Goal: Transaction & Acquisition: Purchase product/service

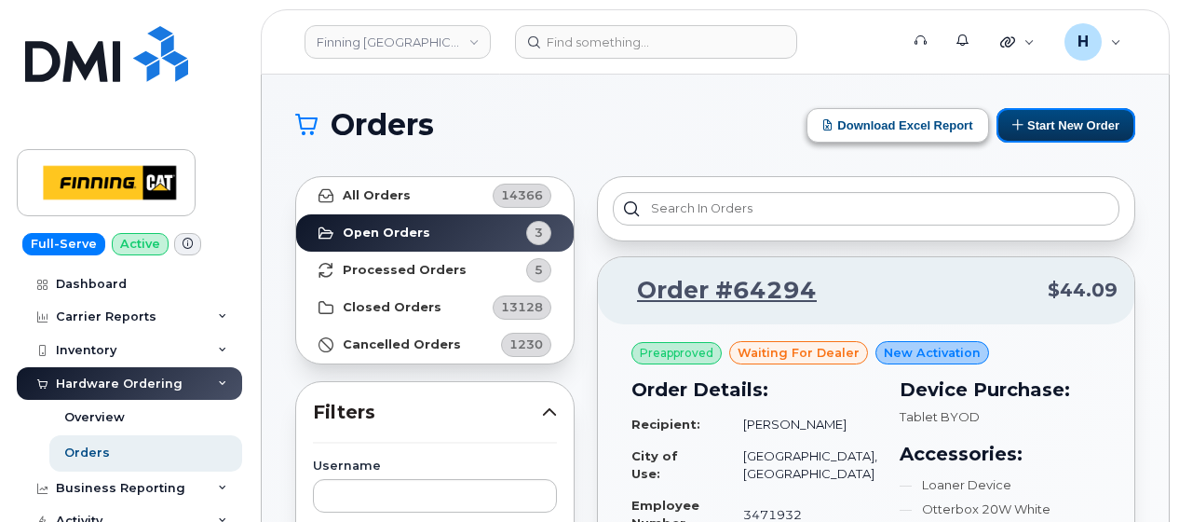
drag, startPoint x: 1042, startPoint y: 125, endPoint x: 965, endPoint y: 116, distance: 77.0
click at [1041, 125] on button "Start New Order" at bounding box center [1066, 125] width 139 height 34
click at [1052, 117] on button "Start New Order" at bounding box center [1066, 125] width 139 height 34
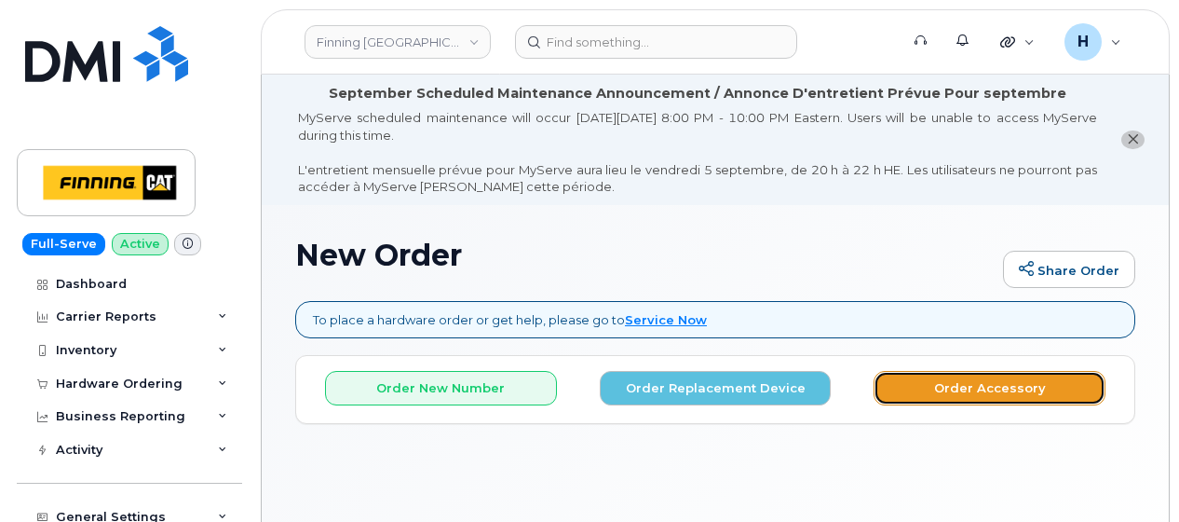
click at [929, 384] on button "Order Accessory" at bounding box center [990, 388] width 232 height 34
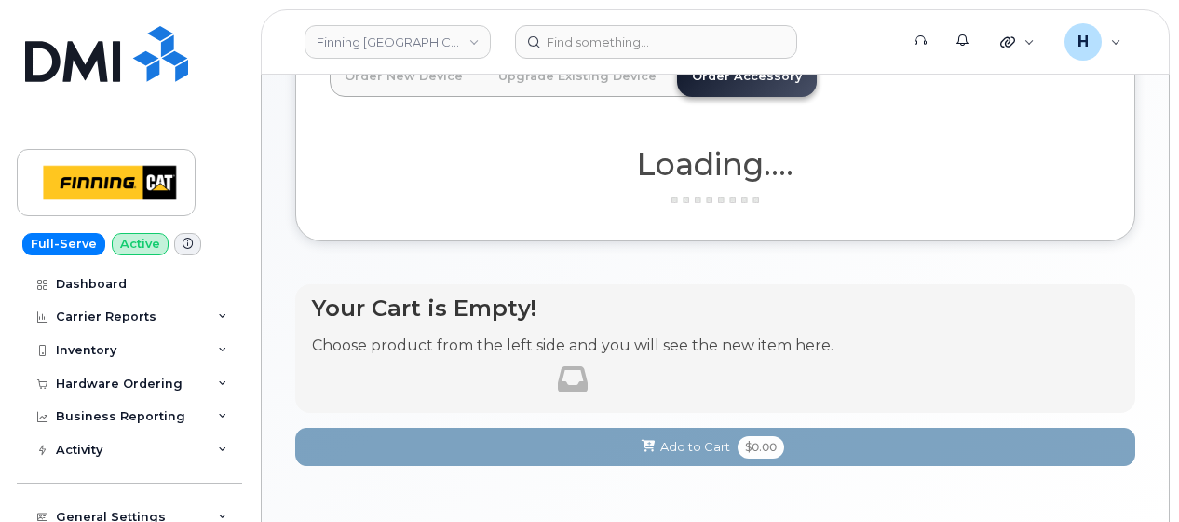
scroll to position [373, 0]
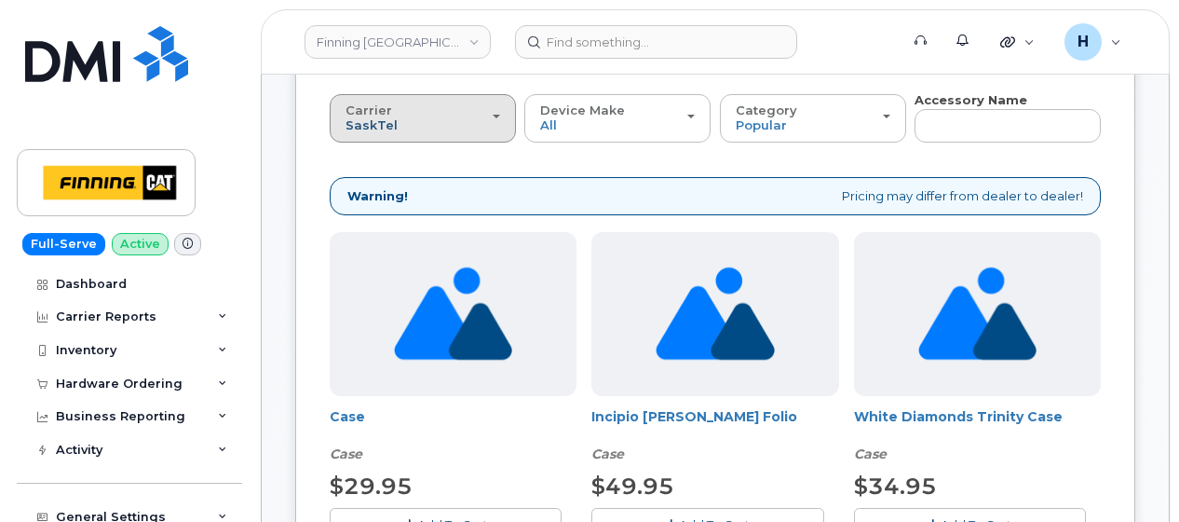
click at [361, 123] on span "SaskTel" at bounding box center [372, 124] width 52 height 15
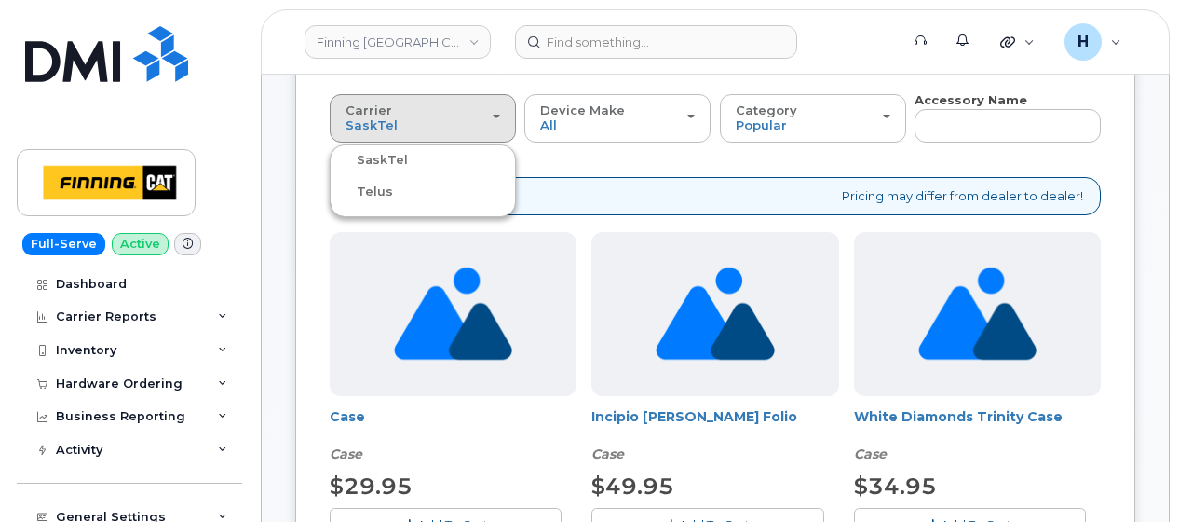
click at [361, 194] on label "Telus" at bounding box center [363, 192] width 59 height 22
click at [0, 0] on input "Telus" at bounding box center [0, 0] width 0 height 0
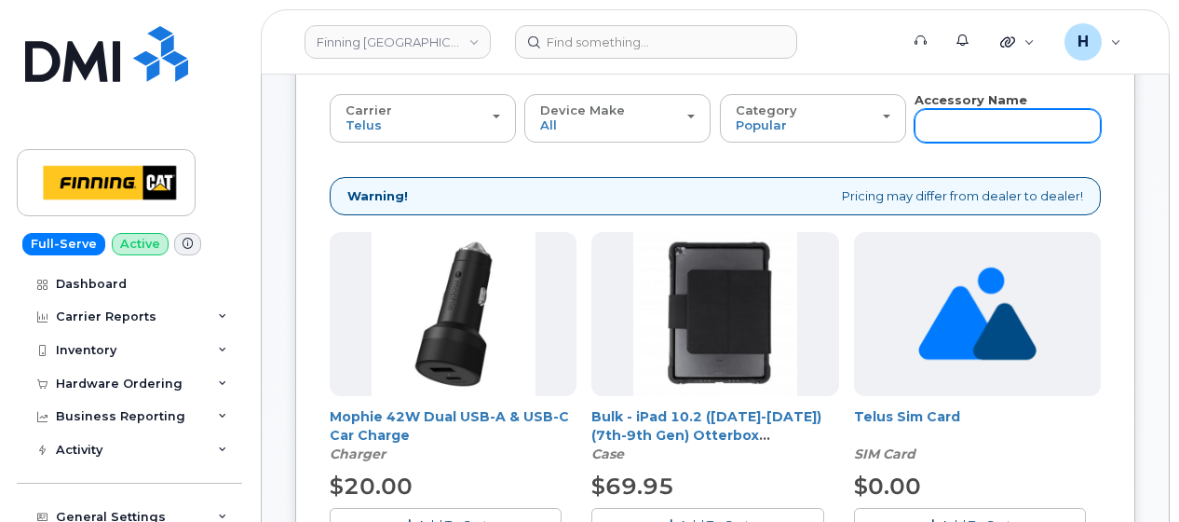
click at [944, 129] on input "text" at bounding box center [1008, 126] width 186 height 34
type input "WALL"
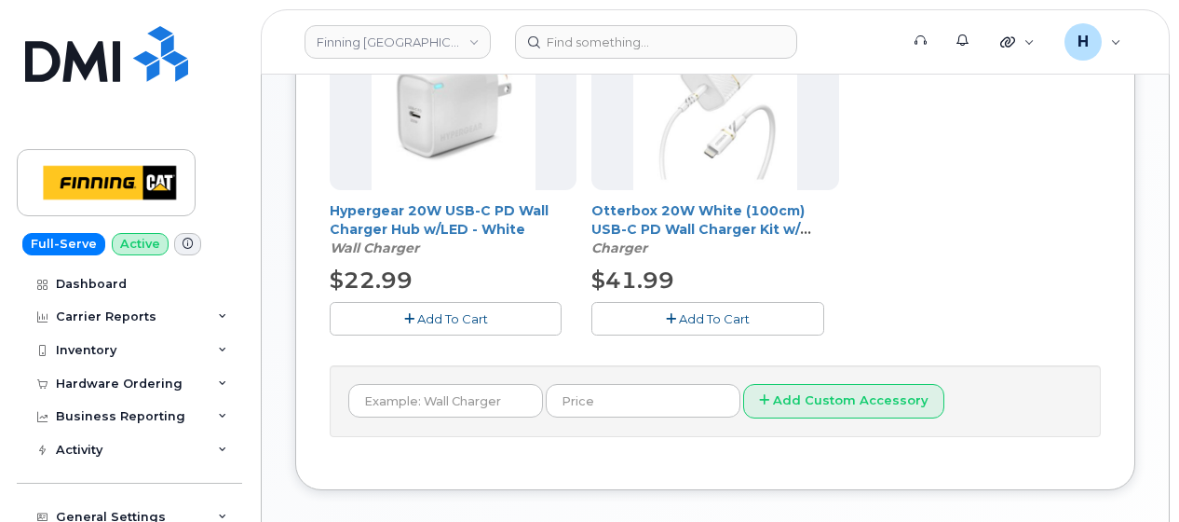
click at [637, 311] on button "Add To Cart" at bounding box center [708, 318] width 232 height 33
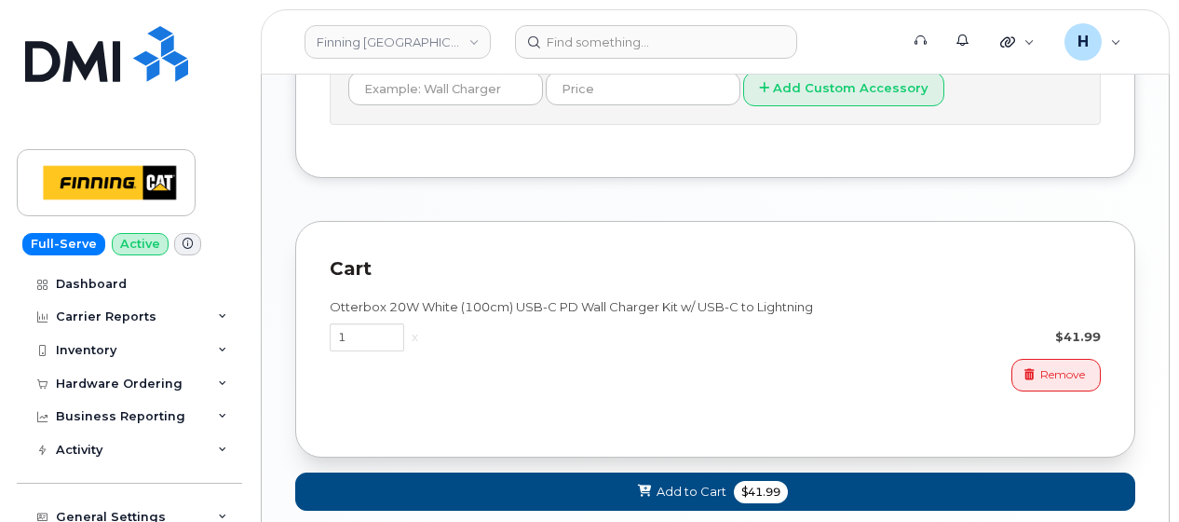
scroll to position [951, 0]
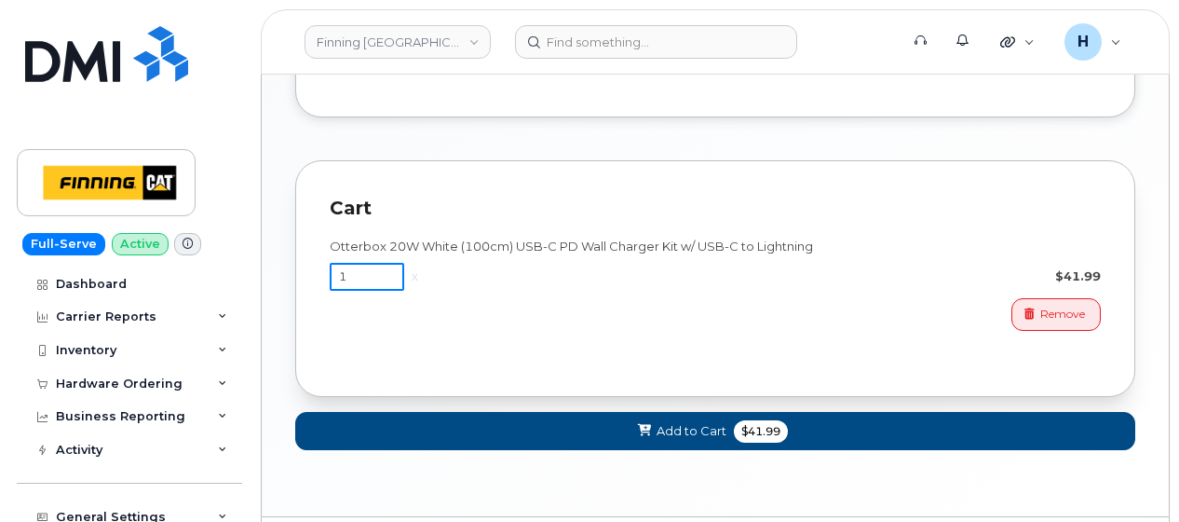
click at [351, 285] on input "1" at bounding box center [367, 277] width 75 height 28
drag, startPoint x: 351, startPoint y: 285, endPoint x: 295, endPoint y: 282, distance: 56.0
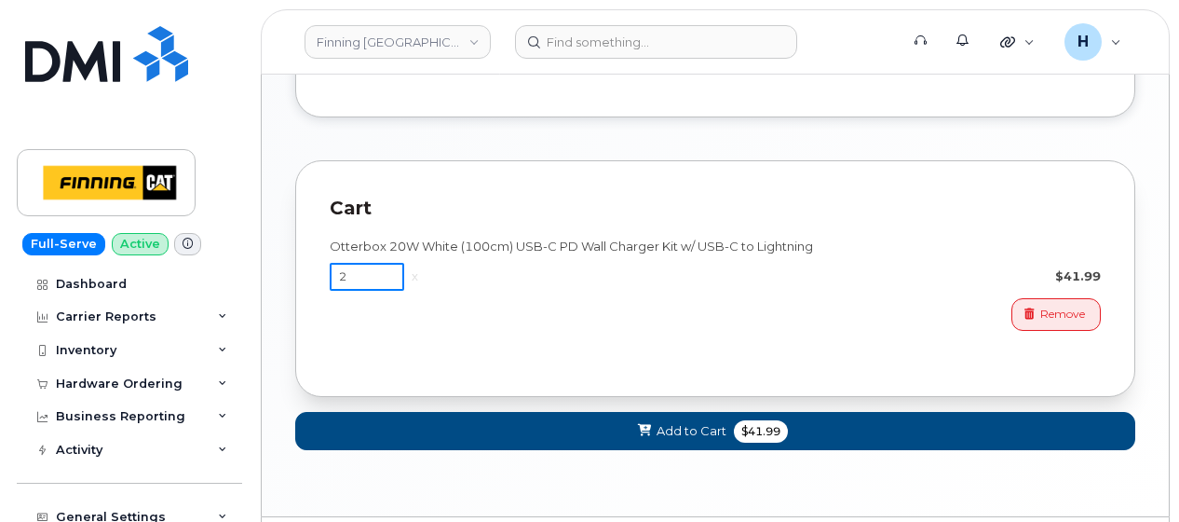
click at [295, 282] on div "Cart Otterbox 20W White (100cm) USB-C PD Wall Charger Kit w/ USB-C to Lightning…" at bounding box center [715, 278] width 840 height 237
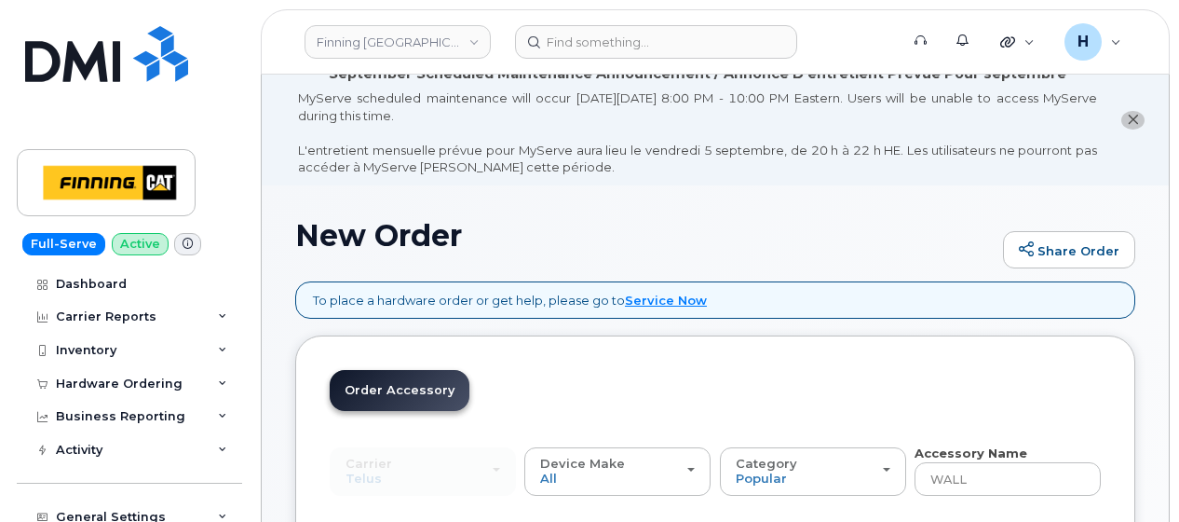
scroll to position [206, 0]
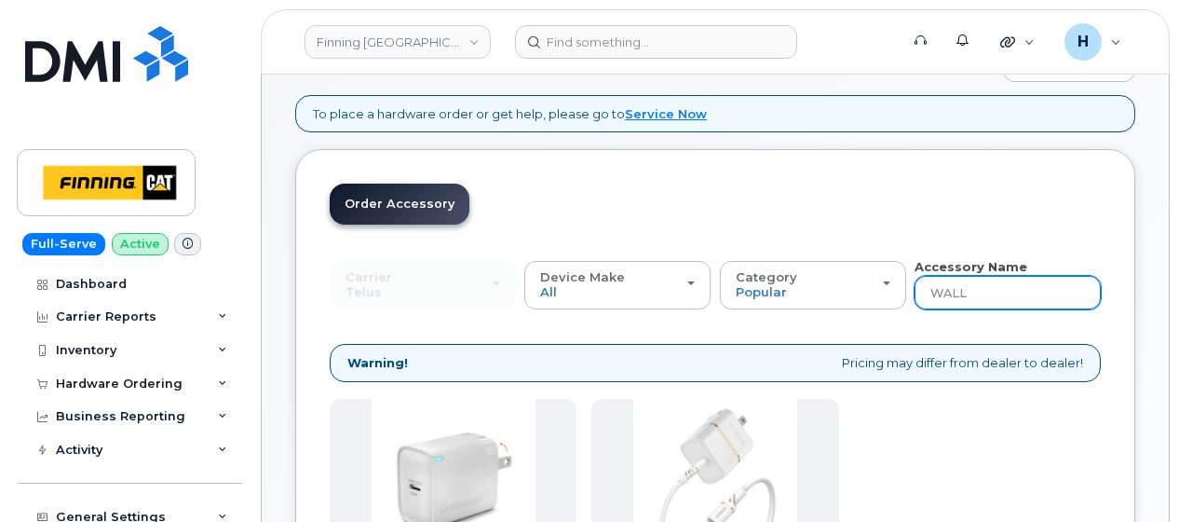
type input "2"
click at [982, 296] on input "WALL" at bounding box center [1008, 293] width 186 height 34
click at [981, 296] on input "WALL" at bounding box center [1008, 293] width 186 height 34
type input "11"
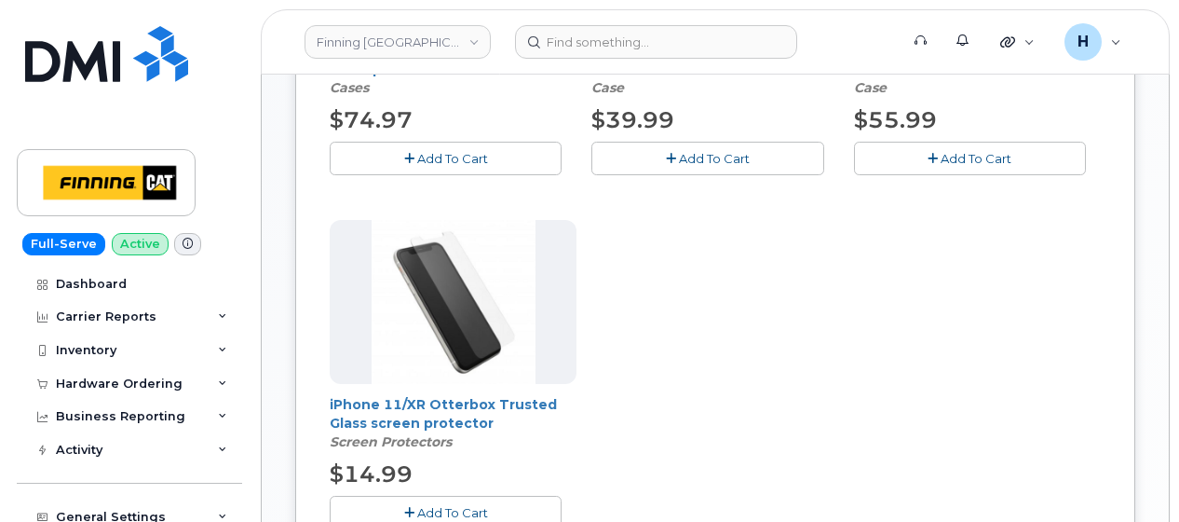
scroll to position [858, 0]
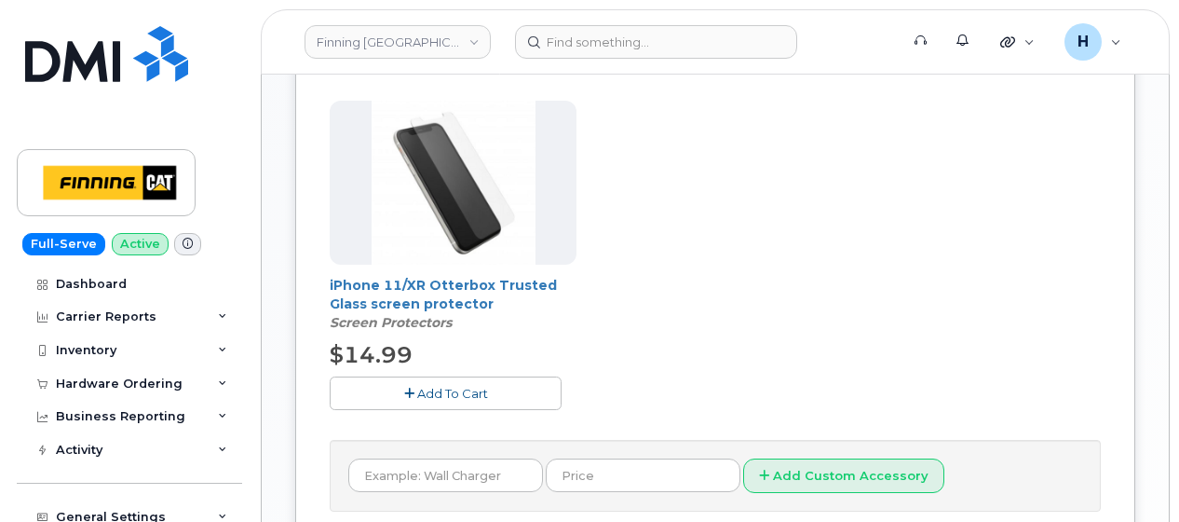
click at [471, 401] on button "Add To Cart" at bounding box center [446, 392] width 232 height 33
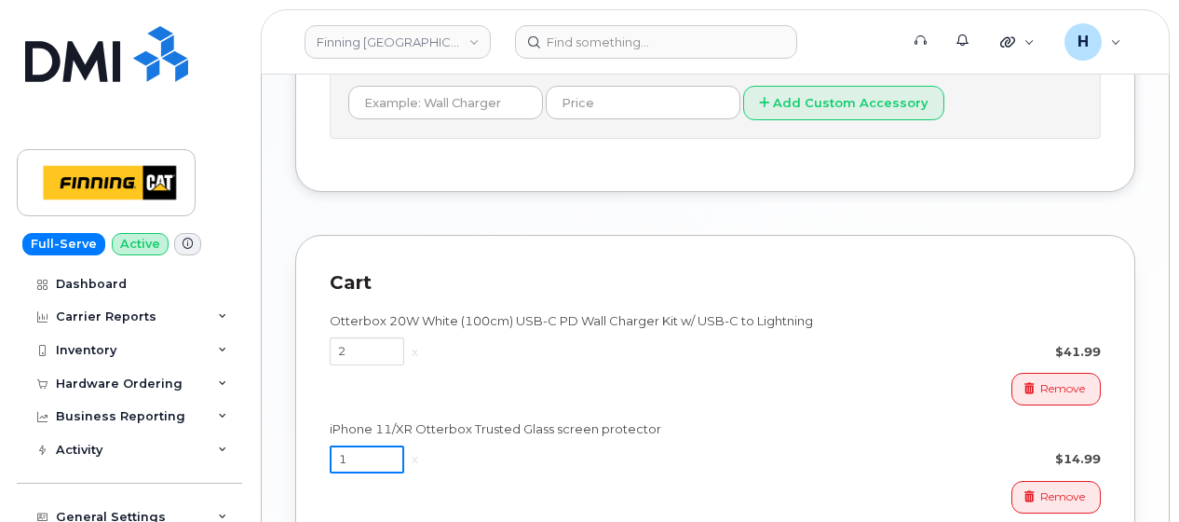
click at [373, 458] on input "1" at bounding box center [367, 459] width 75 height 28
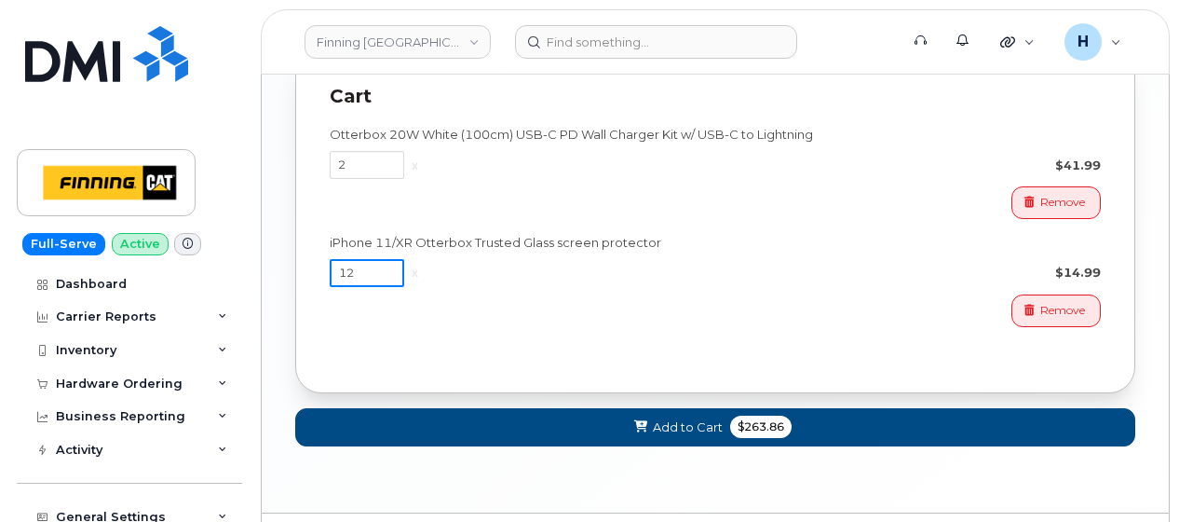
drag, startPoint x: 335, startPoint y: 268, endPoint x: 324, endPoint y: 268, distance: 11.2
click at [324, 268] on div "Cart Otterbox 20W White (100cm) USB-C PD Wall Charger Kit w/ USB-C to Lightning…" at bounding box center [715, 220] width 840 height 345
type input "2"
click at [397, 427] on button "Add to Cart $113.96" at bounding box center [715, 427] width 840 height 38
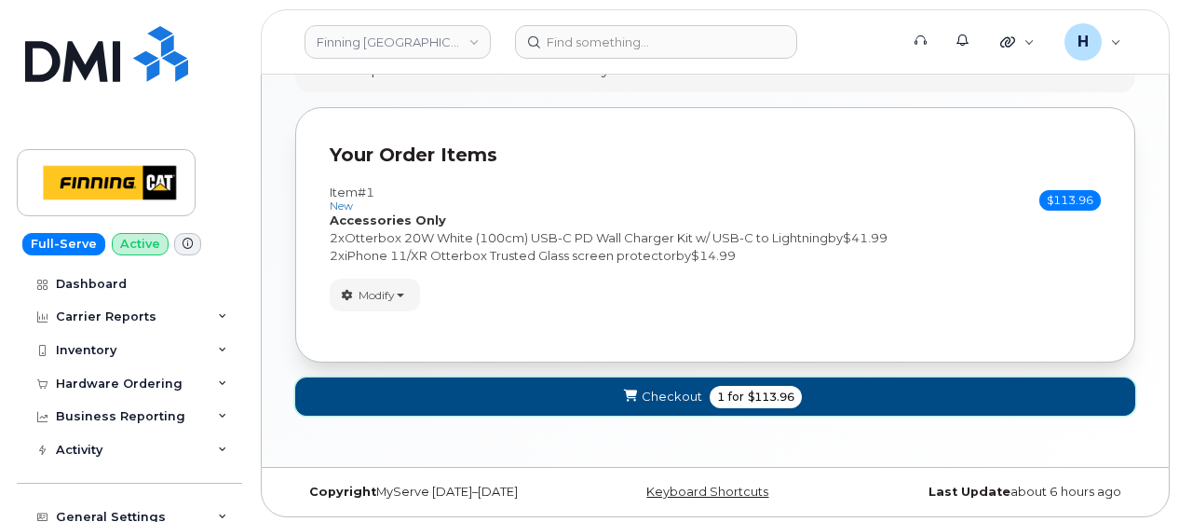
click at [484, 402] on button "Checkout 1 for $113.96" at bounding box center [715, 396] width 840 height 38
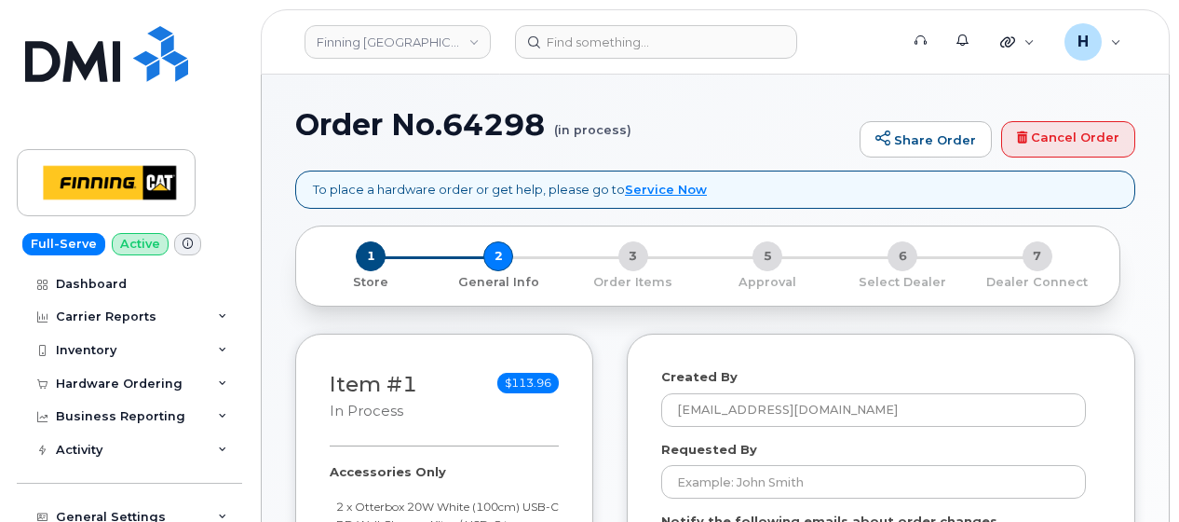
select select
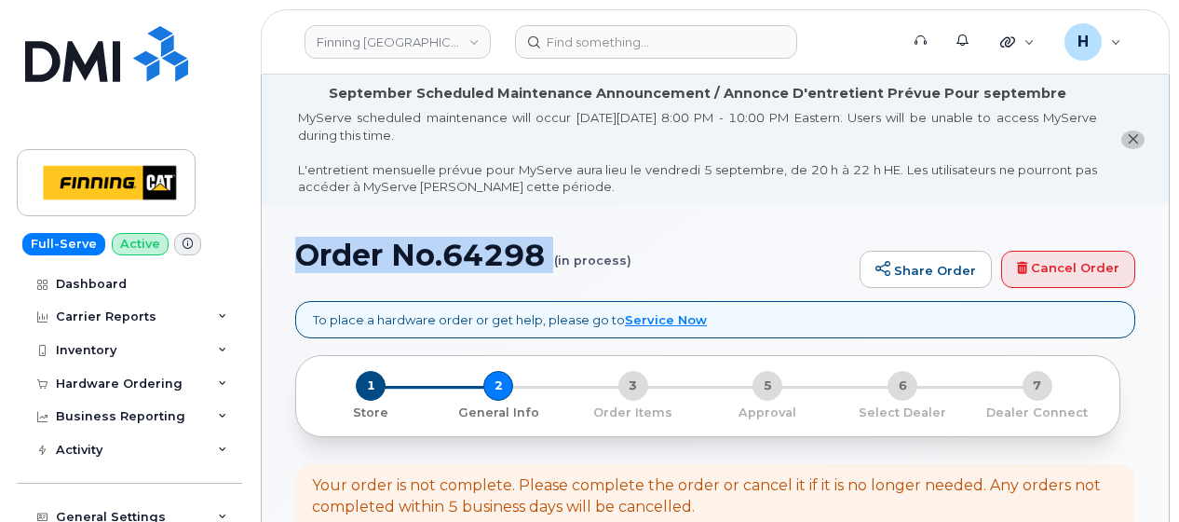
drag, startPoint x: 291, startPoint y: 251, endPoint x: 536, endPoint y: 279, distance: 246.6
copy h1 "Order No.64298"
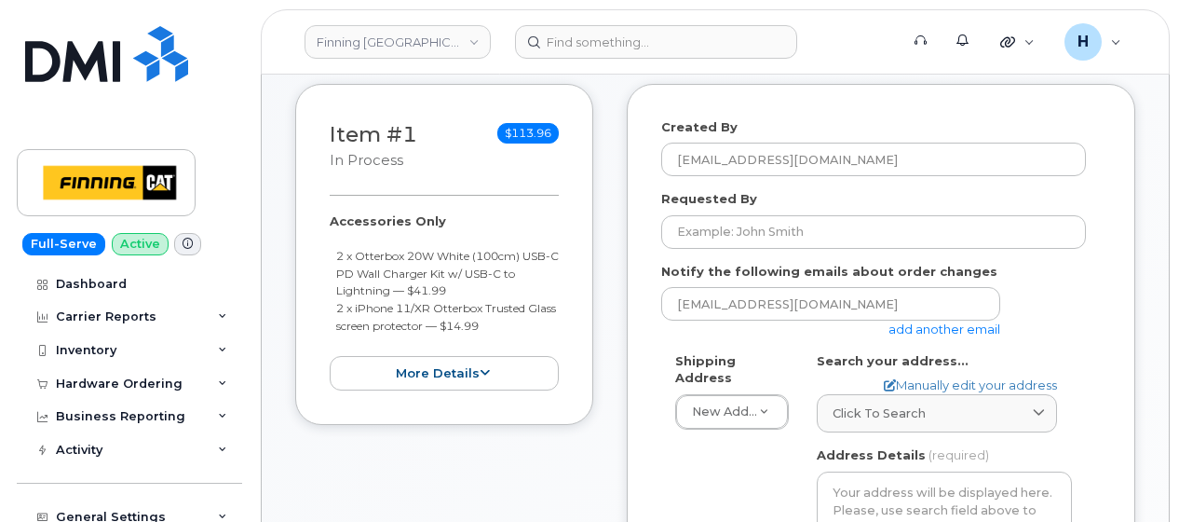
scroll to position [559, 0]
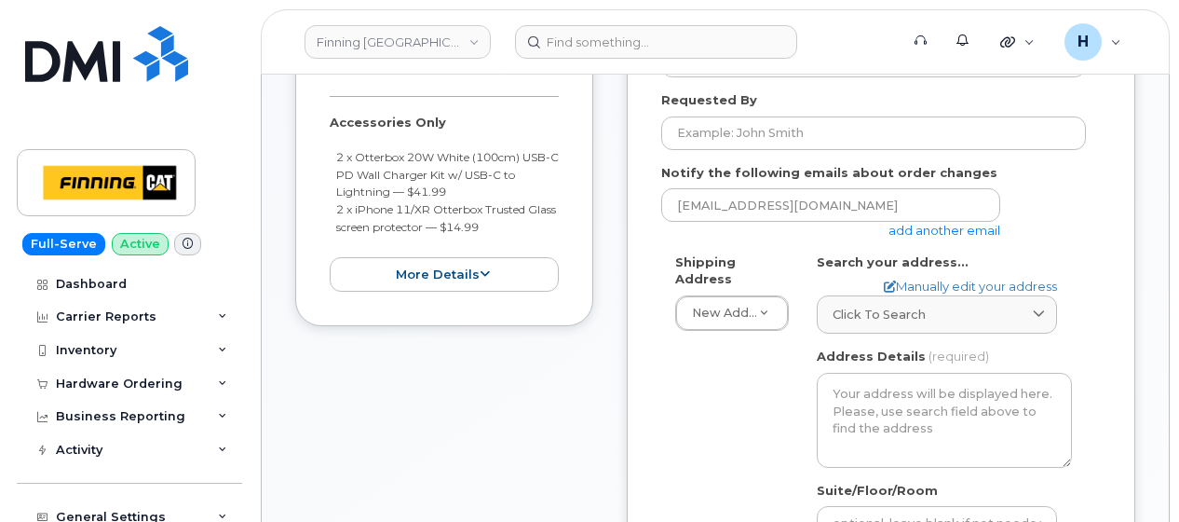
drag, startPoint x: 409, startPoint y: 185, endPoint x: 327, endPoint y: 159, distance: 86.0
click at [327, 159] on div "Item #1 in process $113.96 Accessories Only 2 x Otterbox 20W White (100cm) USB-…" at bounding box center [444, 155] width 298 height 341
copy small "2 x Otterbox 20W White (100cm) USB-C PD Wall Charger Kit w/ USB-C to Lightning …"
drag, startPoint x: 523, startPoint y: 225, endPoint x: 335, endPoint y: 206, distance: 188.3
click at [336, 206] on li "2 x iPhone 11/XR Otterbox Trusted Glass screen protector — $14.99" at bounding box center [448, 217] width 224 height 34
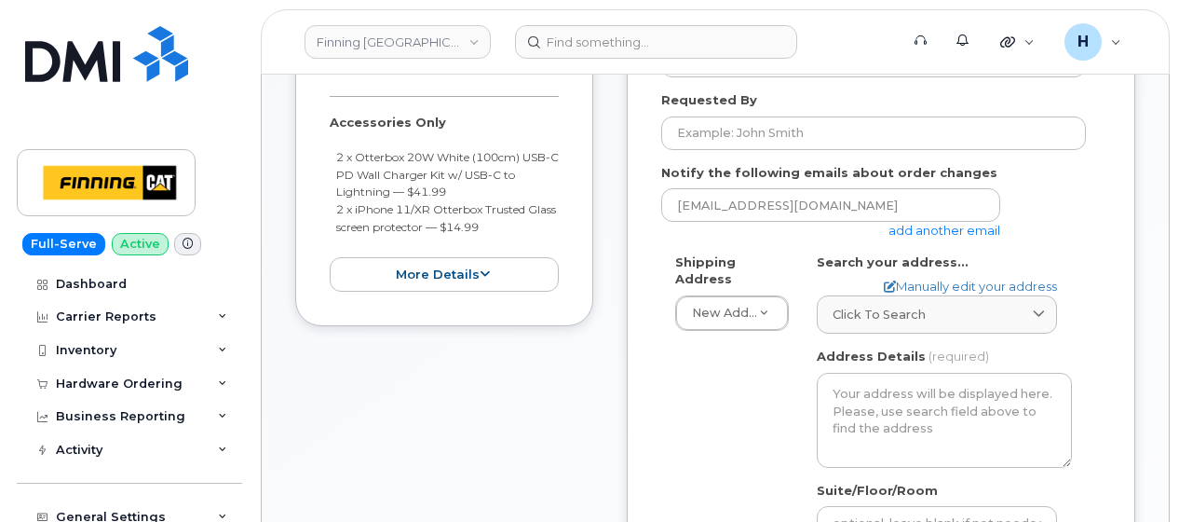
copy small "2 x iPhone 11/XR Otterbox Trusted Glass screen protector — $14.99"
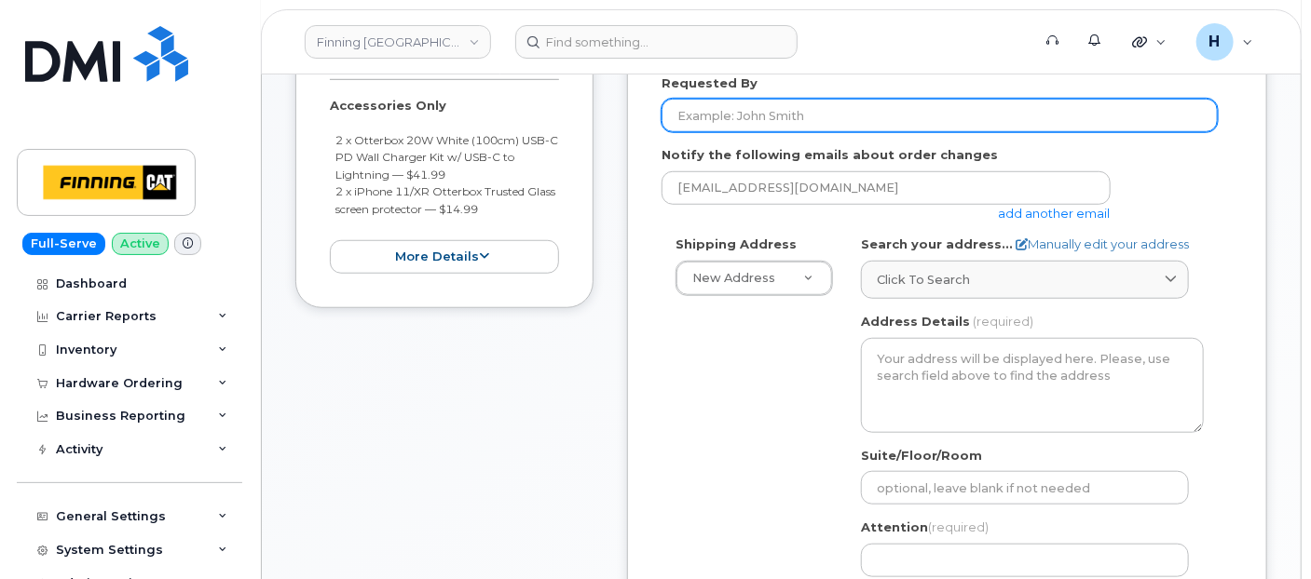
click at [713, 116] on input "Requested By" at bounding box center [939, 116] width 556 height 34
paste input "RITM0489555"
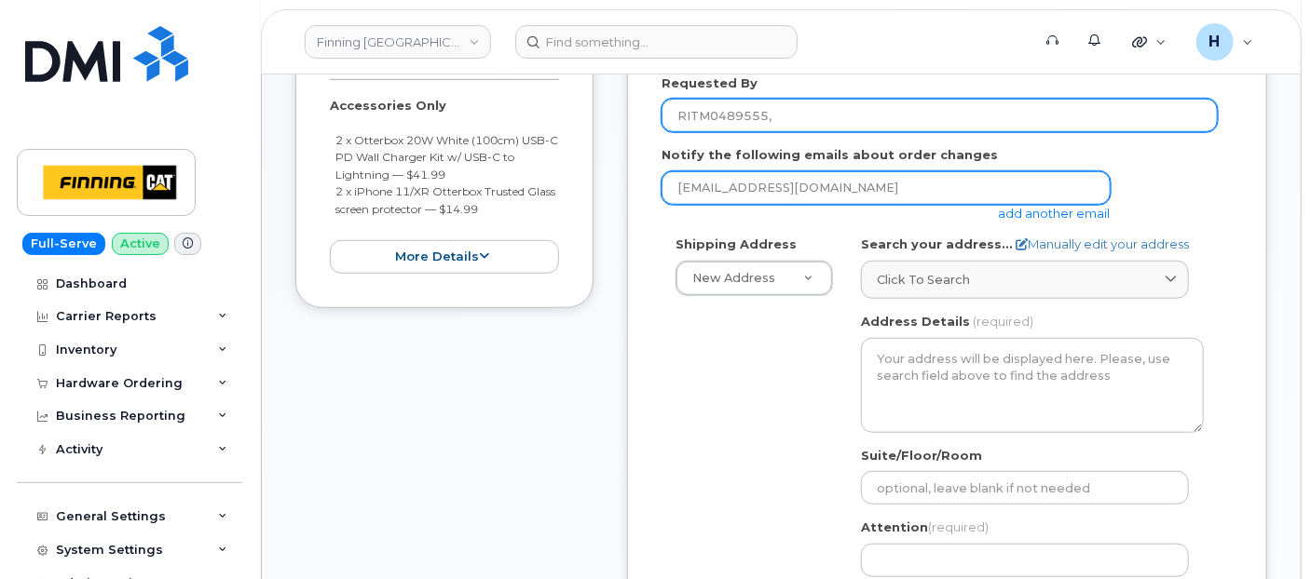
paste input "RITM0489556"
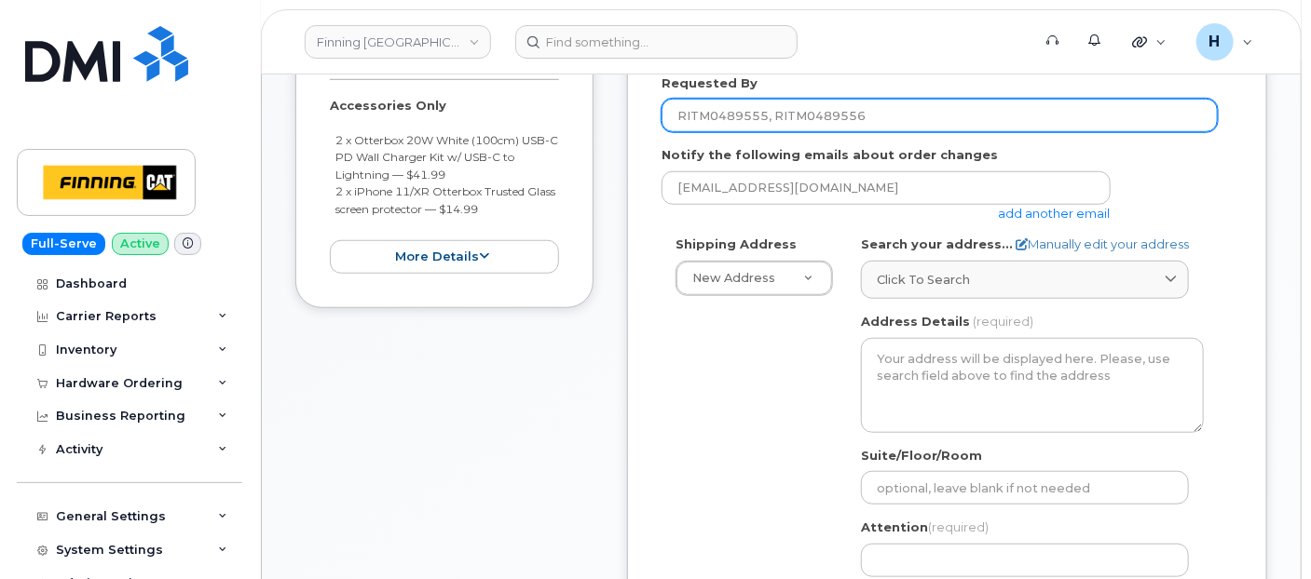
type input "RITM0489555, RITM0489556"
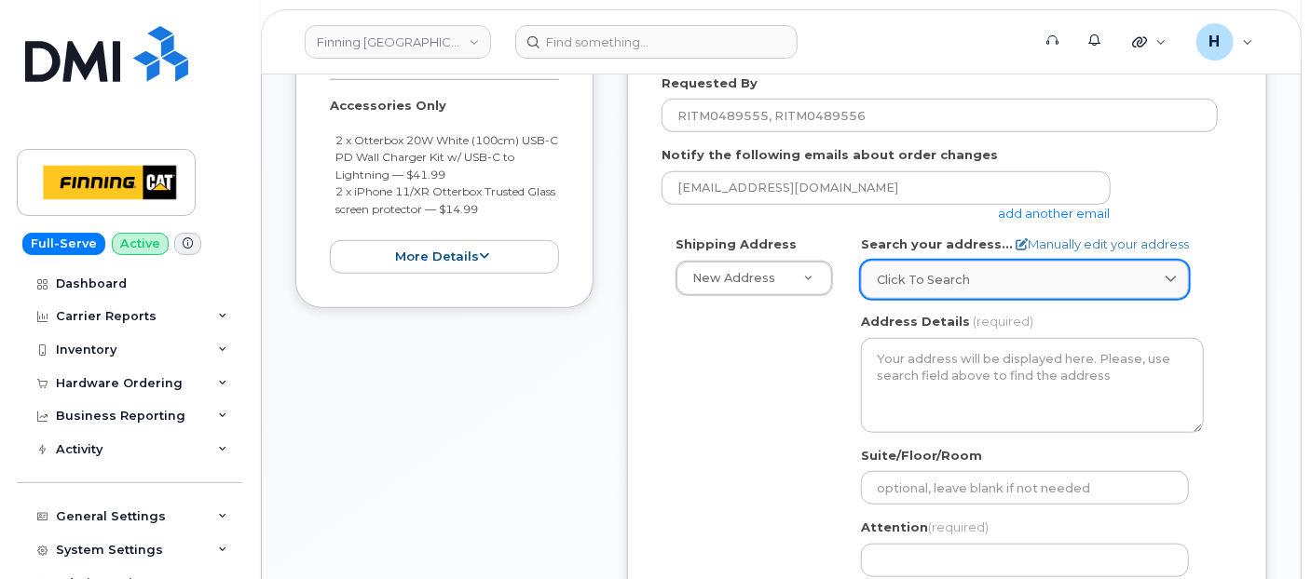
click at [879, 262] on link "Click to search" at bounding box center [1025, 280] width 328 height 38
paste input "49535 RR232 Leduc County, Alberta T4X0K7"
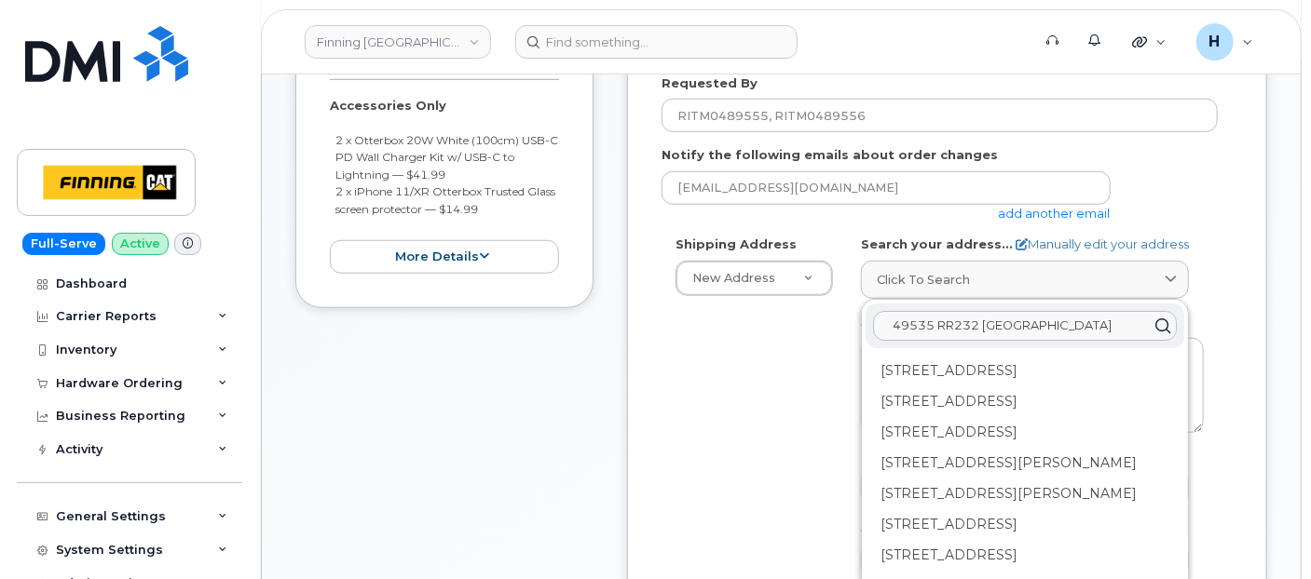
scroll to position [0, 13]
drag, startPoint x: 1069, startPoint y: 327, endPoint x: 1165, endPoint y: 333, distance: 96.1
click at [1165, 333] on div "49535 RR232 Leduc County, Alberta T4X0K7" at bounding box center [1024, 326] width 319 height 45
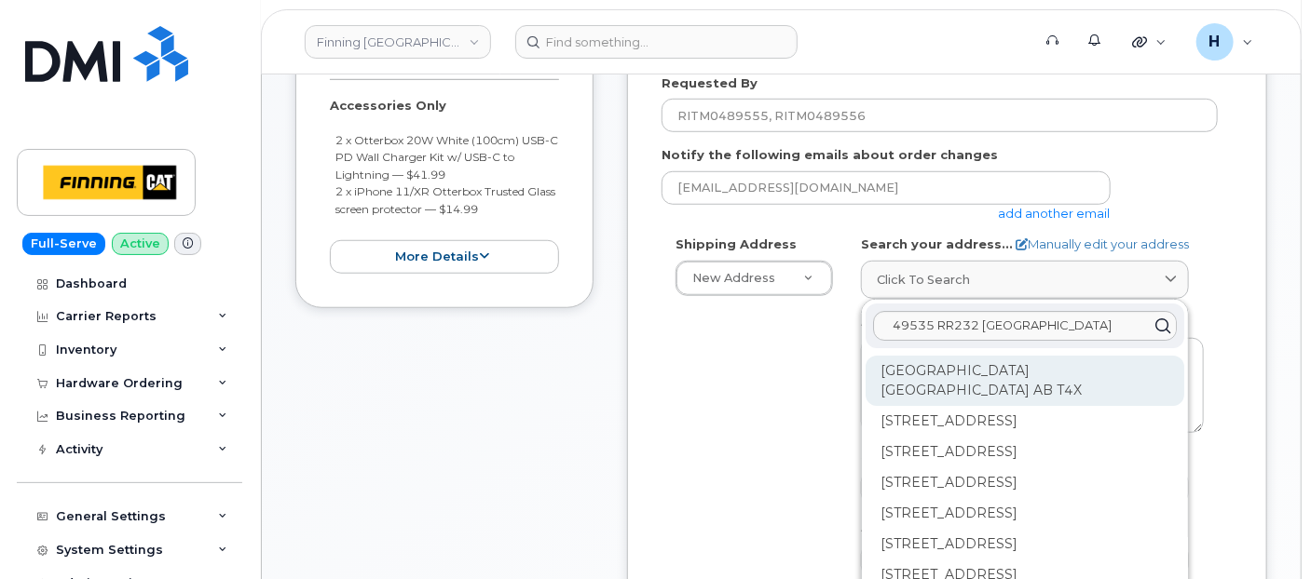
click at [1027, 364] on div "Range Road 232 Leduc County AB T4X" at bounding box center [1024, 381] width 319 height 50
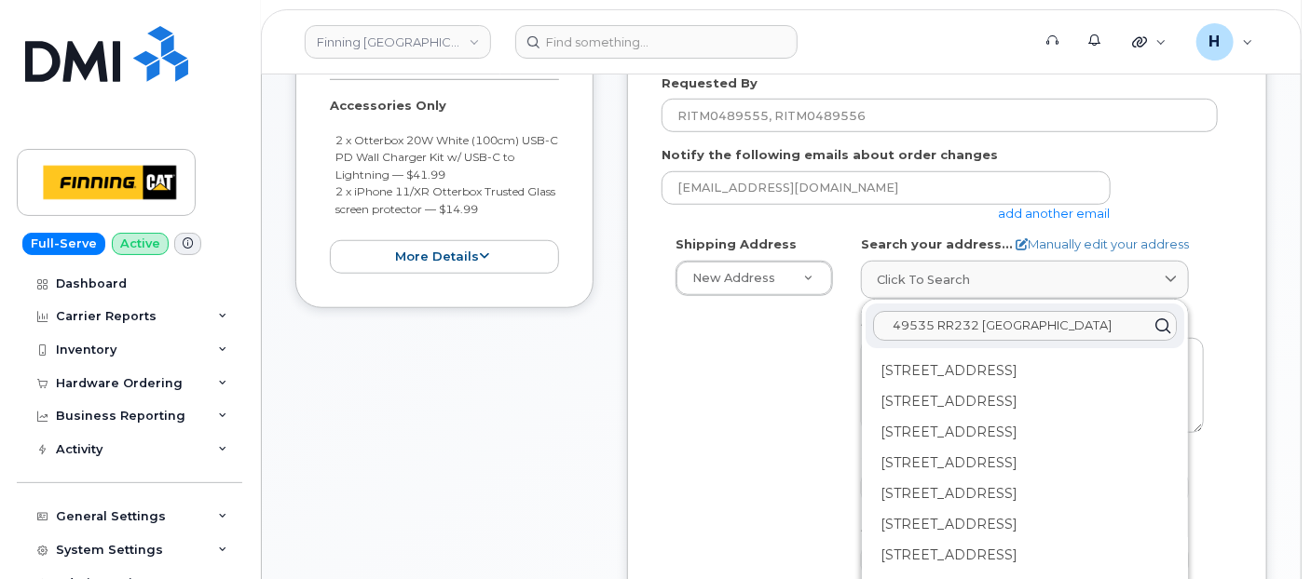
click at [1086, 321] on input "49535 RR232 Leduc County" at bounding box center [1025, 326] width 304 height 30
paste input "T4X0K7"
type input "49535 RR232 Leduc County T4X0K7"
click at [987, 361] on div "Range Road 232 Leduc County AB T4X 0K7" at bounding box center [1024, 371] width 319 height 31
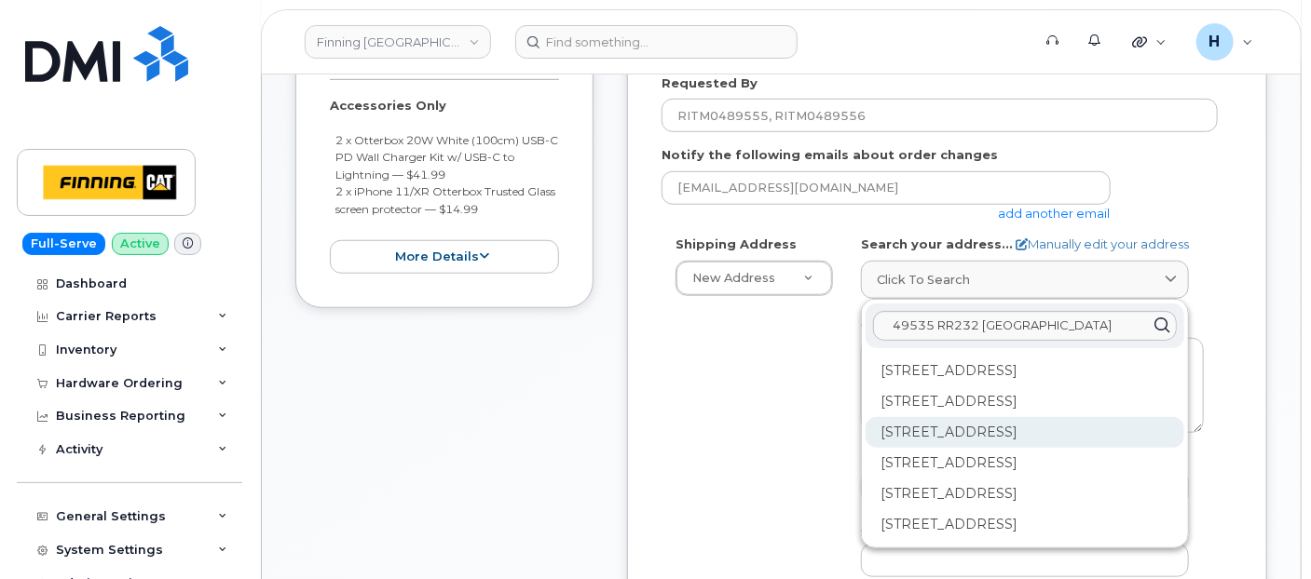
click at [1075, 448] on div "49535 Range Road 232 Leduc County AB T4X 0K7" at bounding box center [1024, 432] width 319 height 31
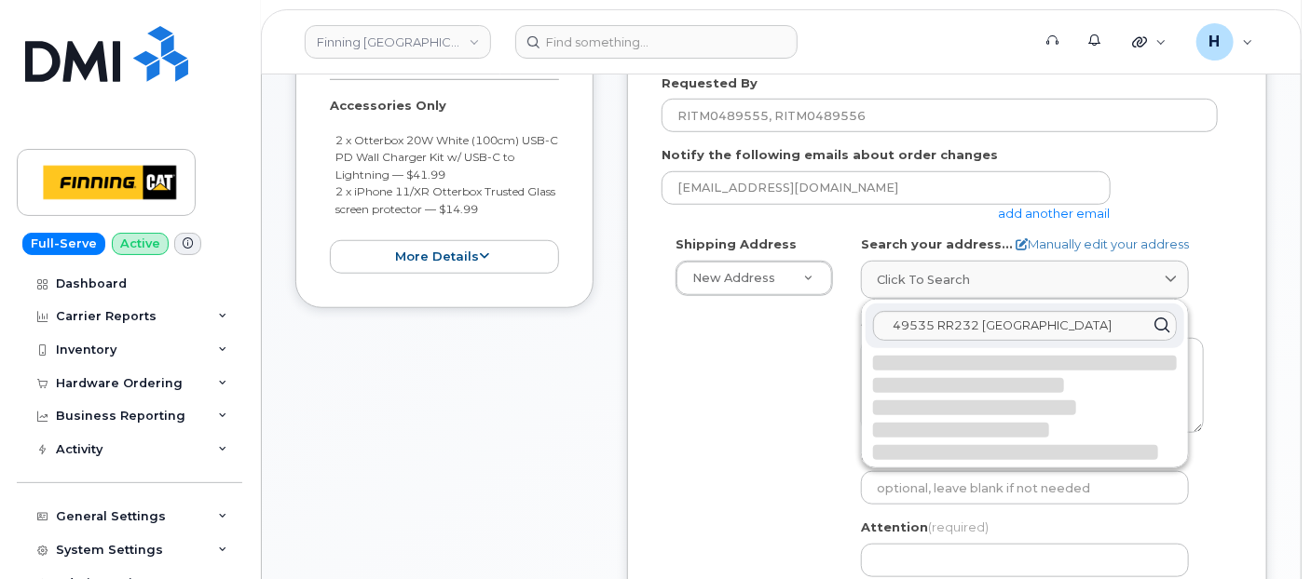
select select
type textarea "49535 Range Road 232 LEDUC COUNTY AB T4X 0K7 CANADA"
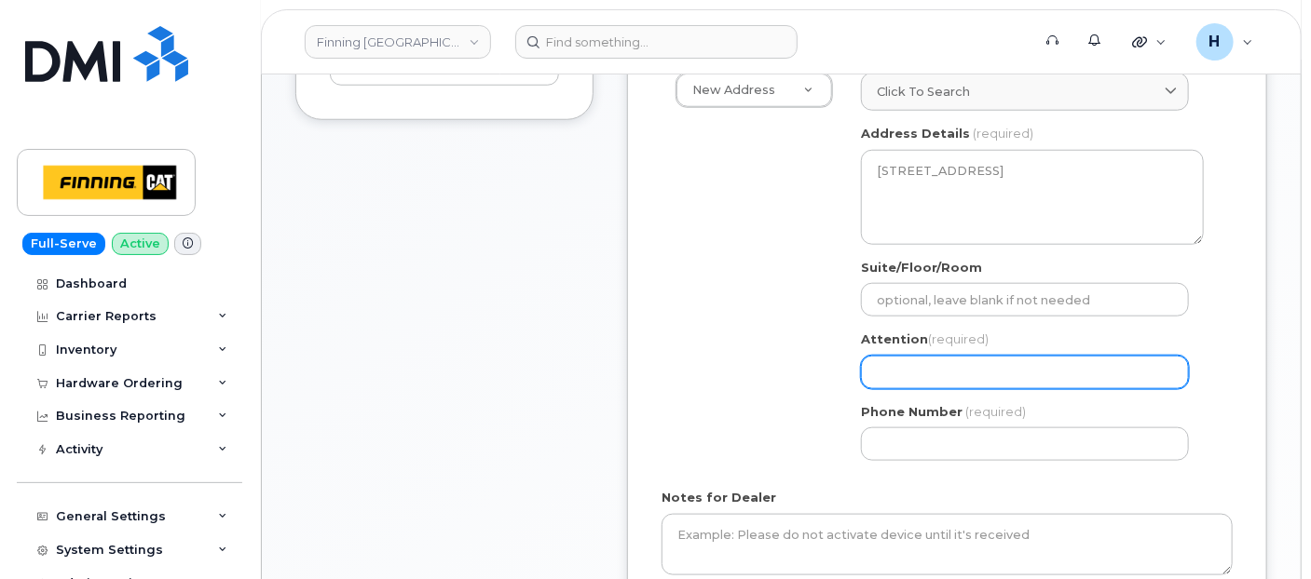
scroll to position [869, 0]
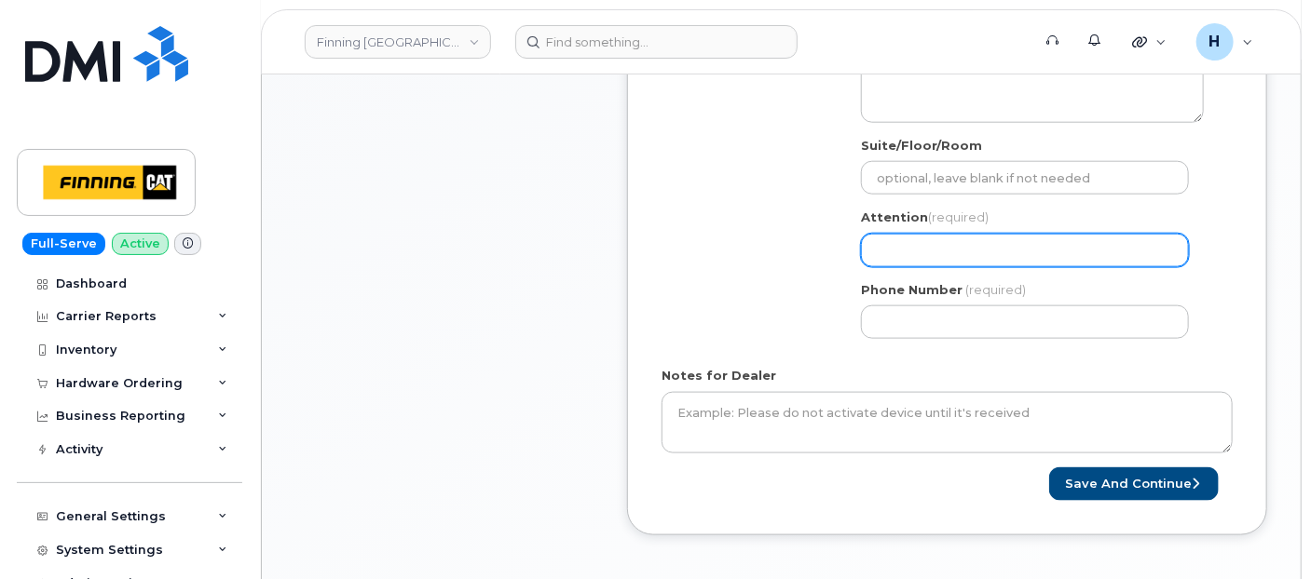
drag, startPoint x: 921, startPoint y: 244, endPoint x: 407, endPoint y: 10, distance: 564.9
click at [911, 241] on input "Attention (required)" at bounding box center [1025, 251] width 328 height 34
paste input "[PERSON_NAME][DEMOGRAPHIC_DATA]"
select select
type input "[PERSON_NAME][DEMOGRAPHIC_DATA]"
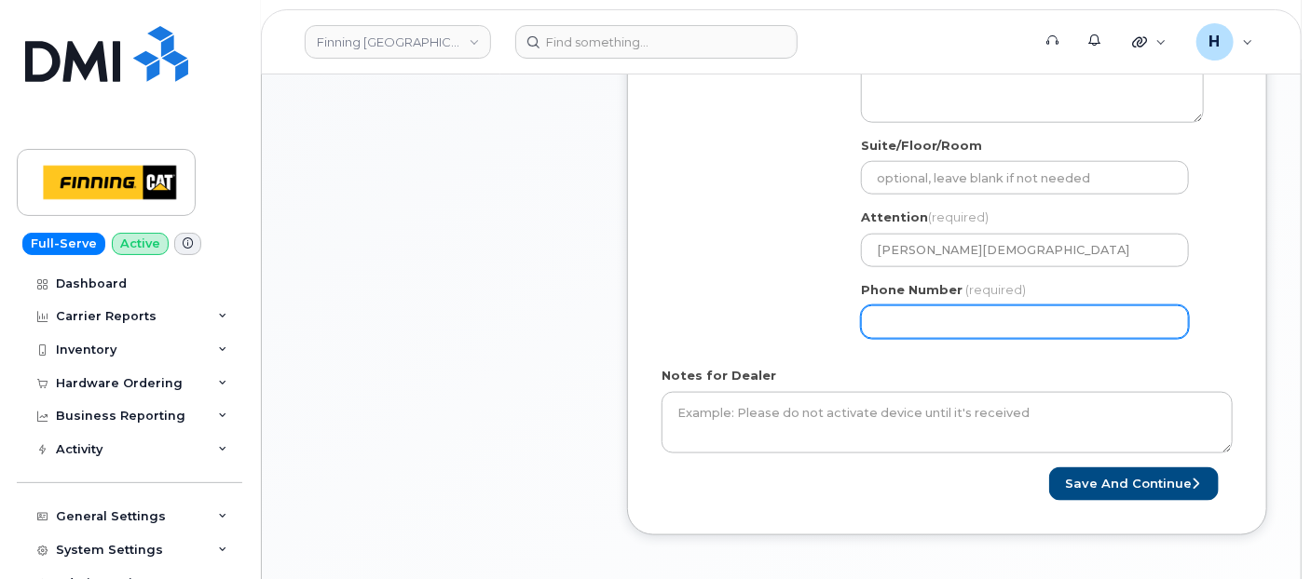
click at [958, 334] on input "Phone Number" at bounding box center [1025, 323] width 328 height 34
paste input "7809018753"
select select
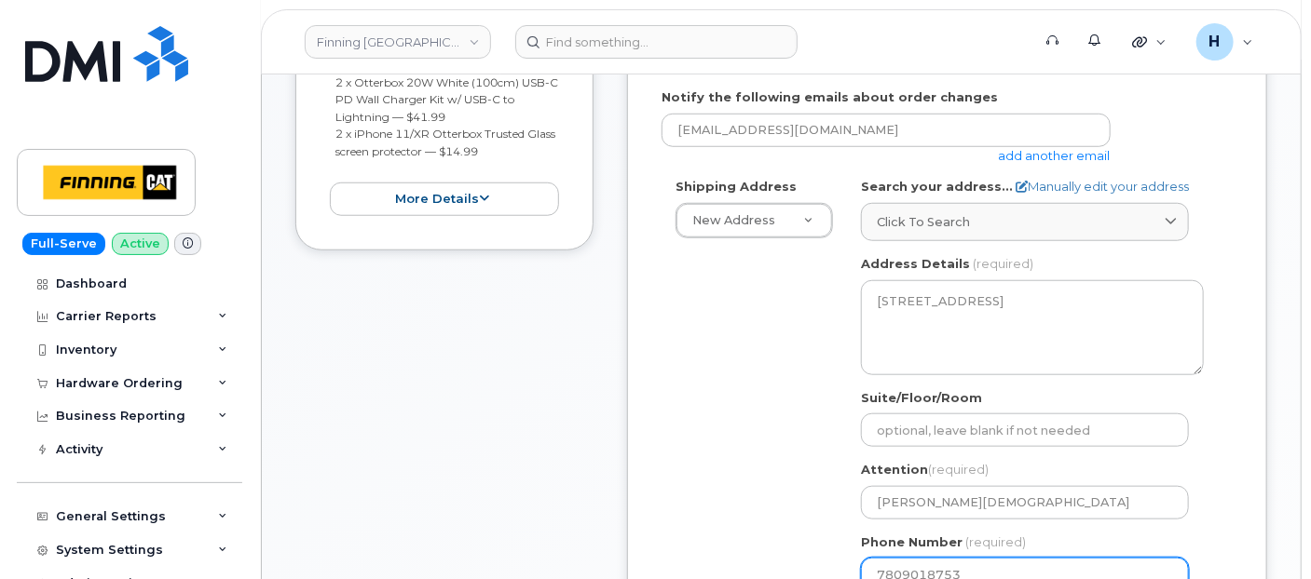
scroll to position [351, 0]
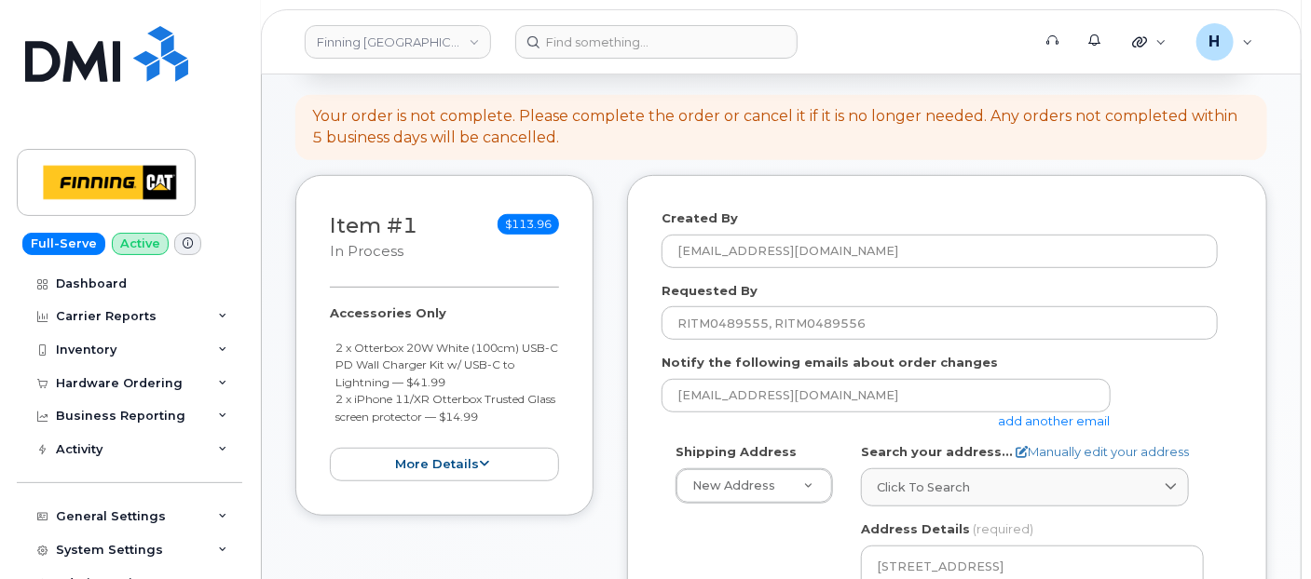
type input "7809018753"
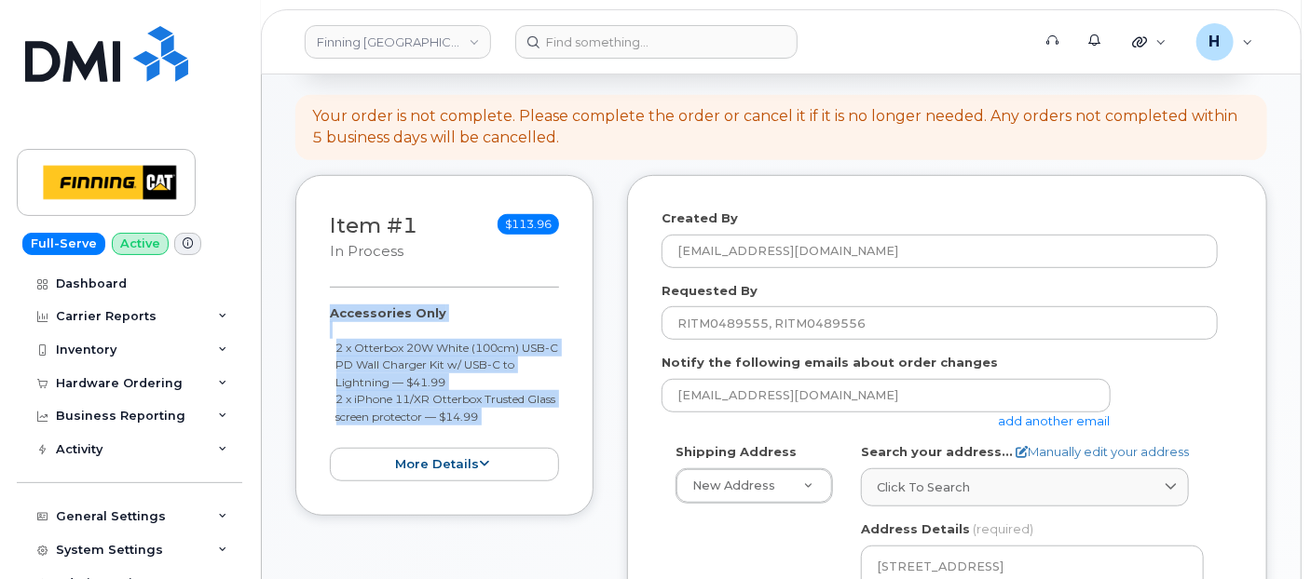
drag, startPoint x: 320, startPoint y: 307, endPoint x: 536, endPoint y: 423, distance: 244.2
click at [536, 423] on div "Item #1 in process $113.96 Accessories Only 2 x Otterbox 20W White (100cm) USB-…" at bounding box center [444, 345] width 298 height 341
copy div "Accessories Only 2 x Otterbox 20W White (100cm) USB-C PD Wall Charger Kit w/ US…"
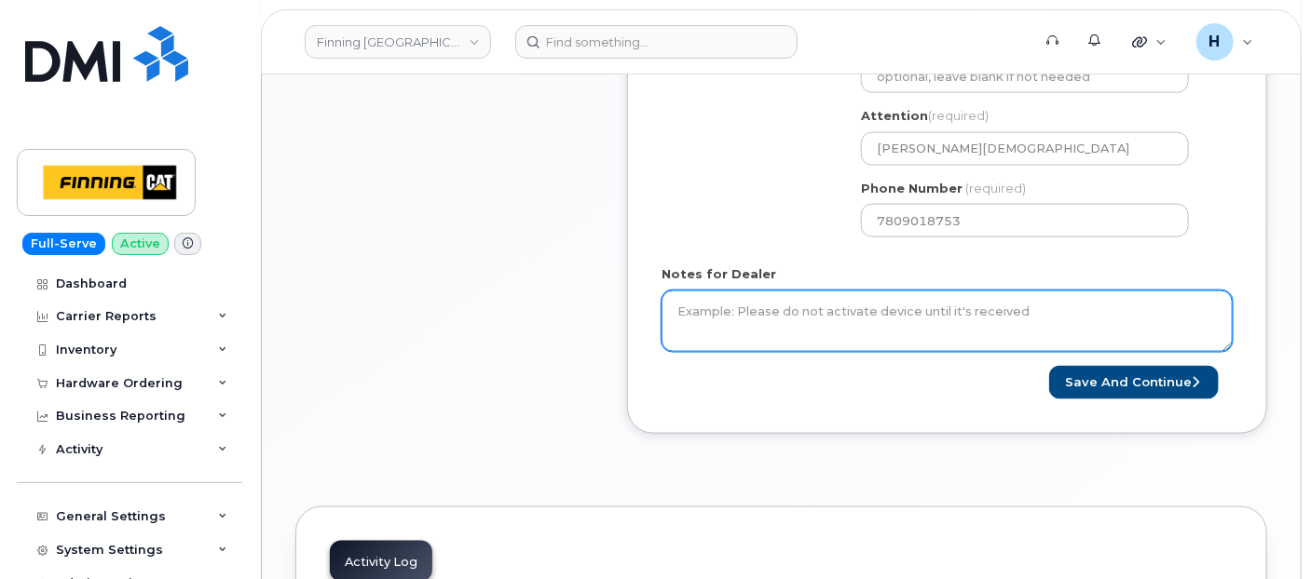
scroll to position [973, 0]
click at [707, 327] on textarea "Notes for Dealer" at bounding box center [946, 319] width 571 height 61
paste textarea "Accessories Only 2 x Otterbox 20W White (100cm) USB-C PD Wall Charger Kit w/ US…"
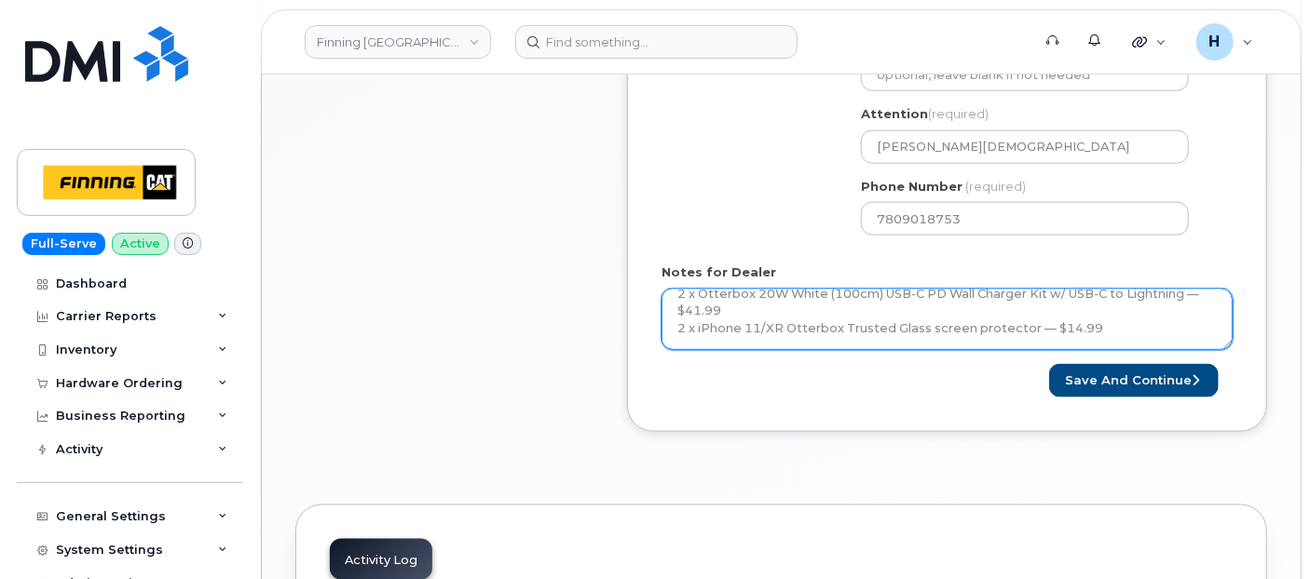
scroll to position [71, 0]
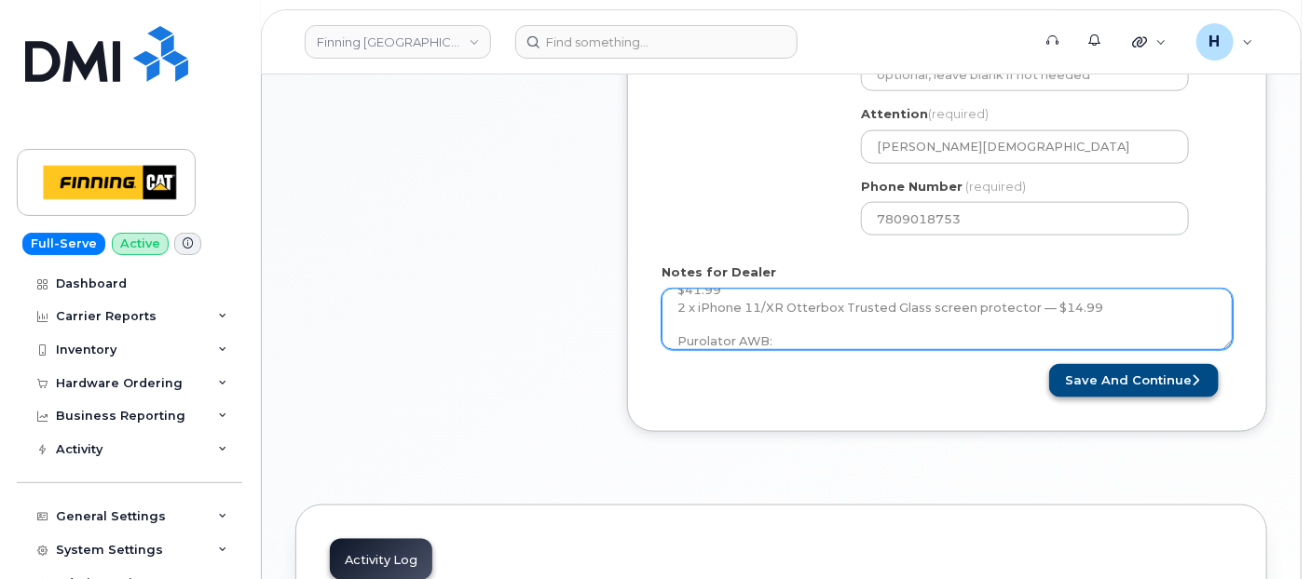
type textarea "Accessories Only 2 x Otterbox 20W White (100cm) USB-C PD Wall Charger Kit w/ US…"
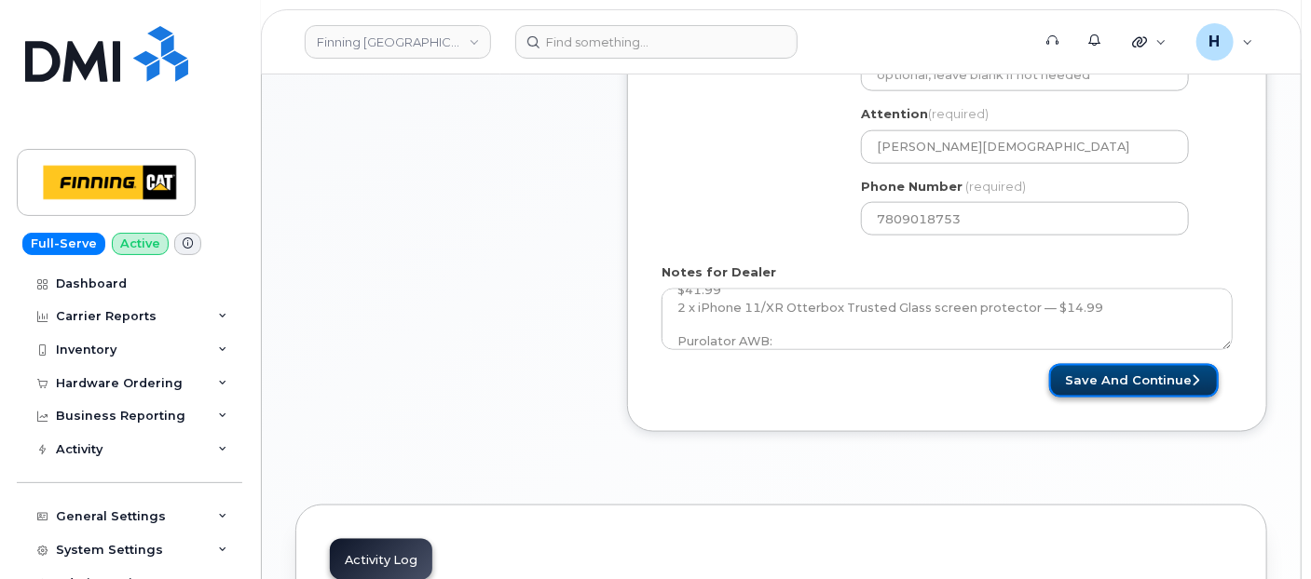
click at [1129, 380] on button "Save and Continue" at bounding box center [1134, 381] width 170 height 34
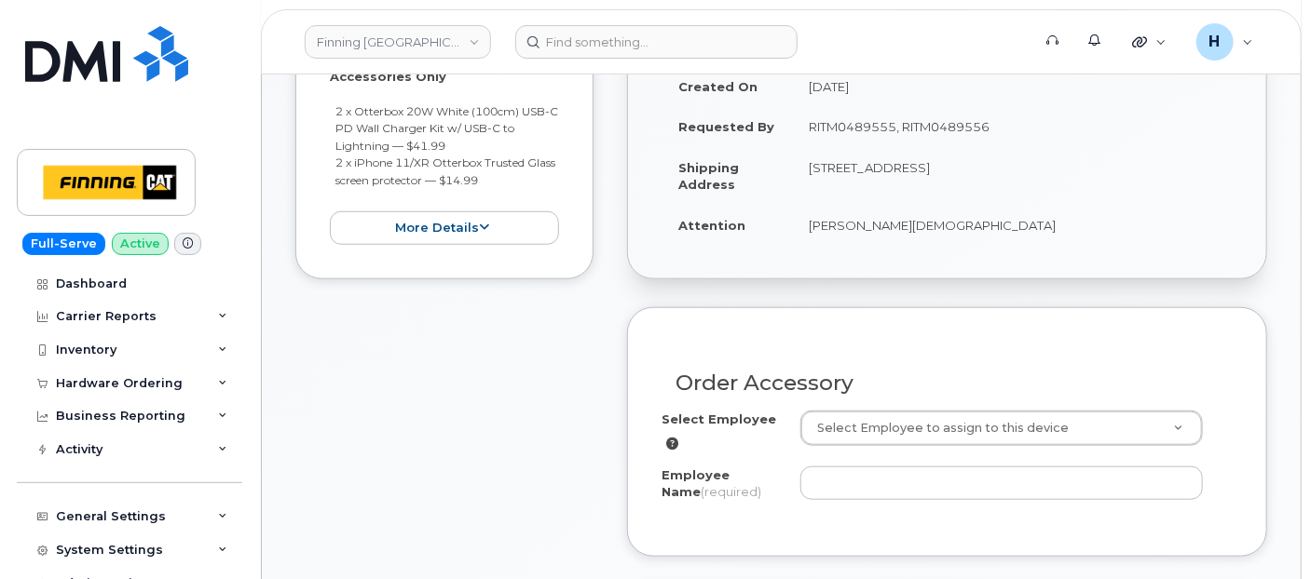
scroll to position [620, 0]
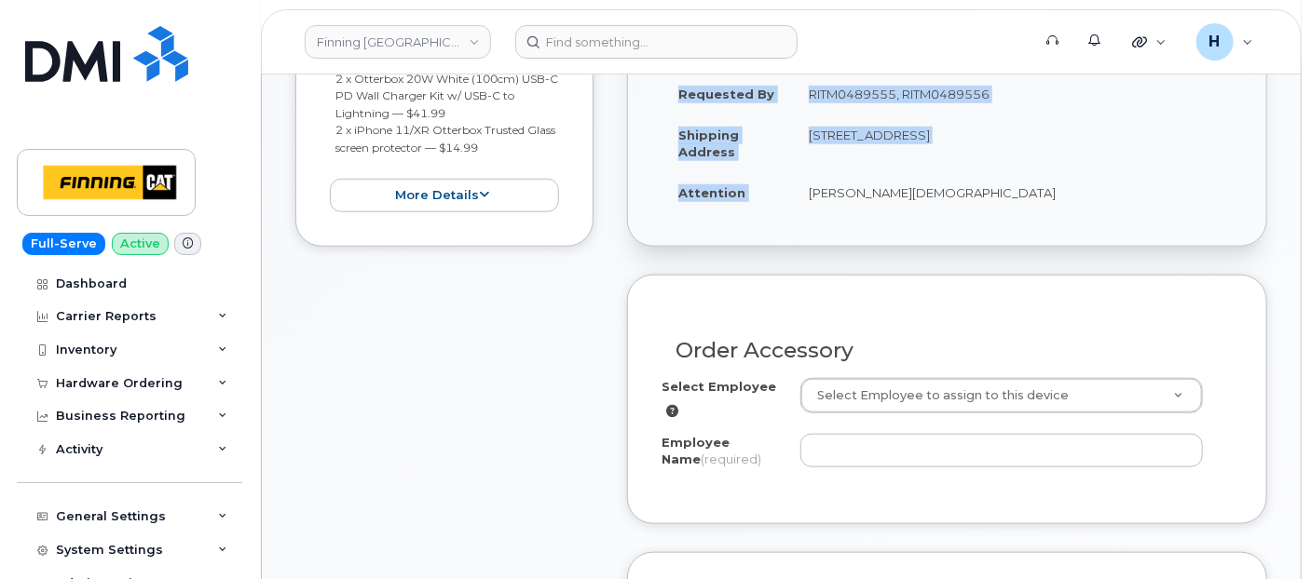
drag, startPoint x: 803, startPoint y: 203, endPoint x: 919, endPoint y: 217, distance: 116.4
click at [919, 217] on div "Created By hakaur@dminc.com Created On September 8, 2025 Requested By RITM04895…" at bounding box center [947, 111] width 638 height 270
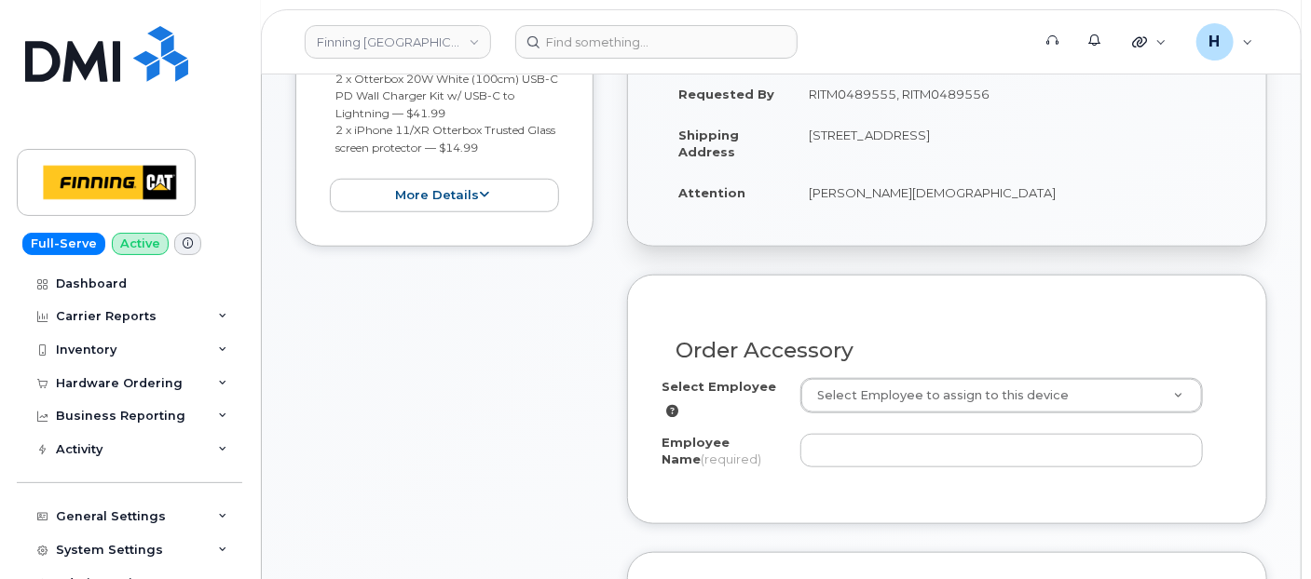
click at [827, 194] on td "[PERSON_NAME][DEMOGRAPHIC_DATA]" at bounding box center [1012, 192] width 441 height 41
drag, startPoint x: 809, startPoint y: 191, endPoint x: 924, endPoint y: 203, distance: 116.2
click at [924, 203] on td "[PERSON_NAME][DEMOGRAPHIC_DATA]" at bounding box center [1012, 192] width 441 height 41
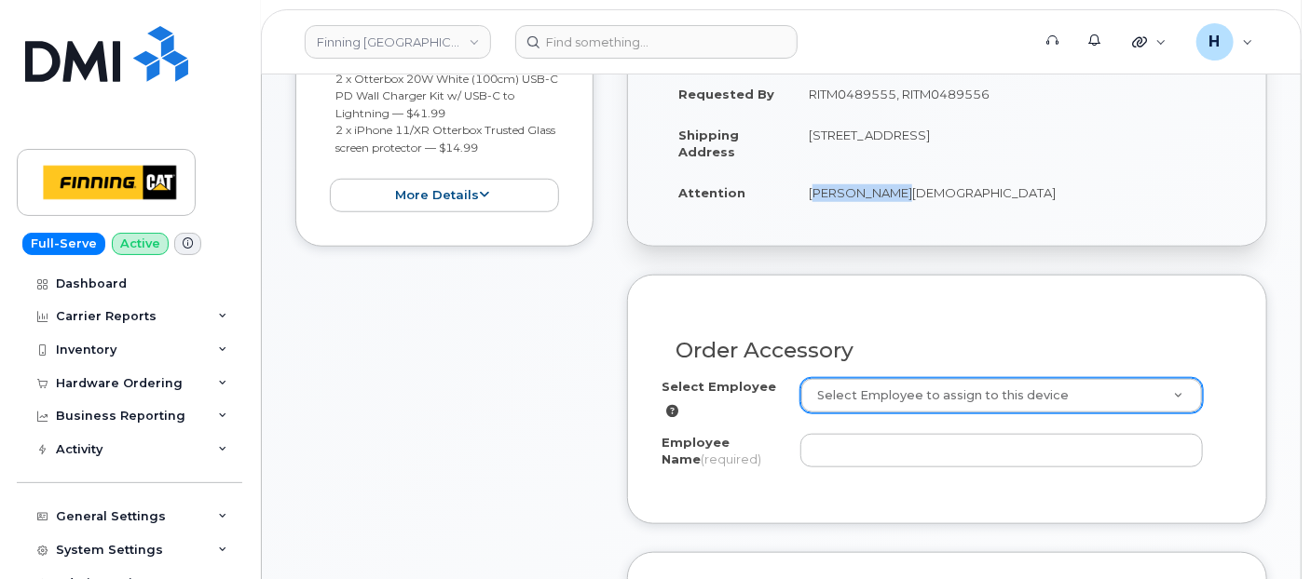
copy td "[PERSON_NAME][DEMOGRAPHIC_DATA]"
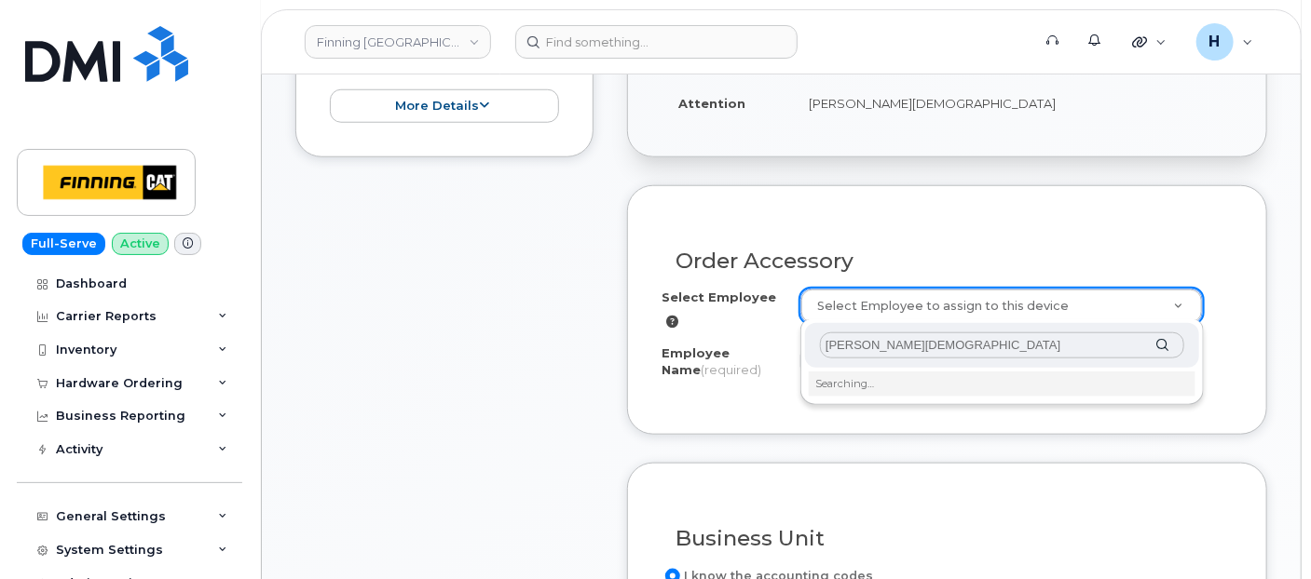
scroll to position [827, 0]
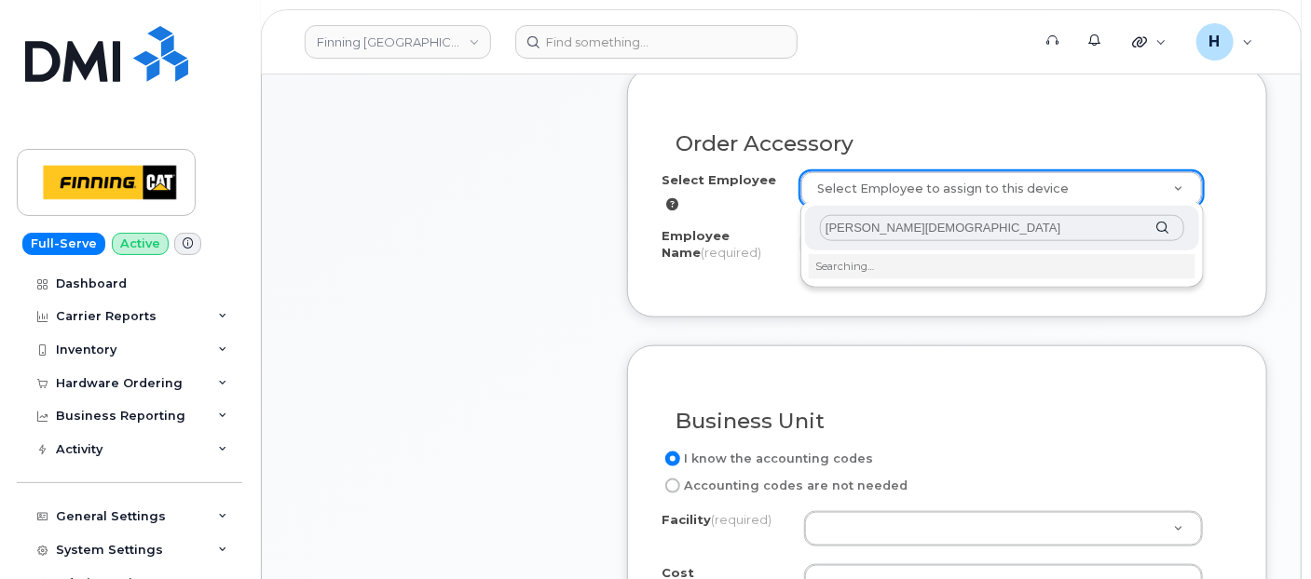
type input "[PERSON_NAME][DEMOGRAPHIC_DATA]"
type input "713412"
type input "[PERSON_NAME][DEMOGRAPHIC_DATA]"
select select "D05"
select select "CSMAAAA"
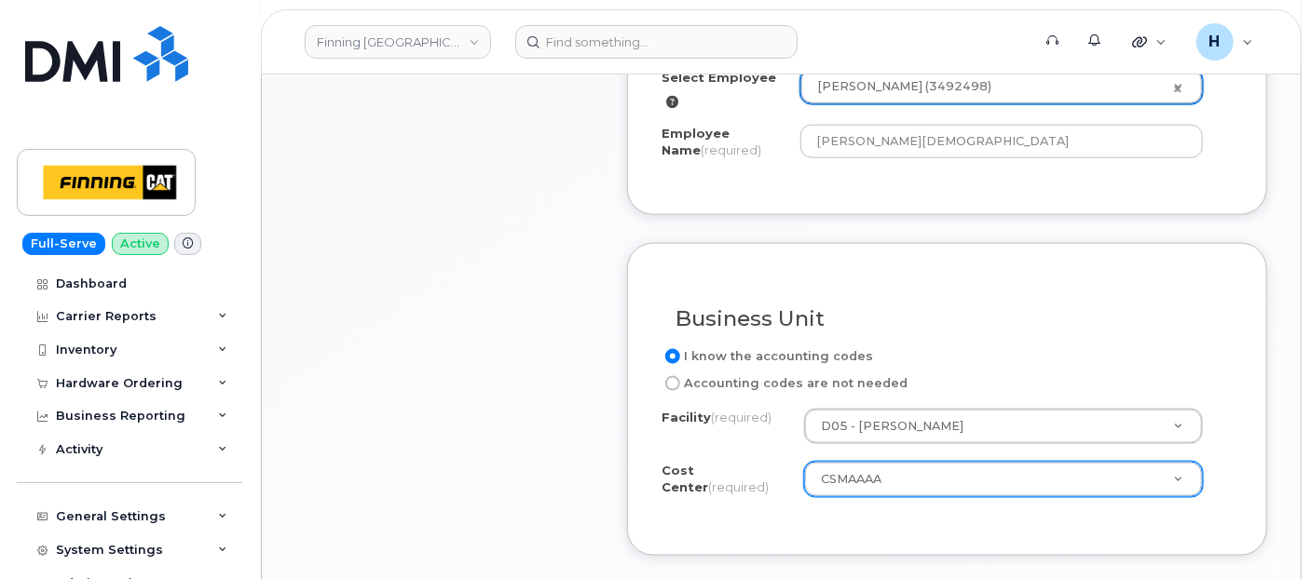
scroll to position [1138, 0]
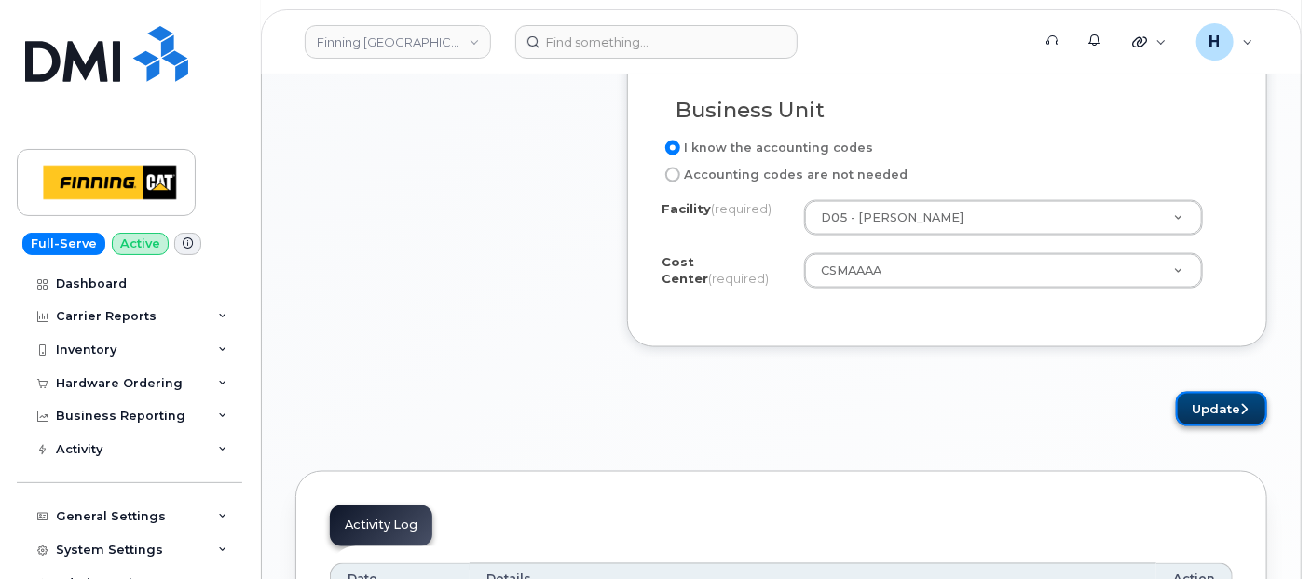
click at [1254, 395] on button "Update" at bounding box center [1221, 409] width 91 height 34
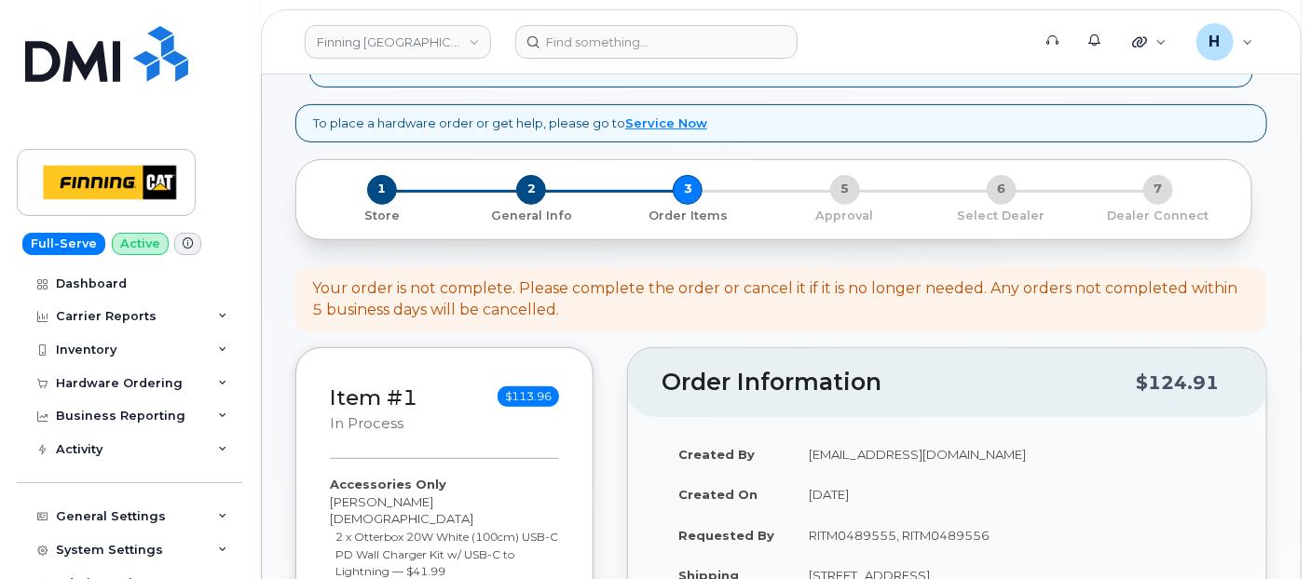
scroll to position [414, 0]
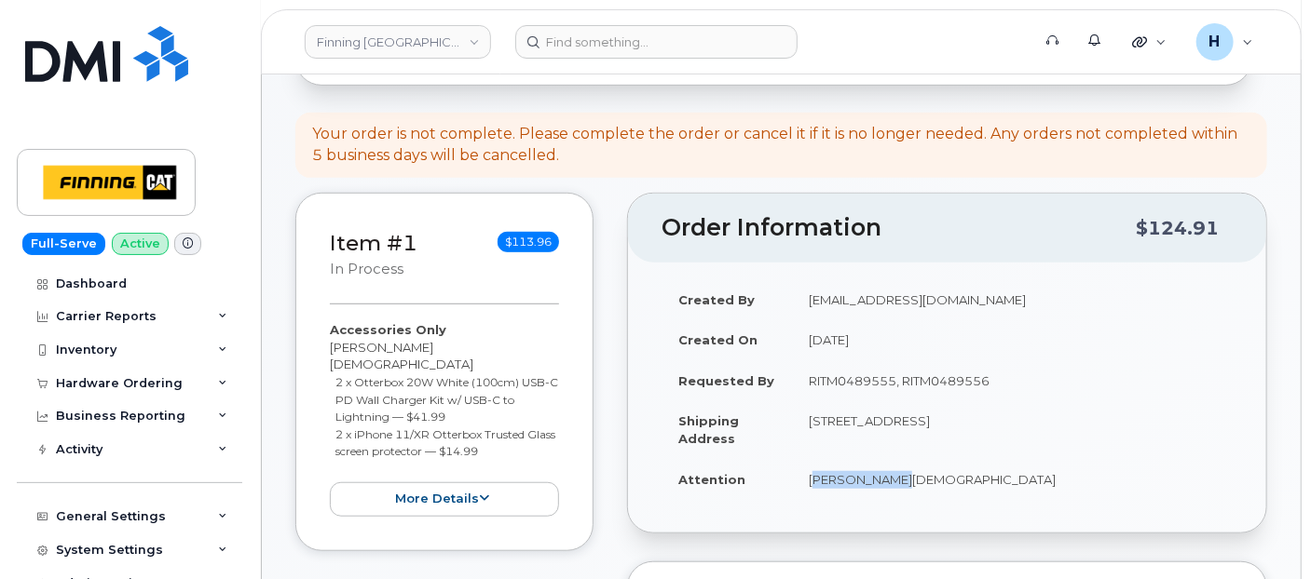
drag, startPoint x: 797, startPoint y: 480, endPoint x: 932, endPoint y: 469, distance: 135.5
click at [937, 482] on td "[PERSON_NAME][DEMOGRAPHIC_DATA]" at bounding box center [1012, 479] width 441 height 41
copy td "[PERSON_NAME][DEMOGRAPHIC_DATA]"
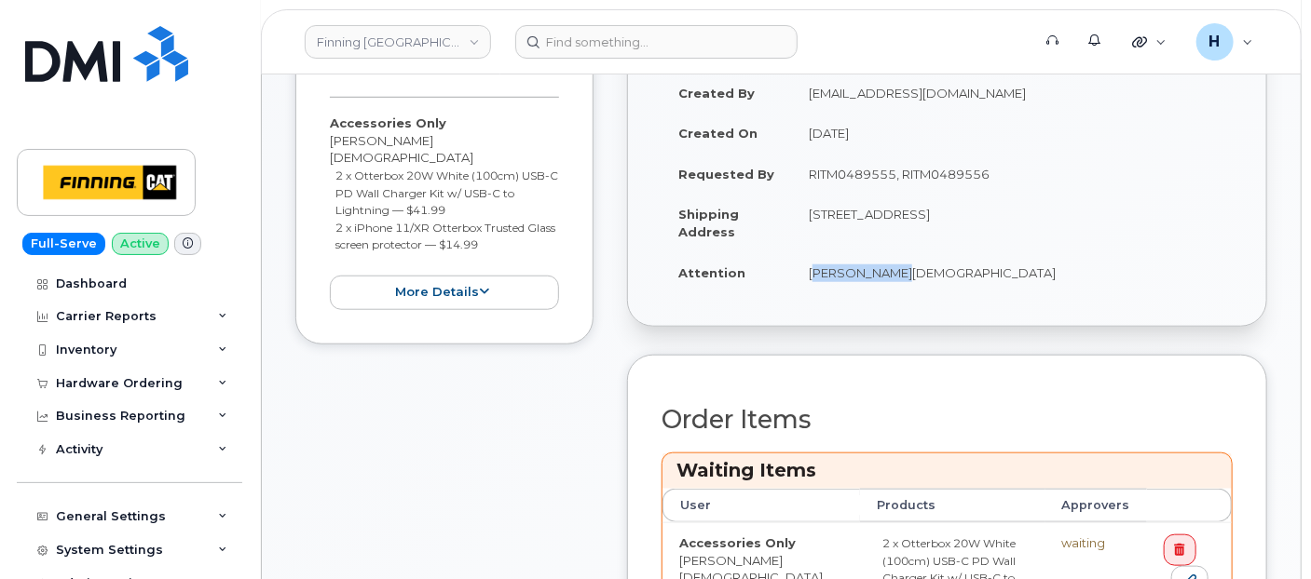
drag, startPoint x: 1085, startPoint y: 212, endPoint x: 1134, endPoint y: 221, distance: 49.2
click at [1134, 221] on td "[STREET_ADDRESS]" at bounding box center [1012, 223] width 441 height 58
copy td "T4X 0K7"
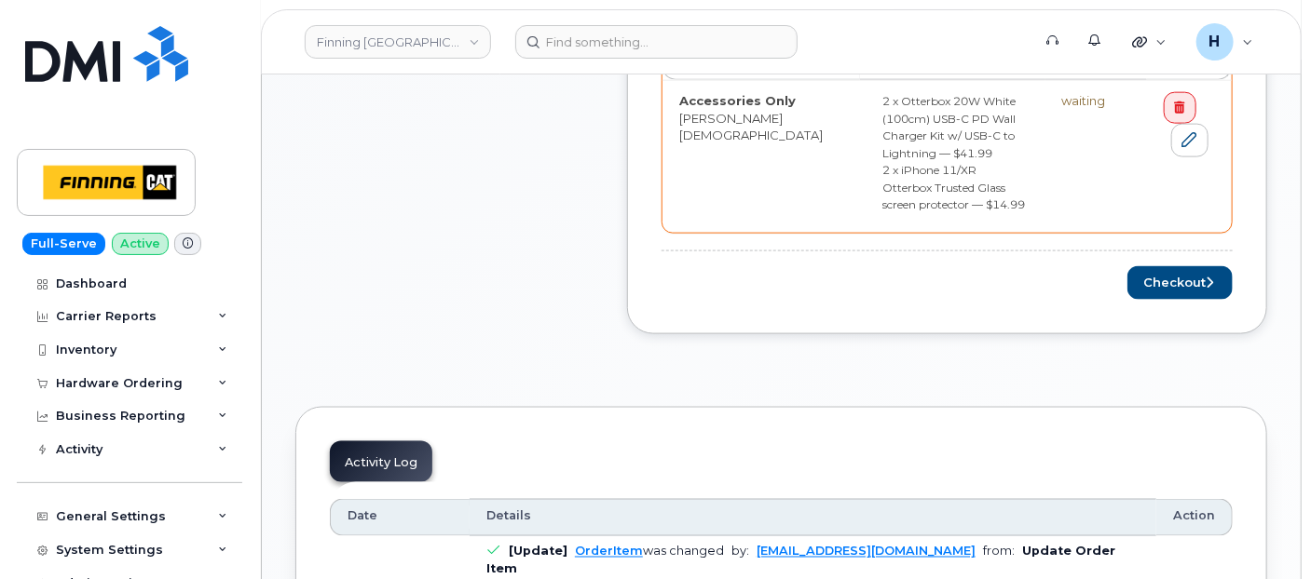
scroll to position [1138, 0]
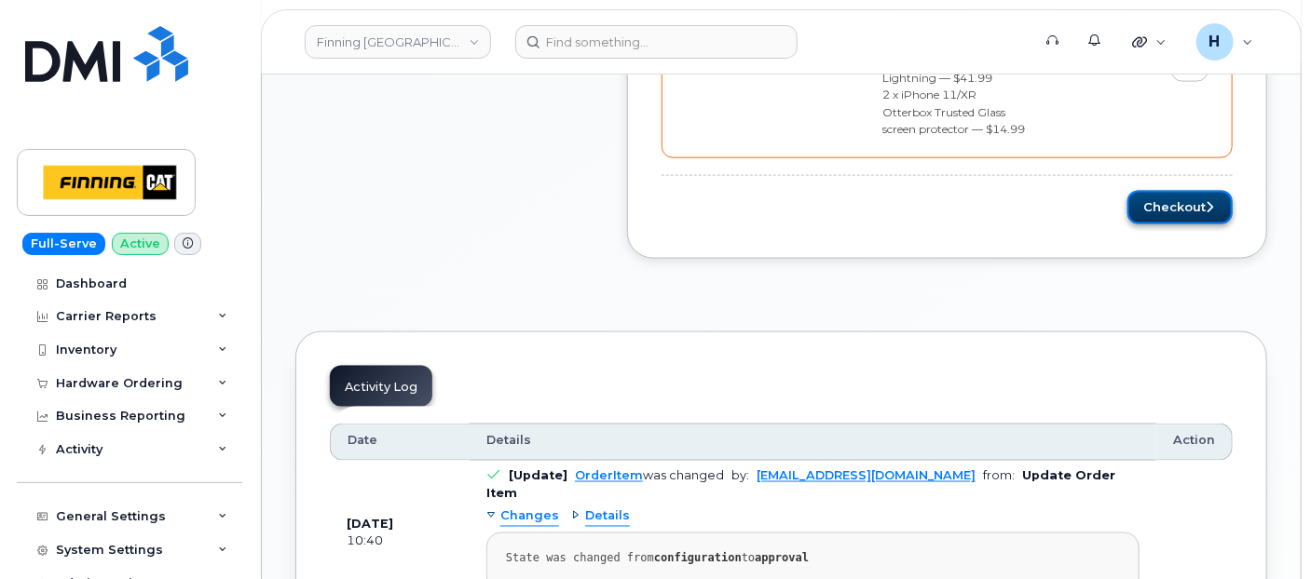
click at [1149, 191] on button "Checkout" at bounding box center [1179, 208] width 105 height 34
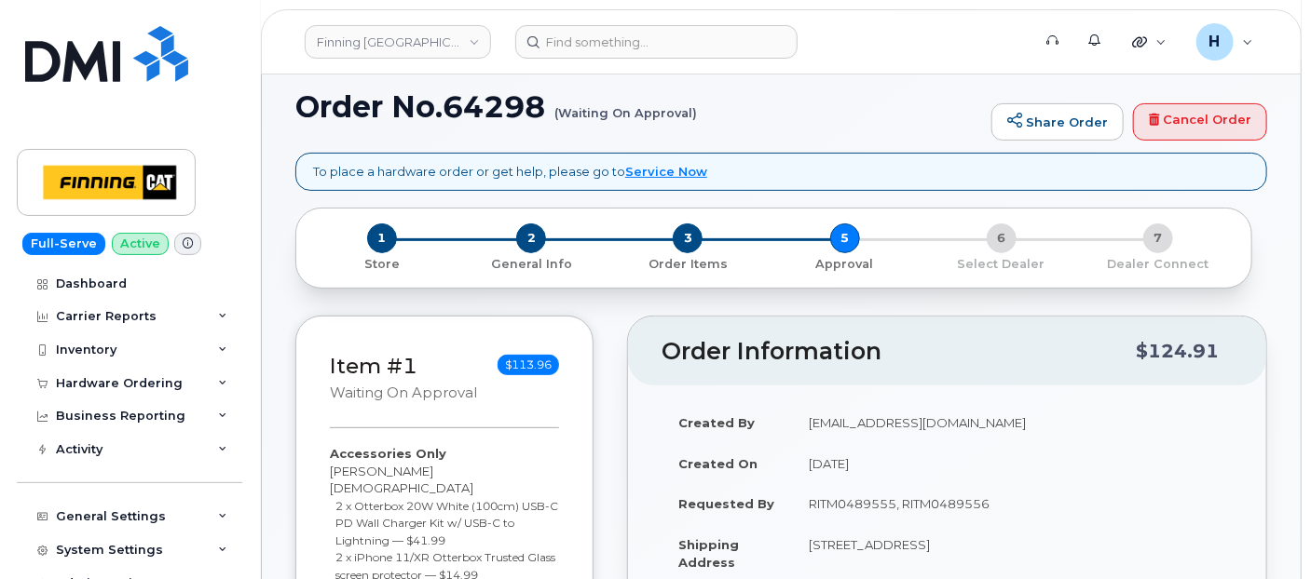
scroll to position [414, 0]
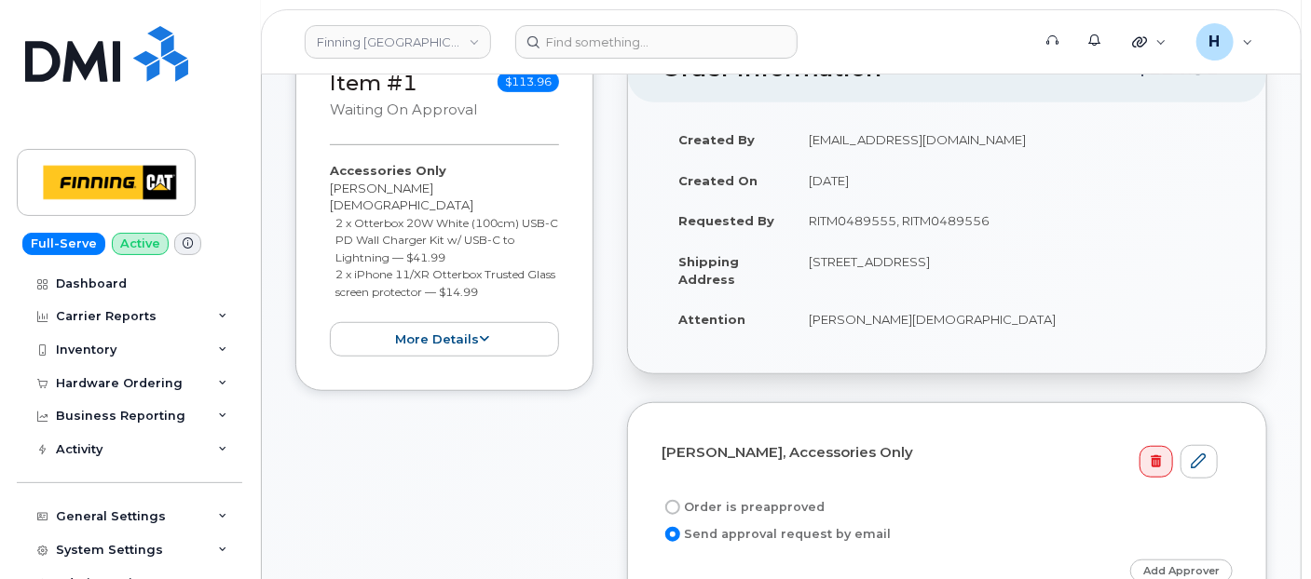
drag, startPoint x: 805, startPoint y: 221, endPoint x: 1009, endPoint y: 218, distance: 204.0
click at [1009, 218] on td "RITM0489555, RITM0489556" at bounding box center [1012, 220] width 441 height 41
copy td "RITM0489555, RITM0489556"
click at [717, 505] on label "Order is preapproved" at bounding box center [742, 508] width 163 height 22
click at [680, 505] on input "Order is preapproved" at bounding box center [672, 507] width 15 height 15
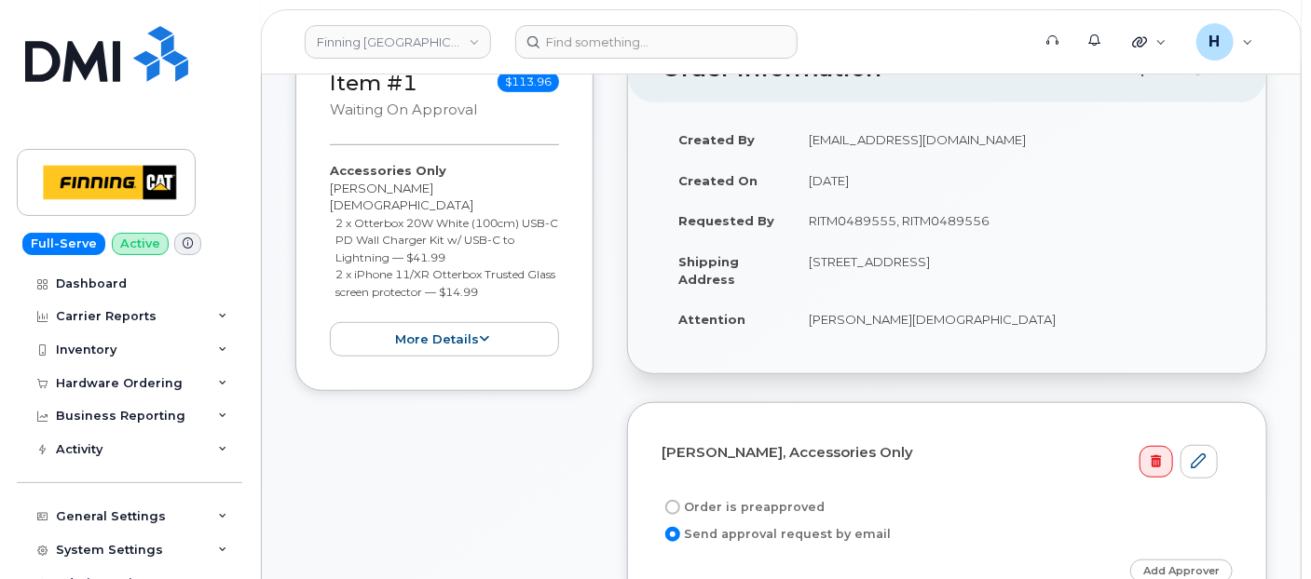
radio input "true"
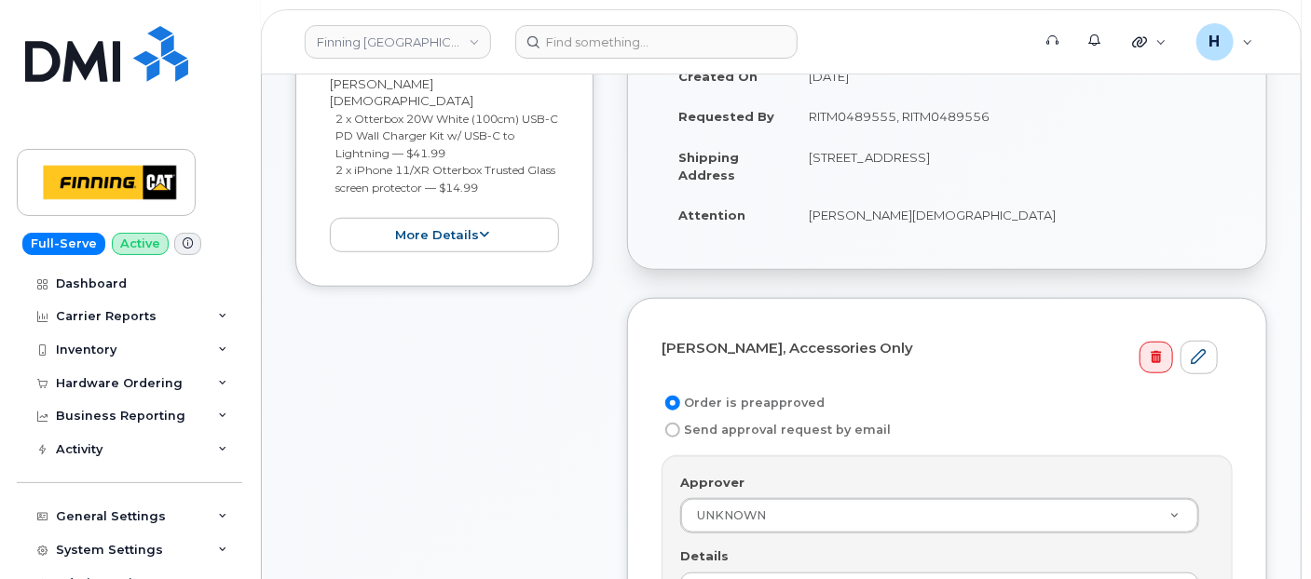
scroll to position [724, 0]
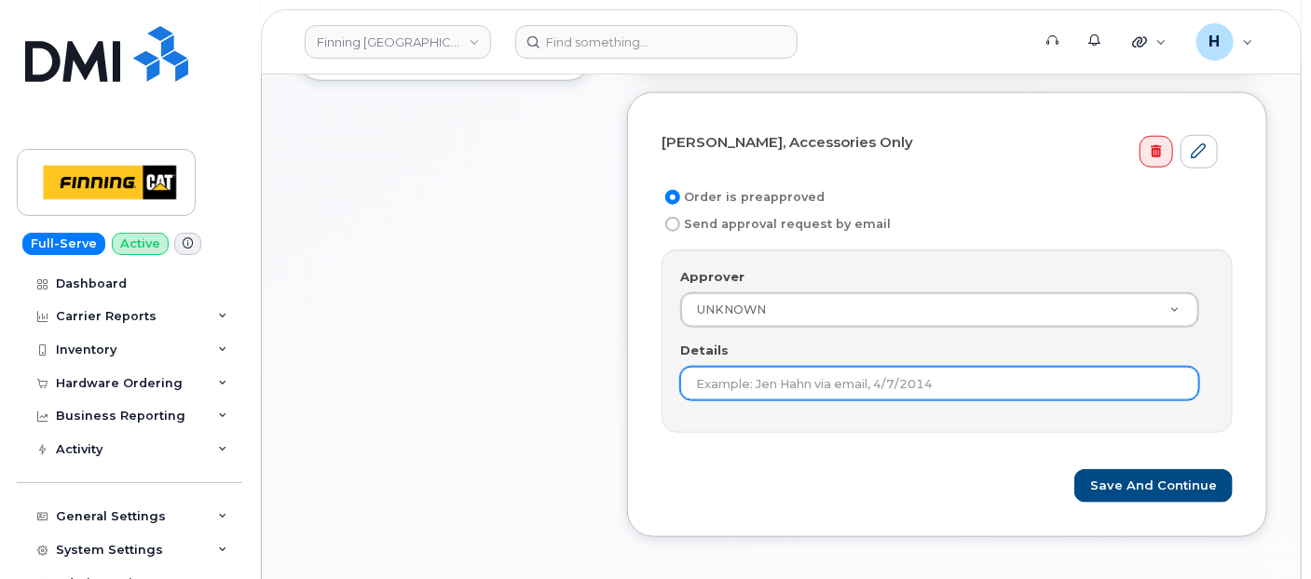
click at [731, 386] on input "Details" at bounding box center [939, 384] width 519 height 34
paste input "RITM0489555, RITM0489556"
type input "RITM0489555, RITM0489556"
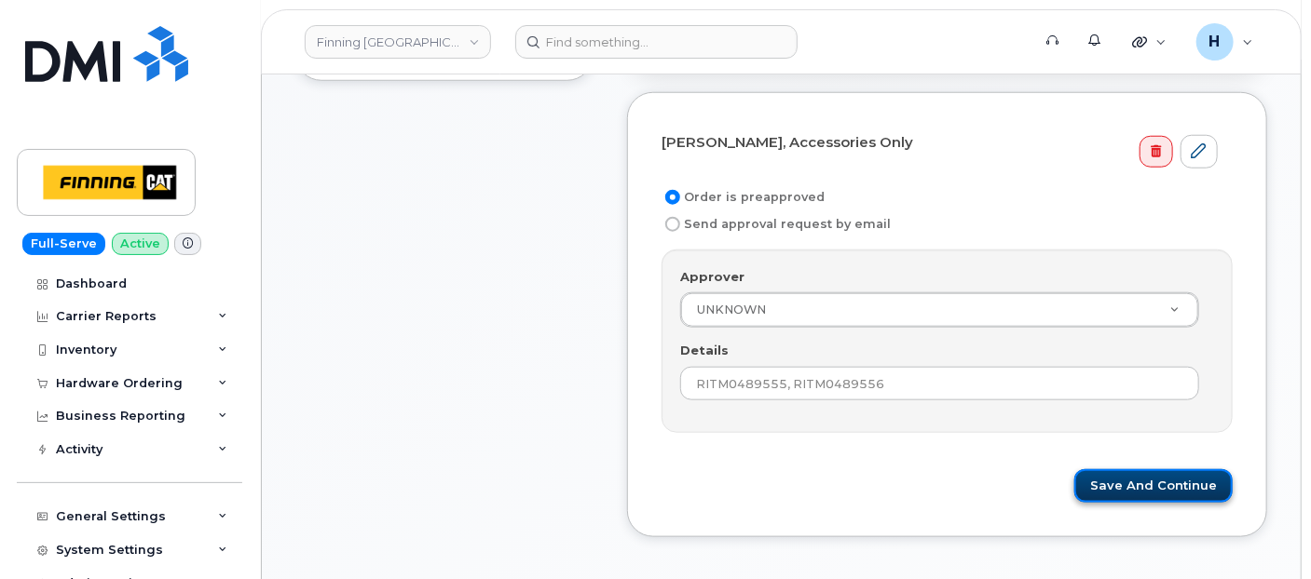
click at [1129, 471] on button "Save and Continue" at bounding box center [1153, 487] width 158 height 34
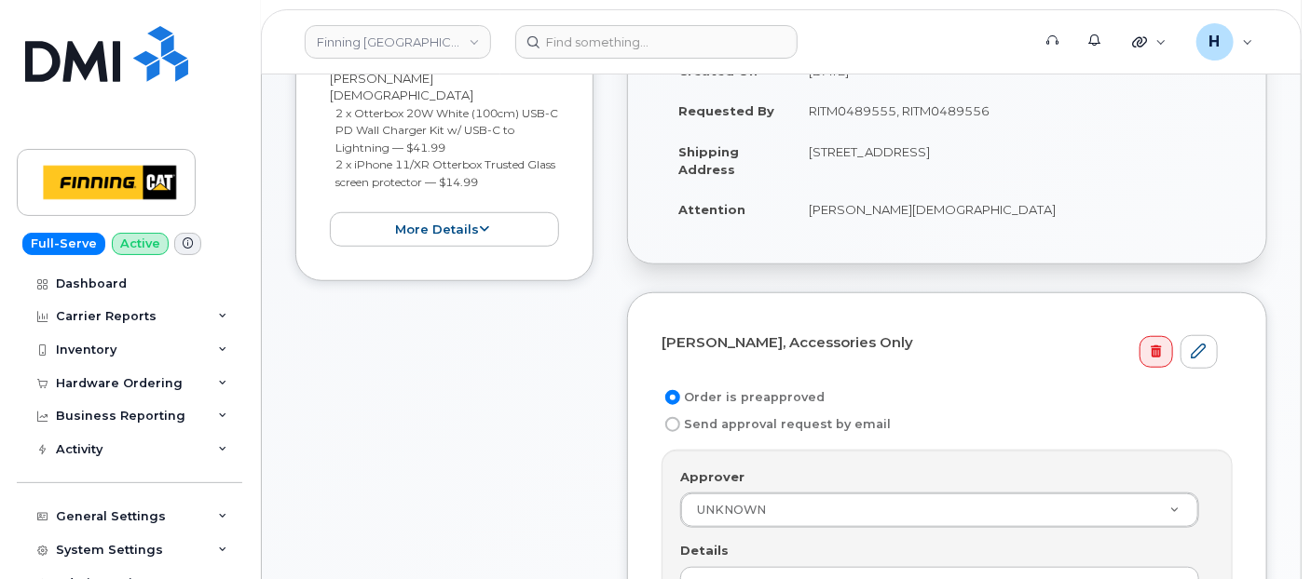
scroll to position [517, 0]
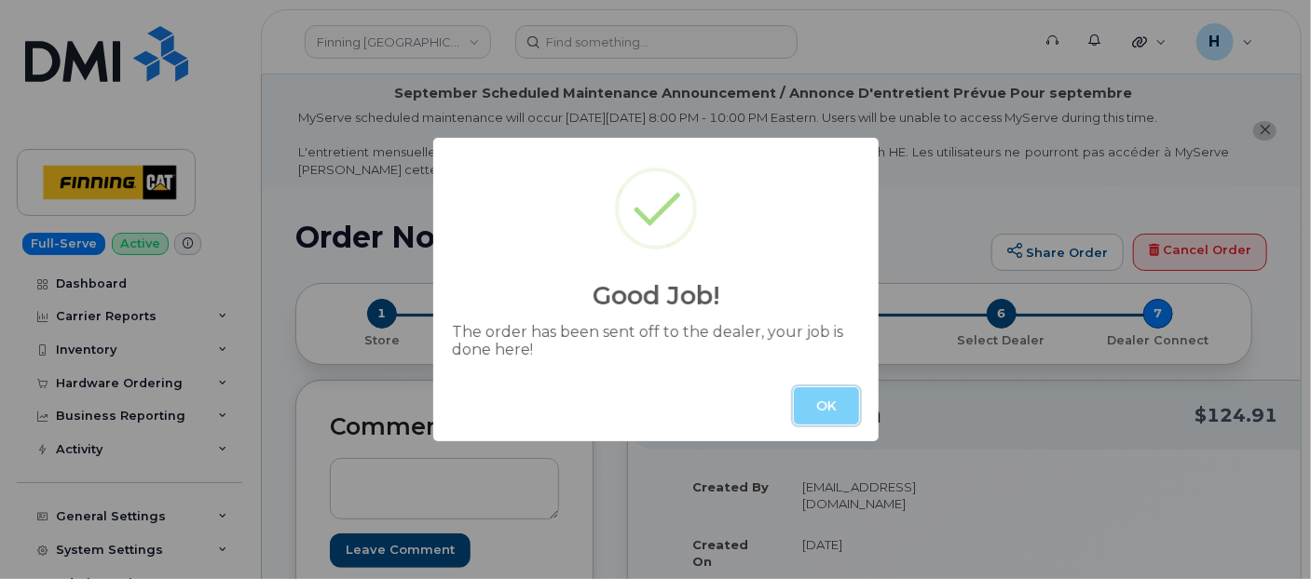
click at [810, 406] on button "OK" at bounding box center [826, 406] width 65 height 37
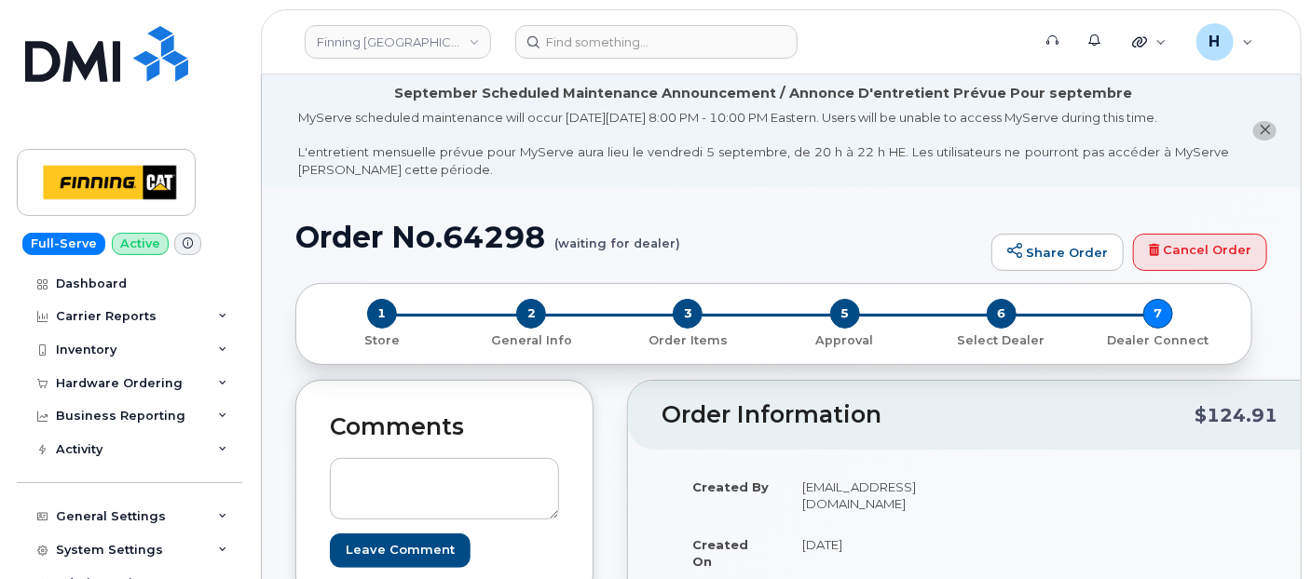
click at [482, 224] on h1 "Order No.64298 (waiting for dealer)" at bounding box center [638, 237] width 687 height 33
copy h1 "64298"
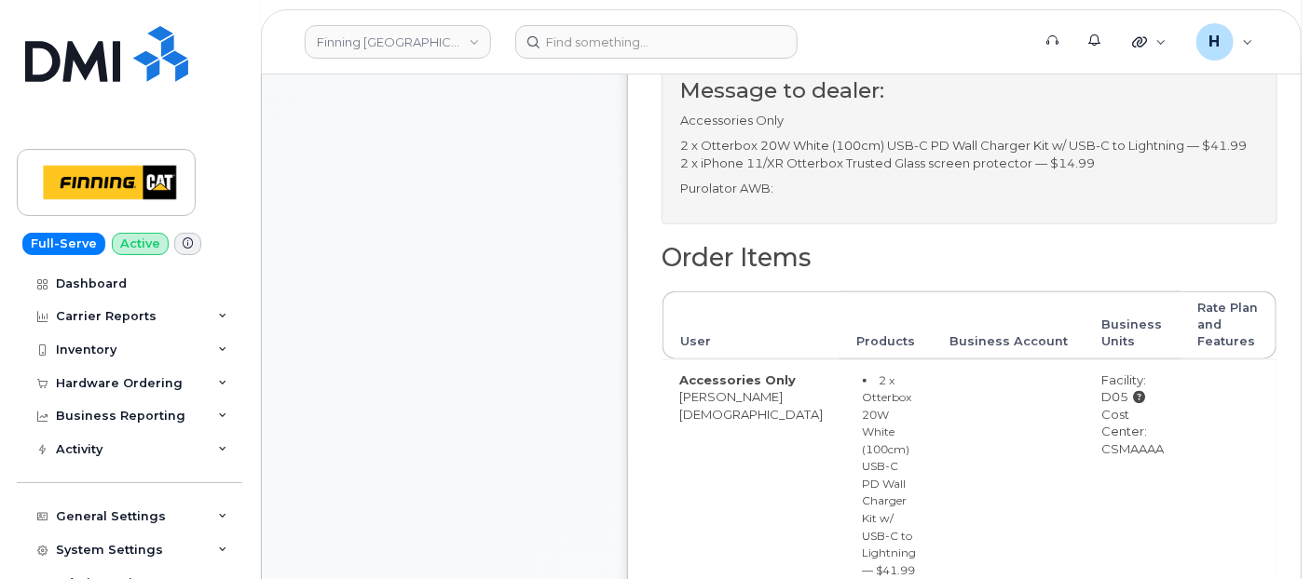
scroll to position [827, 0]
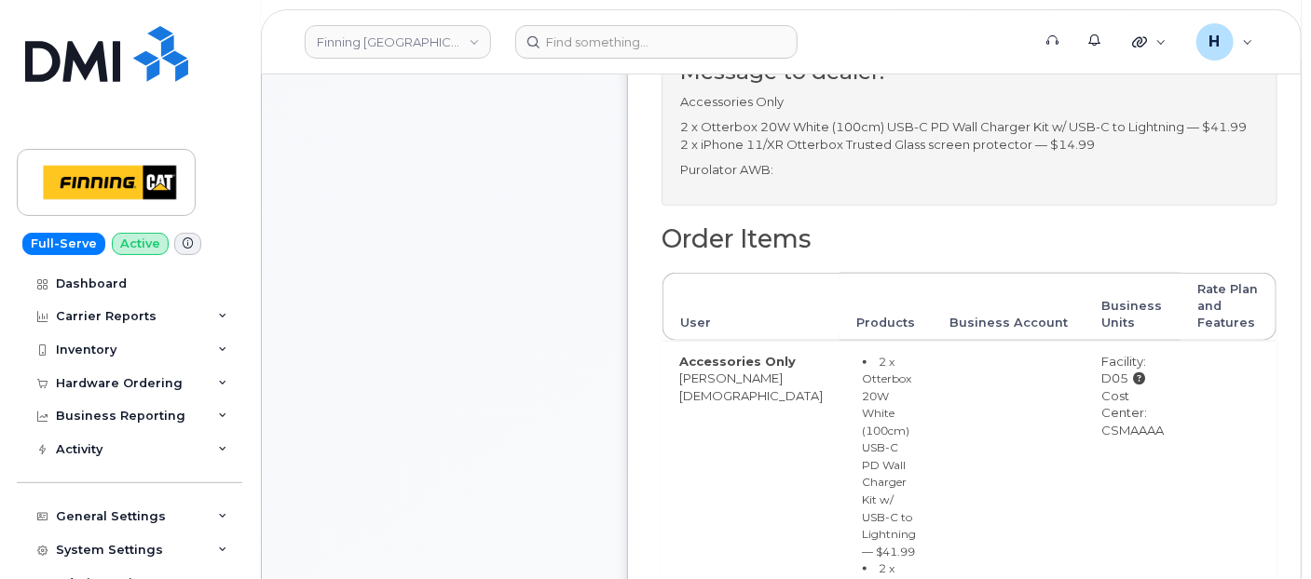
drag, startPoint x: 1047, startPoint y: 480, endPoint x: 1103, endPoint y: 485, distance: 56.2
click at [1103, 485] on td "Facility: D05 Cost Center: CSMAAAA" at bounding box center [1133, 538] width 96 height 395
copy div "CSMAAAA"
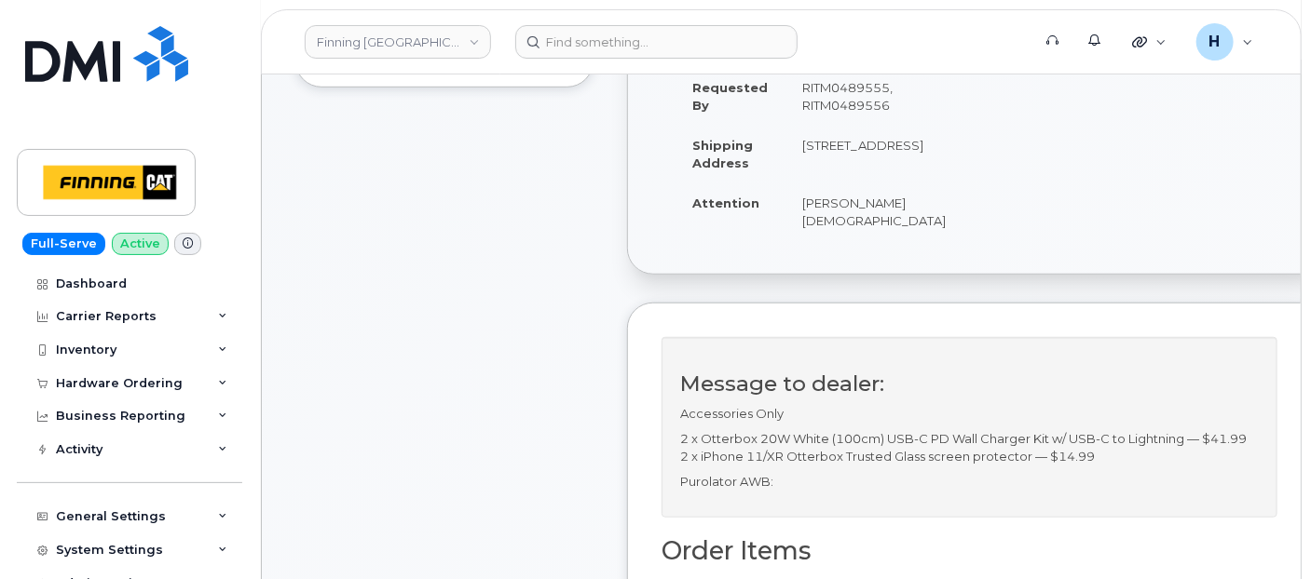
scroll to position [207, 0]
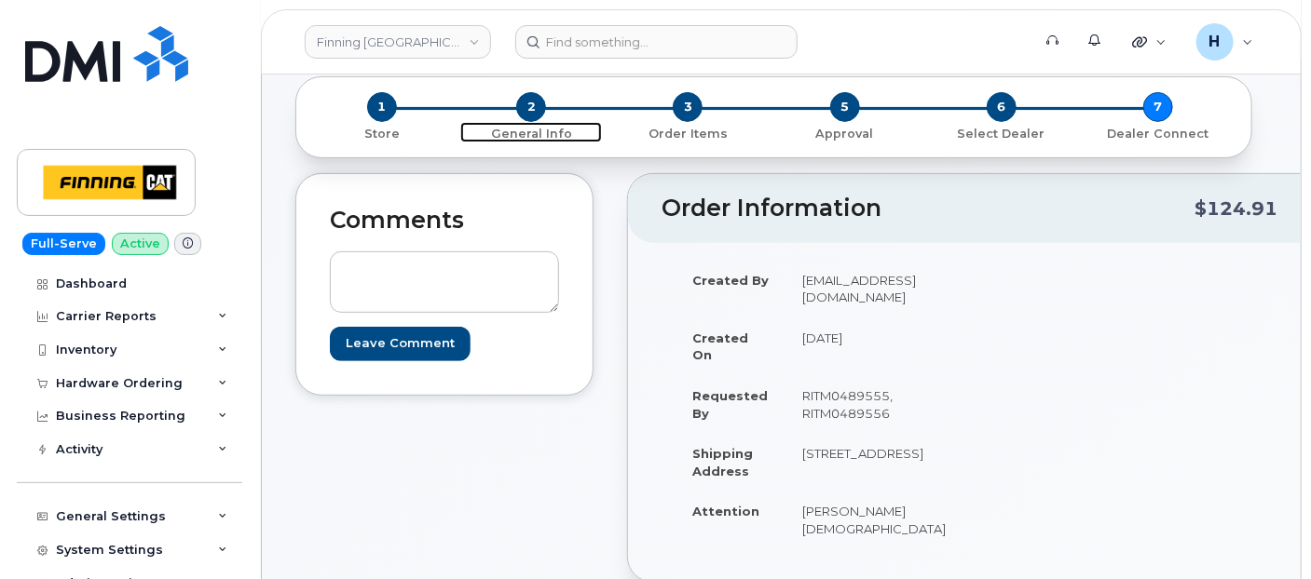
click at [535, 114] on span "2" at bounding box center [531, 107] width 30 height 30
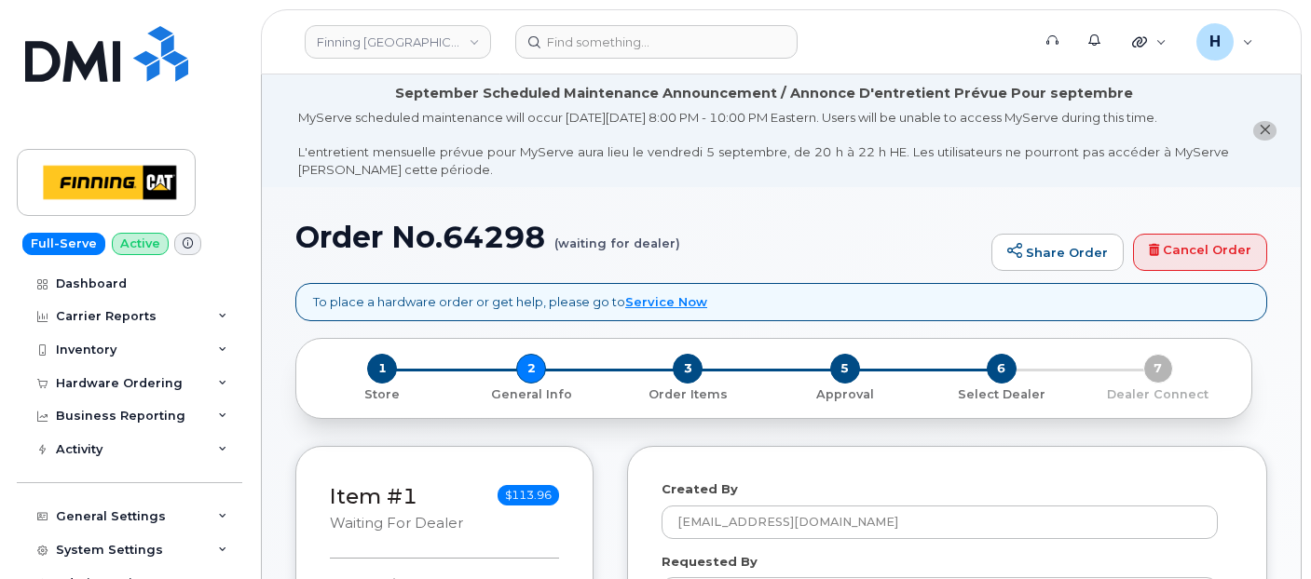
select select
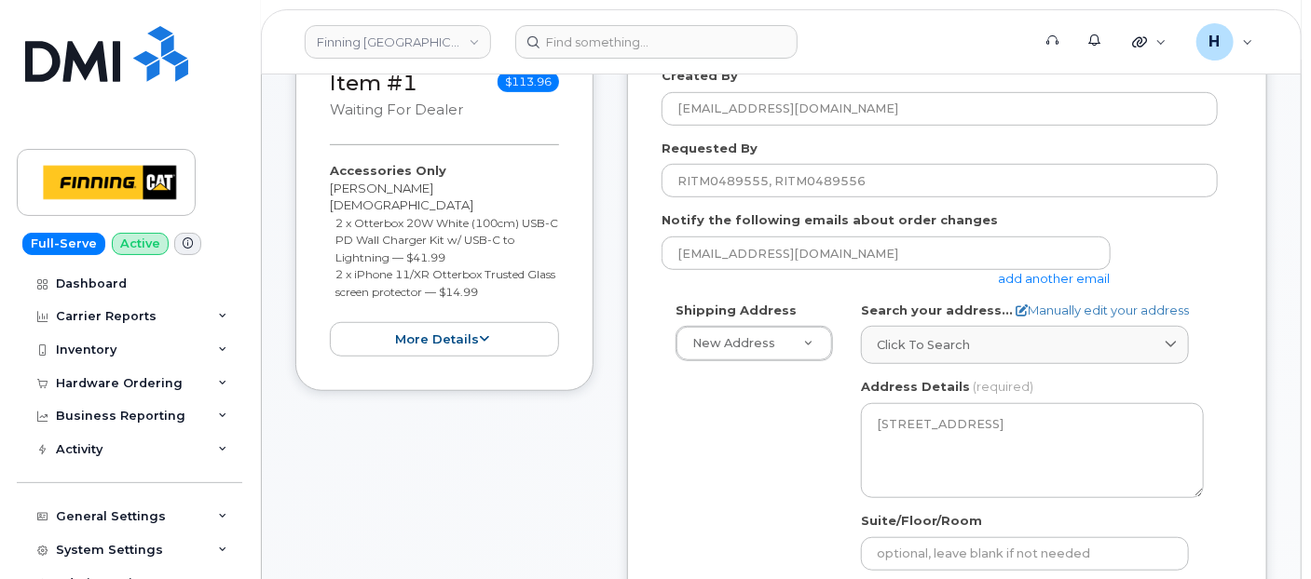
scroll to position [827, 0]
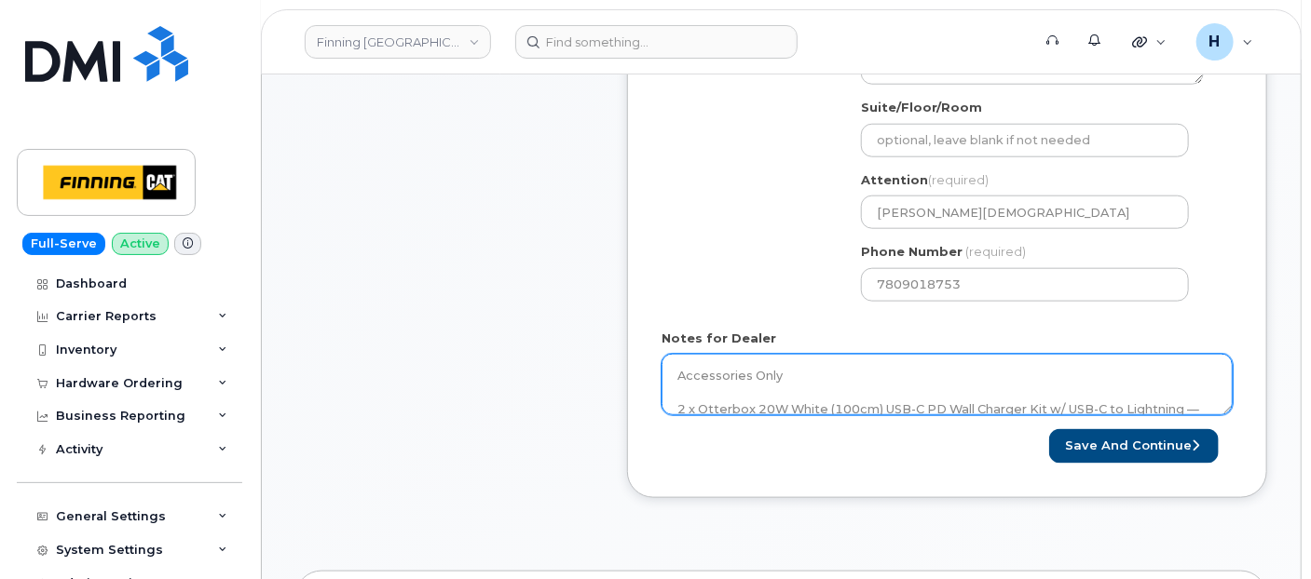
click at [861, 361] on textarea "Accessories Only 2 x Otterbox 20W White (100cm) USB-C PD Wall Charger Kit w/ US…" at bounding box center [946, 384] width 571 height 61
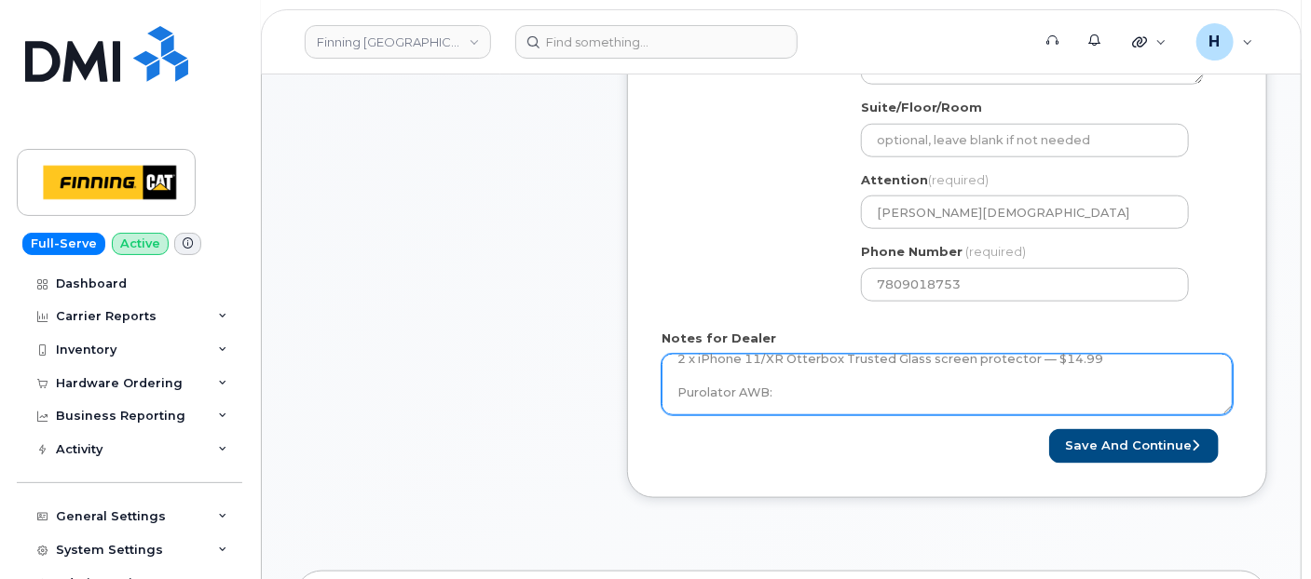
click at [857, 386] on textarea "Accessories Only 2 x Otterbox 20W White (100cm) USB-C PD Wall Charger Kit w/ US…" at bounding box center [946, 384] width 571 height 61
paste textarea "335652466921"
type textarea "Accessories Only 2 x Otterbox 20W White (100cm) USB-C PD Wall Charger Kit w/ US…"
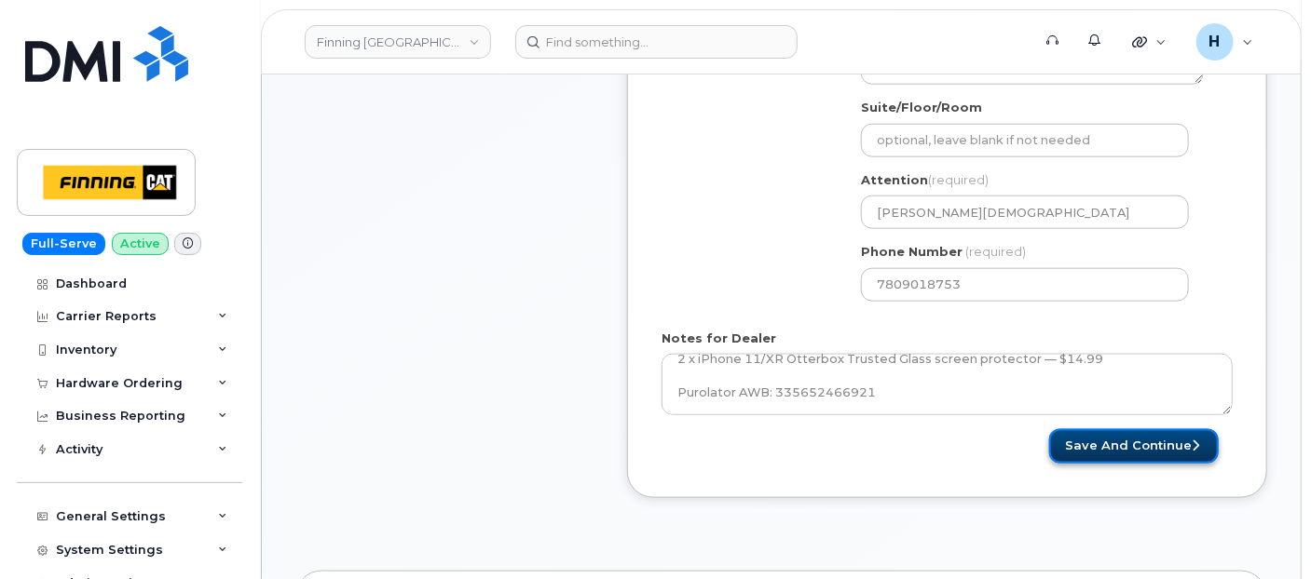
click at [1123, 454] on button "Save and Continue" at bounding box center [1134, 446] width 170 height 34
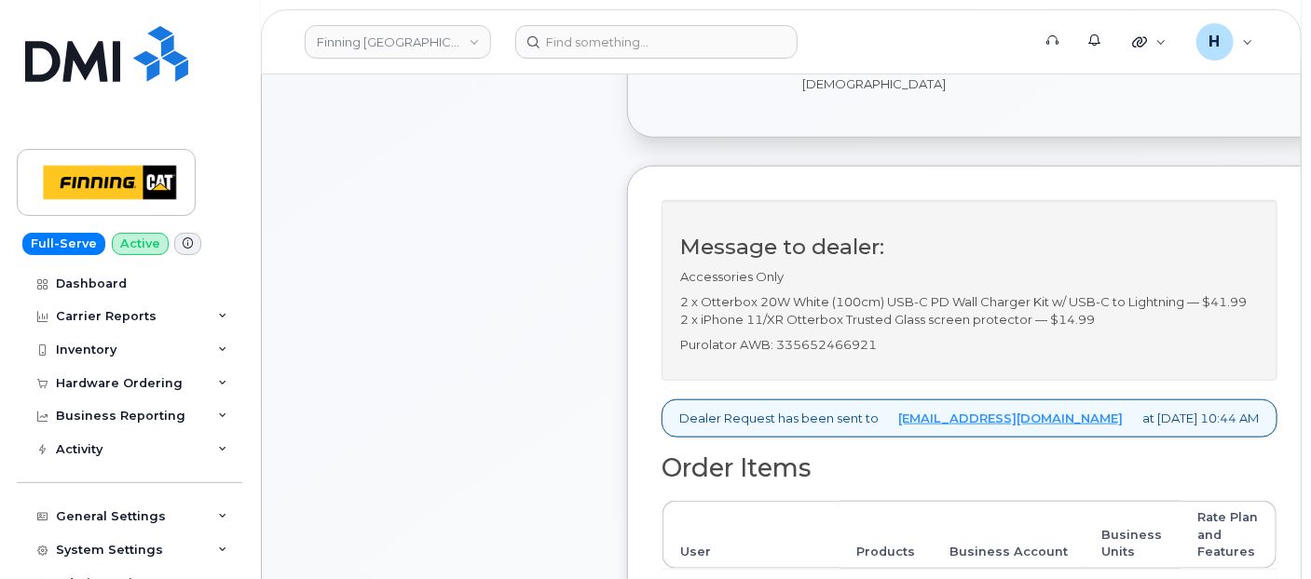
scroll to position [724, 0]
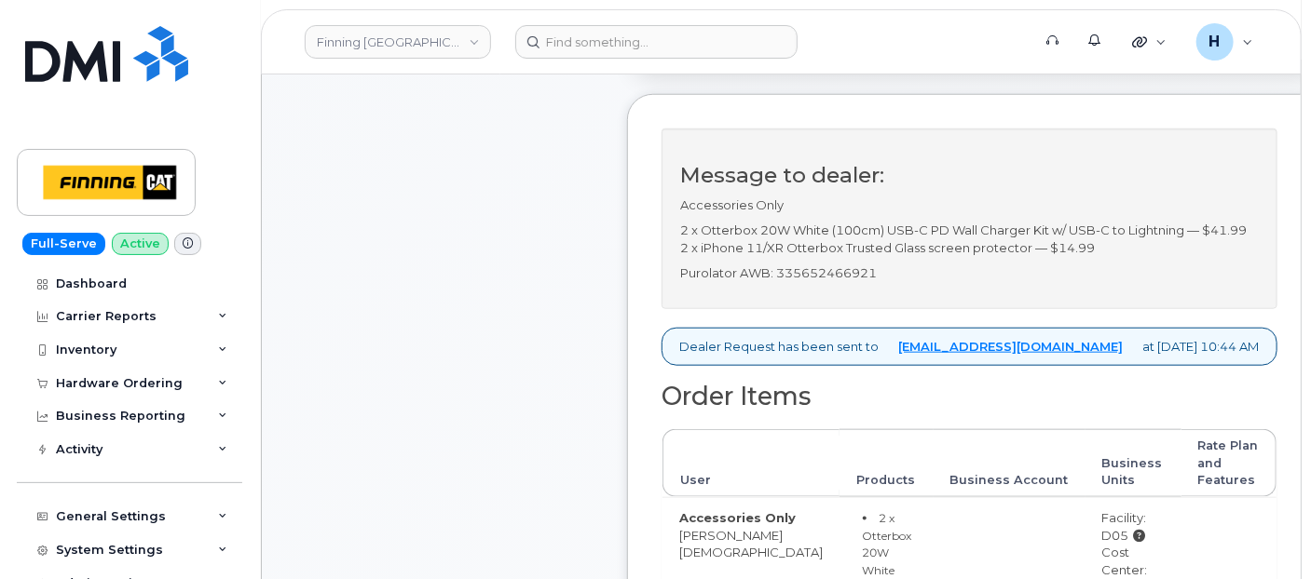
click at [830, 282] on p "Purolator AWB: 335652466921" at bounding box center [969, 274] width 579 height 18
copy p "335652466921"
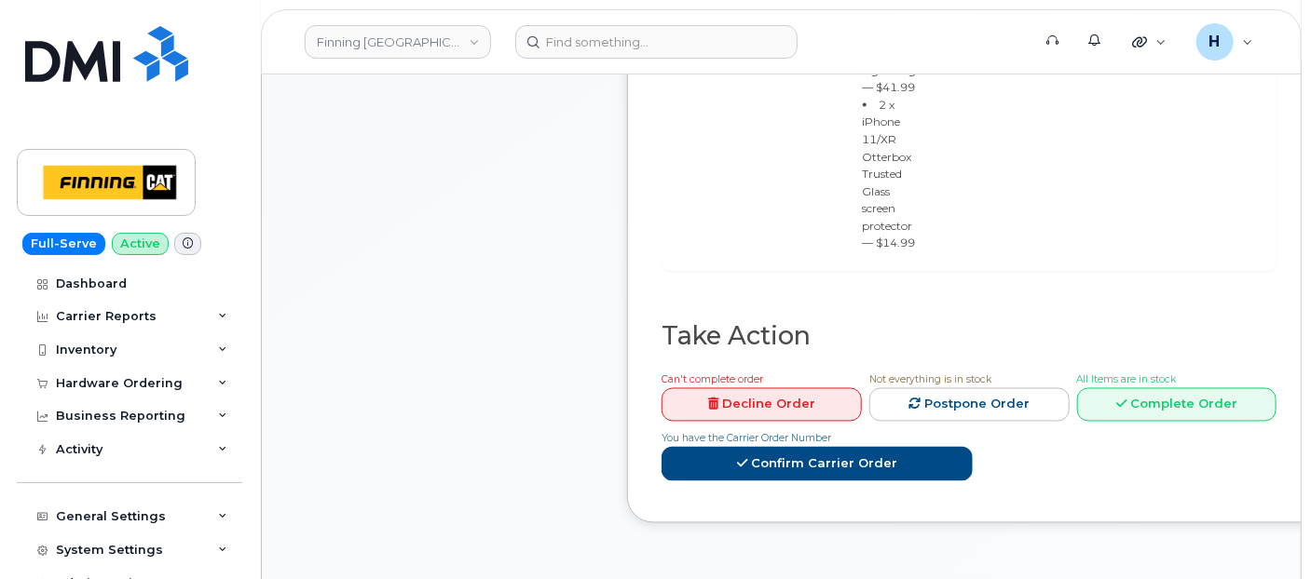
scroll to position [932, 0]
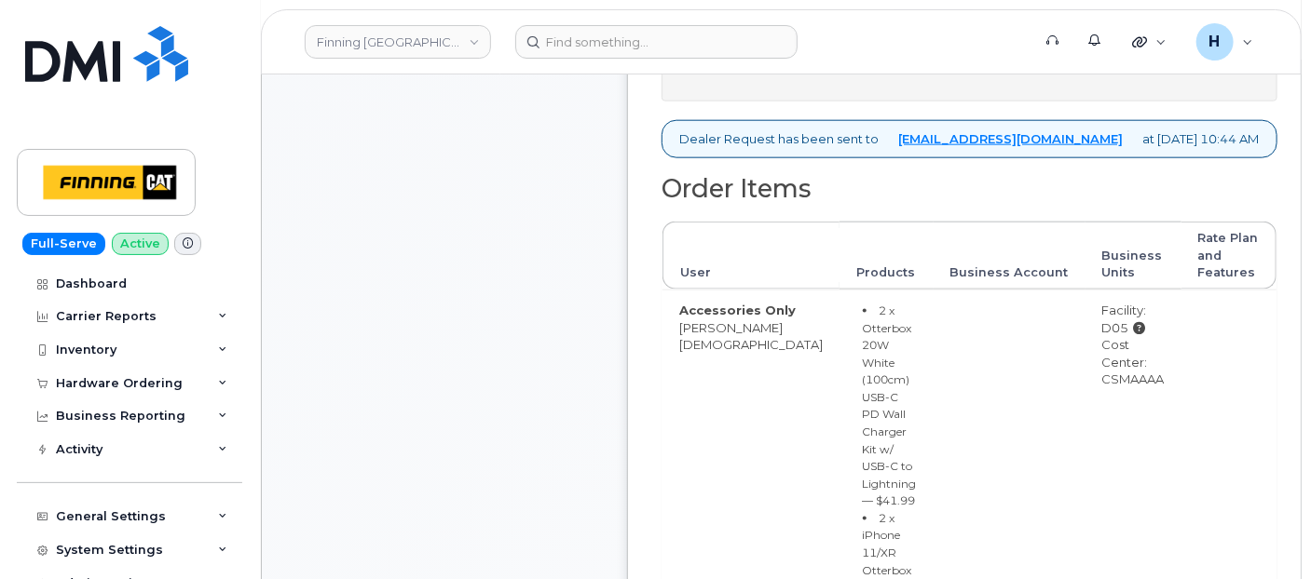
copy p "335652466921"
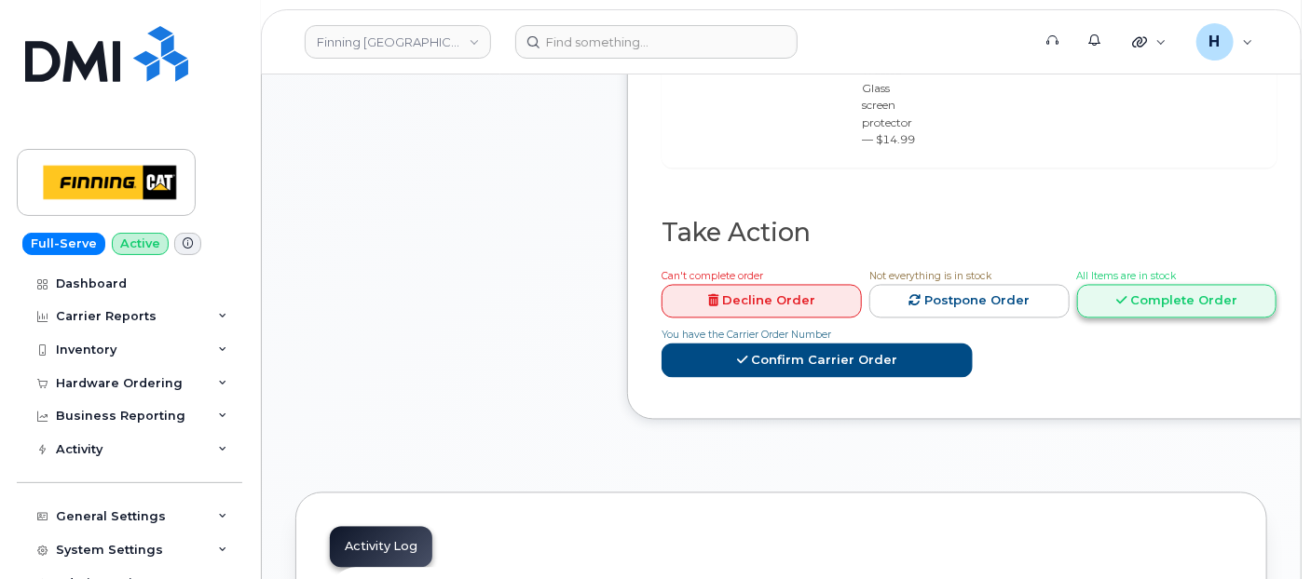
click at [1123, 296] on link "Complete Order" at bounding box center [1177, 302] width 200 height 34
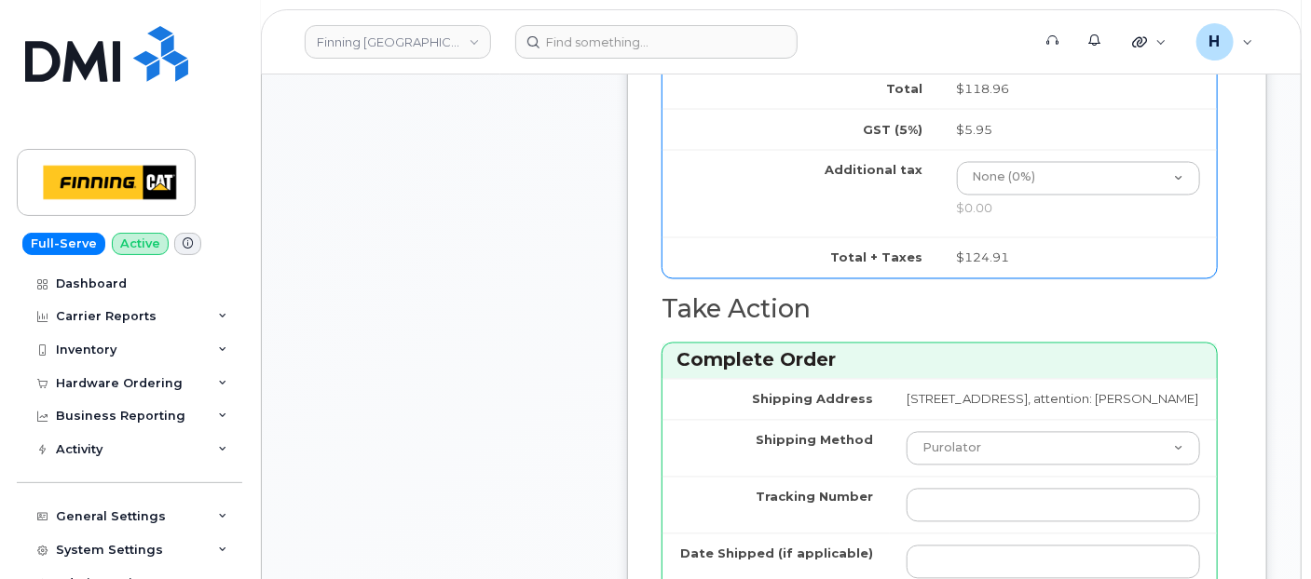
scroll to position [1759, 0]
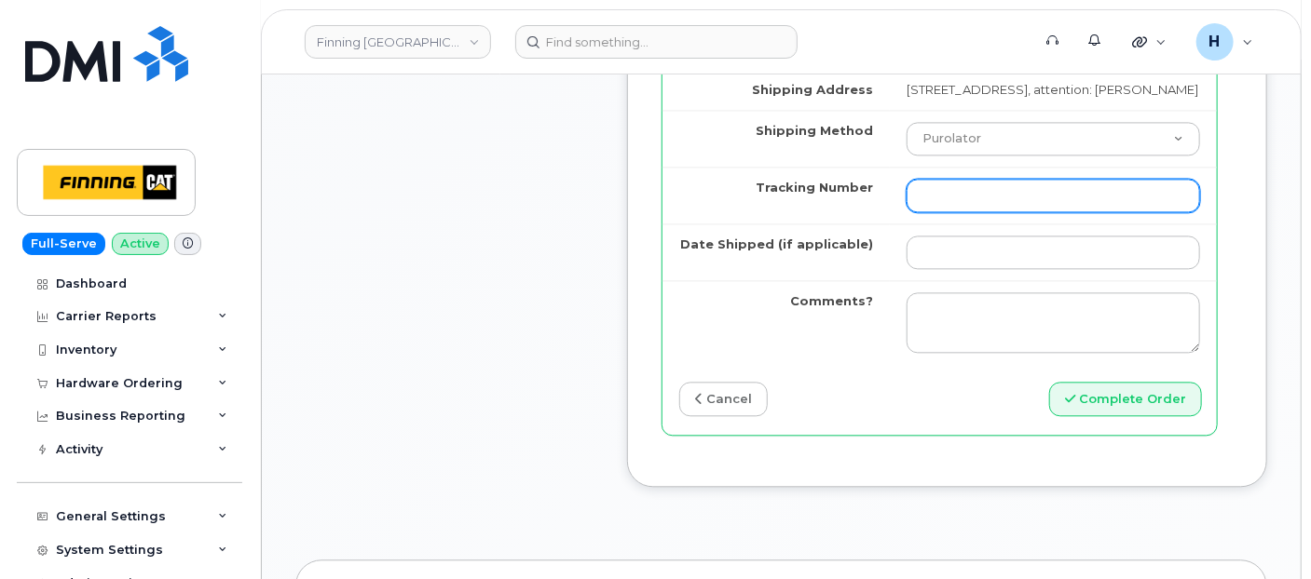
click at [906, 212] on input "Tracking Number" at bounding box center [1052, 196] width 293 height 34
paste input "335652466921"
type input "335652466921"
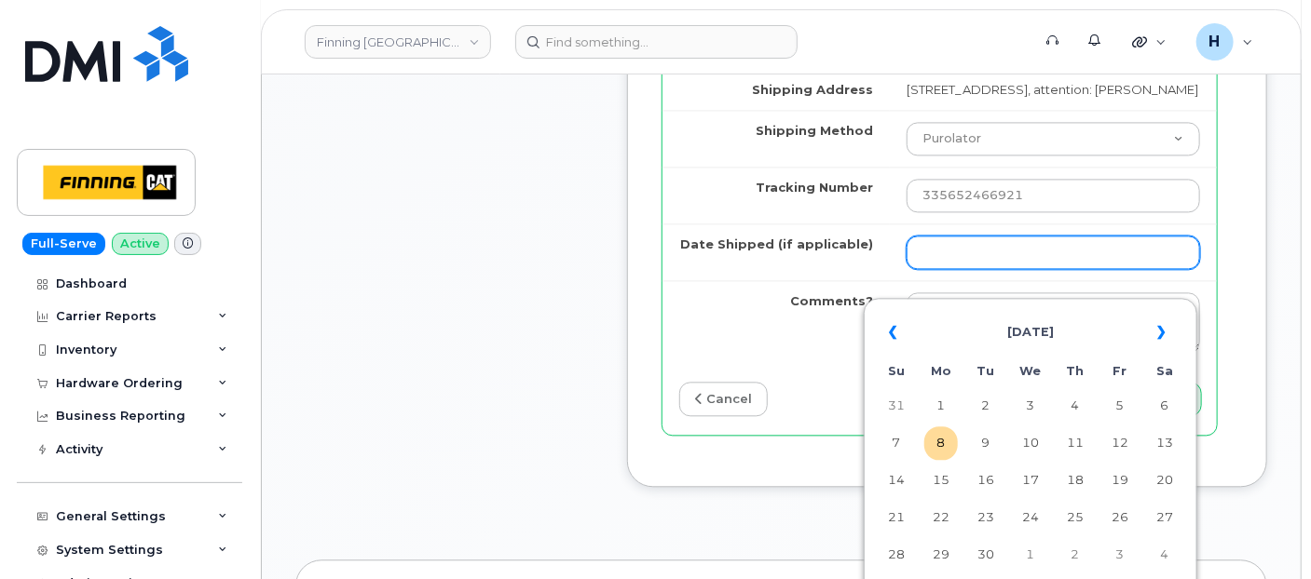
click at [906, 263] on input "Date Shipped (if applicable)" at bounding box center [1052, 253] width 293 height 34
click at [942, 434] on td "8" at bounding box center [941, 444] width 34 height 34
type input "2025-09-08"
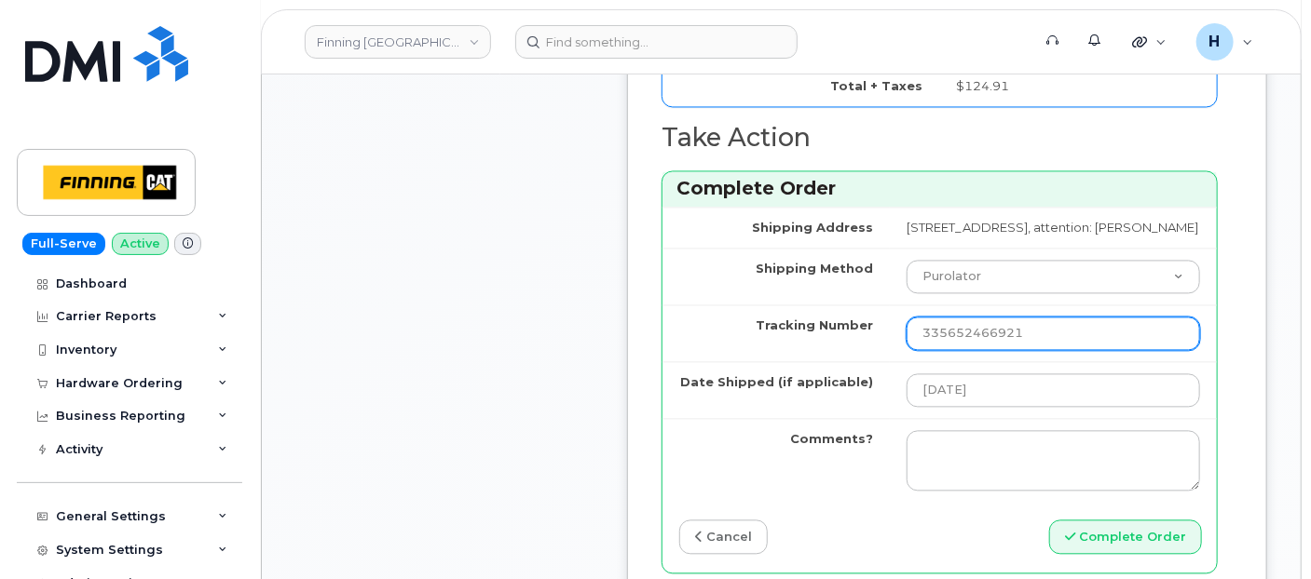
scroll to position [1655, 0]
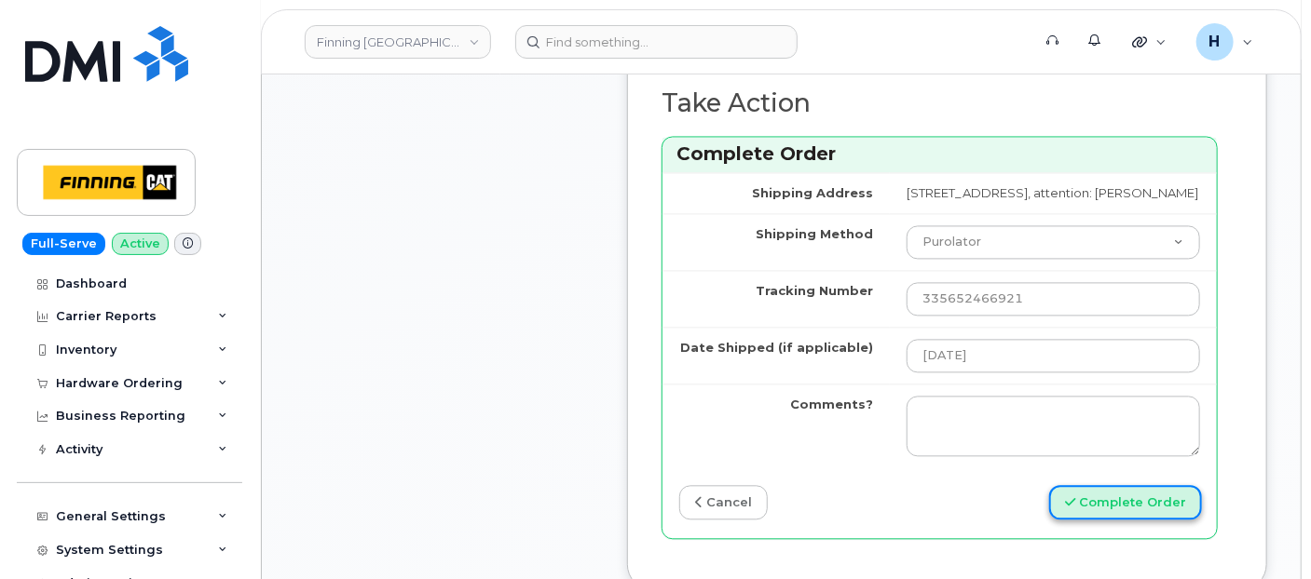
click at [1104, 520] on button "Complete Order" at bounding box center [1125, 502] width 153 height 34
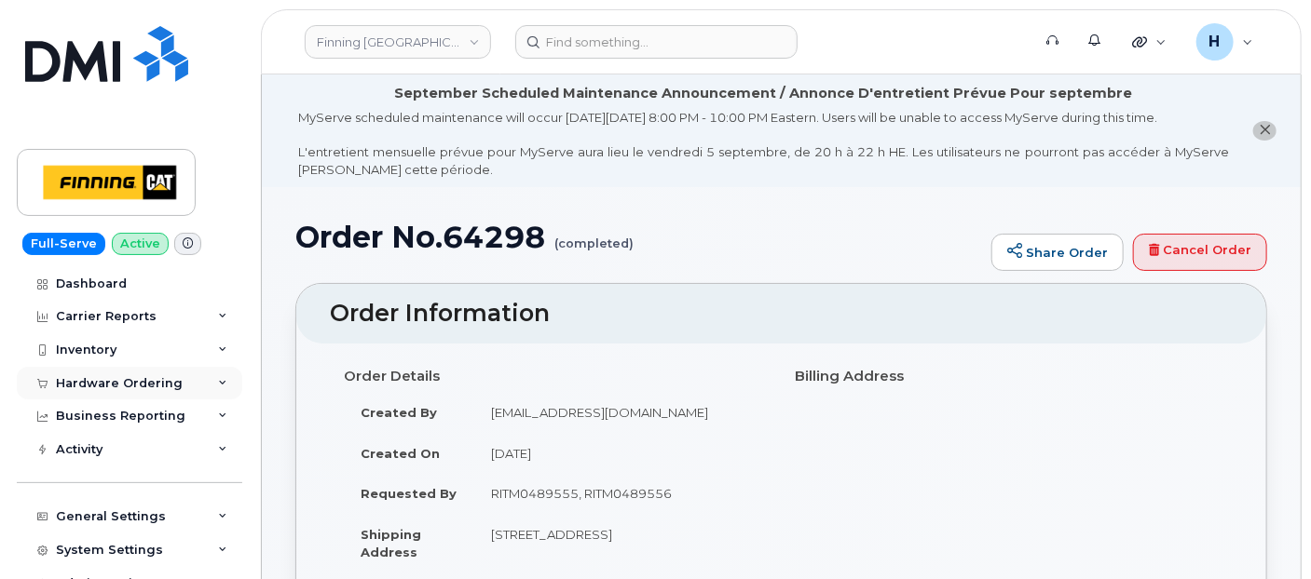
click div "Hardware Ordering"
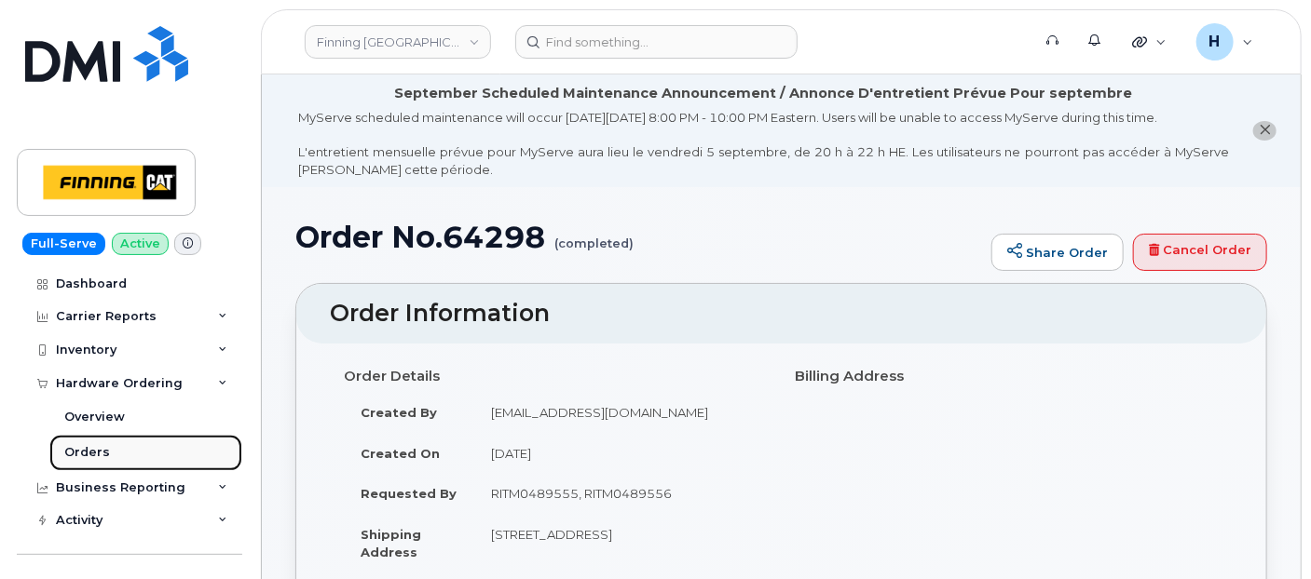
click link "Orders"
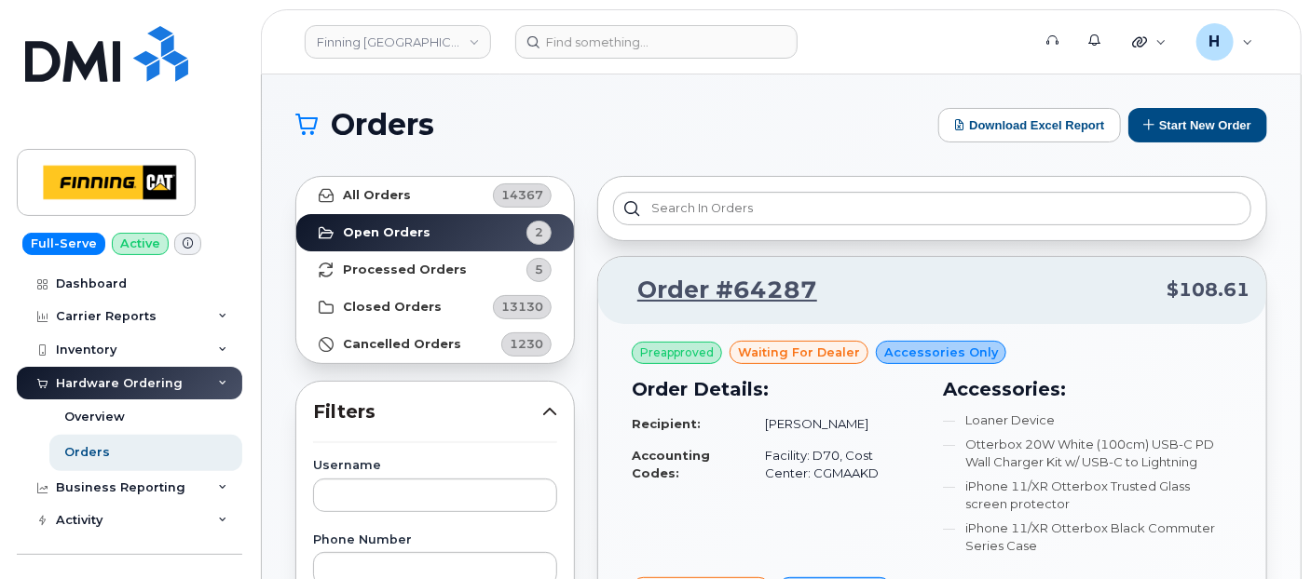
click div "Order Details: Recipient: [PERSON_NAME] Accounting Codes: Facility: D70, Cost C…"
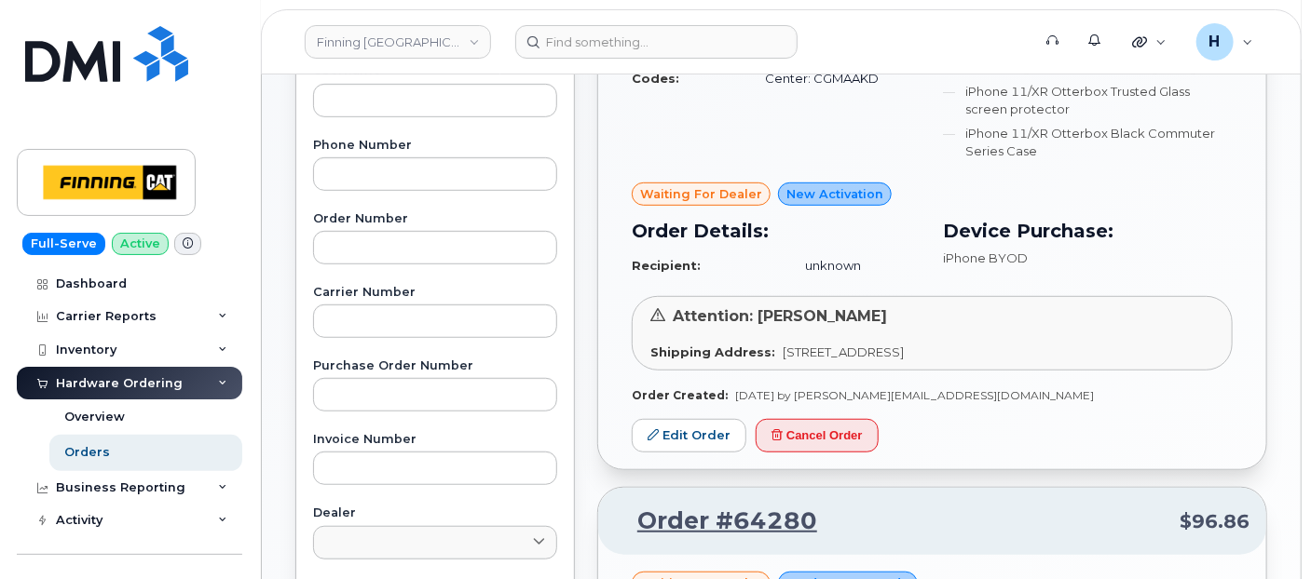
scroll to position [517, 0]
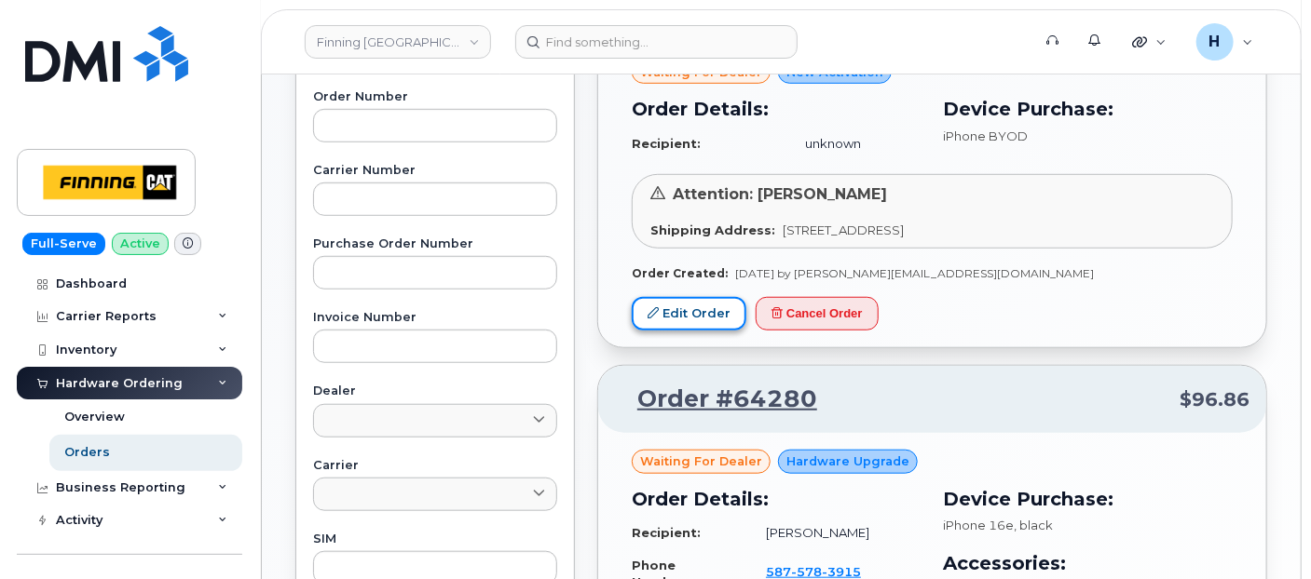
click link "Edit Order"
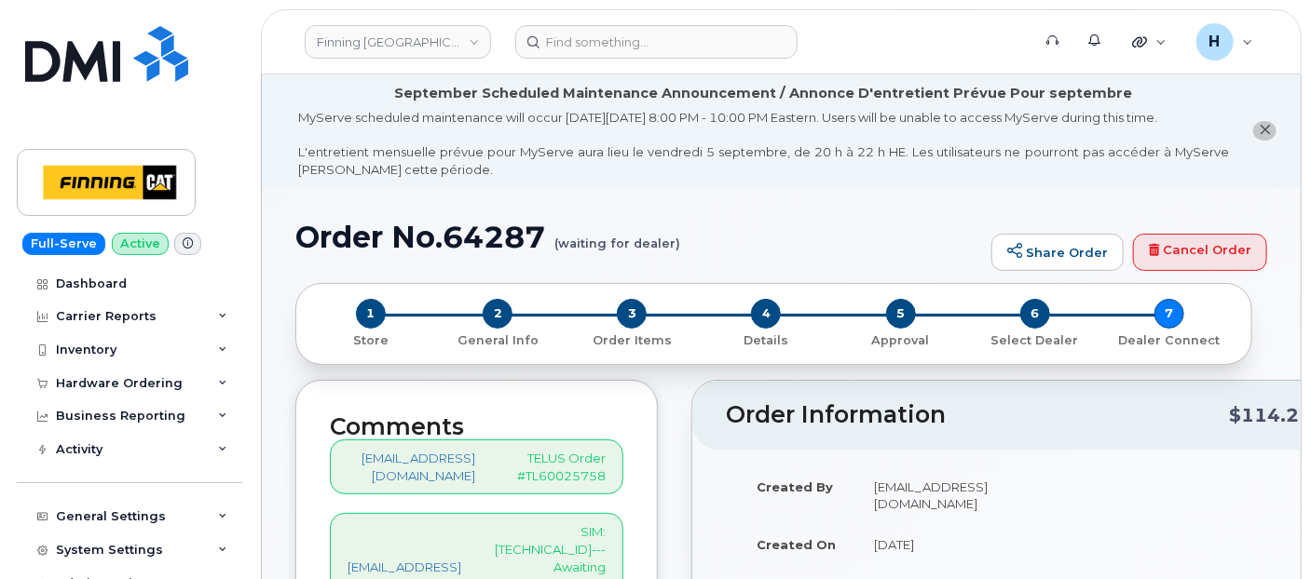
scroll to position [414, 0]
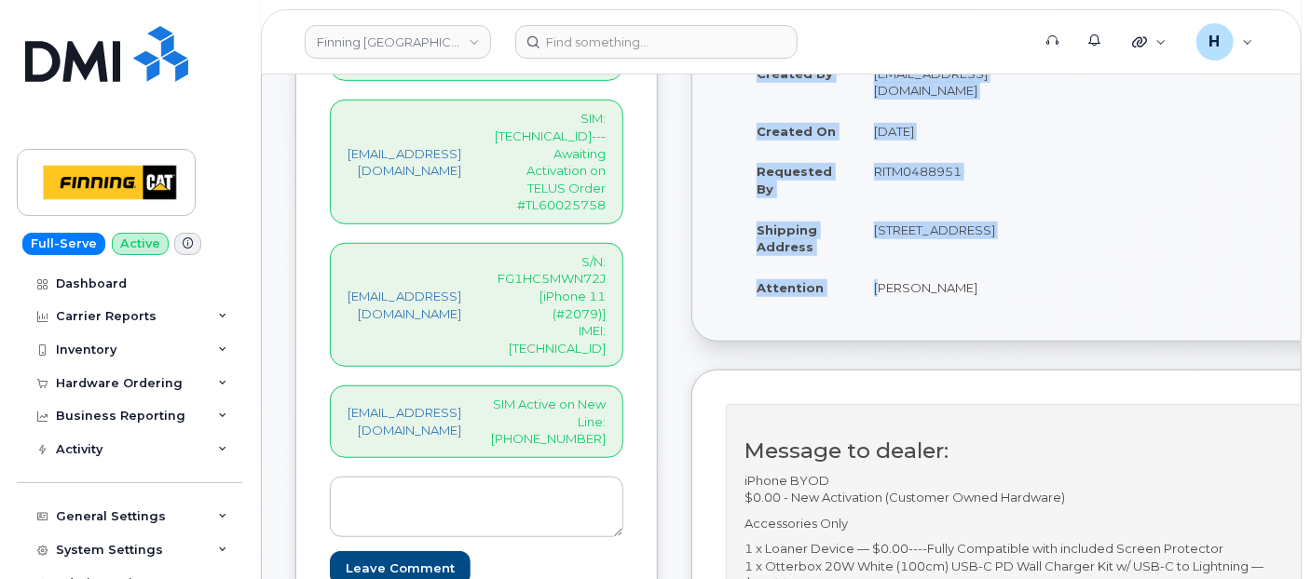
drag, startPoint x: 917, startPoint y: 330, endPoint x: 1053, endPoint y: 342, distance: 136.6
click at [1026, 325] on div "Created By [EMAIL_ADDRESS][DOMAIN_NAME] Created On [DATE] Requested By RITM0488…" at bounding box center [876, 189] width 300 height 272
copy table "Created By [PERSON_NAME][EMAIL_ADDRESS][DOMAIN_NAME] Created On [DATE] Requeste…"
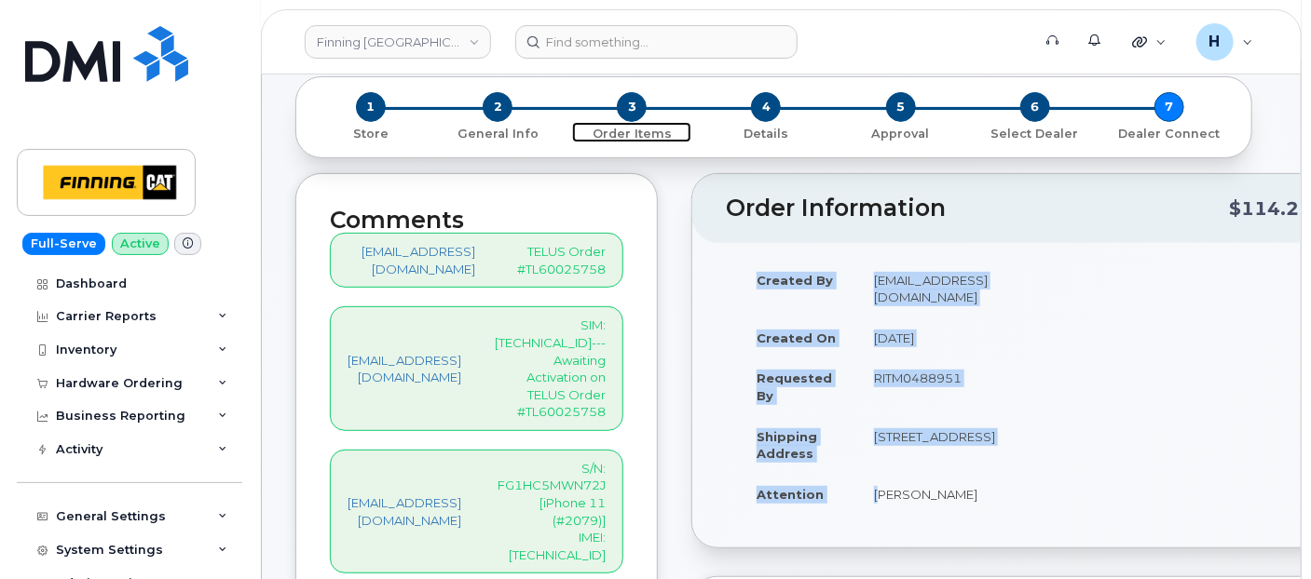
click at [629, 103] on span "3" at bounding box center [632, 107] width 30 height 30
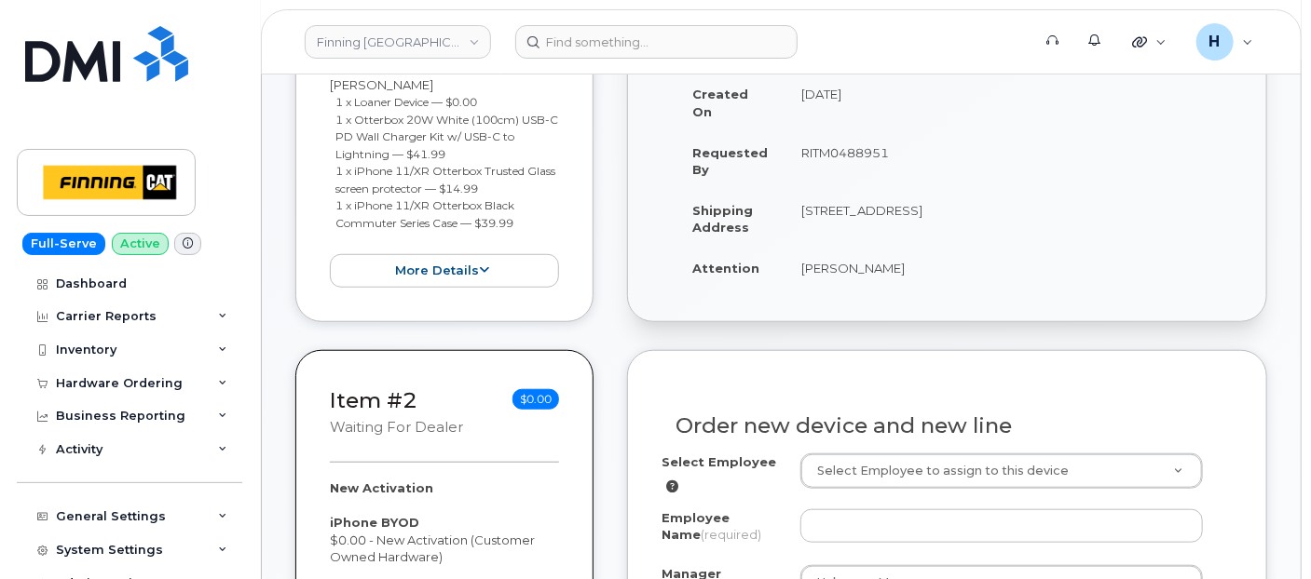
scroll to position [827, 0]
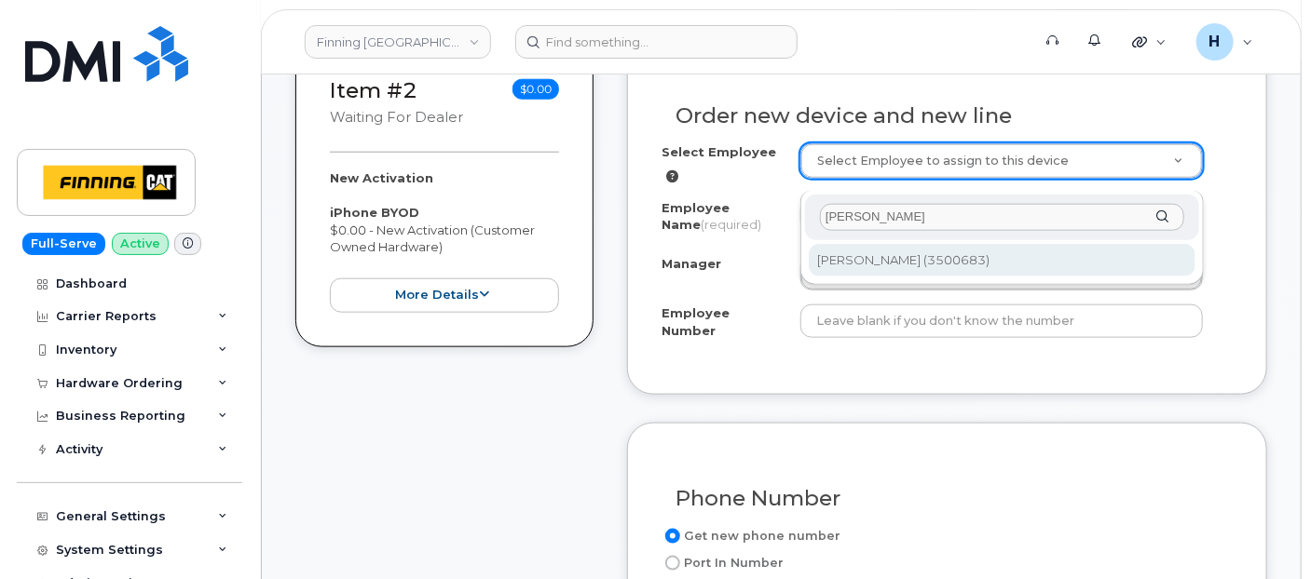
type input "[PERSON_NAME]"
type input "820332"
type input "[PERSON_NAME]"
type input "3500683"
select select "D70"
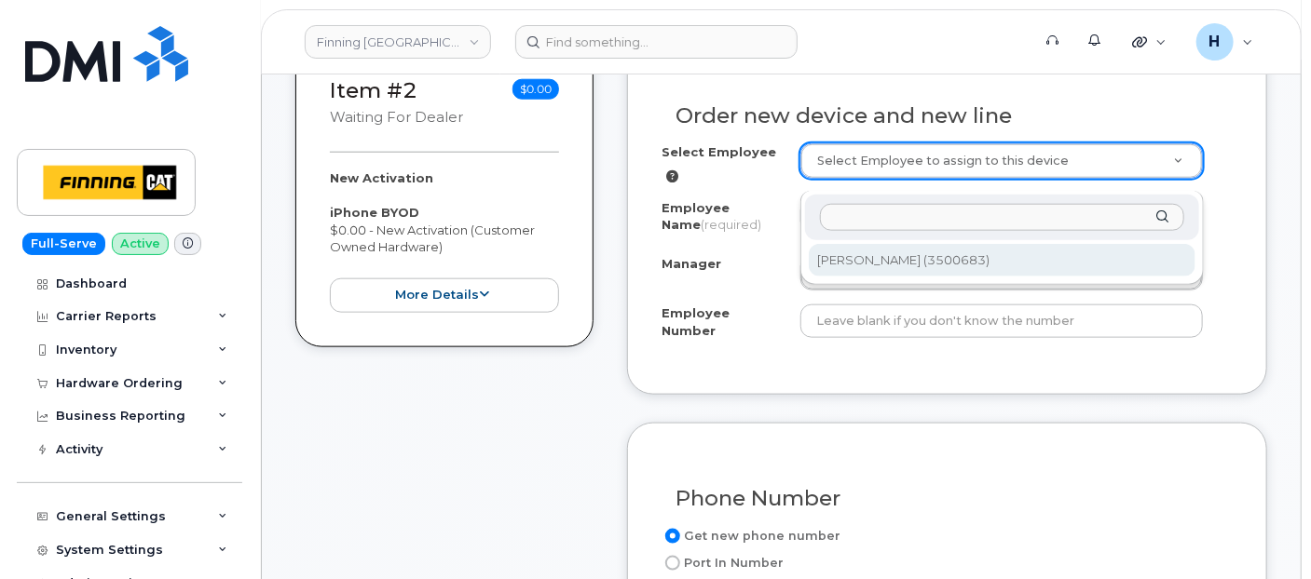
select select "CGMAAKD"
select select "764136"
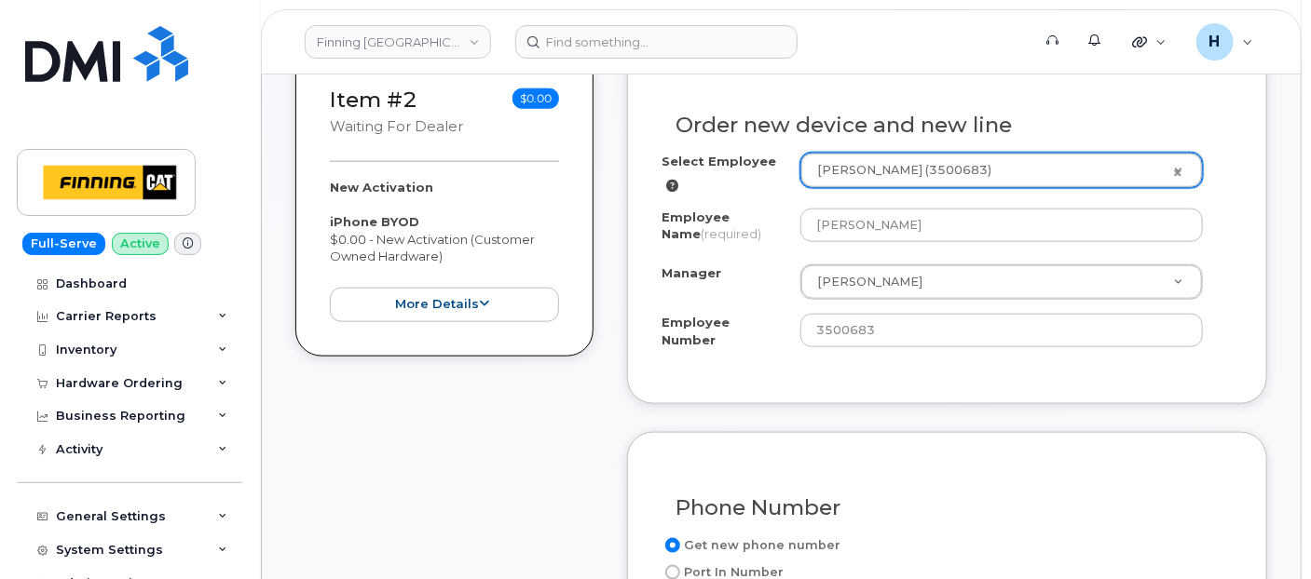
scroll to position [1035, 0]
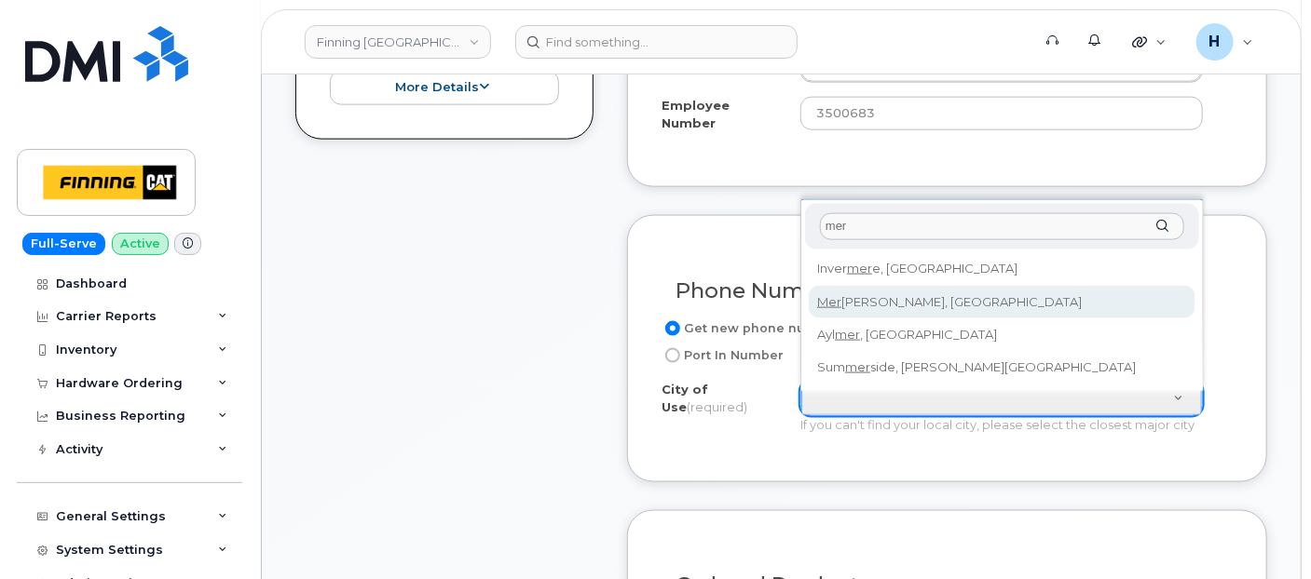
type input "mer"
type input "803"
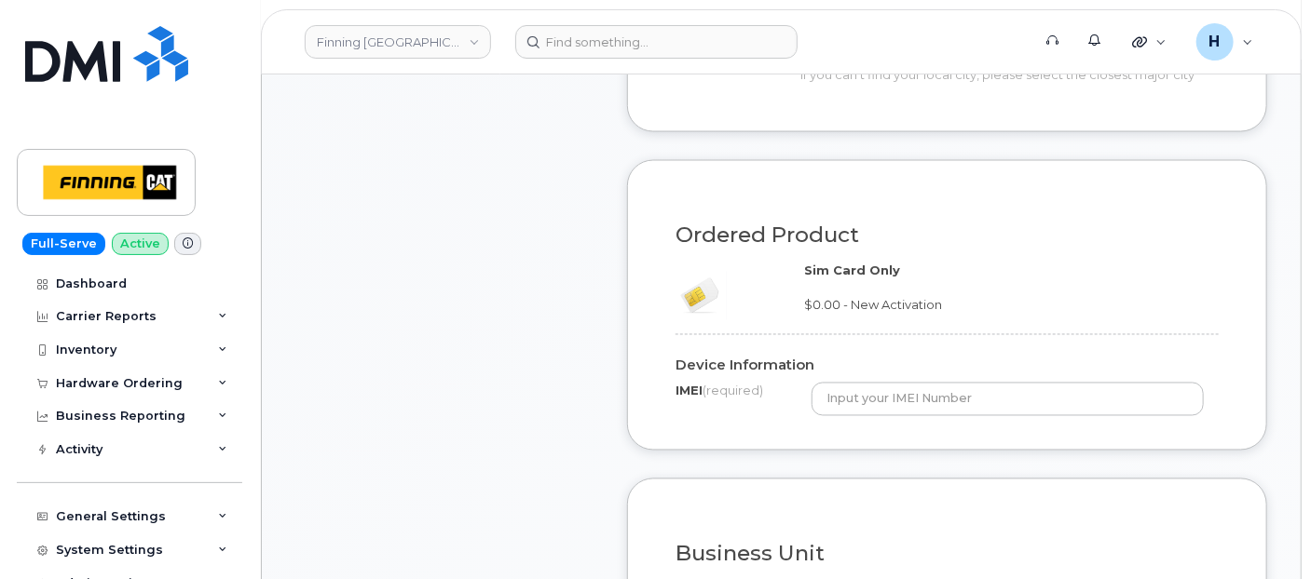
scroll to position [1552, 0]
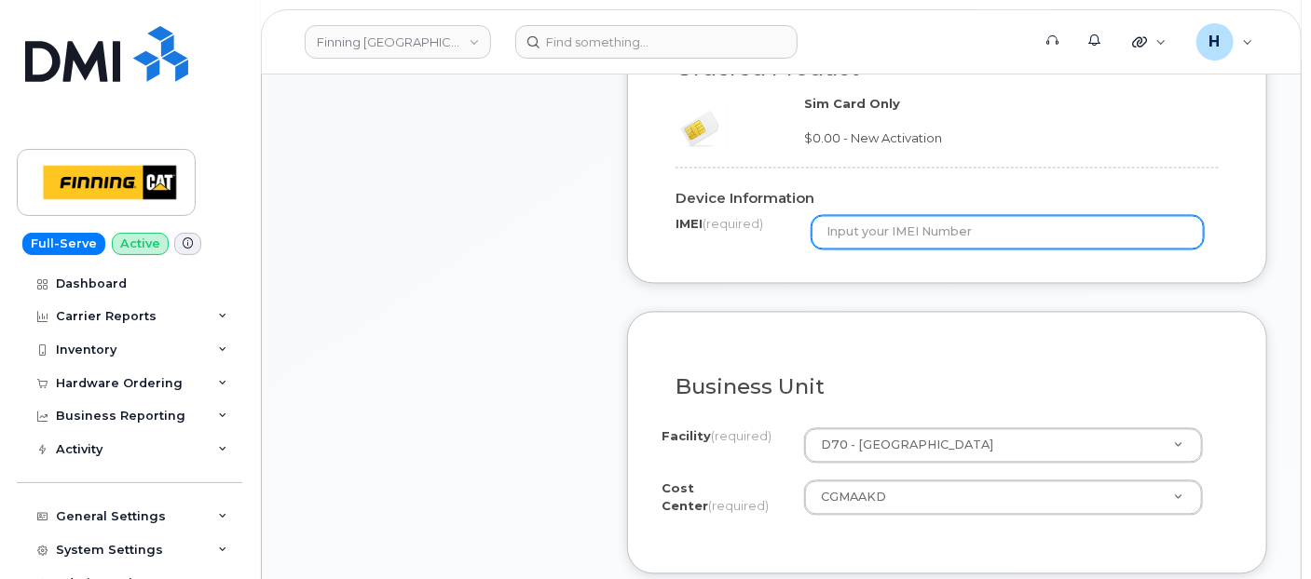
click at [835, 245] on input "text" at bounding box center [1007, 233] width 392 height 34
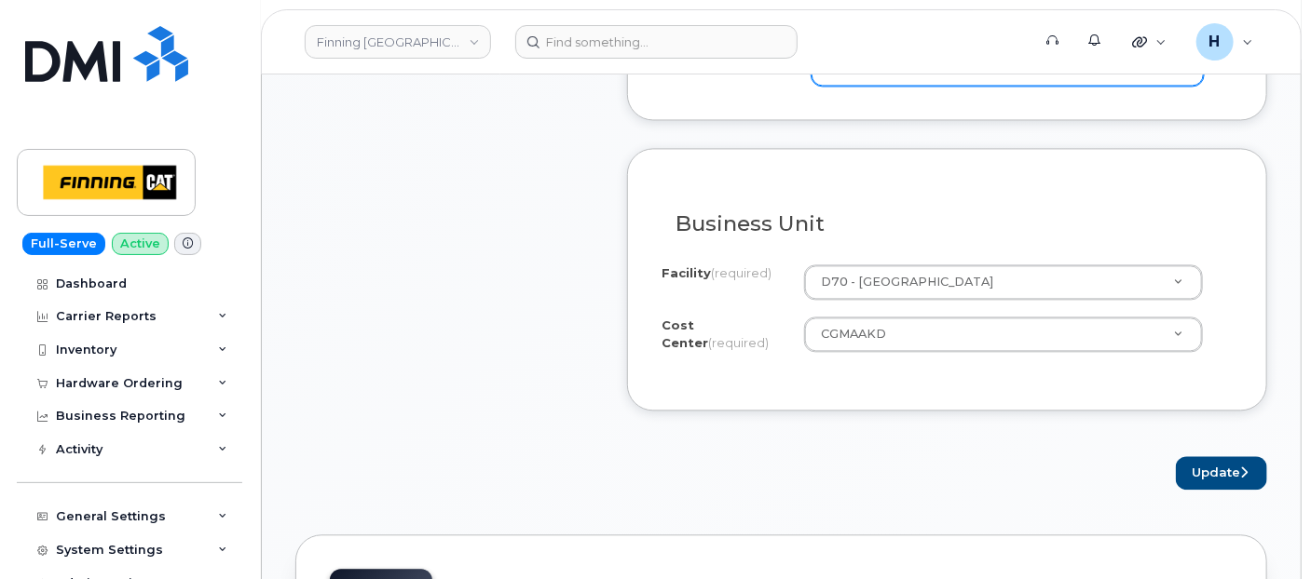
scroll to position [1863, 0]
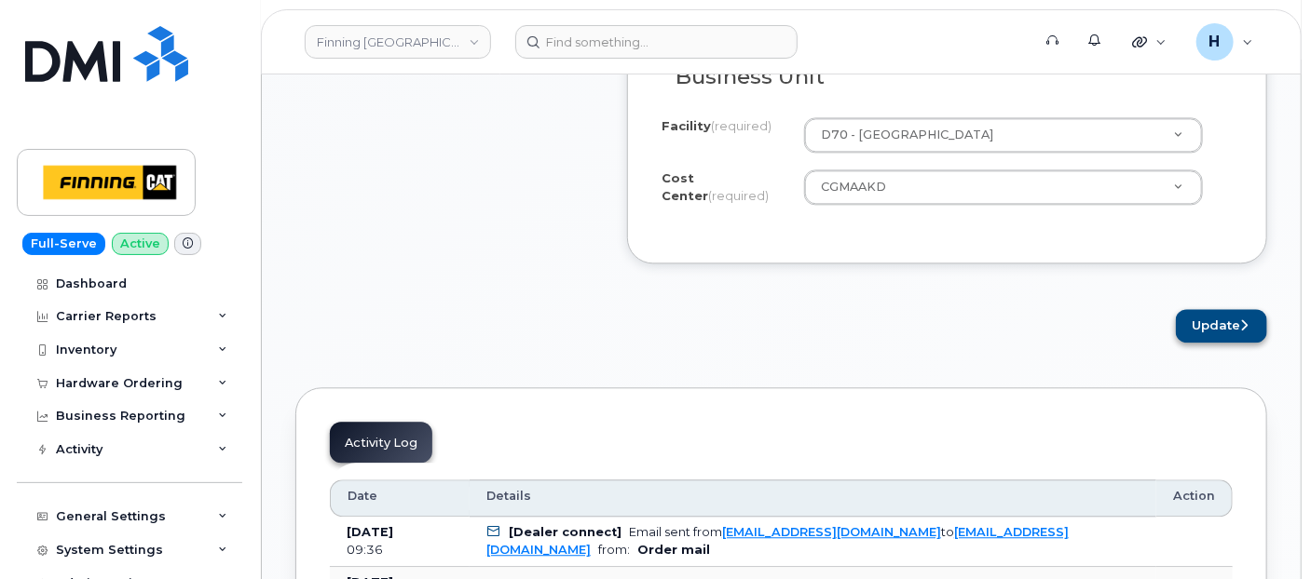
type input "x"
click at [1222, 330] on button "Update" at bounding box center [1221, 326] width 91 height 34
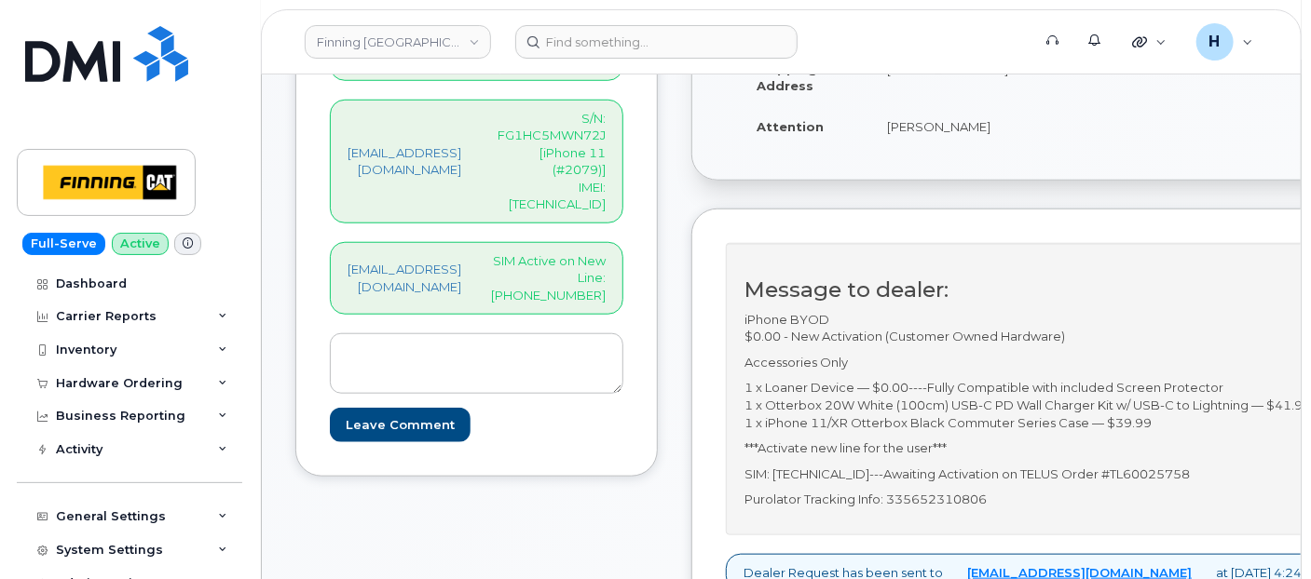
scroll to position [724, 0]
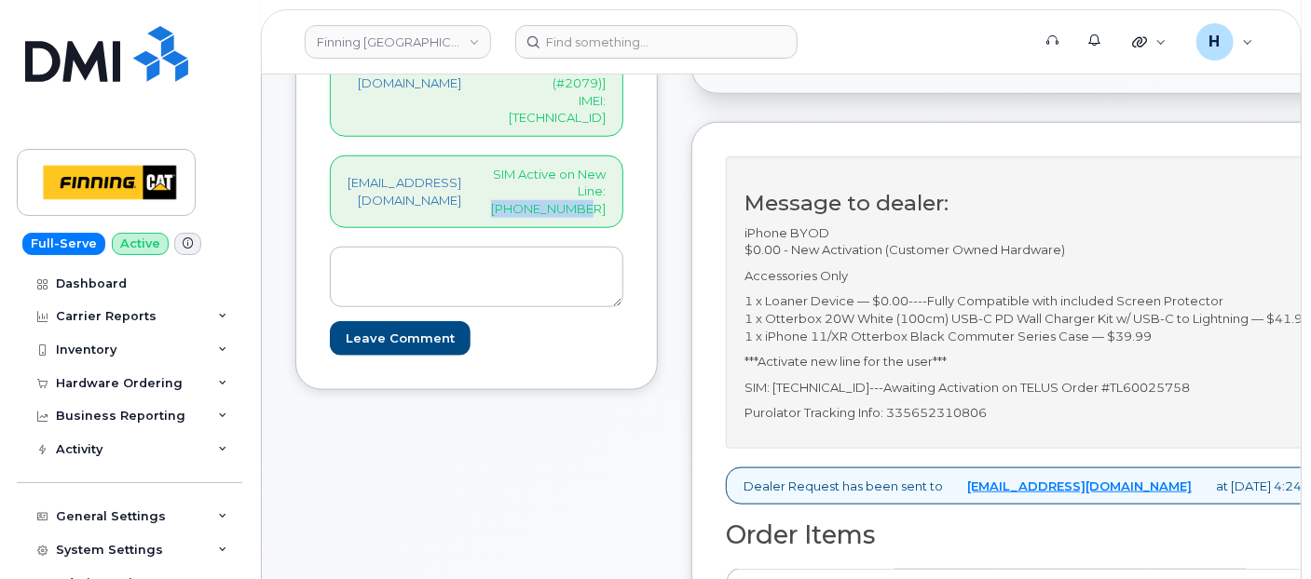
drag, startPoint x: 564, startPoint y: 121, endPoint x: 675, endPoint y: 133, distance: 112.4
click div "[EMAIL_ADDRESS][DOMAIN_NAME] SIM Active on New Line: [PHONE_NUMBER]"
copy p "[PHONE_NUMBER]"
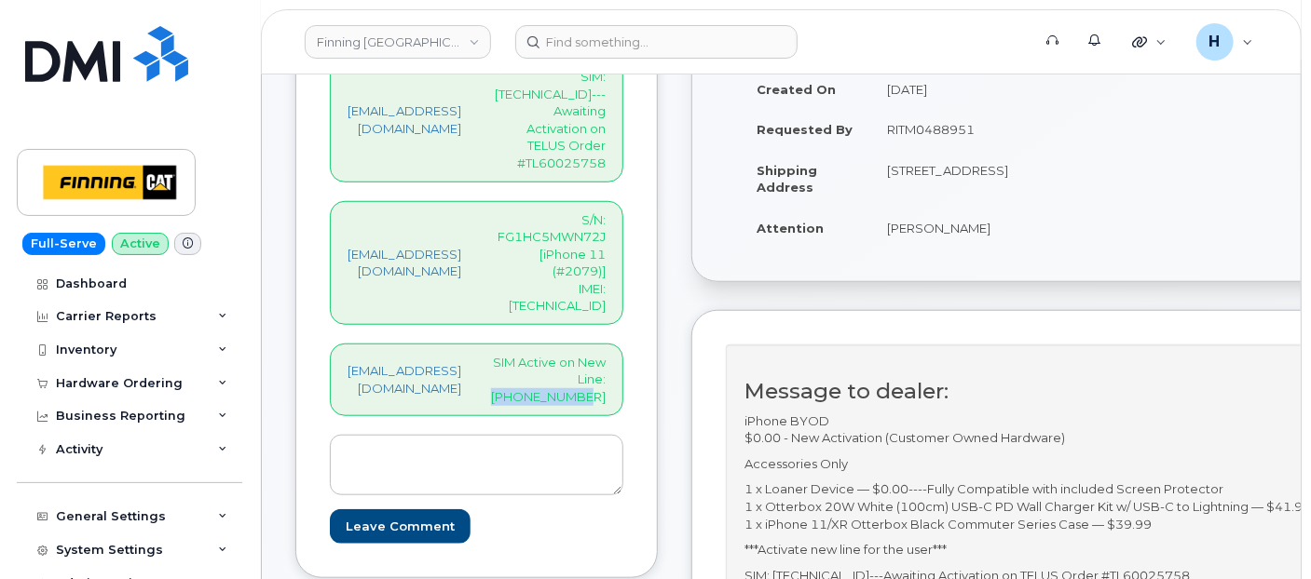
scroll to position [517, 0]
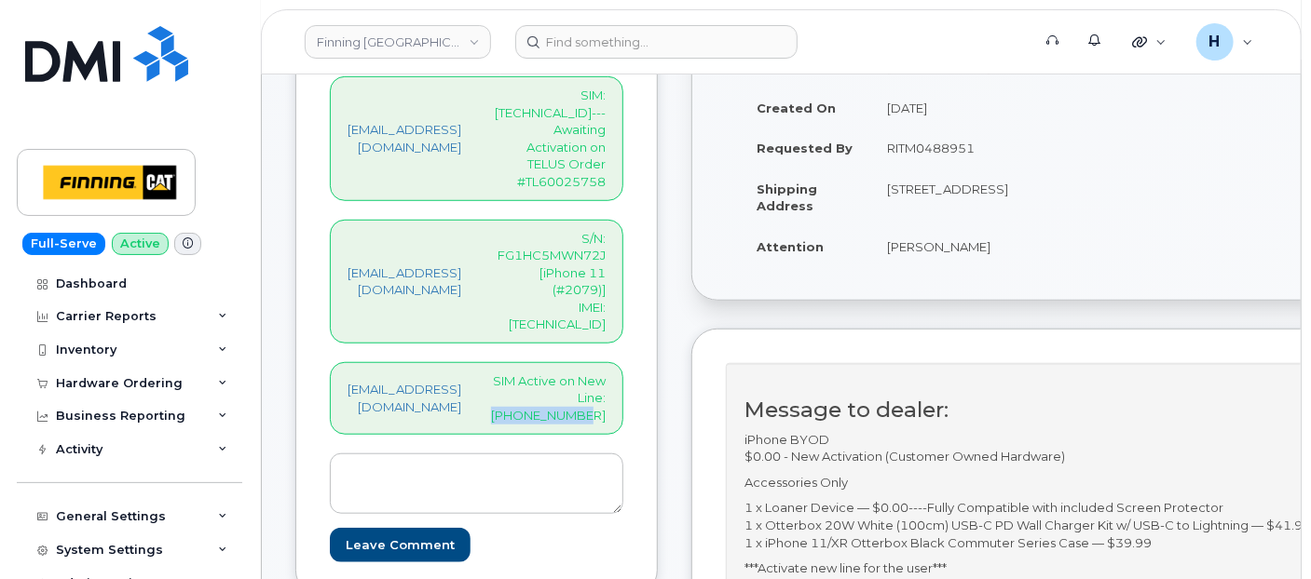
drag, startPoint x: 932, startPoint y: 248, endPoint x: 1054, endPoint y: 256, distance: 122.3
click td "[PERSON_NAME]"
copy td "[PERSON_NAME]"
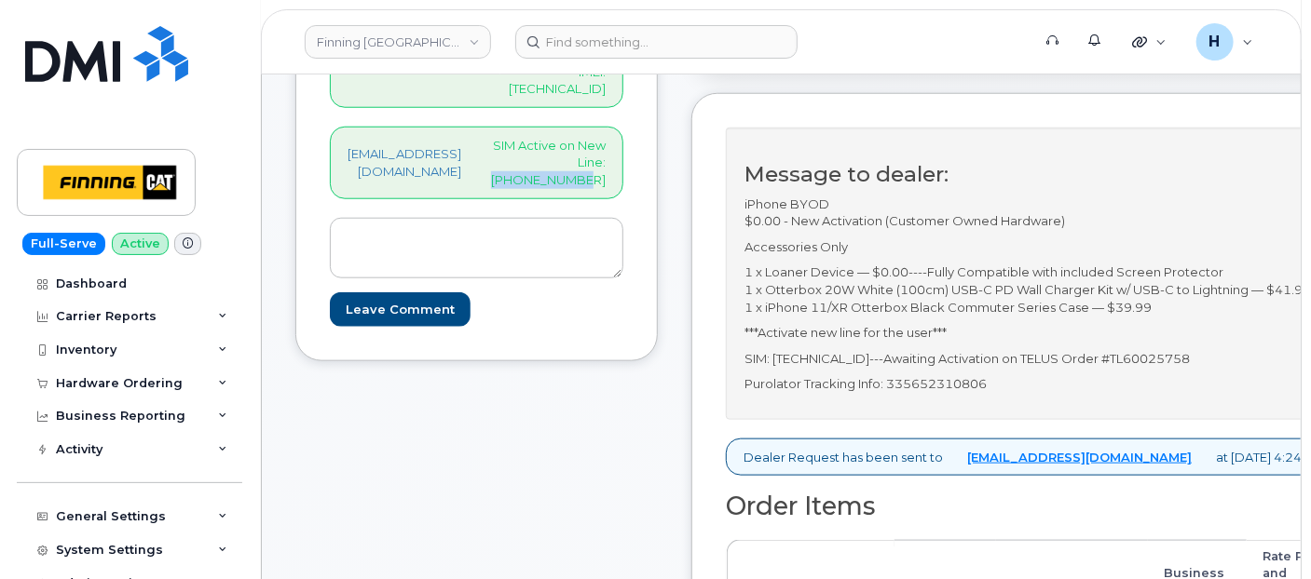
scroll to position [932, 0]
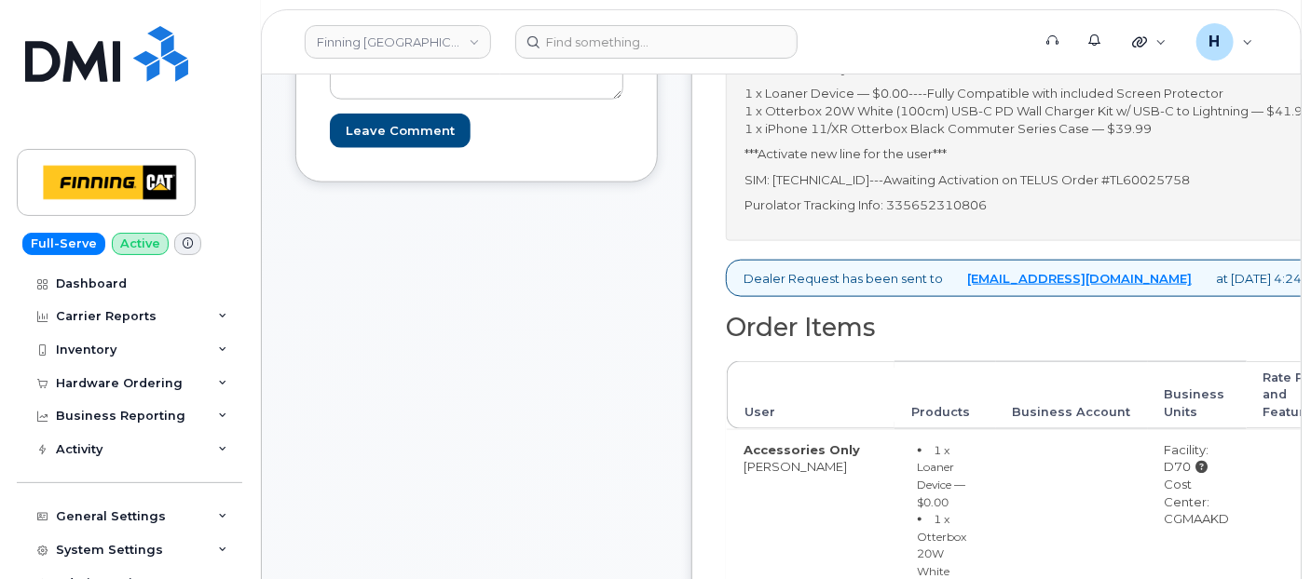
click p "Purolator Tracking Info: 335652310806"
copy p "335652310806"
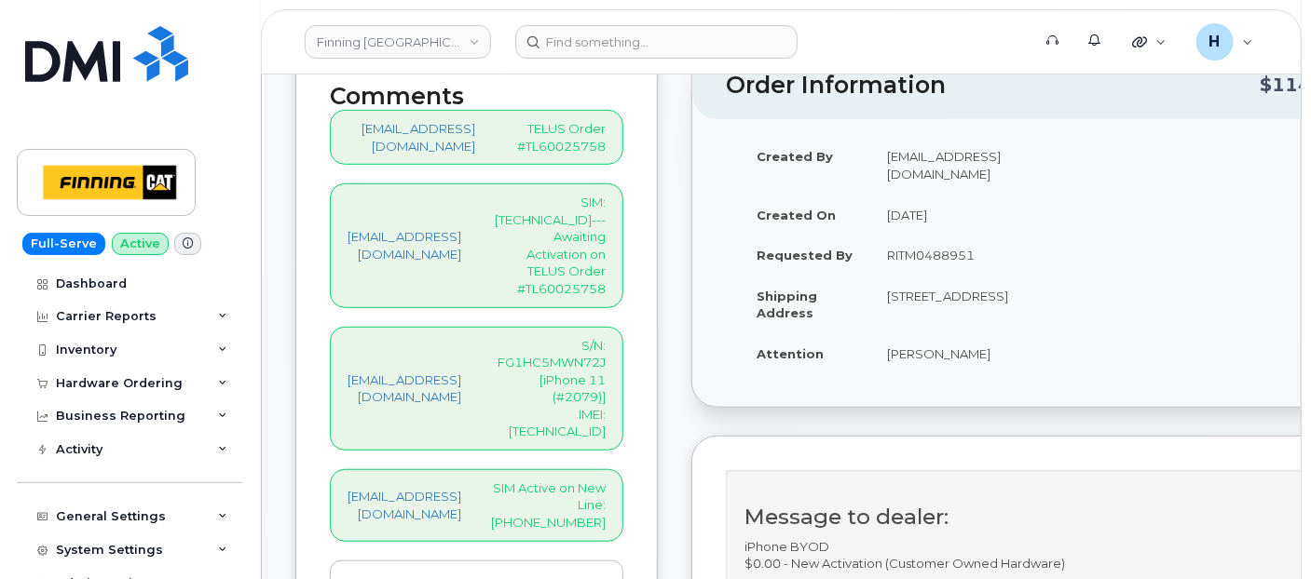
scroll to position [310, 0]
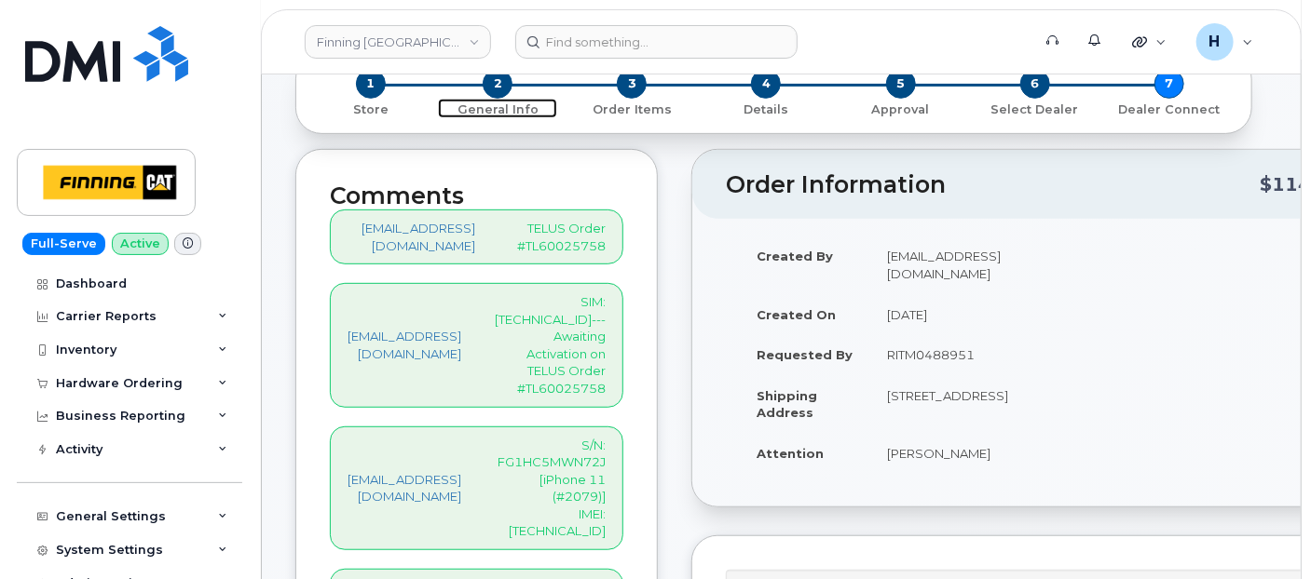
click span "2"
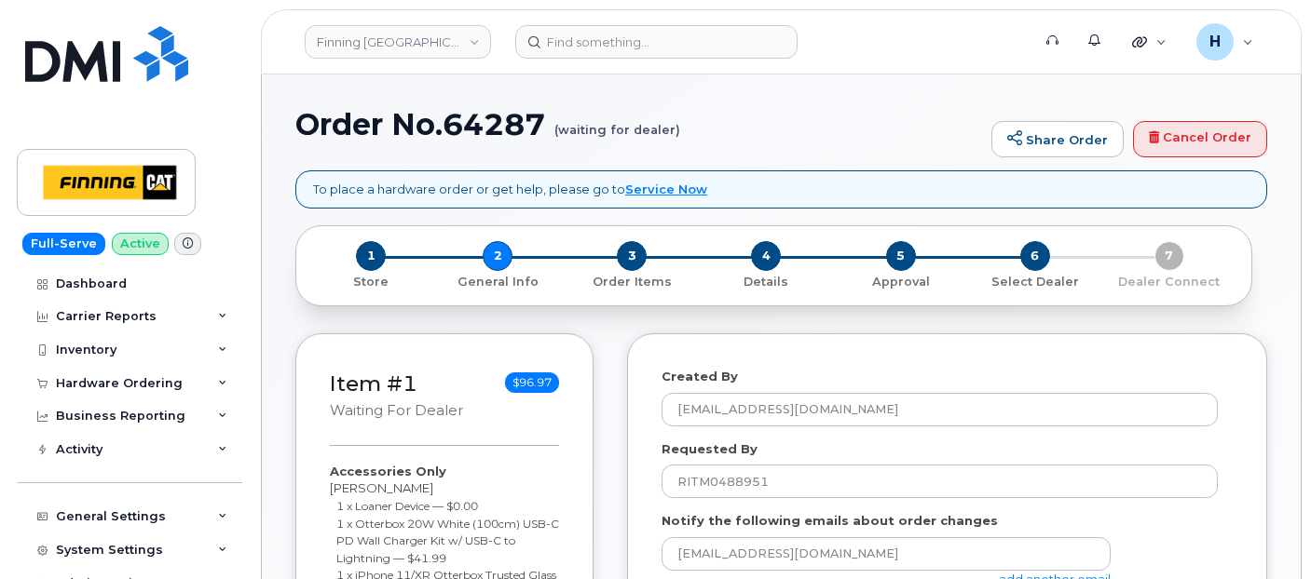
select select
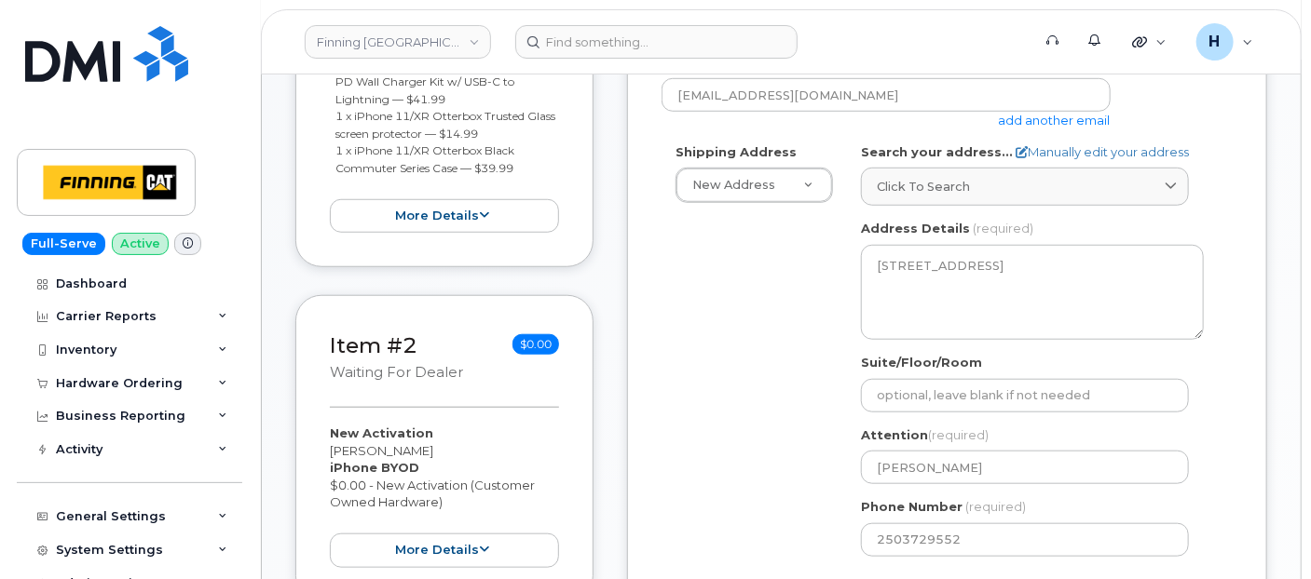
scroll to position [724, 0]
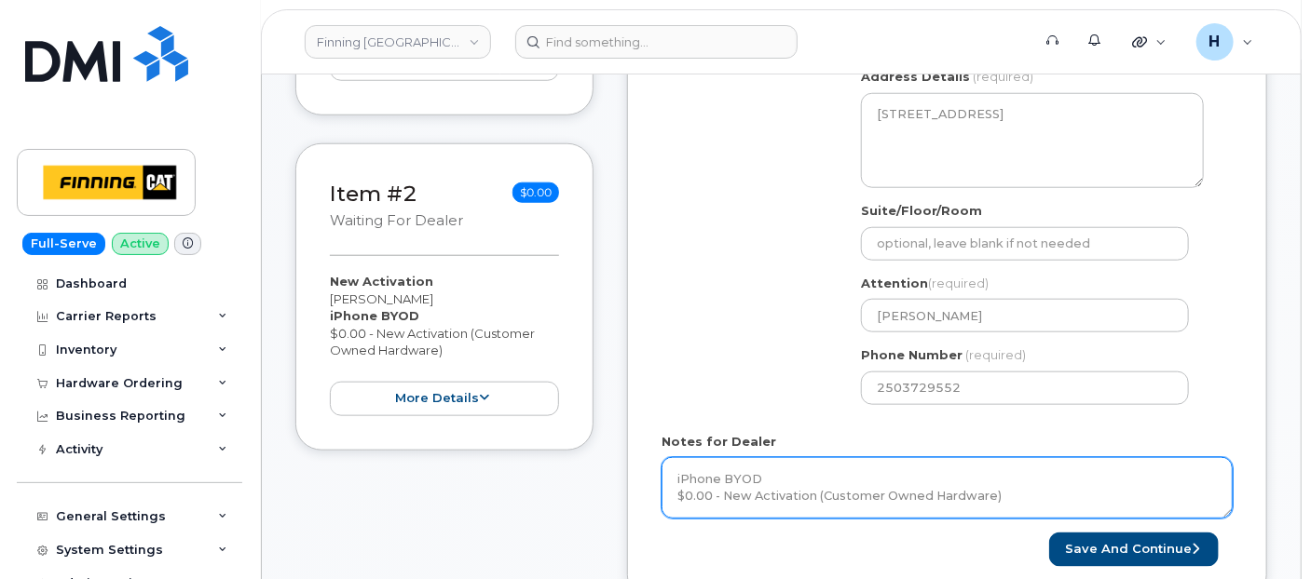
click at [738, 470] on textarea "iPhone BYOD $0.00 - New Activation (Customer Owned Hardware) Accessories Only 1…" at bounding box center [946, 487] width 571 height 61
drag, startPoint x: 667, startPoint y: 473, endPoint x: 796, endPoint y: 484, distance: 129.0
click at [796, 484] on textarea "iPhone BYOD $0.00 - New Activation (Customer Owned Hardware) Accessories Only 1…" at bounding box center [946, 487] width 571 height 61
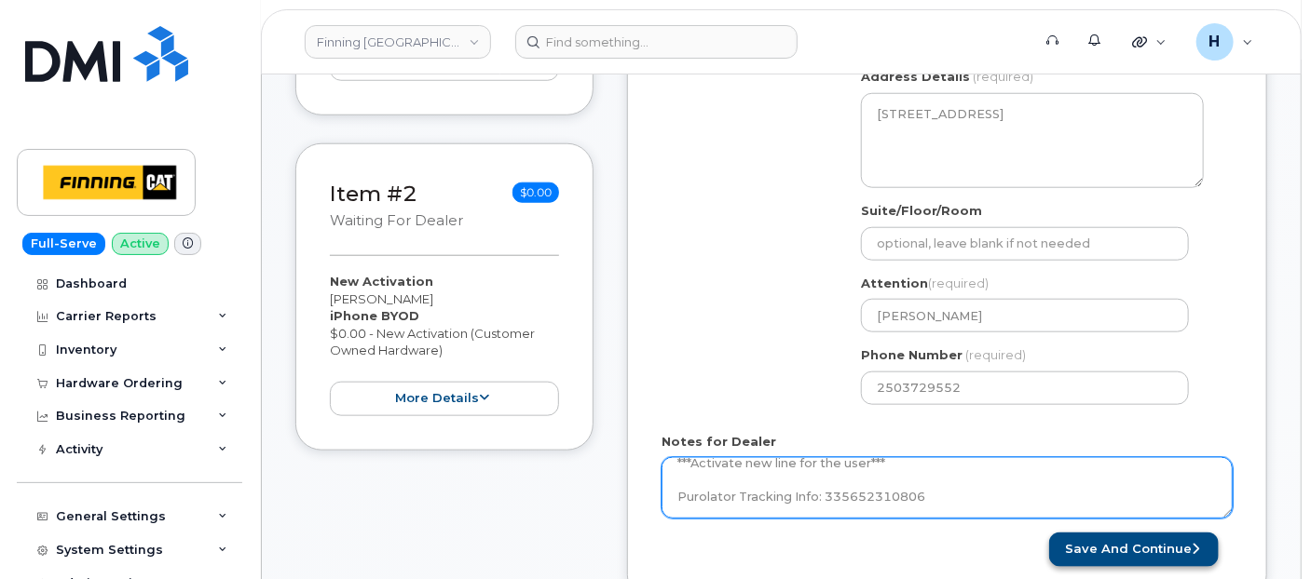
type textarea "iPhone BYOD $0.00 - New Activation (Customer Owned Hardware) Accessories Only 1…"
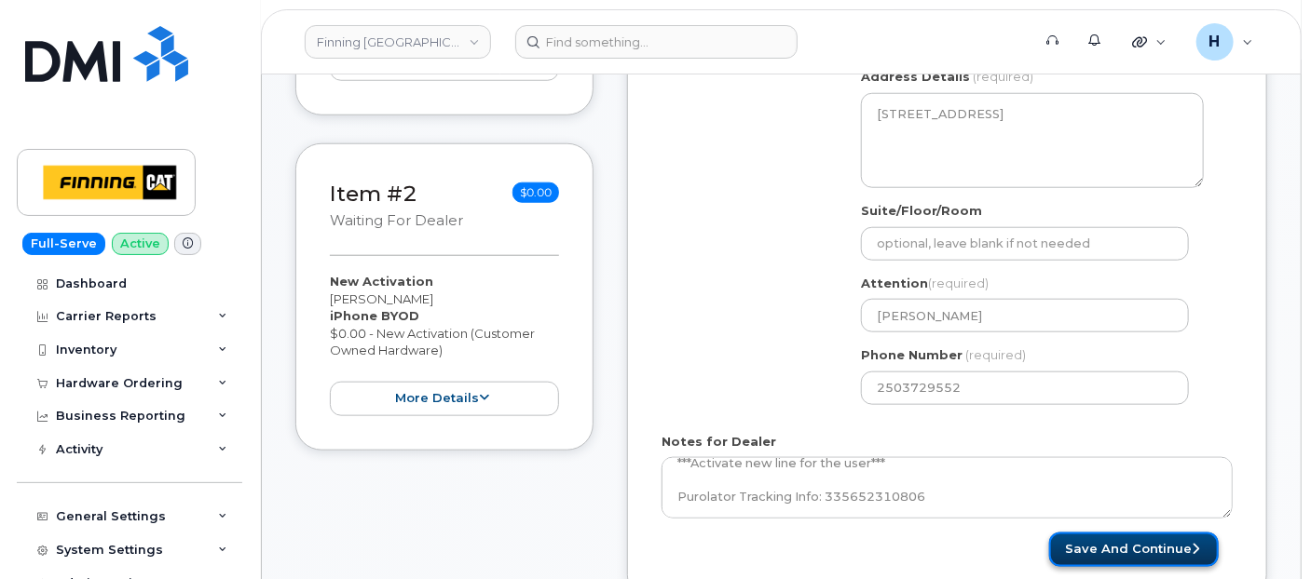
click at [1090, 559] on button "Save and Continue" at bounding box center [1134, 550] width 170 height 34
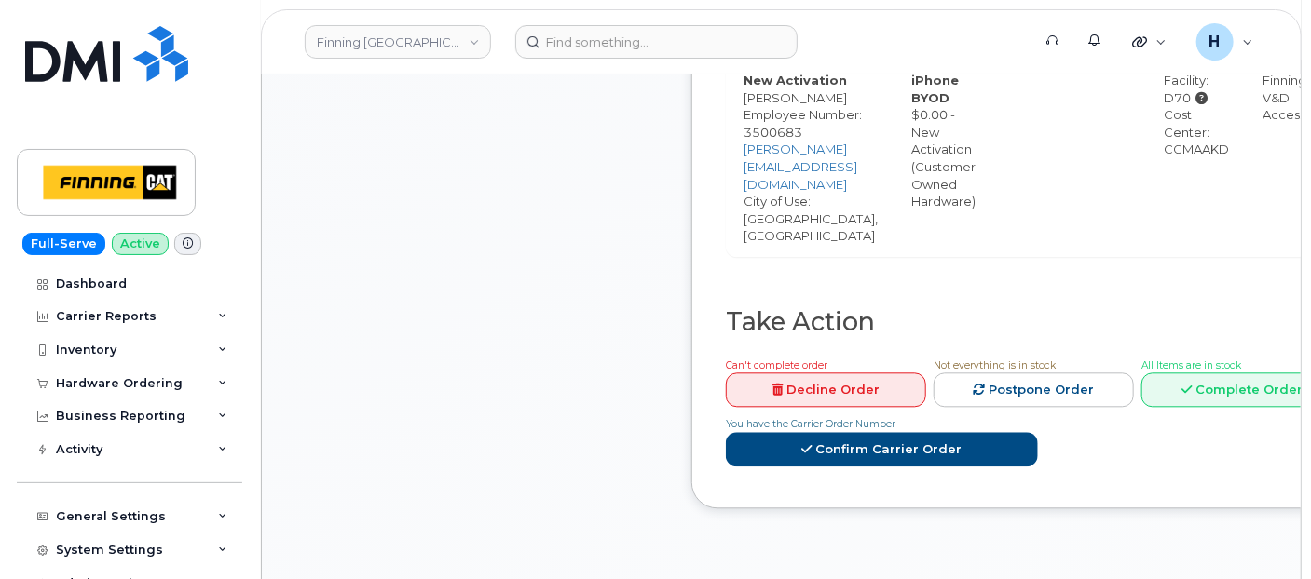
scroll to position [1863, 0]
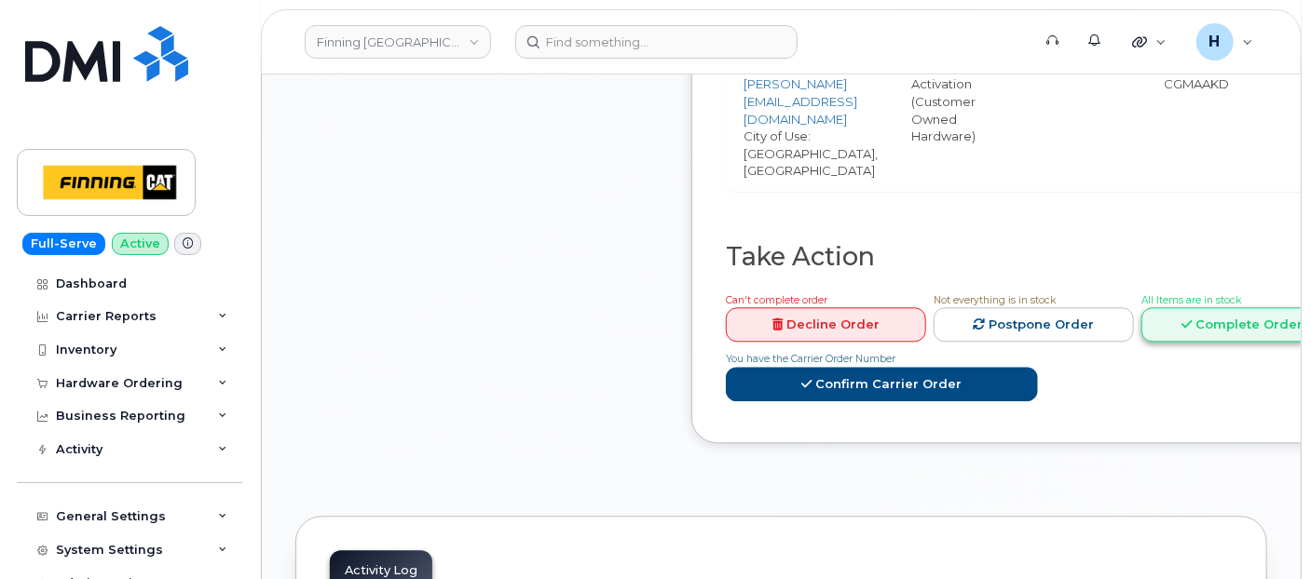
click at [1239, 314] on link "Complete Order" at bounding box center [1241, 324] width 200 height 34
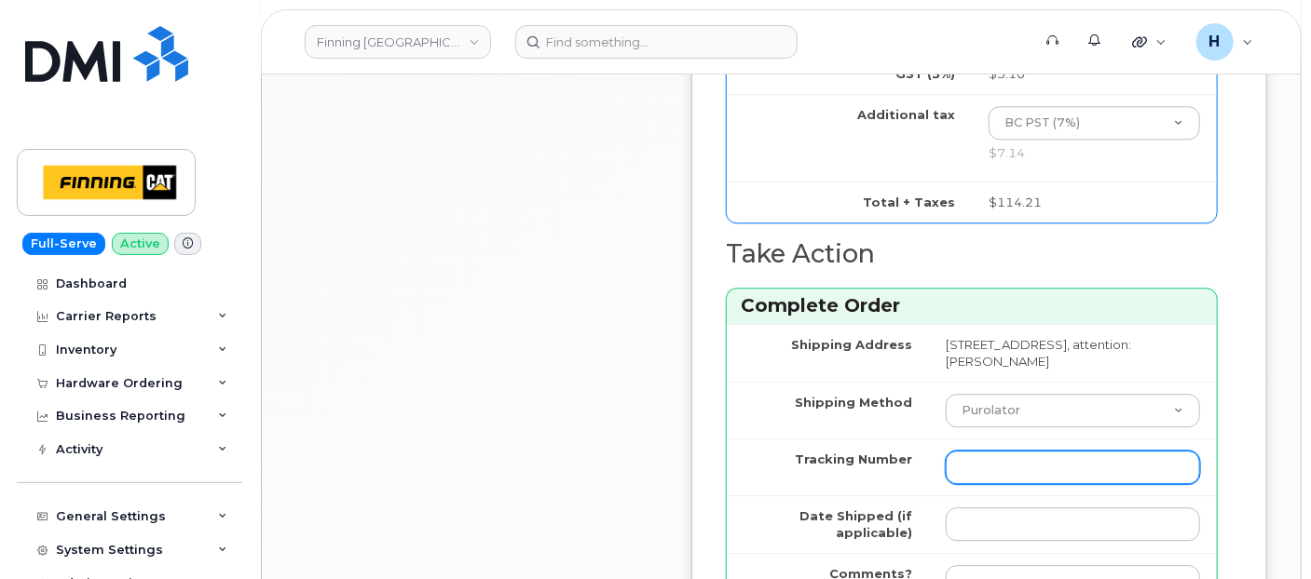
scroll to position [2380, 0]
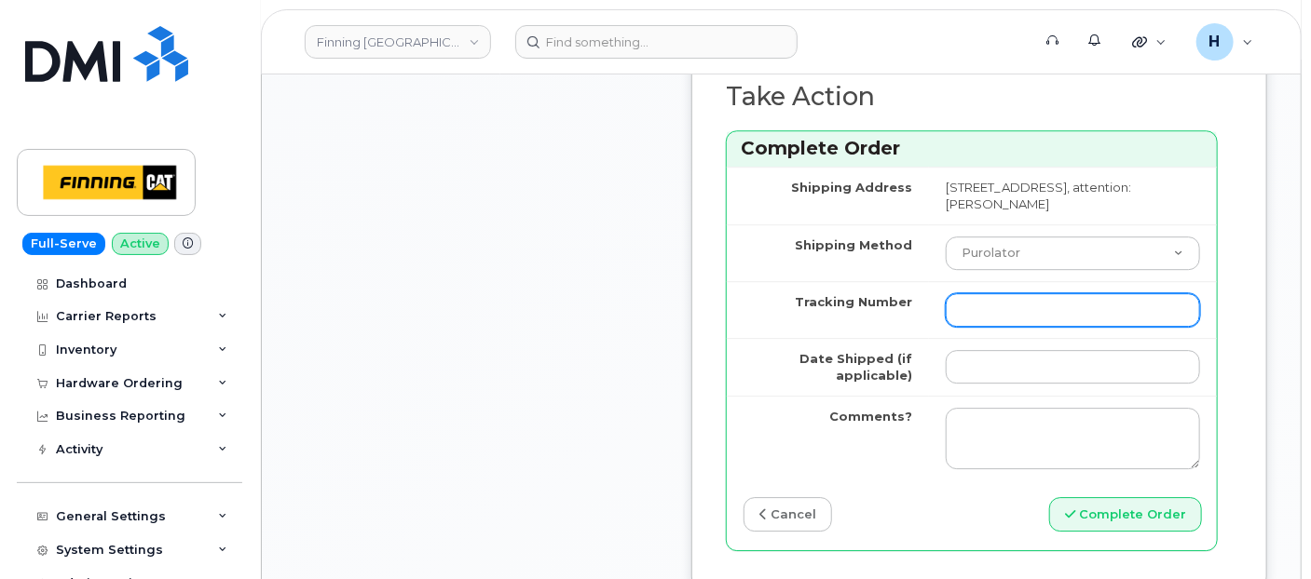
click at [1021, 327] on input "Tracking Number" at bounding box center [1073, 310] width 254 height 34
paste input "335652310806"
type input "335652310806"
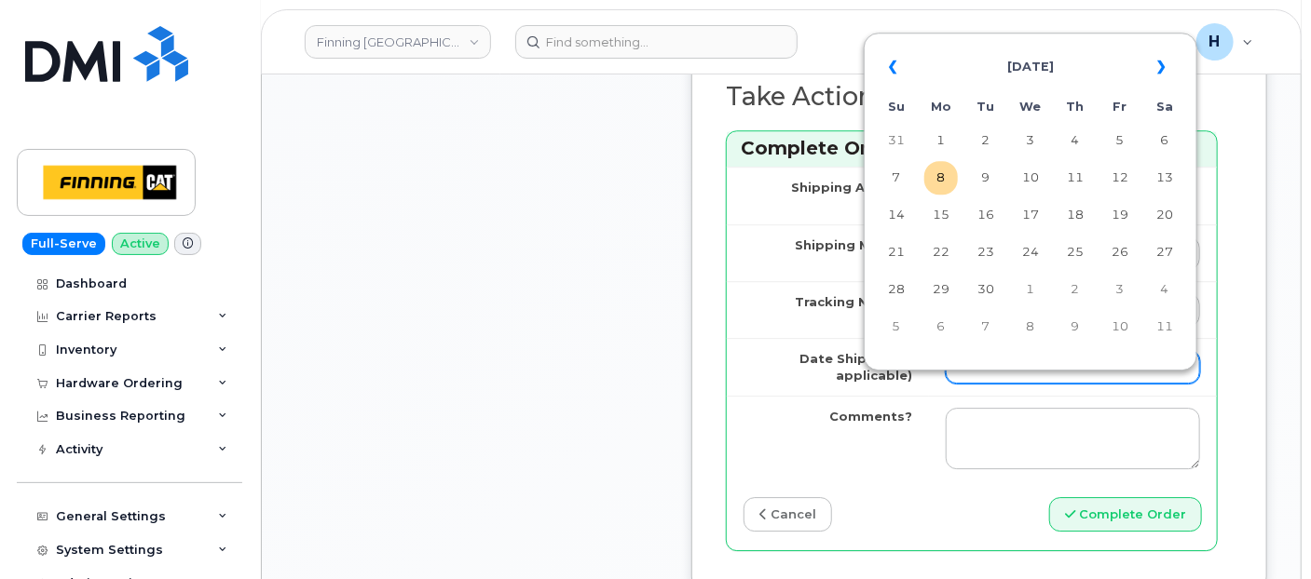
click at [999, 382] on input "Date Shipped (if applicable)" at bounding box center [1073, 367] width 254 height 34
click at [942, 166] on td "8" at bounding box center [941, 178] width 34 height 34
type input "2025-09-08"
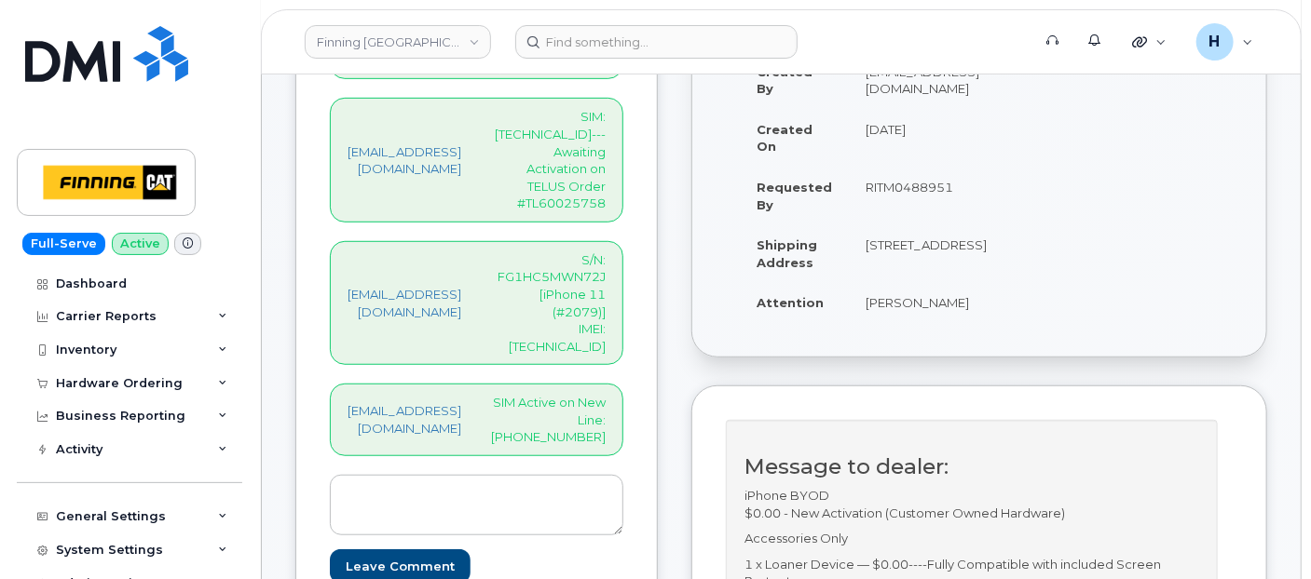
scroll to position [414, 0]
drag, startPoint x: 565, startPoint y: 357, endPoint x: 669, endPoint y: 364, distance: 103.7
click at [623, 386] on div "hakaur@dminc.com SIM Active on New Line: 250-280-3480" at bounding box center [476, 422] width 293 height 73
copy p "250-280-3480"
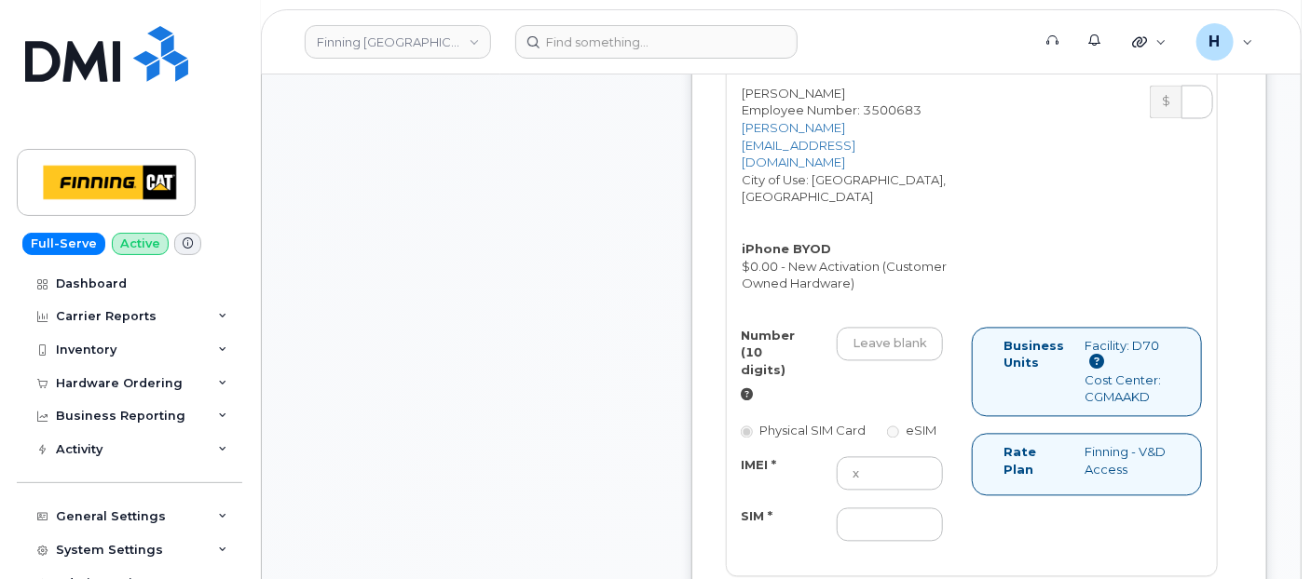
scroll to position [1655, 0]
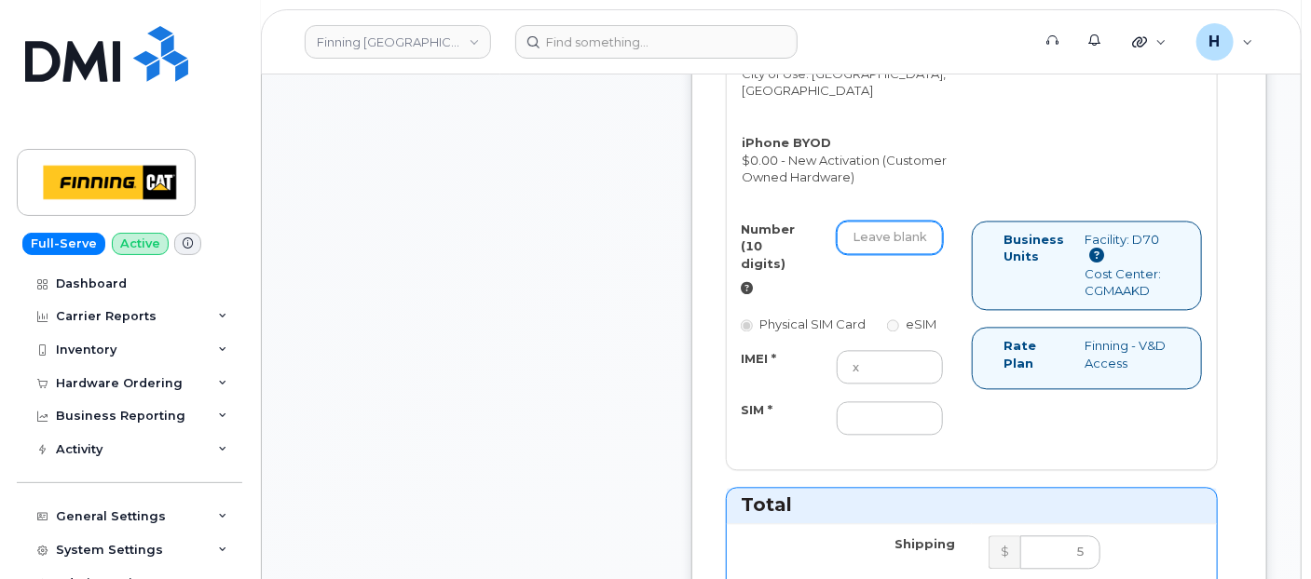
click at [902, 228] on input "Number (10 digits)" at bounding box center [890, 238] width 106 height 34
paste input "250-280-3480"
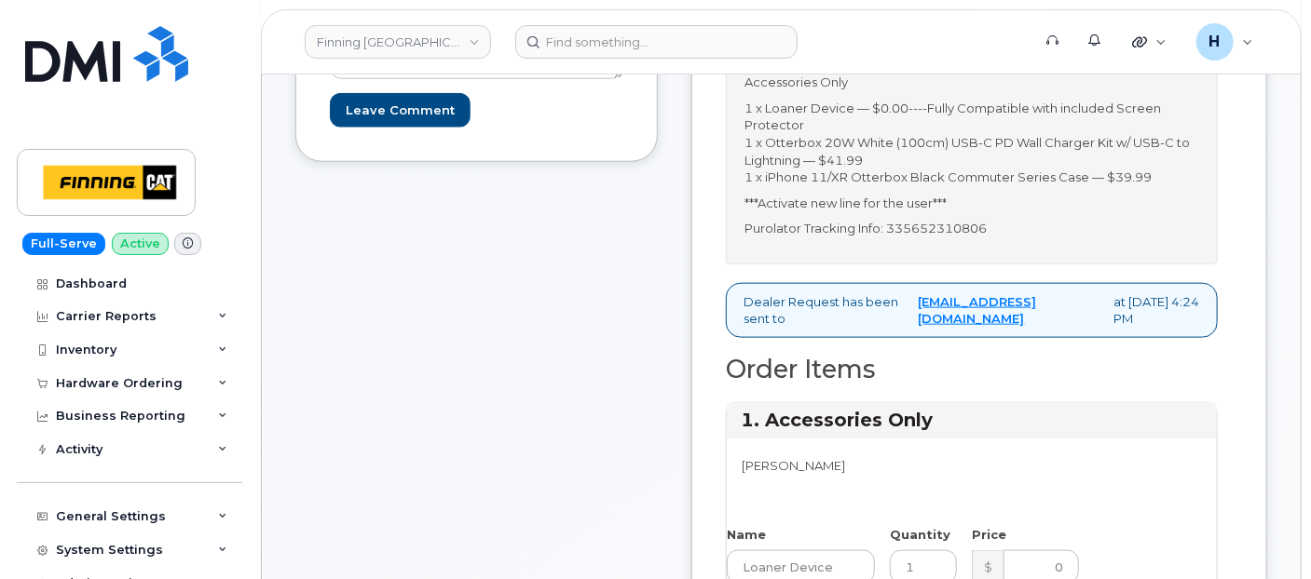
scroll to position [414, 0]
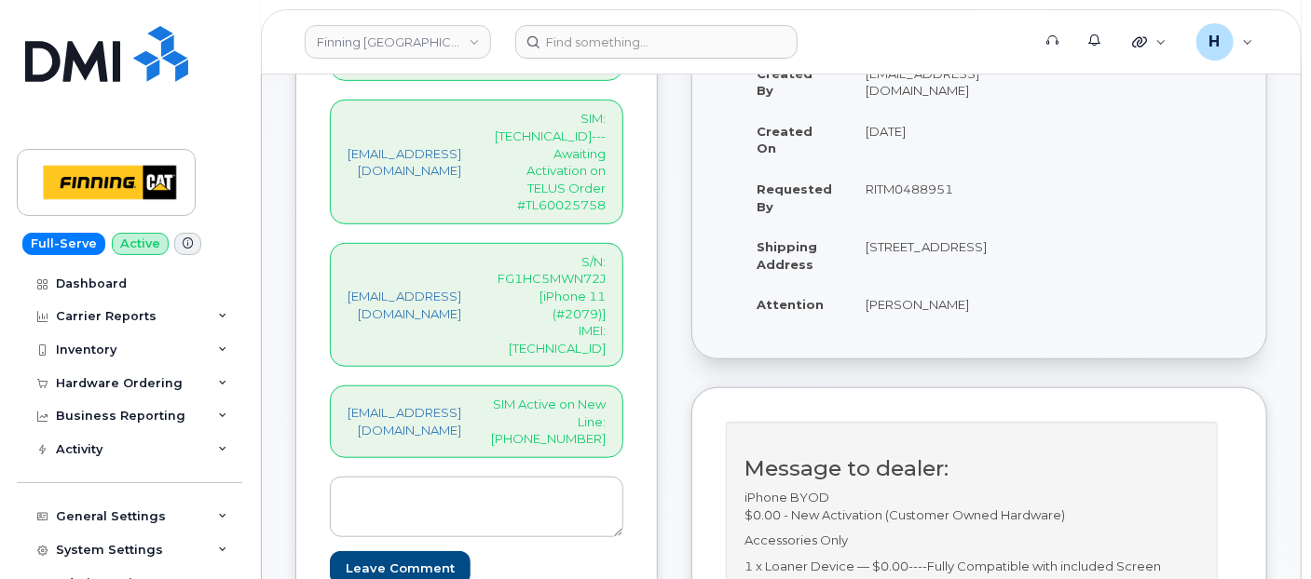
type input "2502803480"
click at [606, 143] on p "SIM: [TECHNICAL_ID]---Awaiting Activation on TELUS Order #TL60025758" at bounding box center [548, 161] width 115 height 103
drag, startPoint x: 606, startPoint y: 143, endPoint x: 564, endPoint y: 125, distance: 45.9
click at [564, 125] on p "SIM: [TECHNICAL_ID]---Awaiting Activation on TELUS Order #TL60025758" at bounding box center [548, 161] width 115 height 103
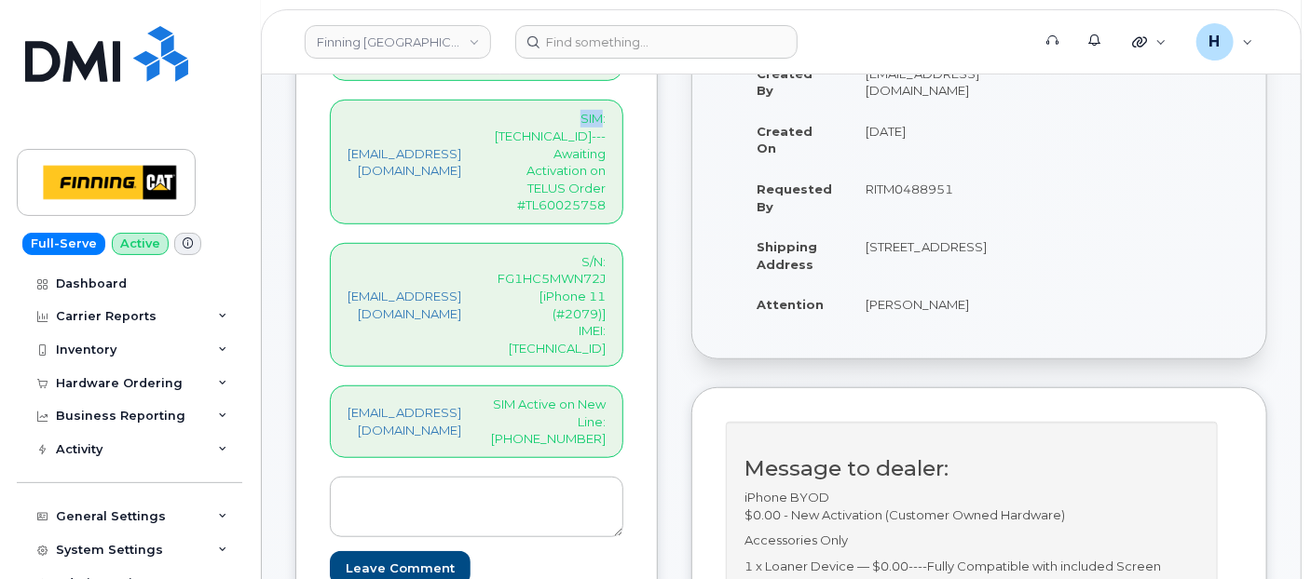
click at [564, 125] on p "SIM: 8912230102357625569---Awaiting Activation on TELUS Order #TL60025758" at bounding box center [548, 161] width 115 height 103
click at [561, 133] on p "SIM: 8912230102357625569---Awaiting Activation on TELUS Order #TL60025758" at bounding box center [548, 161] width 115 height 103
click at [560, 133] on p "SIM: 8912230102357625569---Awaiting Activation on TELUS Order #TL60025758" at bounding box center [548, 161] width 115 height 103
copy p "8912230102357625569"
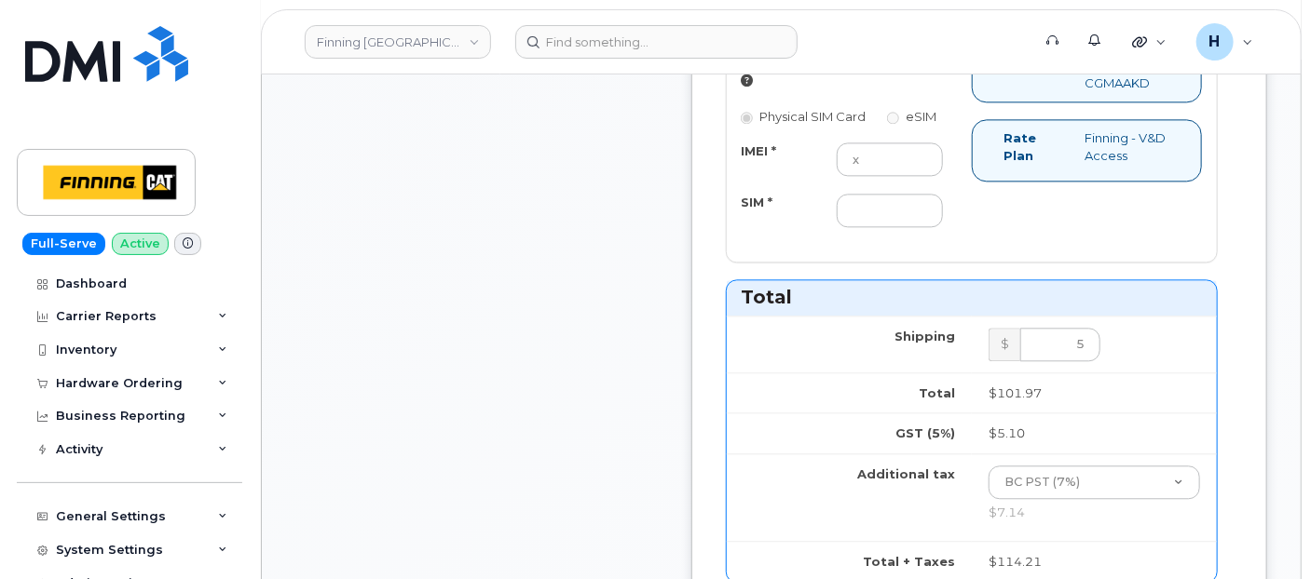
scroll to position [1759, 0]
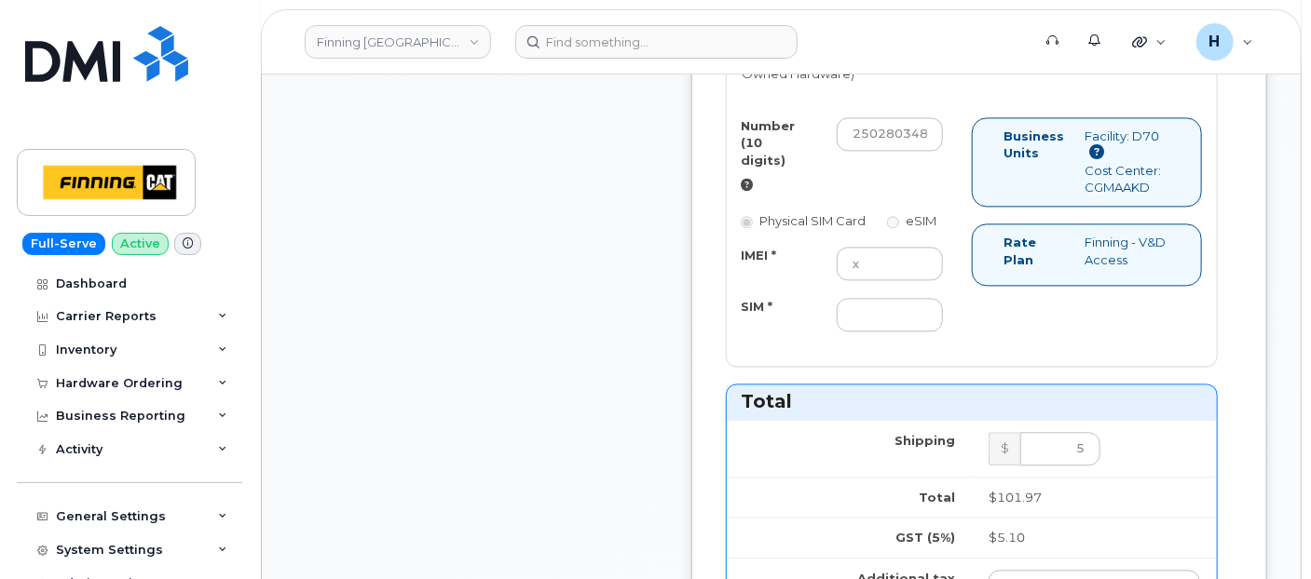
click at [926, 305] on div "IMEI * x SIM *" at bounding box center [842, 289] width 230 height 85
click at [925, 317] on input "SIM *" at bounding box center [890, 315] width 106 height 34
paste input "8912230102357625569"
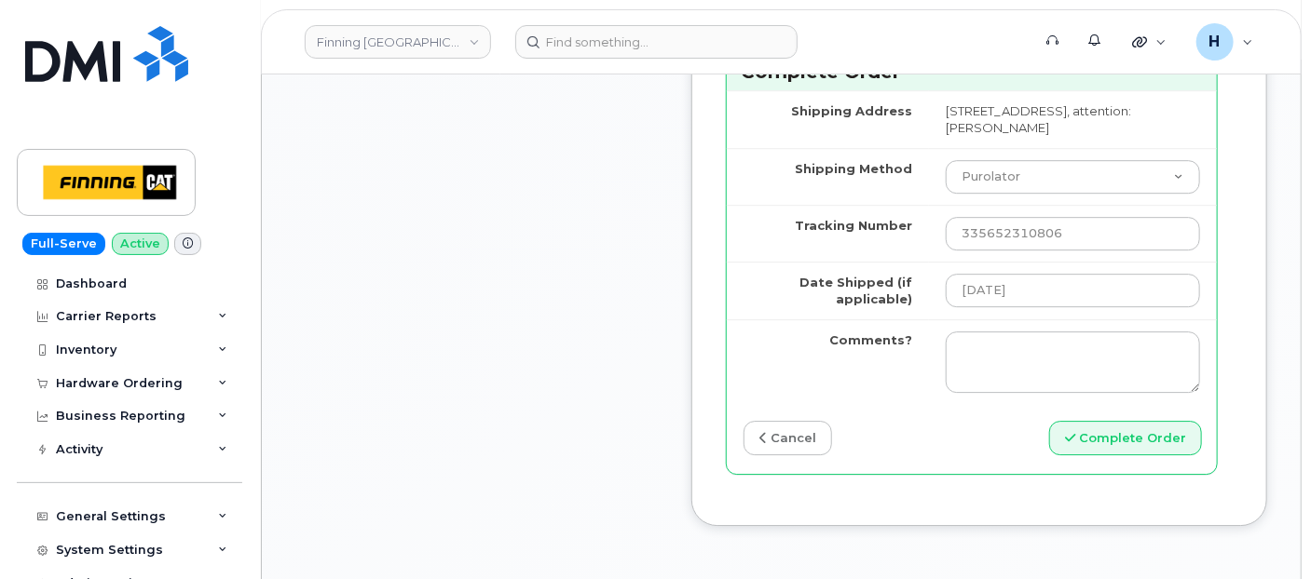
scroll to position [2484, 0]
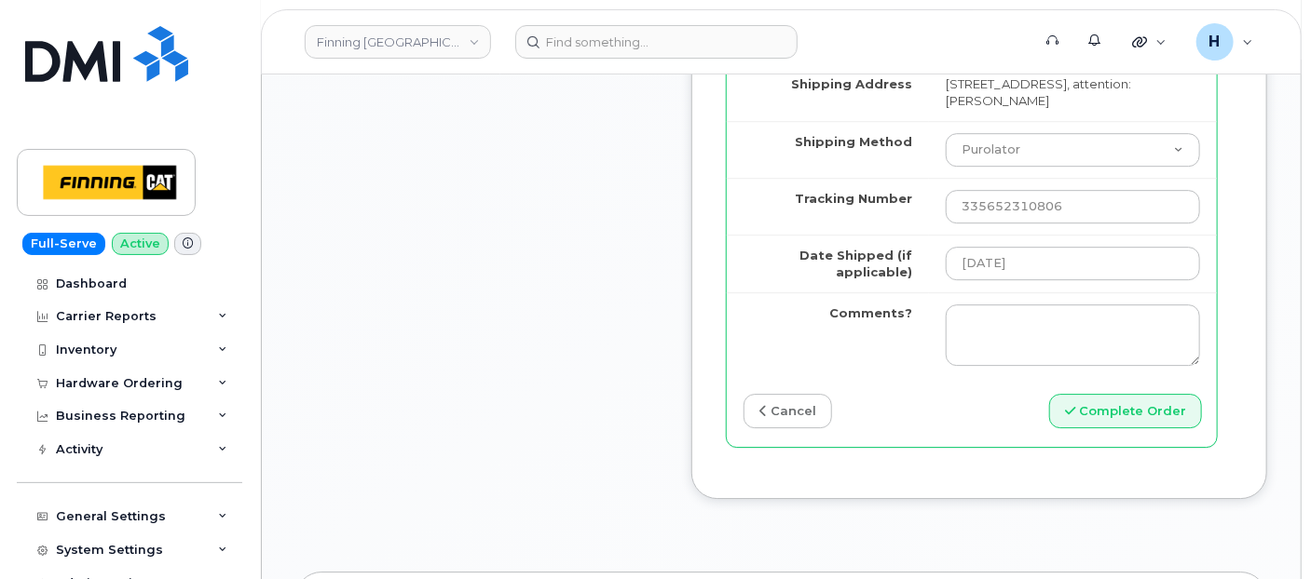
type input "8912230102357625569"
drag, startPoint x: 1067, startPoint y: 426, endPoint x: 985, endPoint y: 309, distance: 142.4
click at [1059, 406] on div "Shipping Address 1351 Kootenay Way KAMLOOPS BC V2H 1K3 CANADA, attention: Keena…" at bounding box center [972, 255] width 490 height 384
click at [1163, 429] on button "Complete Order" at bounding box center [1125, 411] width 153 height 34
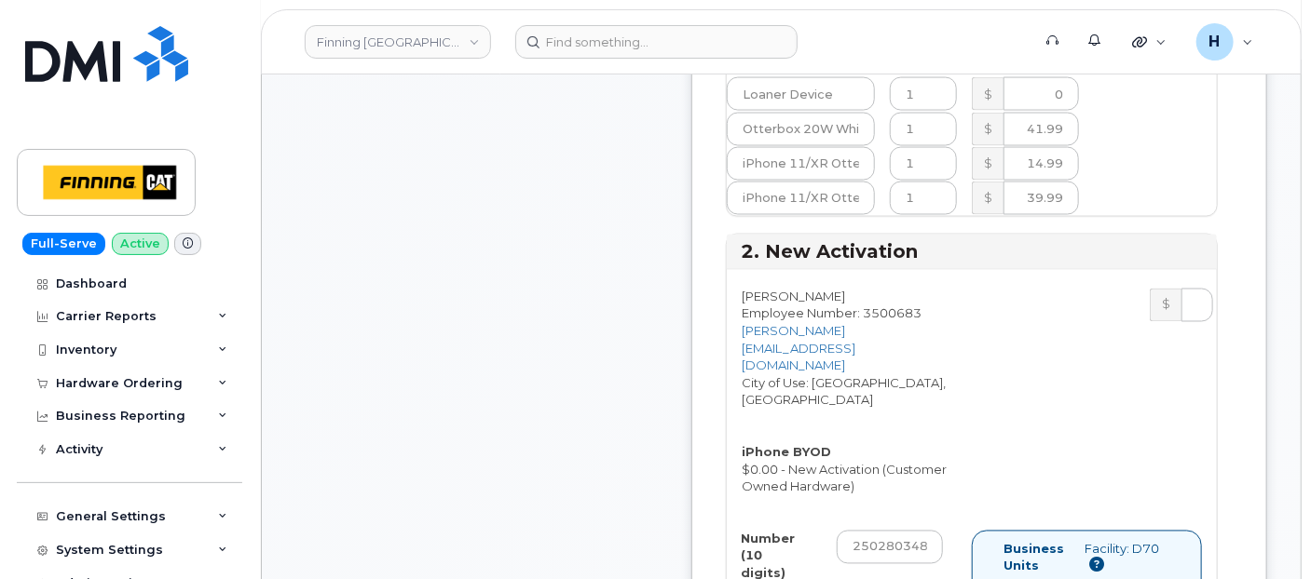
scroll to position [724, 0]
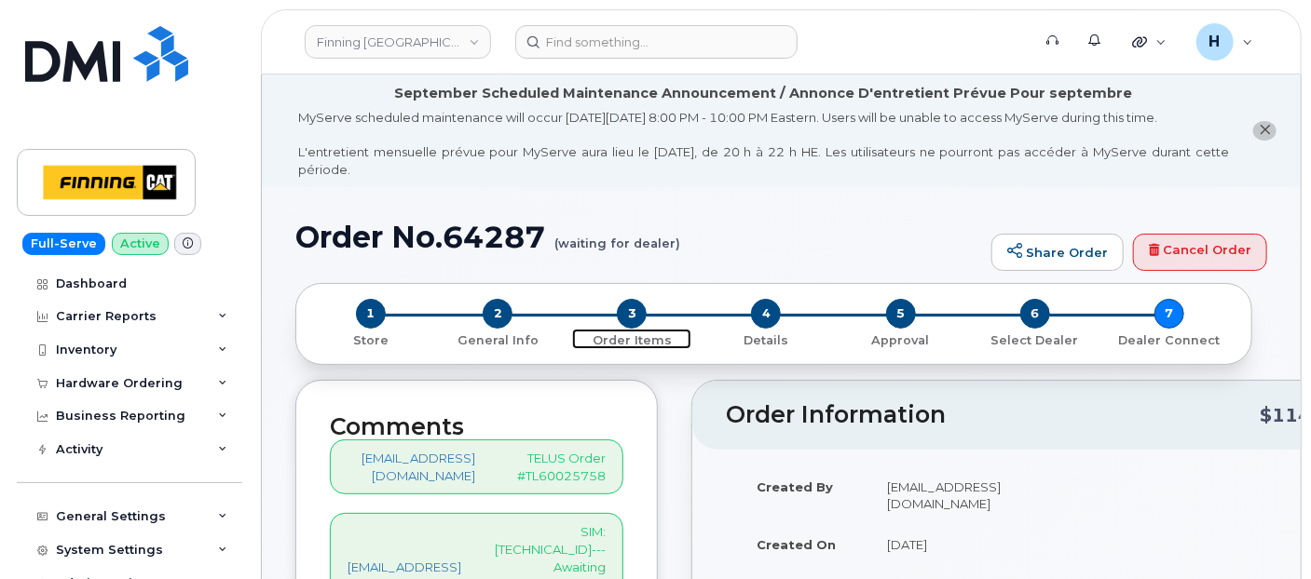
click at [625, 309] on span "3" at bounding box center [632, 314] width 30 height 30
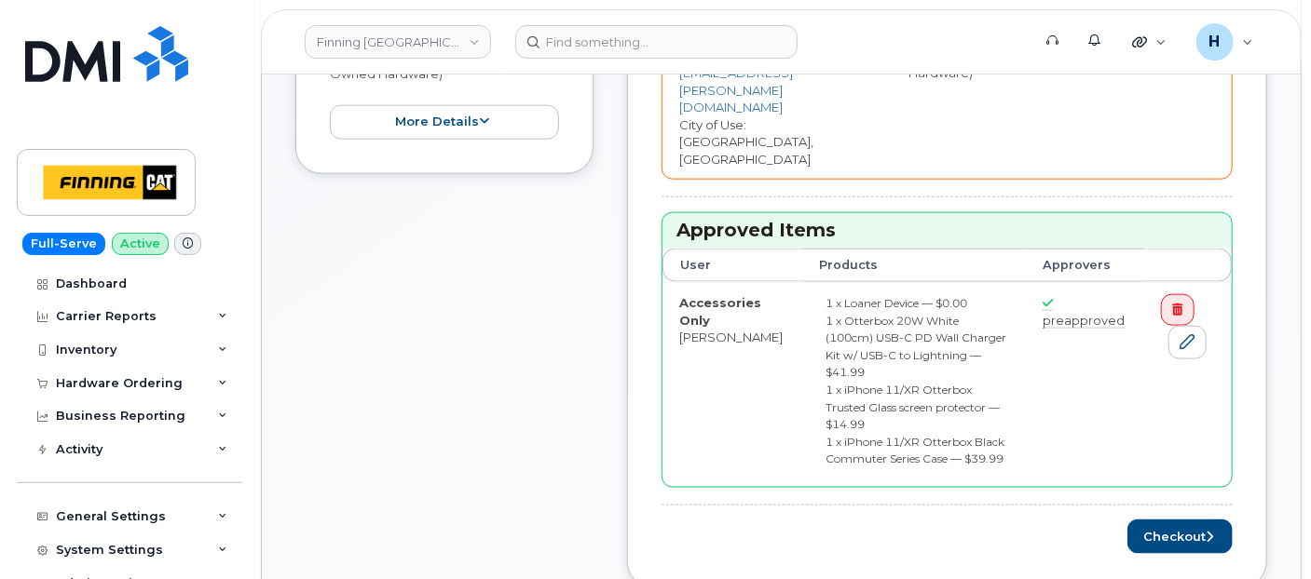
scroll to position [1147, 0]
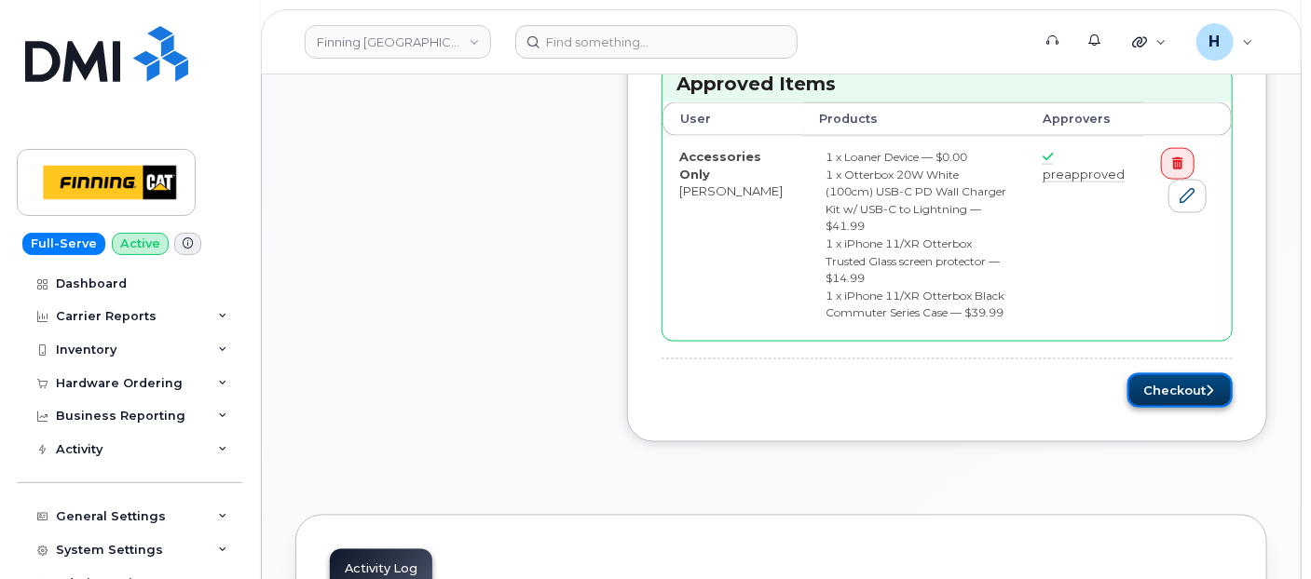
click at [1160, 374] on button "Checkout" at bounding box center [1179, 391] width 105 height 34
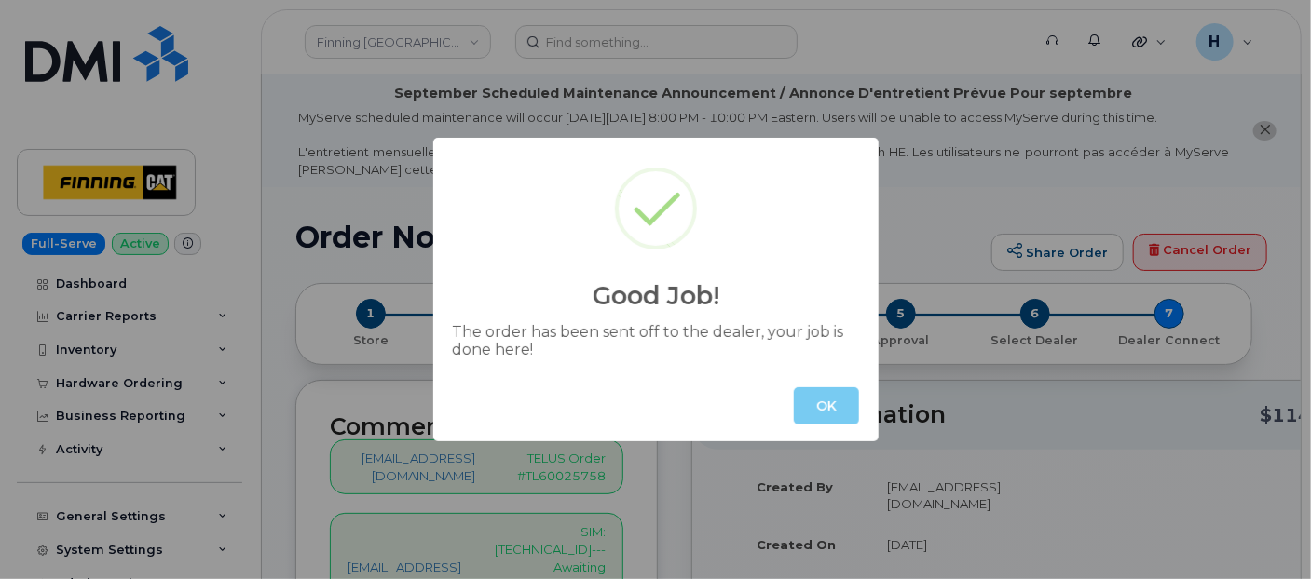
click at [814, 402] on button "OK" at bounding box center [826, 406] width 65 height 37
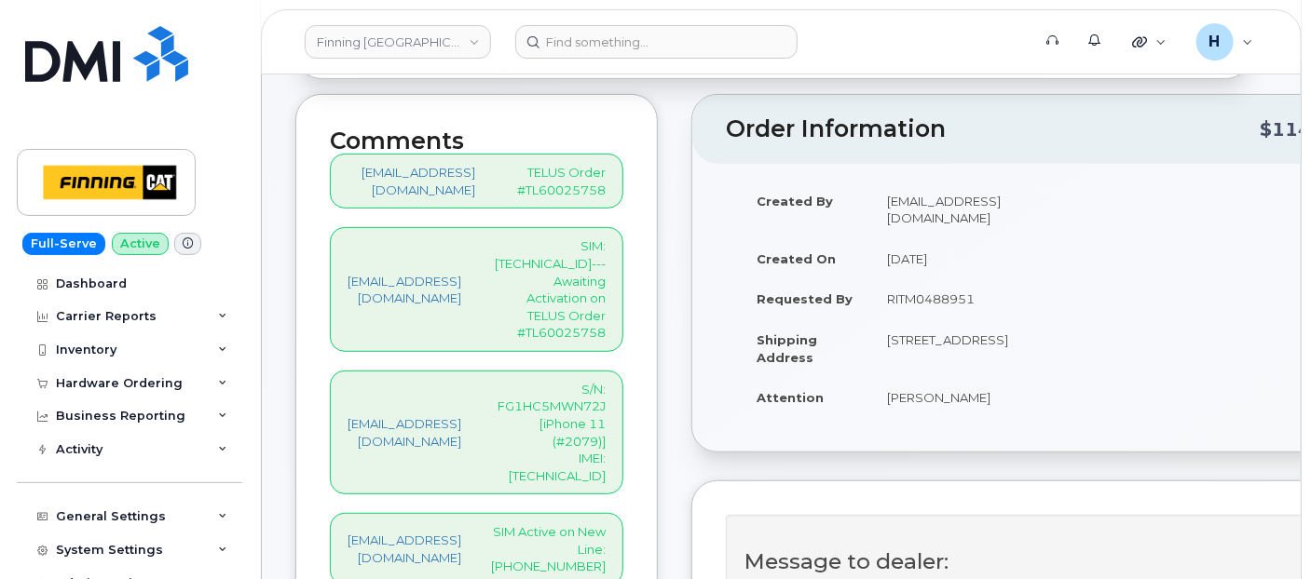
scroll to position [103, 0]
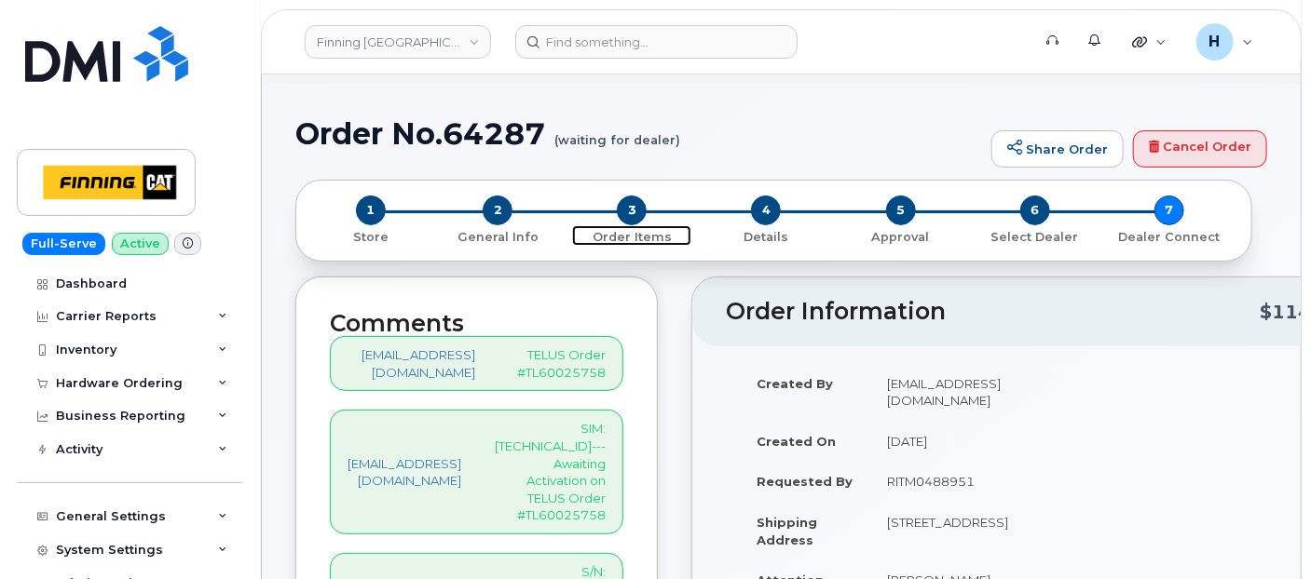
click at [633, 218] on span "3" at bounding box center [632, 211] width 30 height 30
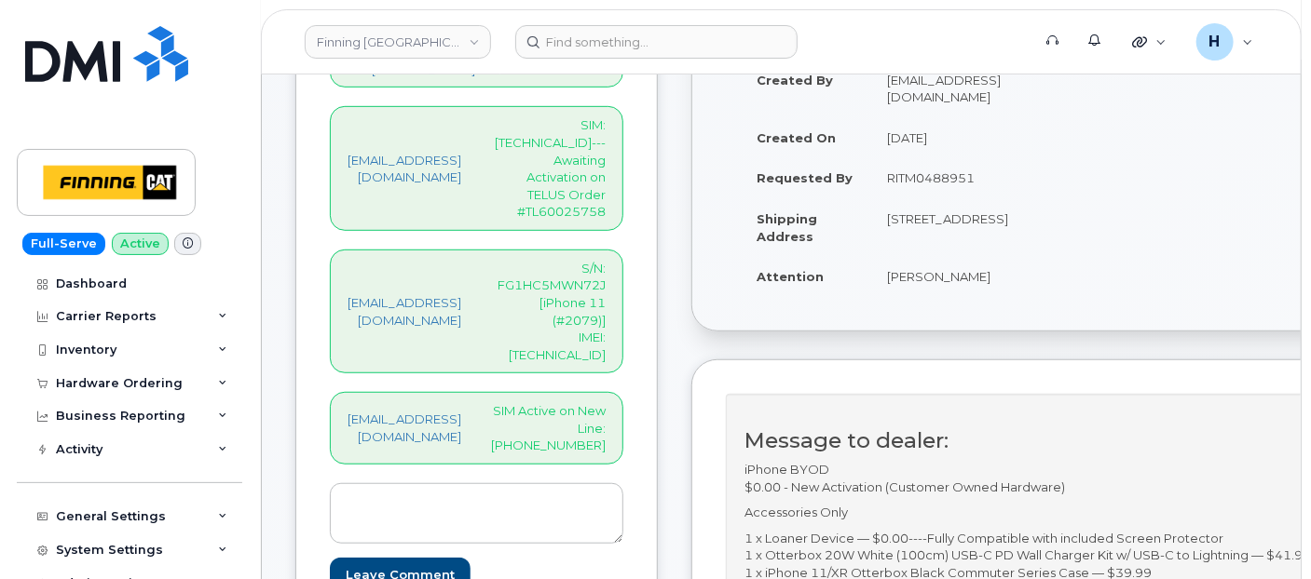
scroll to position [517, 0]
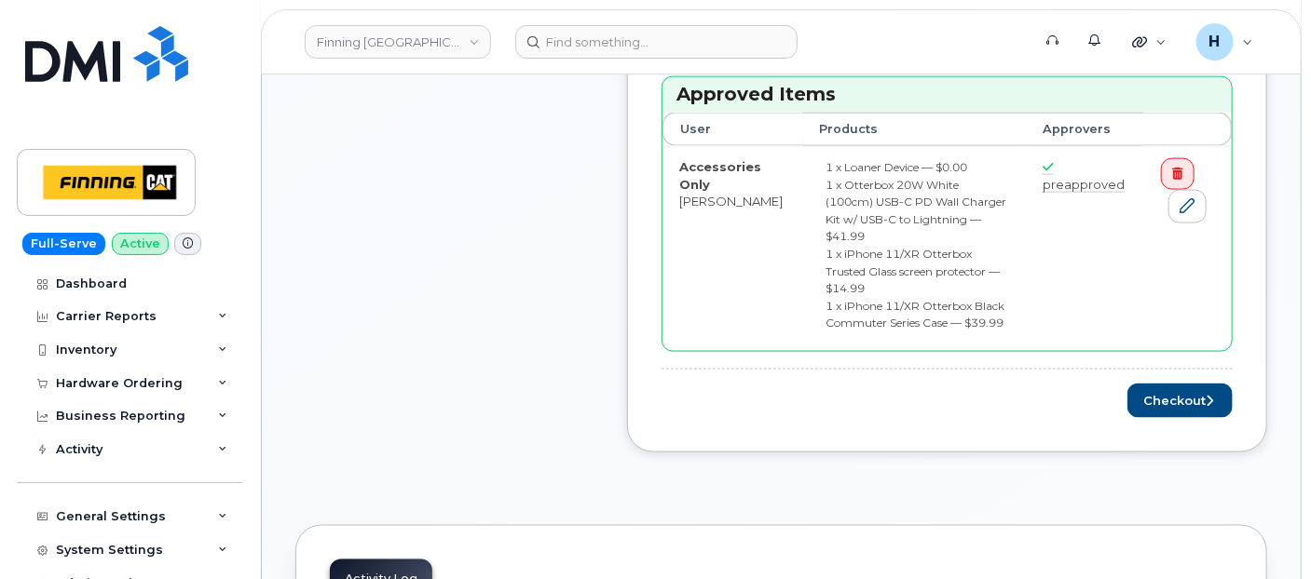
scroll to position [1147, 0]
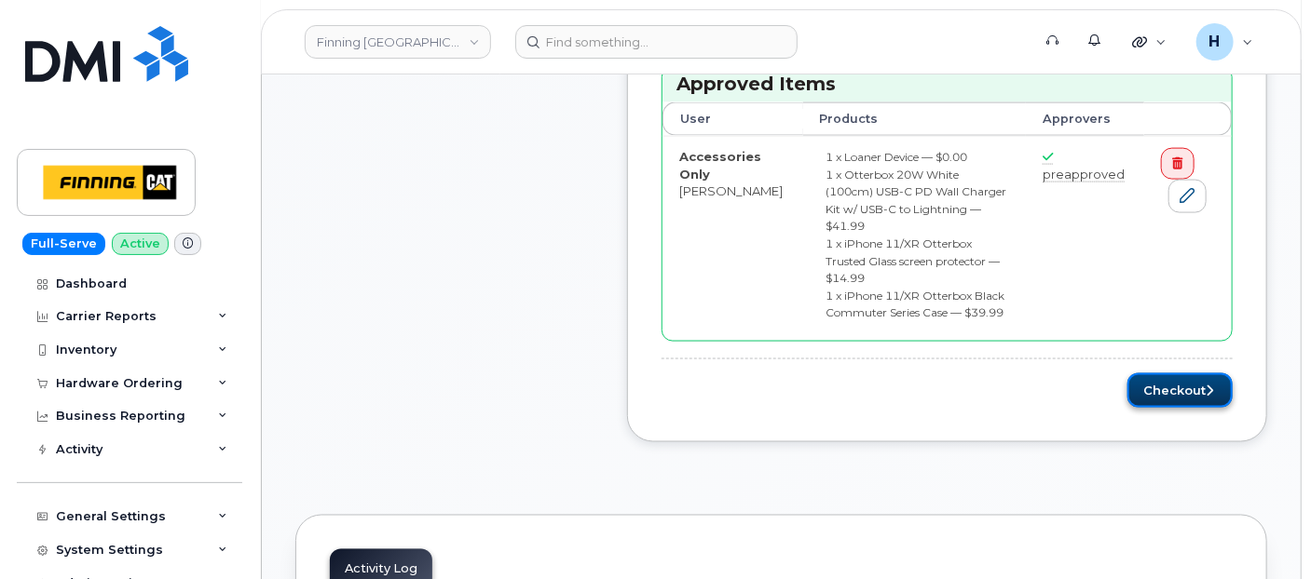
click at [1160, 374] on button "Checkout" at bounding box center [1179, 391] width 105 height 34
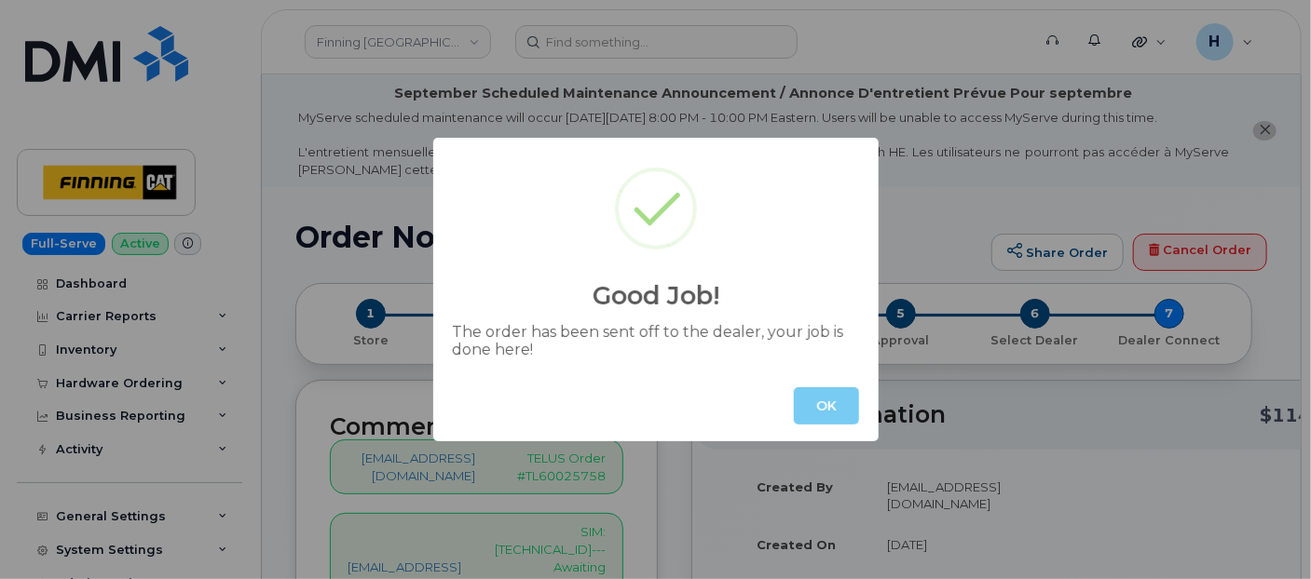
click at [821, 412] on button "OK" at bounding box center [826, 406] width 65 height 37
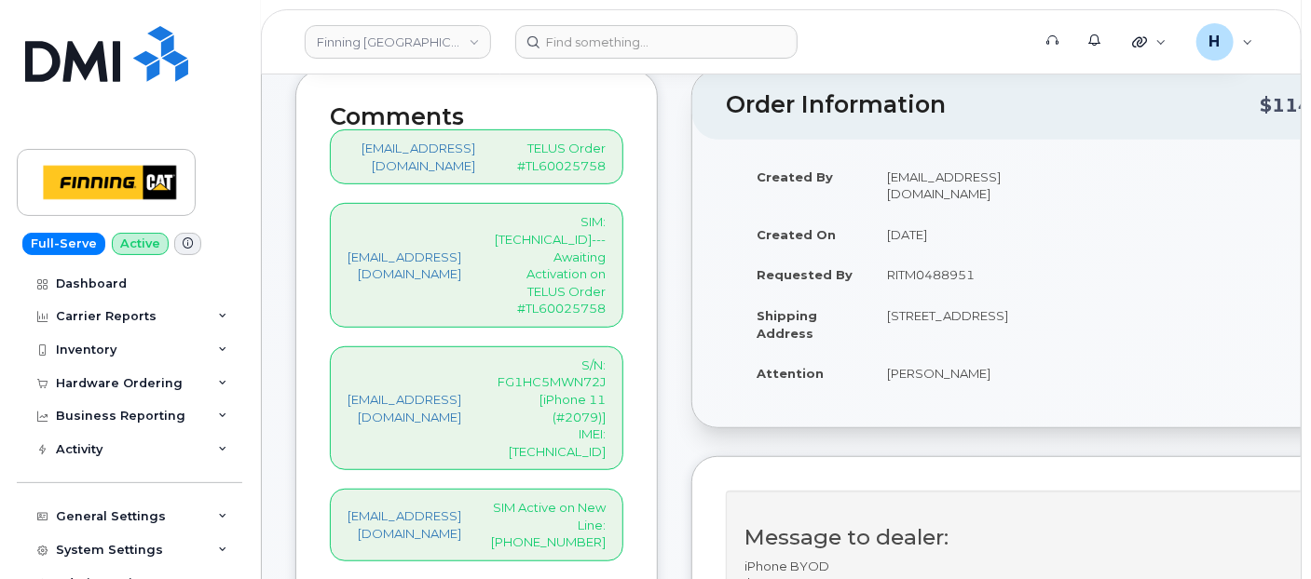
scroll to position [620, 0]
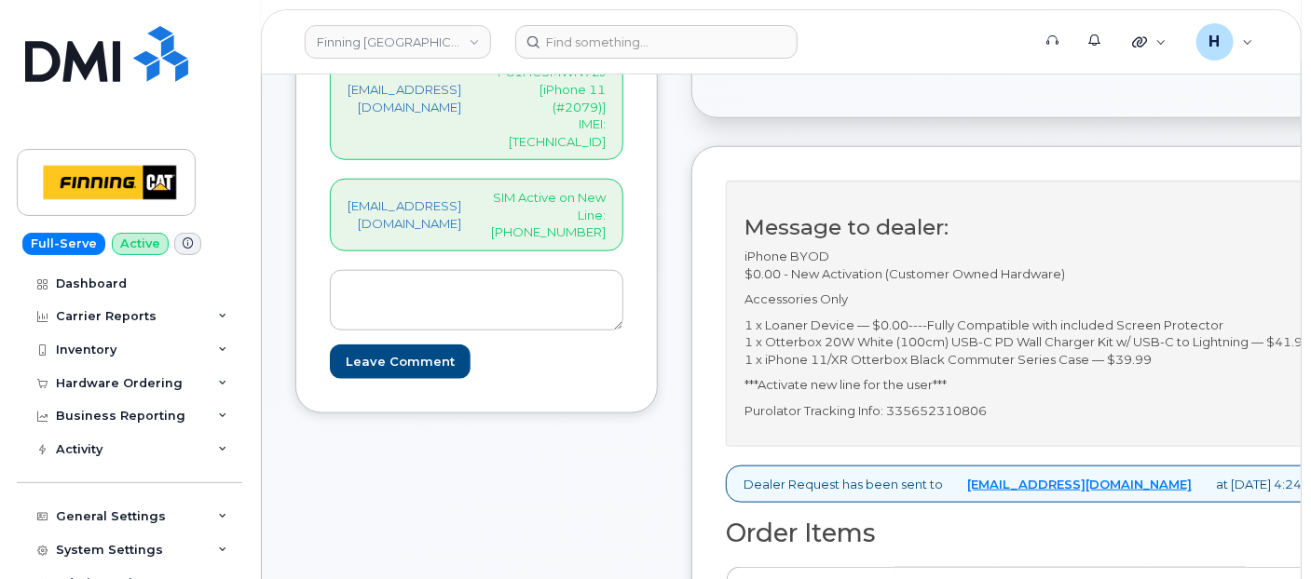
click at [969, 407] on p "Purolator Tracking Info: 335652310806" at bounding box center [1033, 411] width 579 height 18
copy p "335652310806"
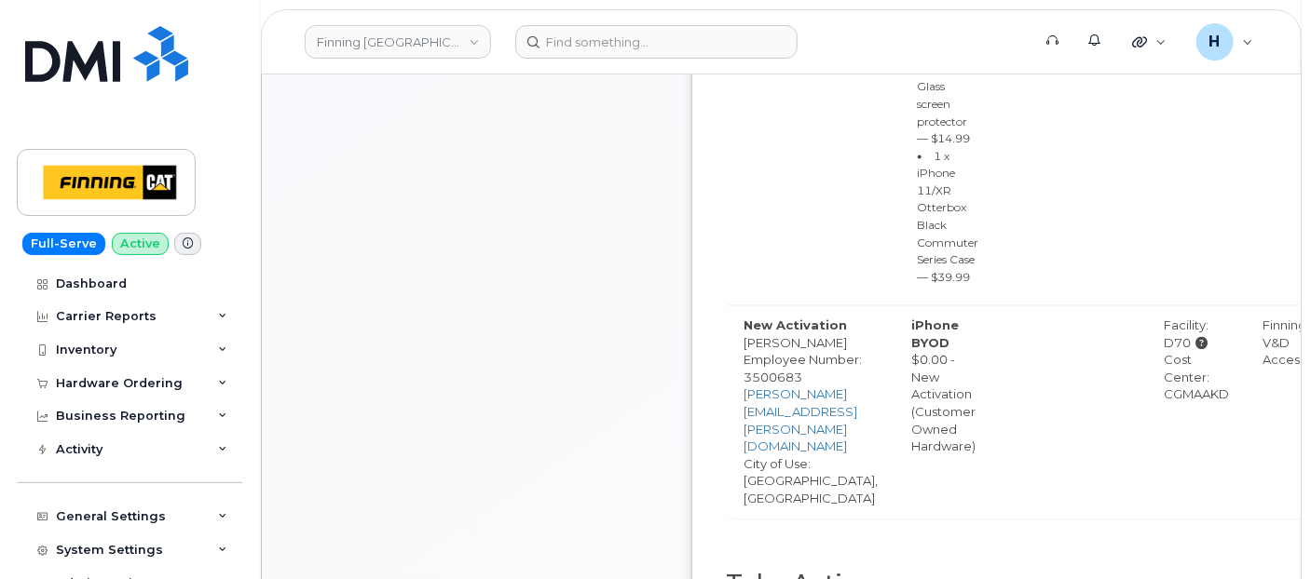
scroll to position [2070, 0]
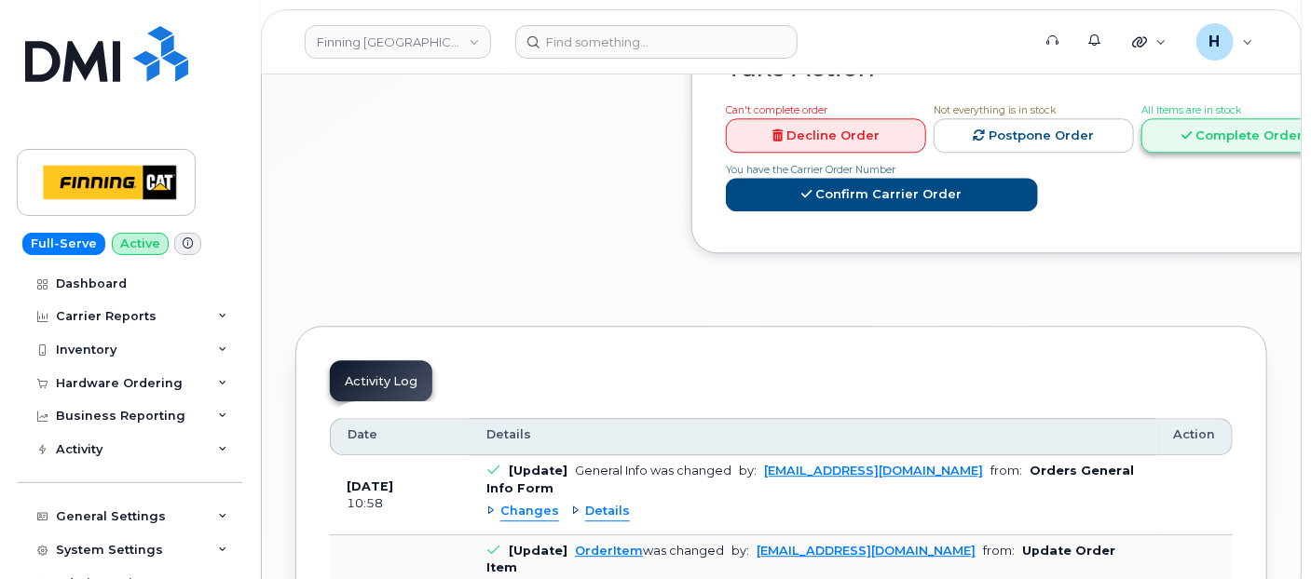
click at [1240, 118] on link "Complete Order" at bounding box center [1241, 135] width 200 height 34
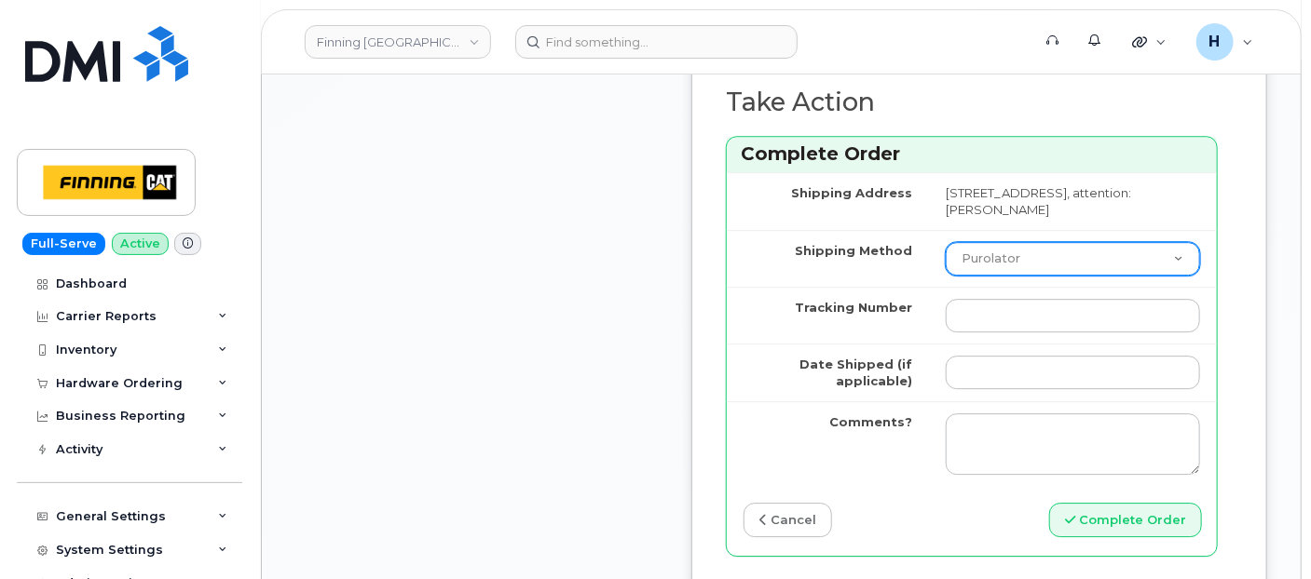
scroll to position [2484, 0]
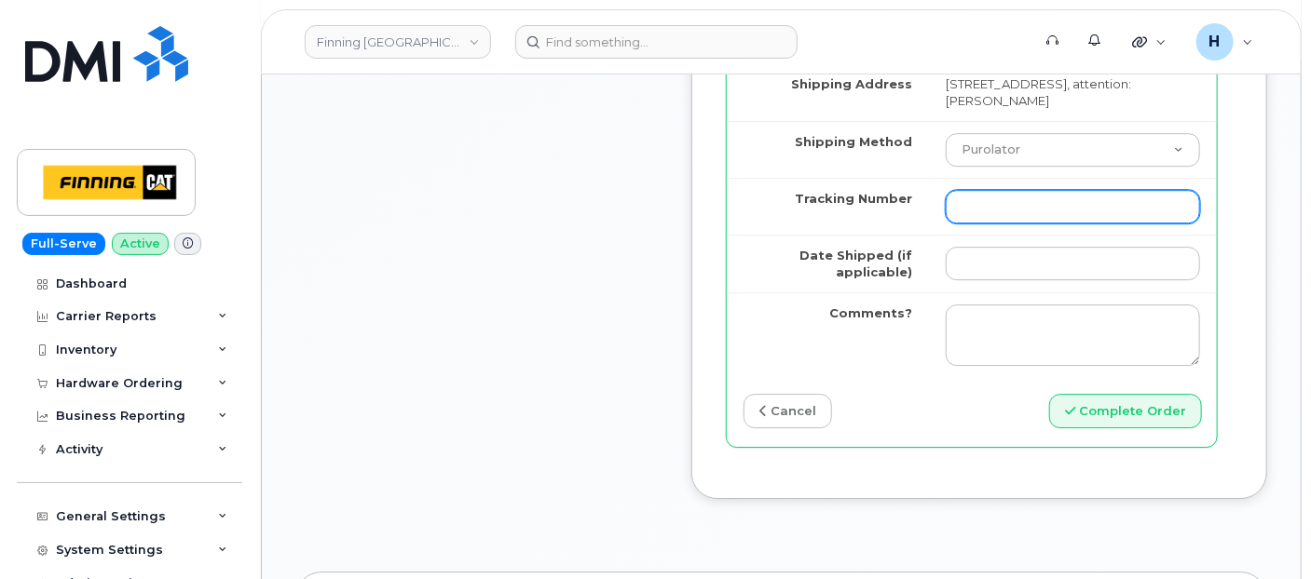
click at [971, 220] on input "Tracking Number" at bounding box center [1073, 207] width 254 height 34
paste input "335652310806"
type input "335652310806"
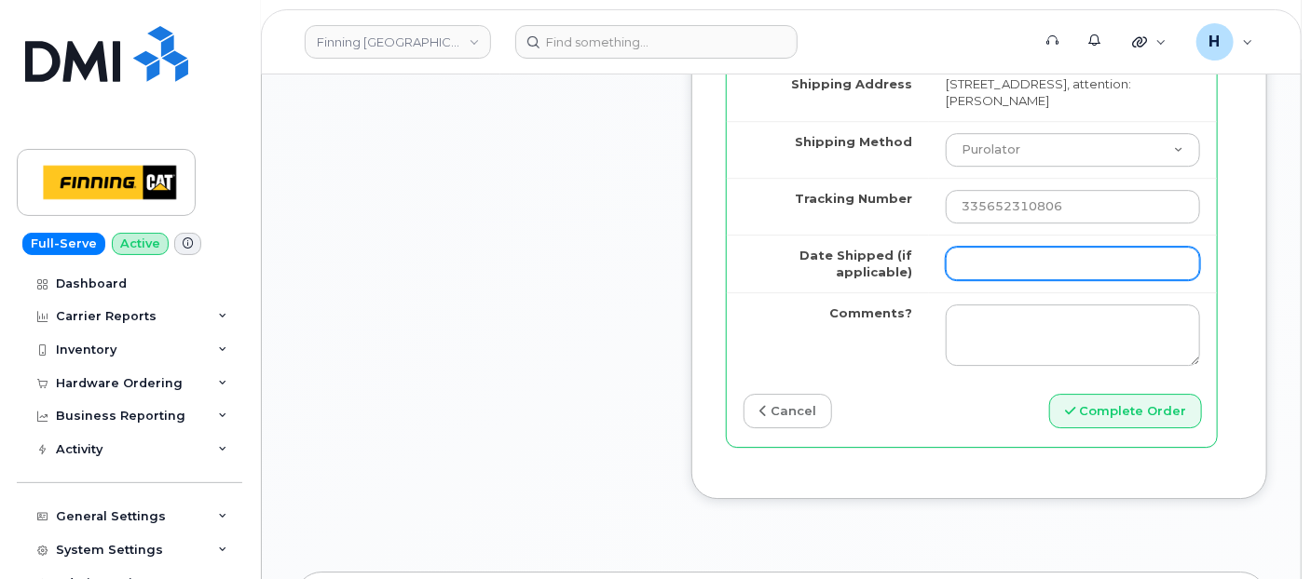
click at [982, 280] on input "Date Shipped (if applicable)" at bounding box center [1073, 264] width 254 height 34
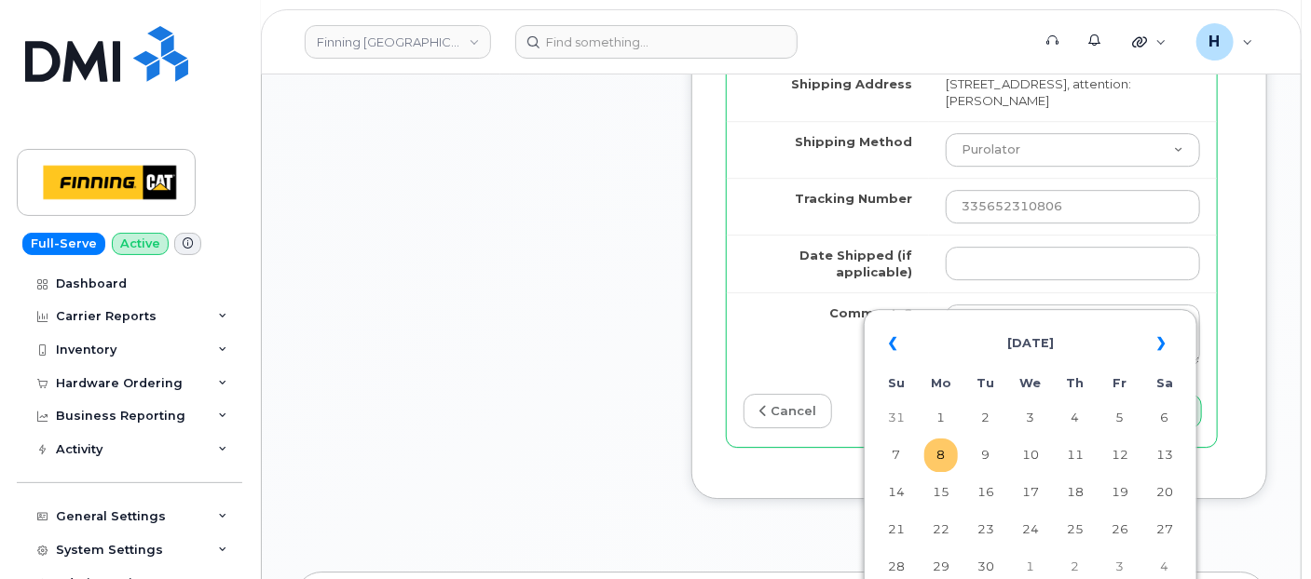
click at [934, 453] on td "8" at bounding box center [941, 456] width 34 height 34
type input "2025-09-08"
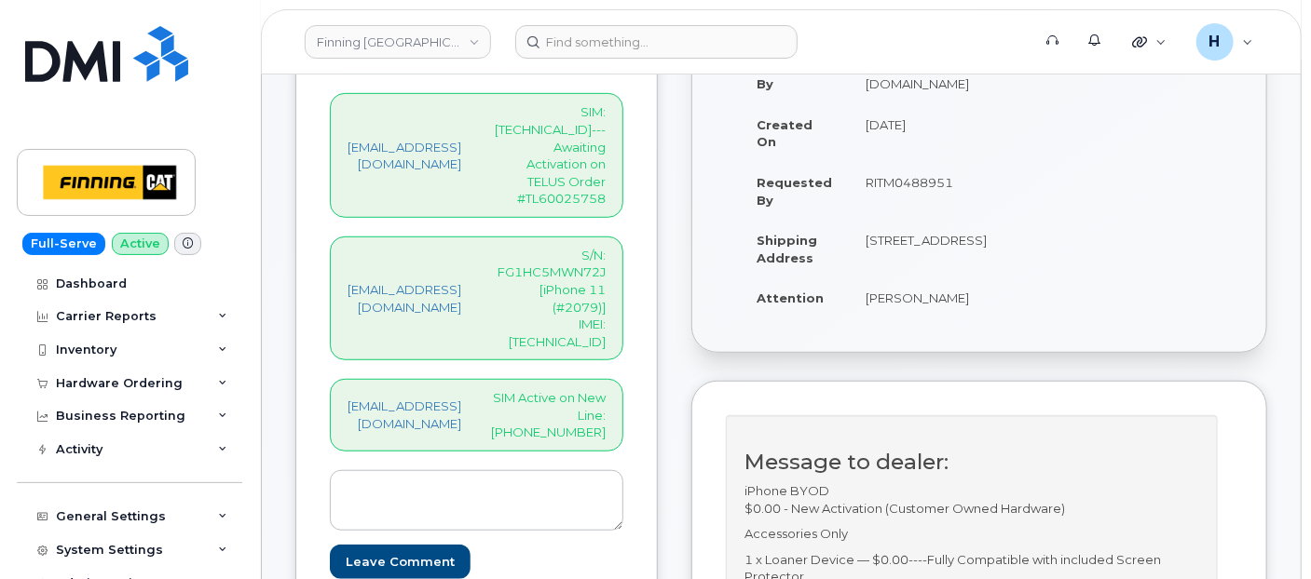
scroll to position [517, 0]
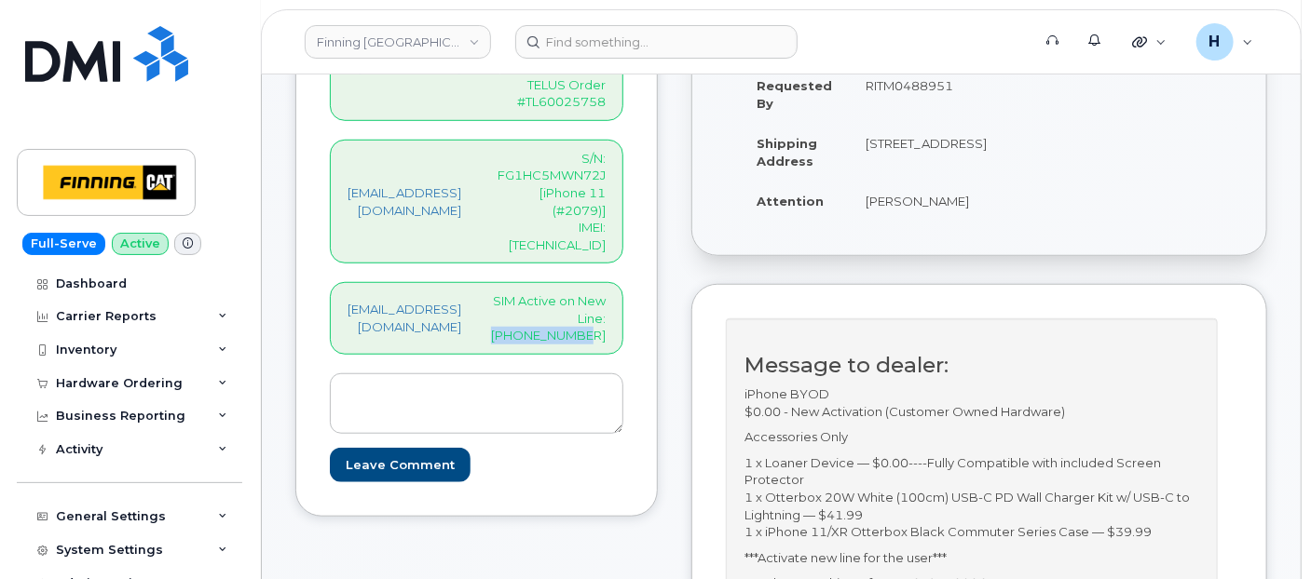
drag, startPoint x: 573, startPoint y: 250, endPoint x: 678, endPoint y: 249, distance: 105.3
click at [623, 282] on div "hakaur@dminc.com SIM Active on New Line: 250-280-3480" at bounding box center [476, 318] width 293 height 73
copy p "250-280-3480"
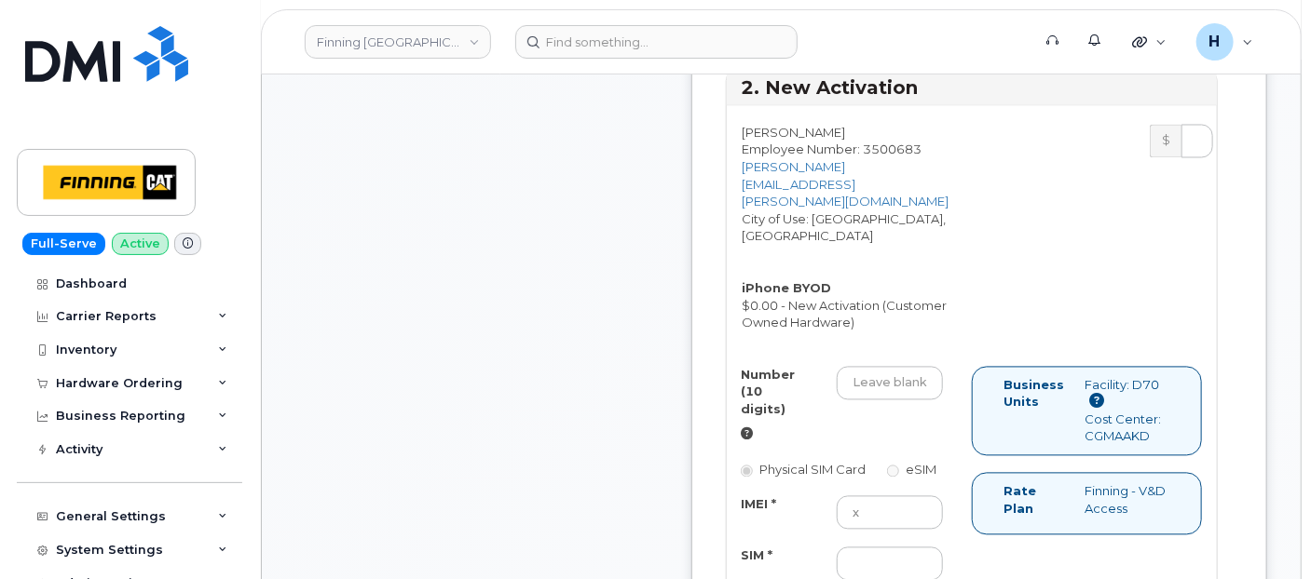
scroll to position [1552, 0]
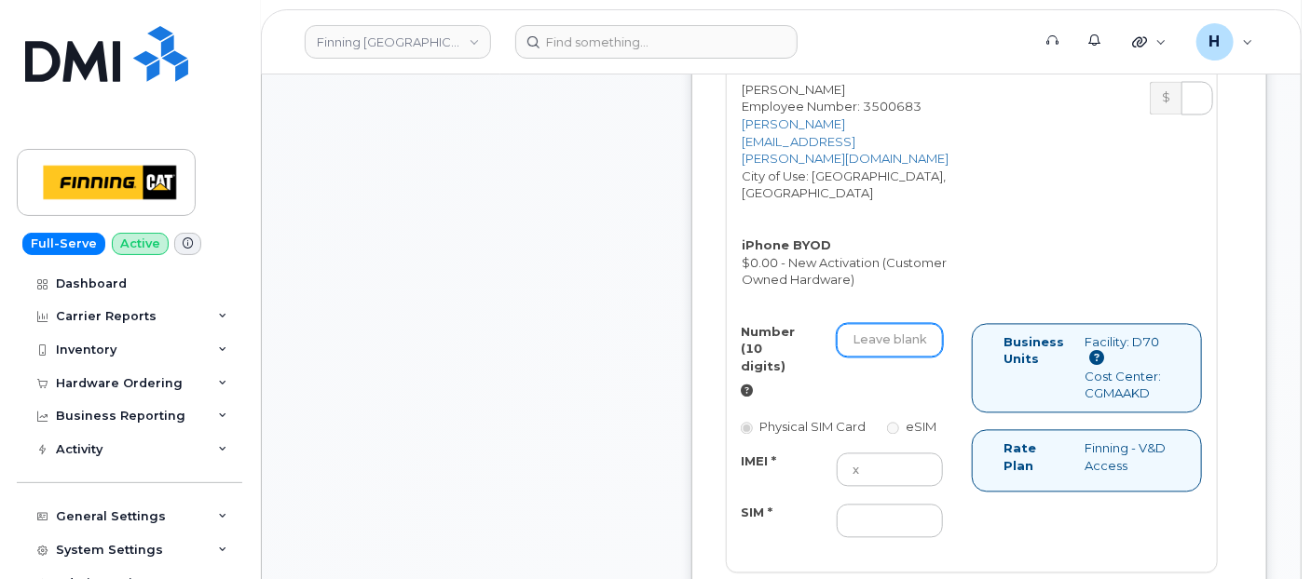
click at [927, 324] on input "Number (10 digits)" at bounding box center [890, 341] width 106 height 34
paste input "250-280-3480"
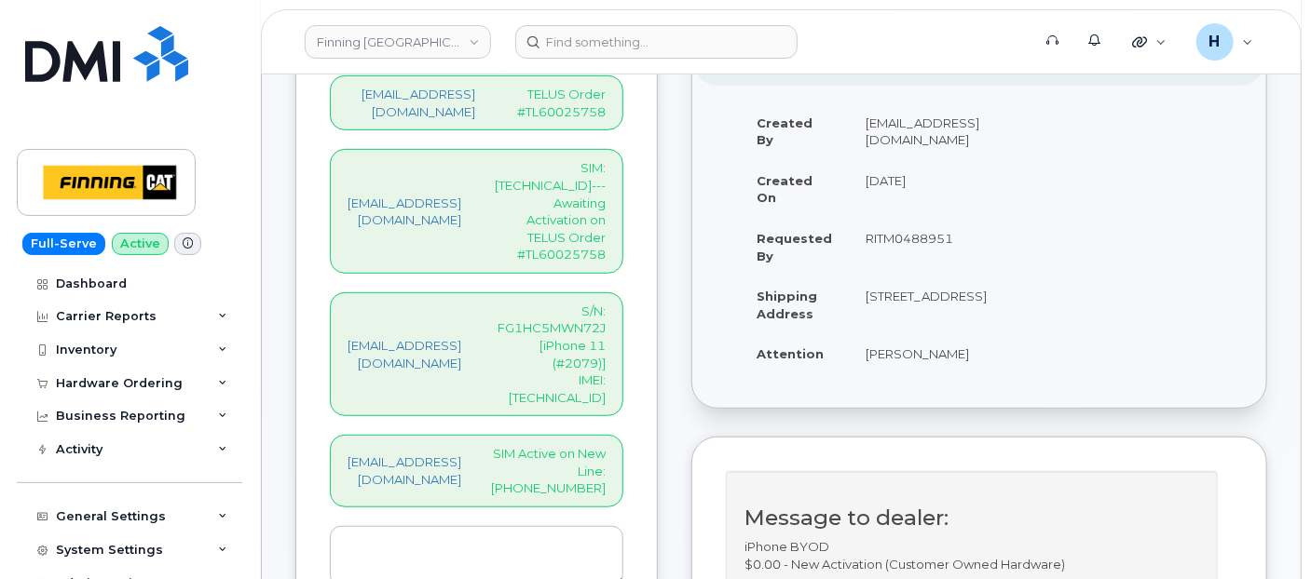
scroll to position [310, 0]
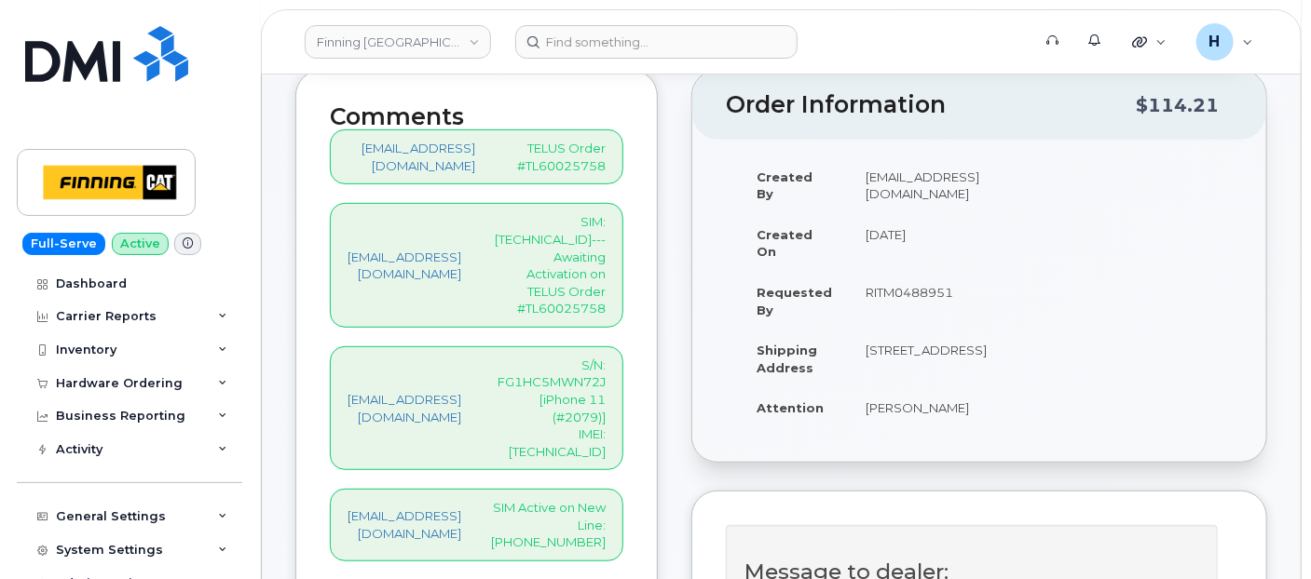
type input "2502803480"
click at [588, 236] on p "SIM: [TECHNICAL_ID]---Awaiting Activation on TELUS Order #TL60025758" at bounding box center [548, 264] width 115 height 103
copy p "8912230102357625569"
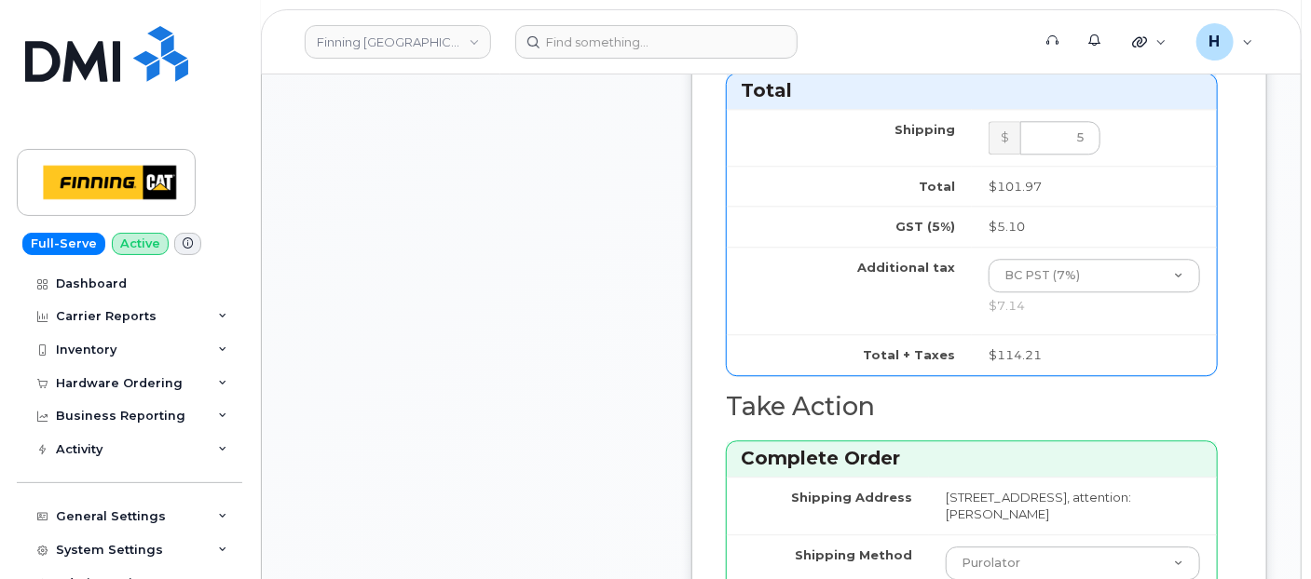
scroll to position [1863, 0]
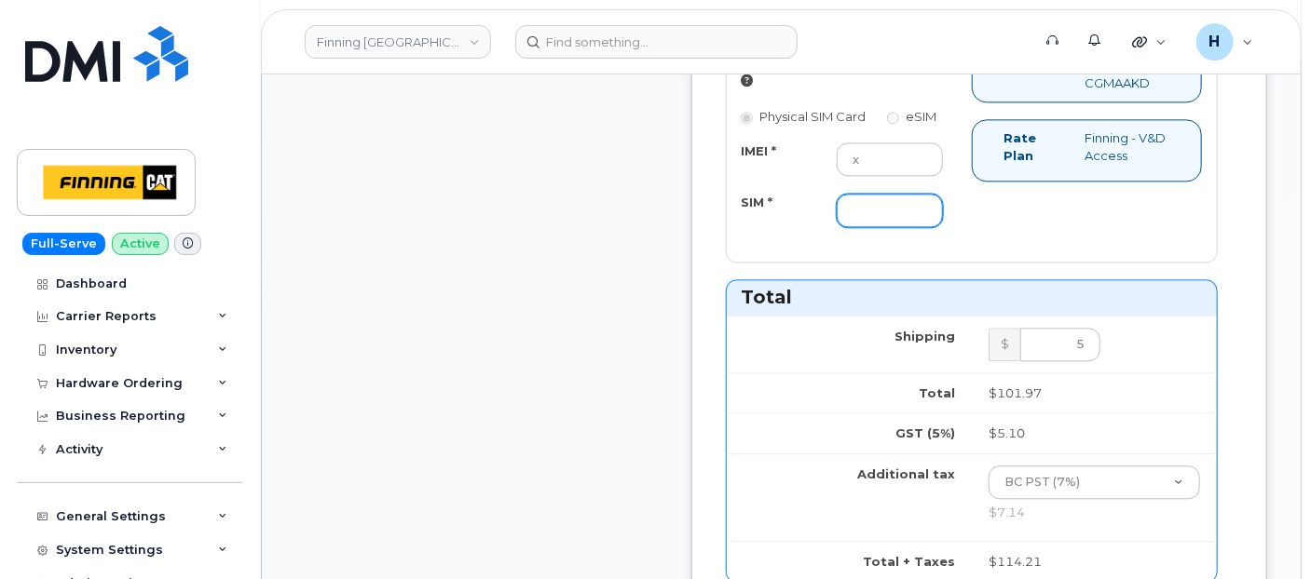
click at [936, 227] on input "SIM *" at bounding box center [890, 211] width 106 height 34
paste input "8912230102357625569"
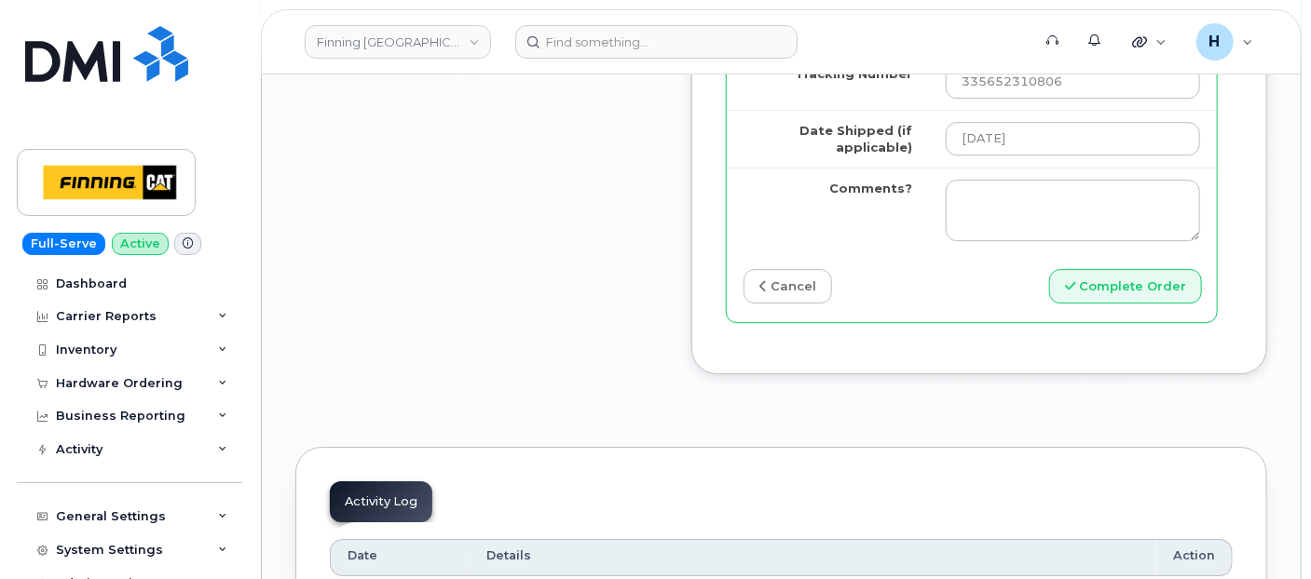
scroll to position [2690, 0]
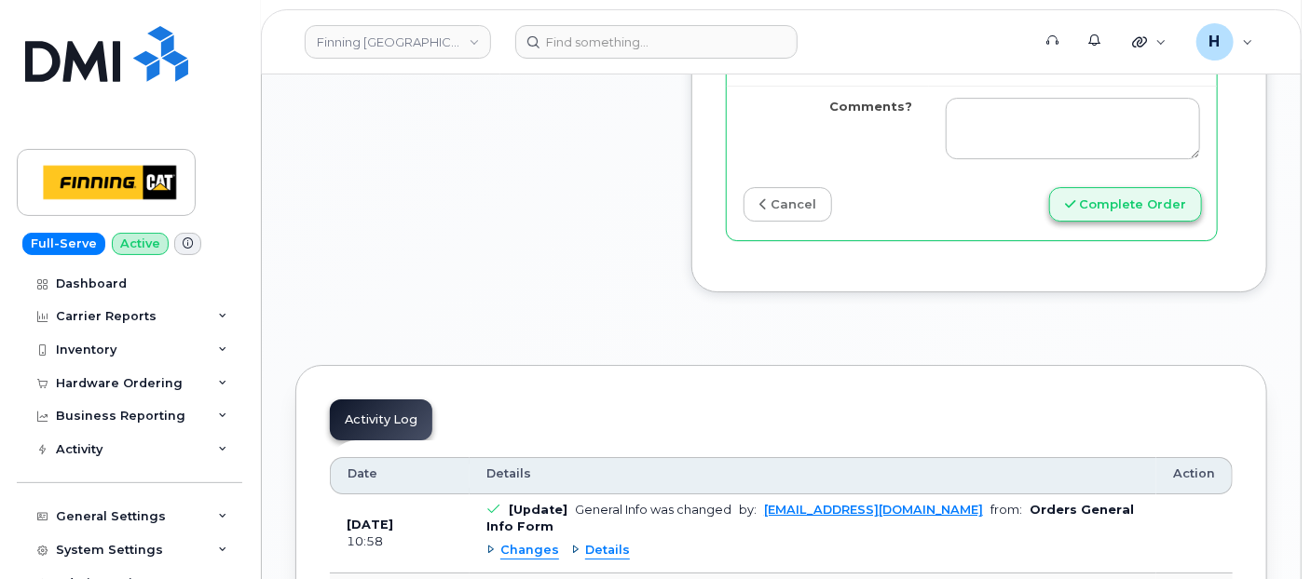
type input "8912230102357625569"
click at [1122, 222] on button "Complete Order" at bounding box center [1125, 204] width 153 height 34
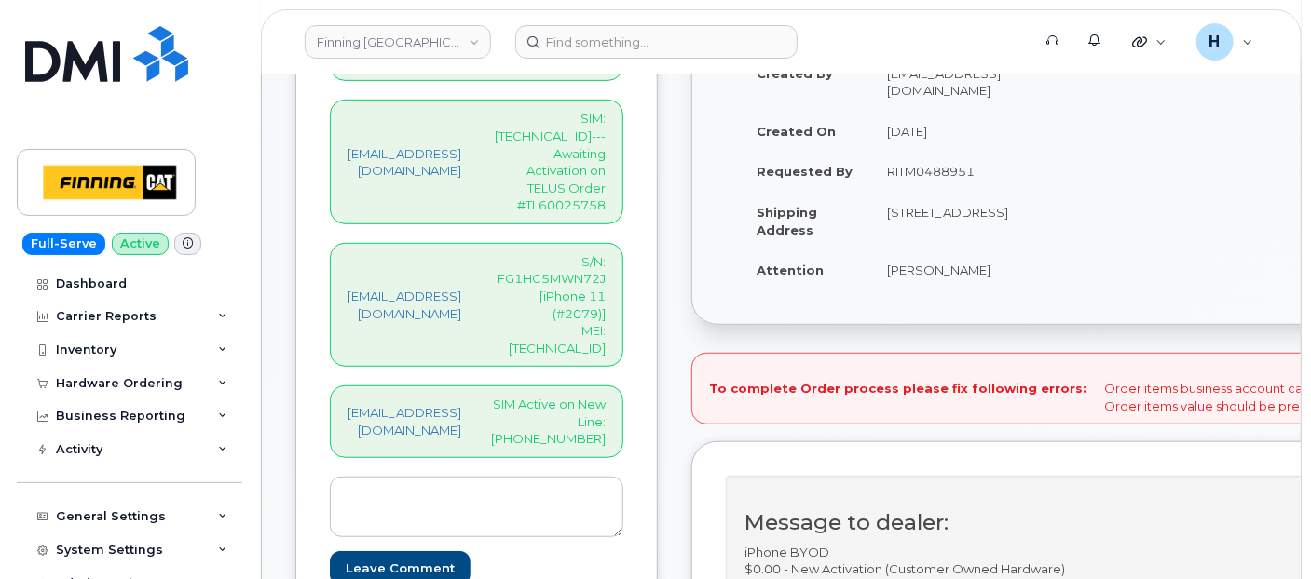
scroll to position [517, 0]
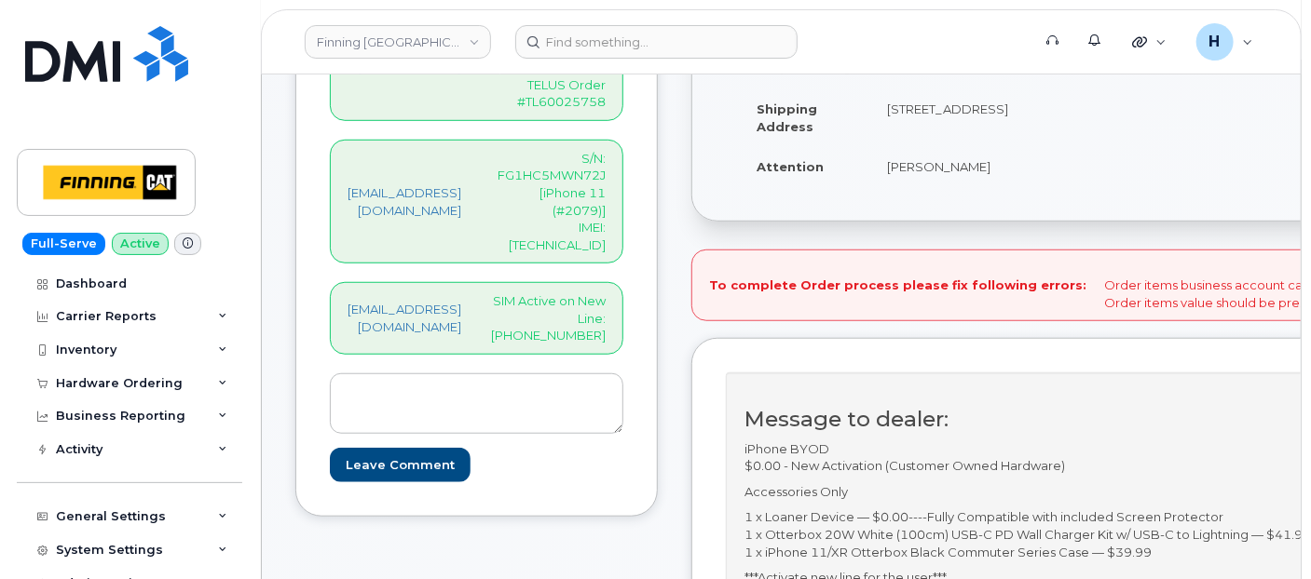
click at [1234, 283] on div "To complete Order process please fix following errors: Order items business acc…" at bounding box center [1041, 286] width 701 height 73
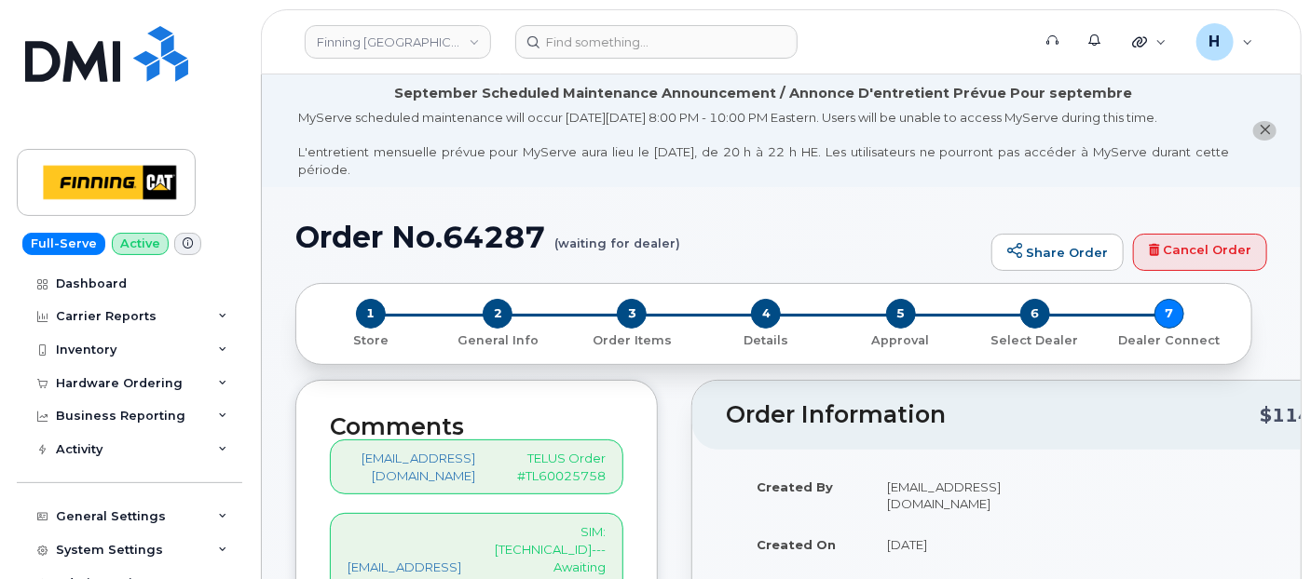
scroll to position [0, 0]
click at [635, 312] on span "3" at bounding box center [632, 314] width 30 height 30
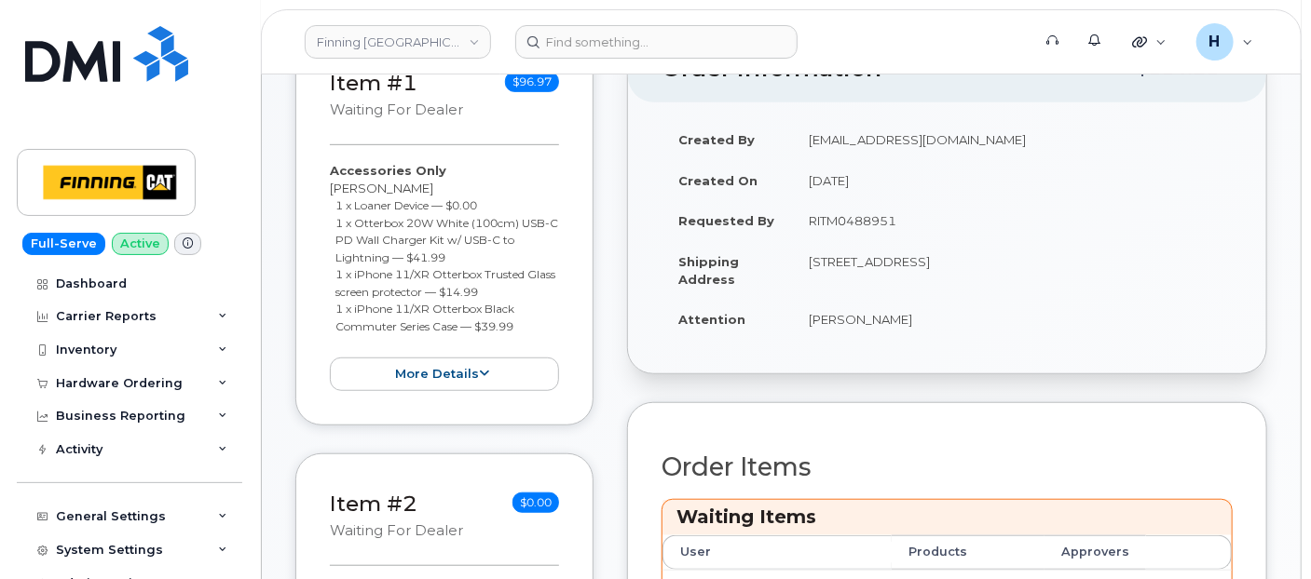
scroll to position [932, 0]
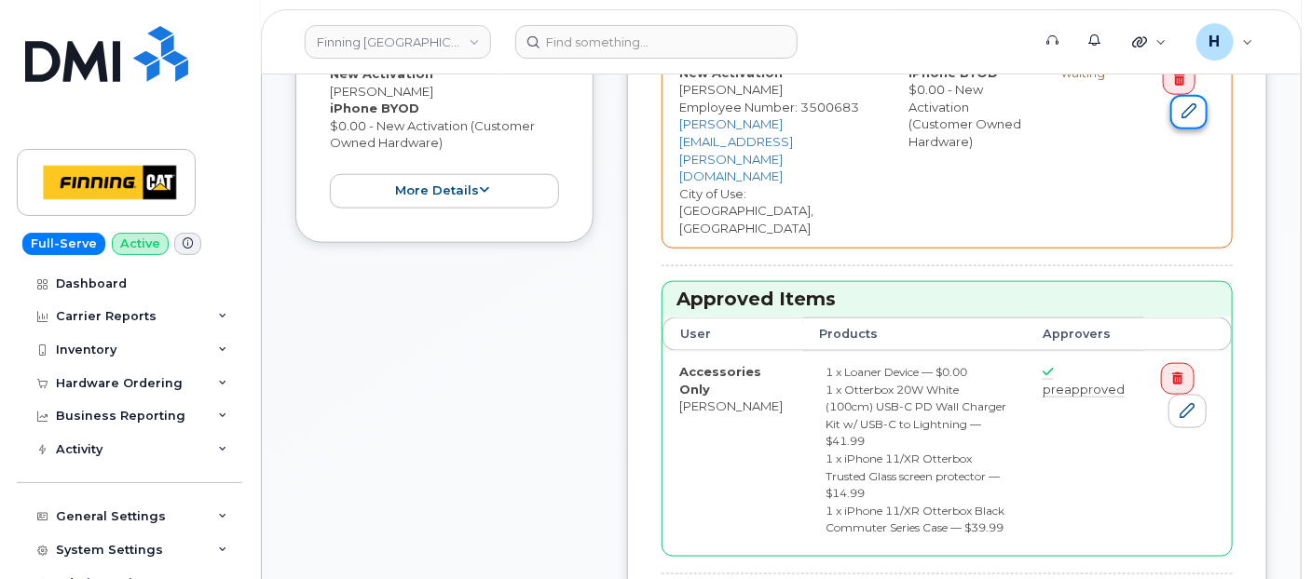
click at [1181, 106] on icon at bounding box center [1188, 110] width 15 height 15
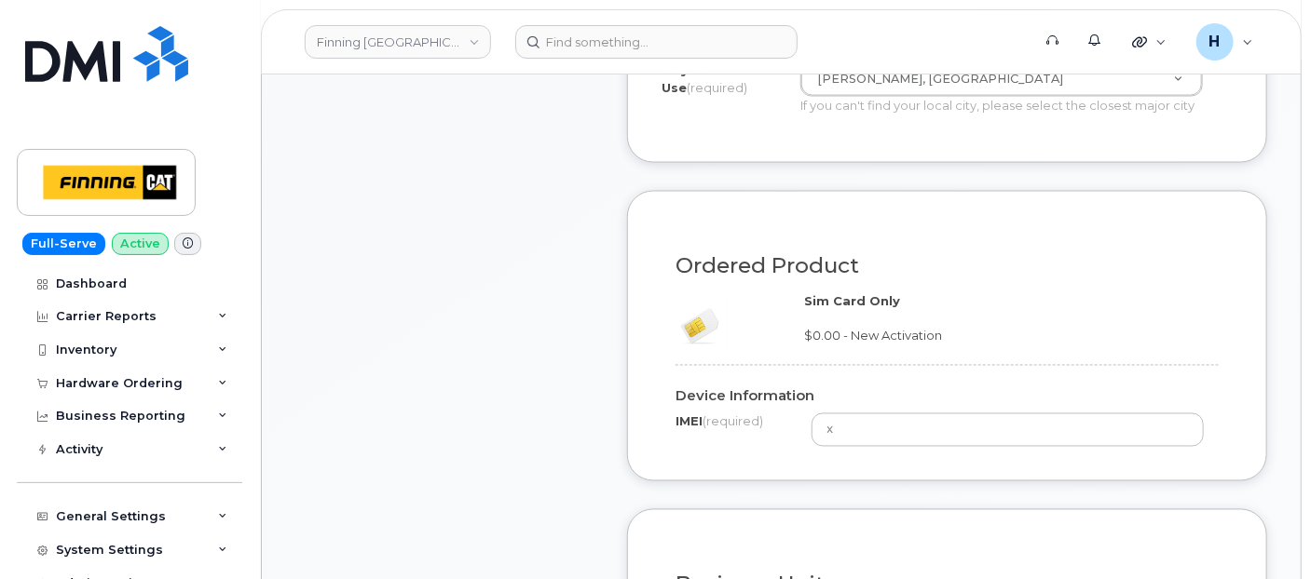
scroll to position [1665, 0]
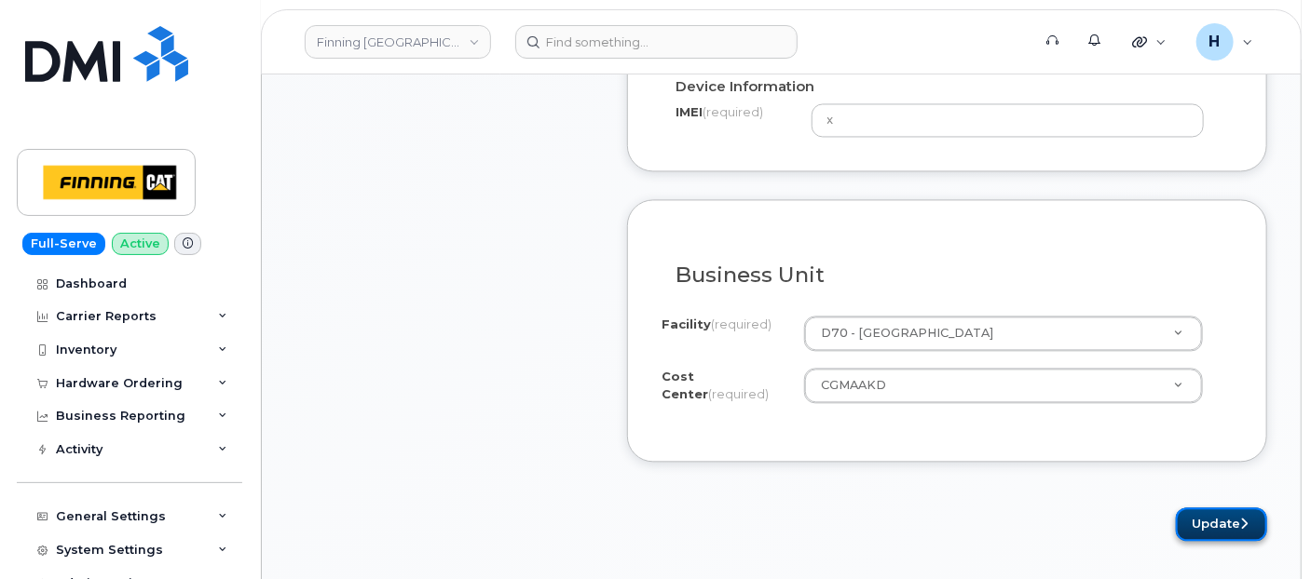
click at [1219, 513] on button "Update" at bounding box center [1221, 525] width 91 height 34
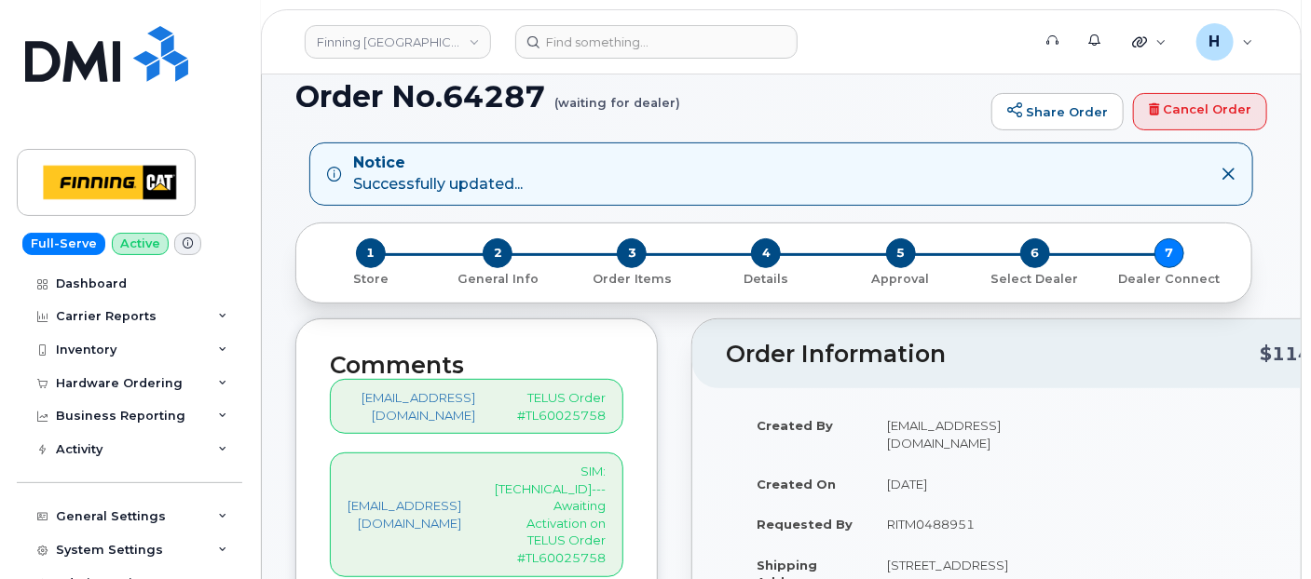
scroll to position [112, 0]
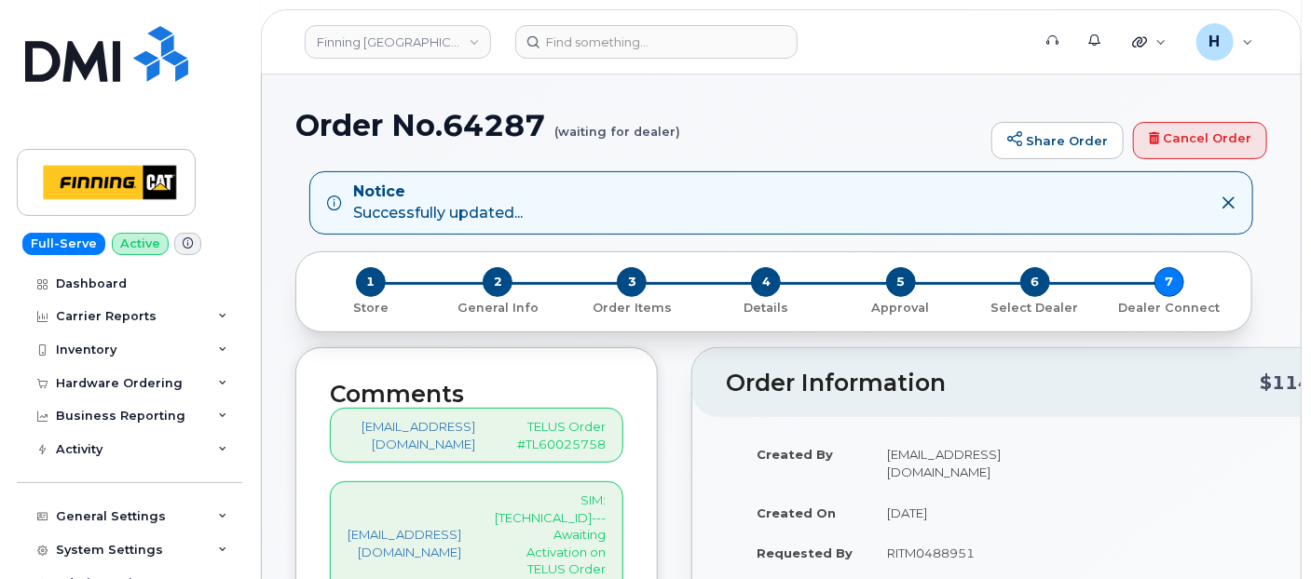
click at [780, 292] on div "4 Details" at bounding box center [766, 291] width 134 height 49
click at [760, 284] on span "4" at bounding box center [766, 282] width 30 height 30
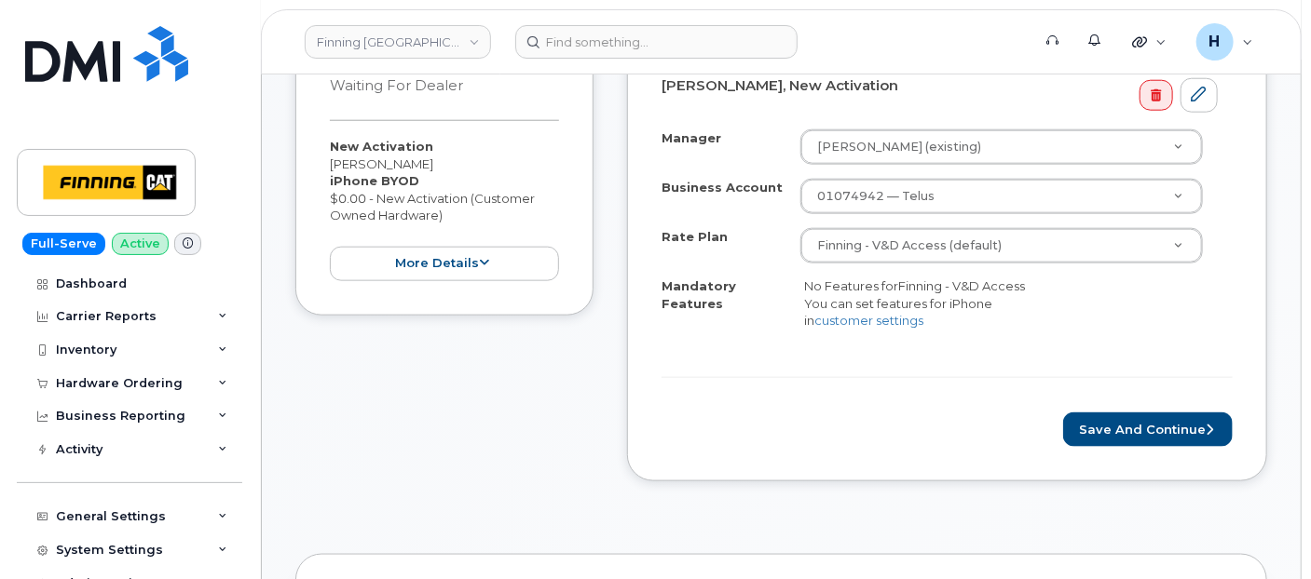
scroll to position [940, 0]
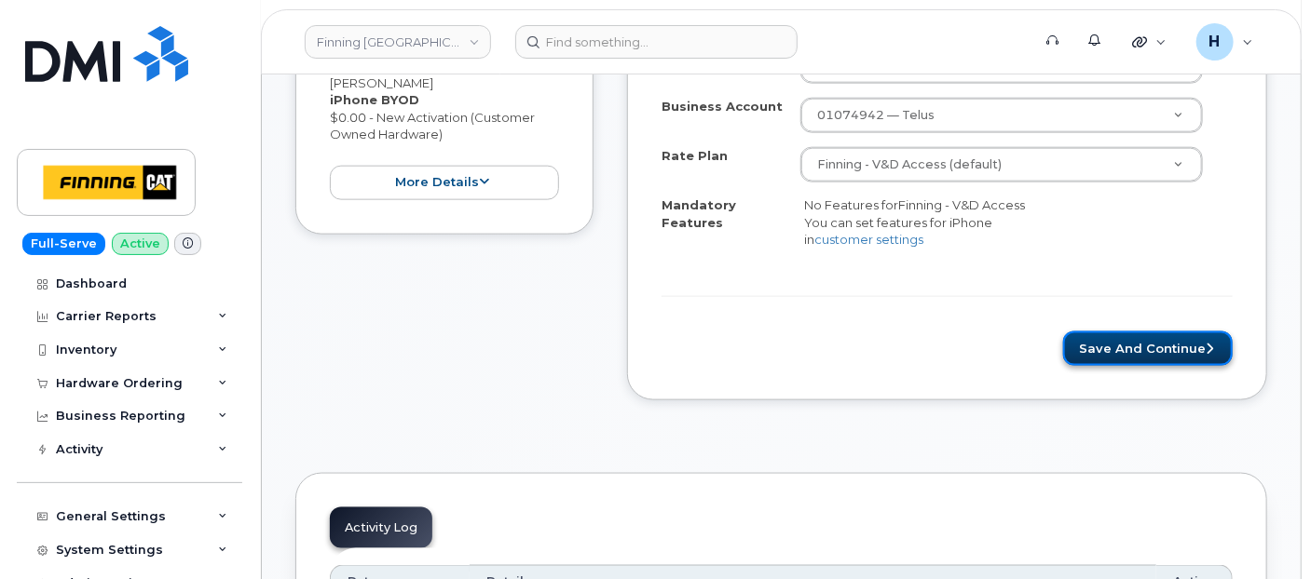
click at [1137, 361] on button "Save and Continue" at bounding box center [1148, 349] width 170 height 34
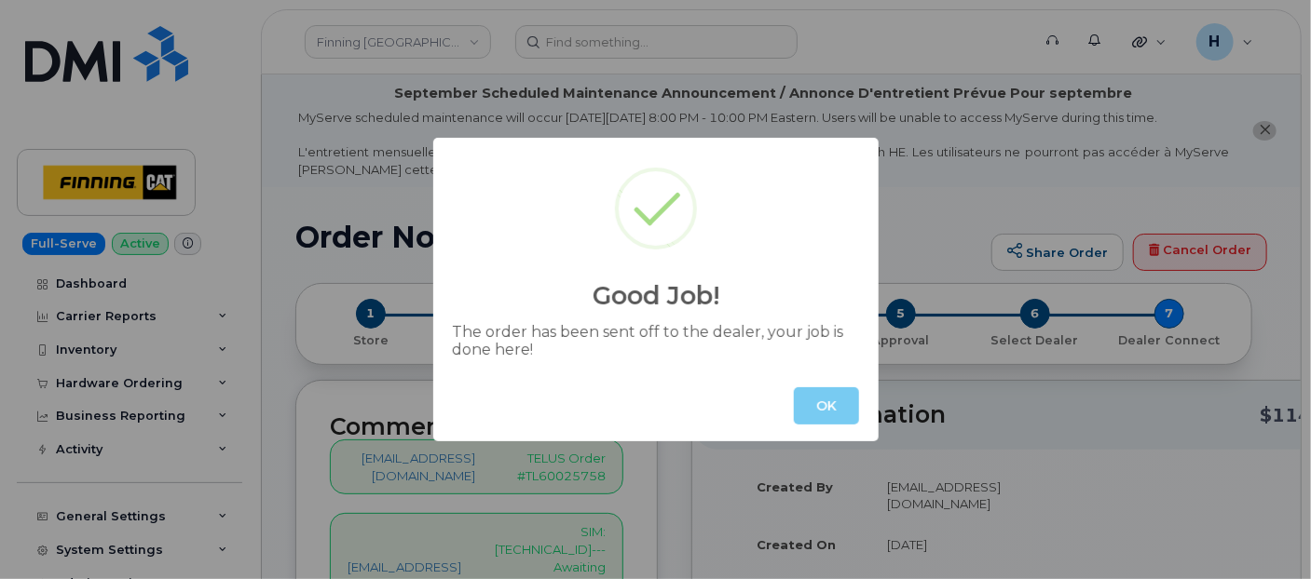
click at [838, 404] on button "OK" at bounding box center [826, 406] width 65 height 37
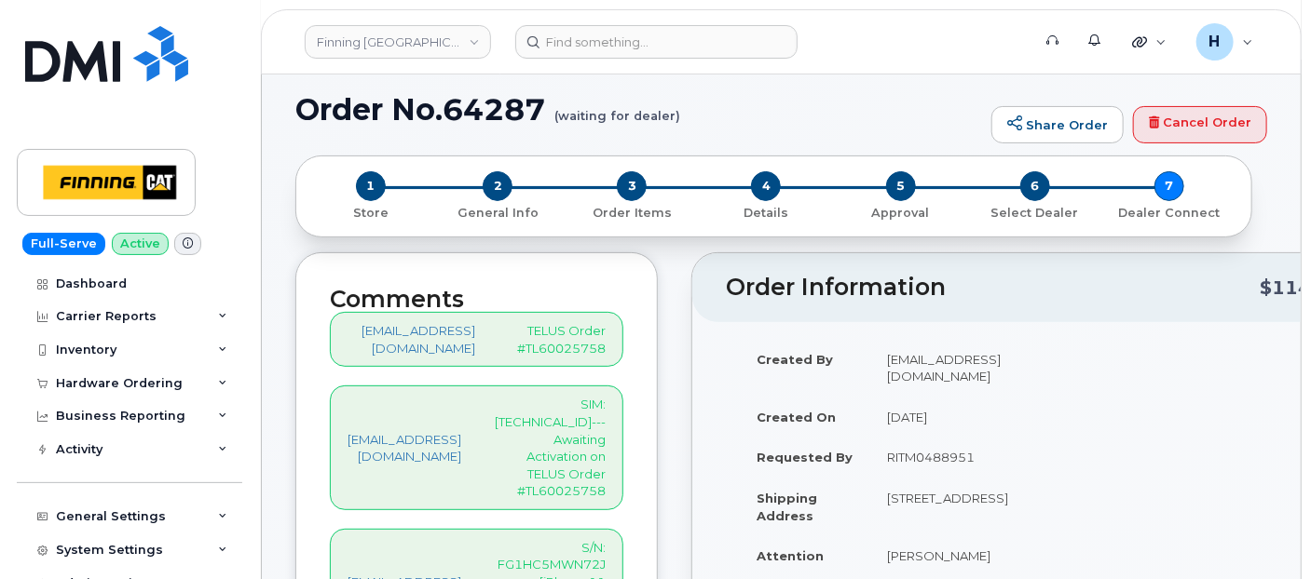
scroll to position [103, 0]
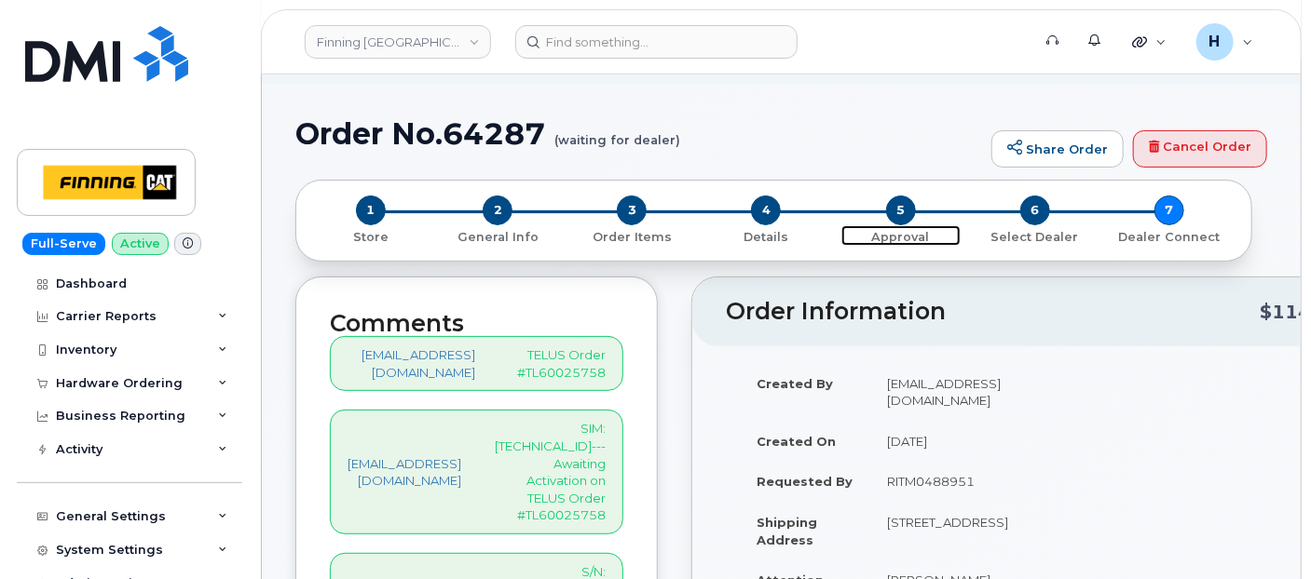
click at [888, 216] on span "5" at bounding box center [901, 211] width 30 height 30
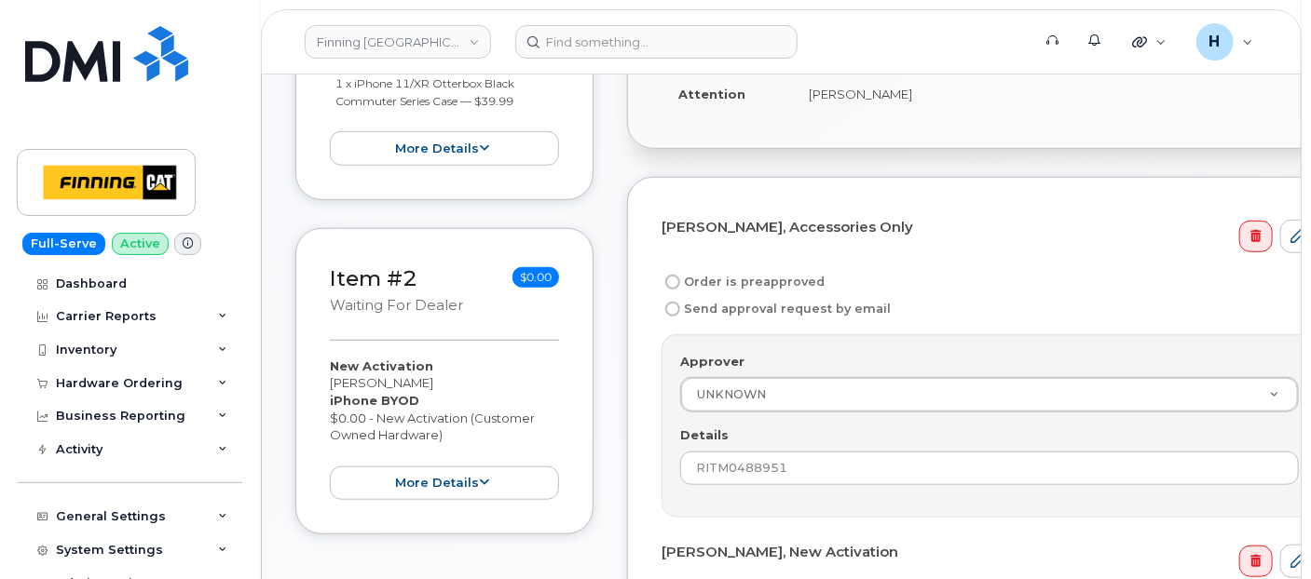
scroll to position [526, 0]
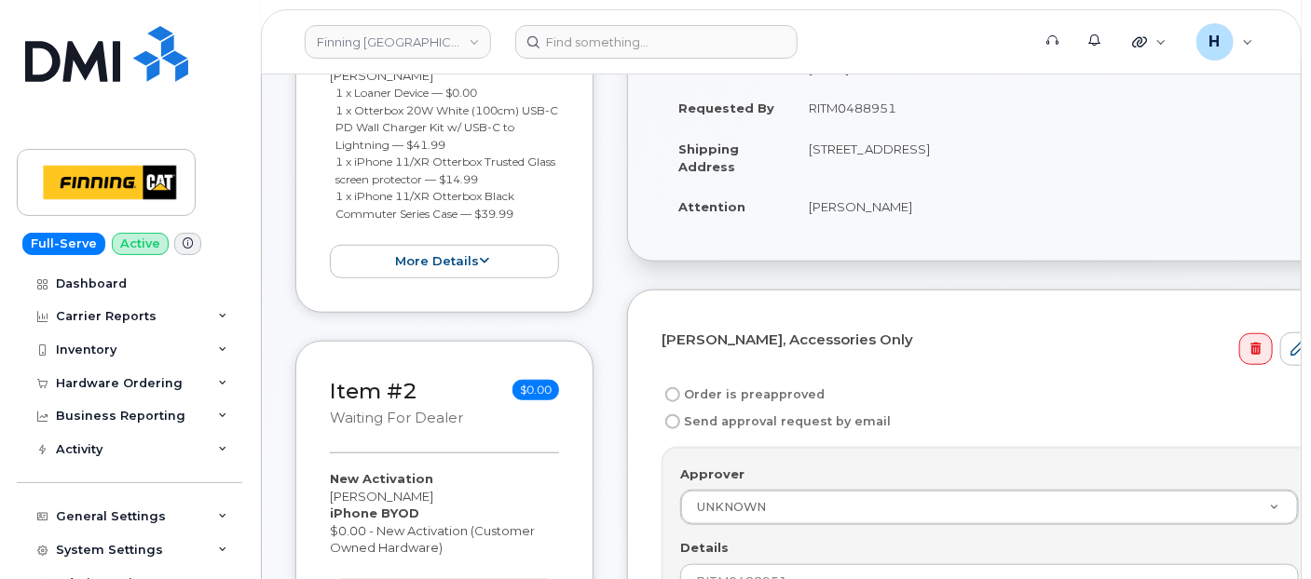
drag, startPoint x: 780, startPoint y: 389, endPoint x: 811, endPoint y: 237, distance: 156.0
click at [780, 388] on label "Order is preapproved" at bounding box center [742, 395] width 163 height 22
click at [680, 388] on input "Order is preapproved" at bounding box center [672, 395] width 15 height 15
radio input "true"
drag, startPoint x: 804, startPoint y: 103, endPoint x: 918, endPoint y: 106, distance: 113.7
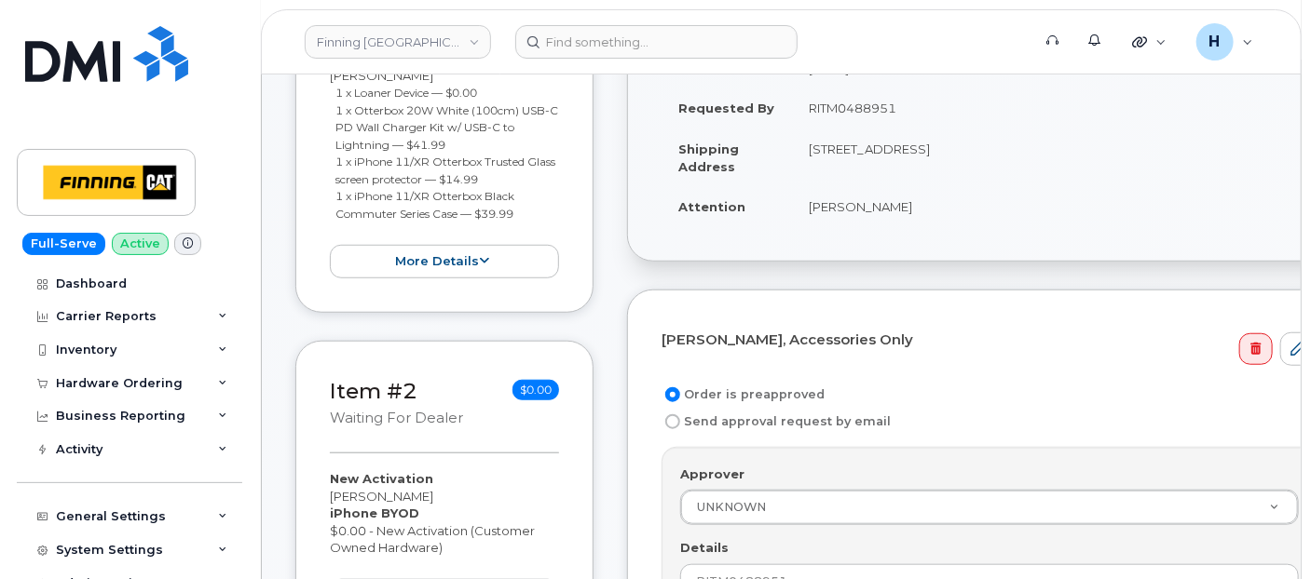
click at [918, 106] on td "RITM0488951" at bounding box center [1062, 108] width 540 height 41
copy td "RITM0488951"
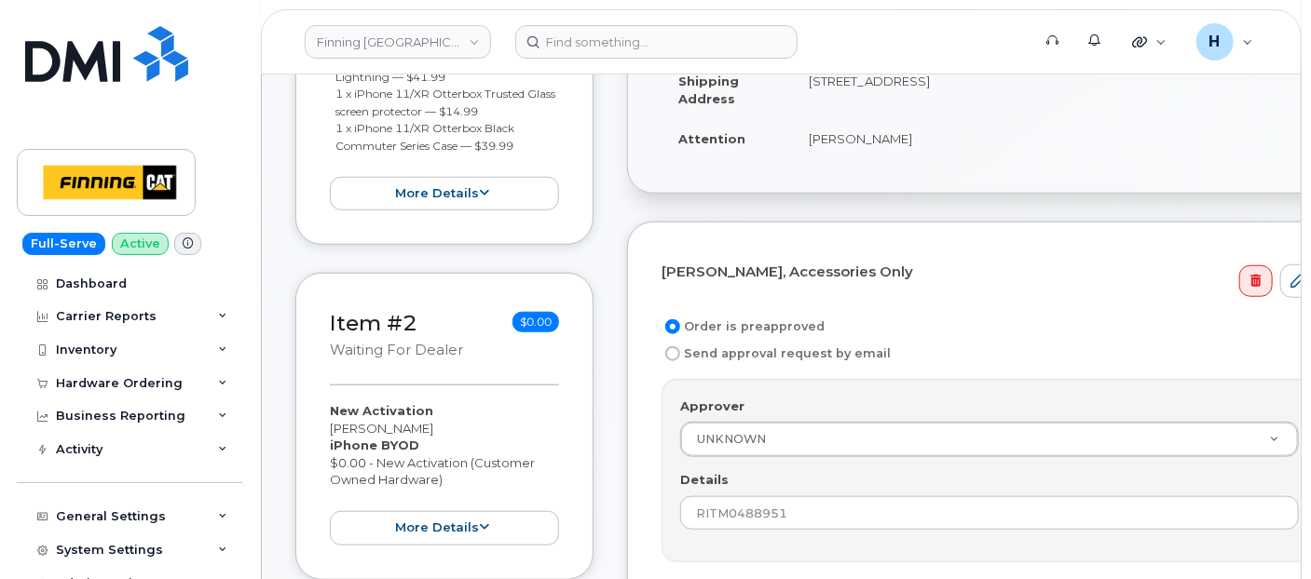
scroll to position [837, 0]
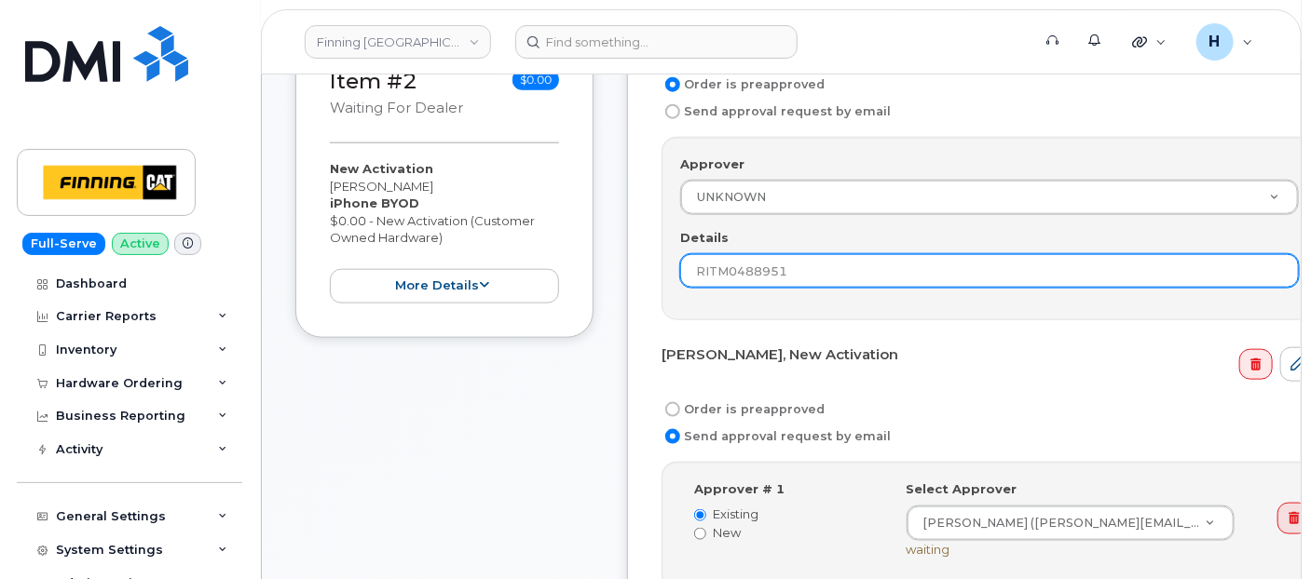
click at [719, 270] on input "RITM0488951" at bounding box center [989, 271] width 619 height 34
paste input "RITM0488951"
click at [817, 261] on input "RITRITM0488951M0488951" at bounding box center [989, 271] width 619 height 34
click at [816, 261] on input "RITRITM0488951M0488951" at bounding box center [989, 271] width 619 height 34
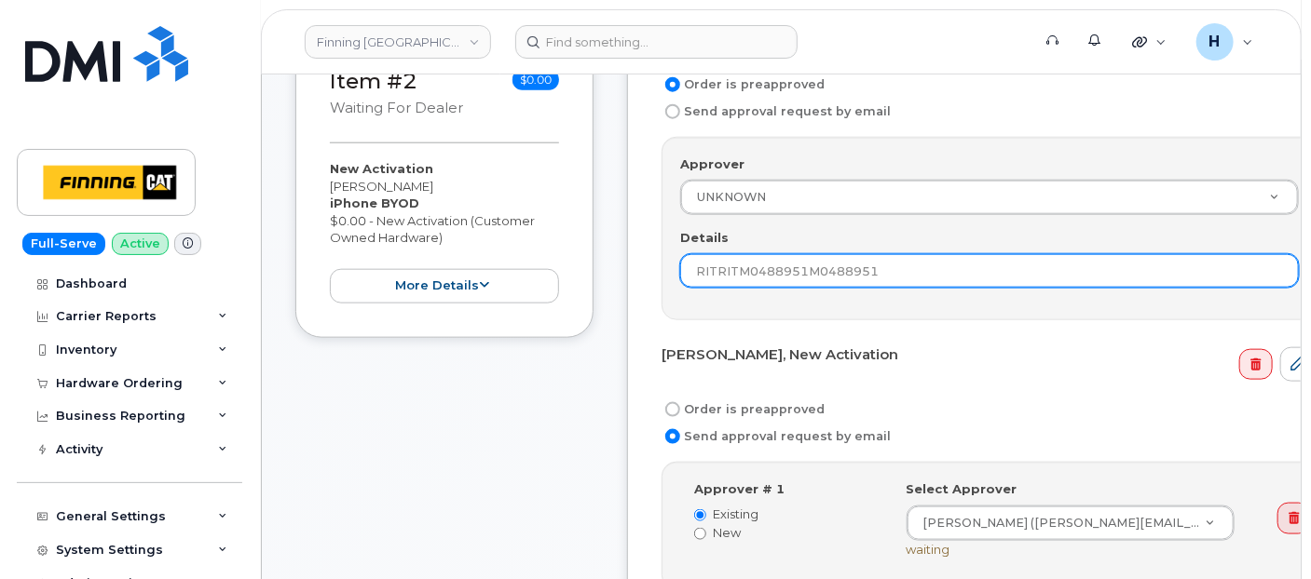
paste input "text"
type input "RITM0488951"
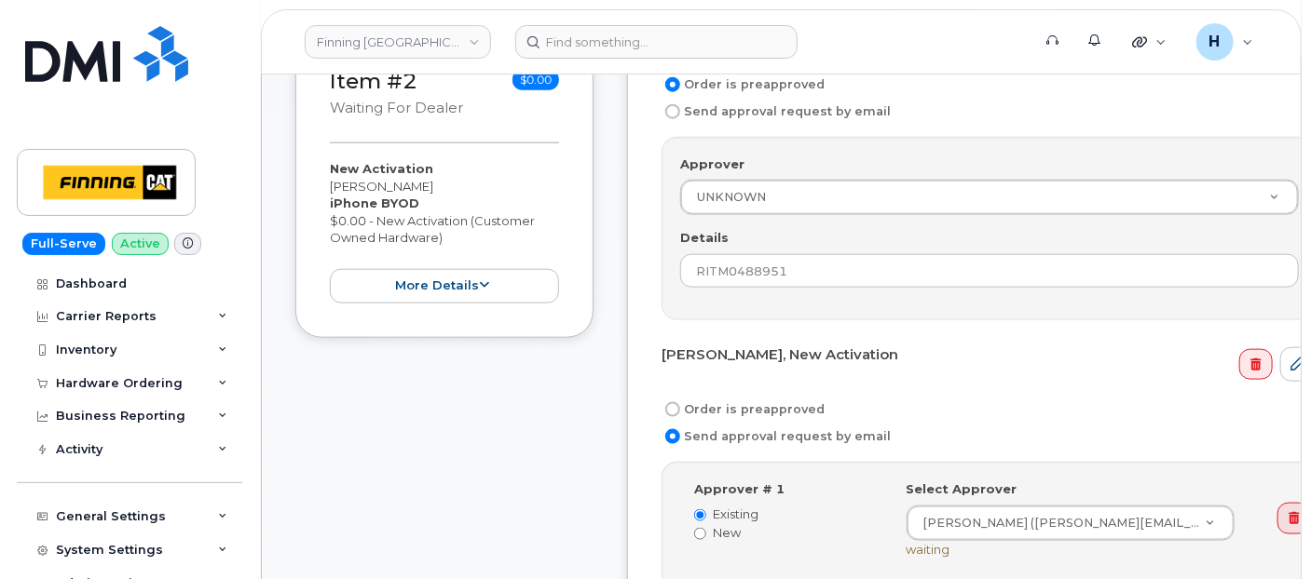
click at [763, 399] on label "Order is preapproved" at bounding box center [742, 410] width 163 height 22
click at [680, 402] on input "Order is preapproved" at bounding box center [672, 409] width 15 height 15
radio input "true"
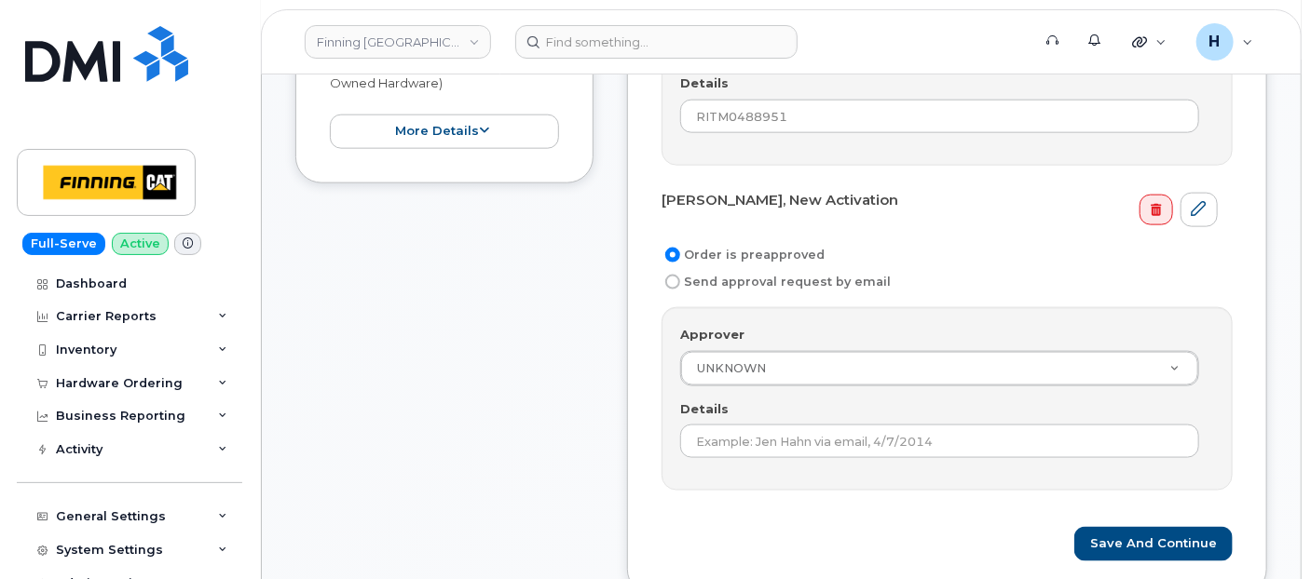
scroll to position [1147, 0]
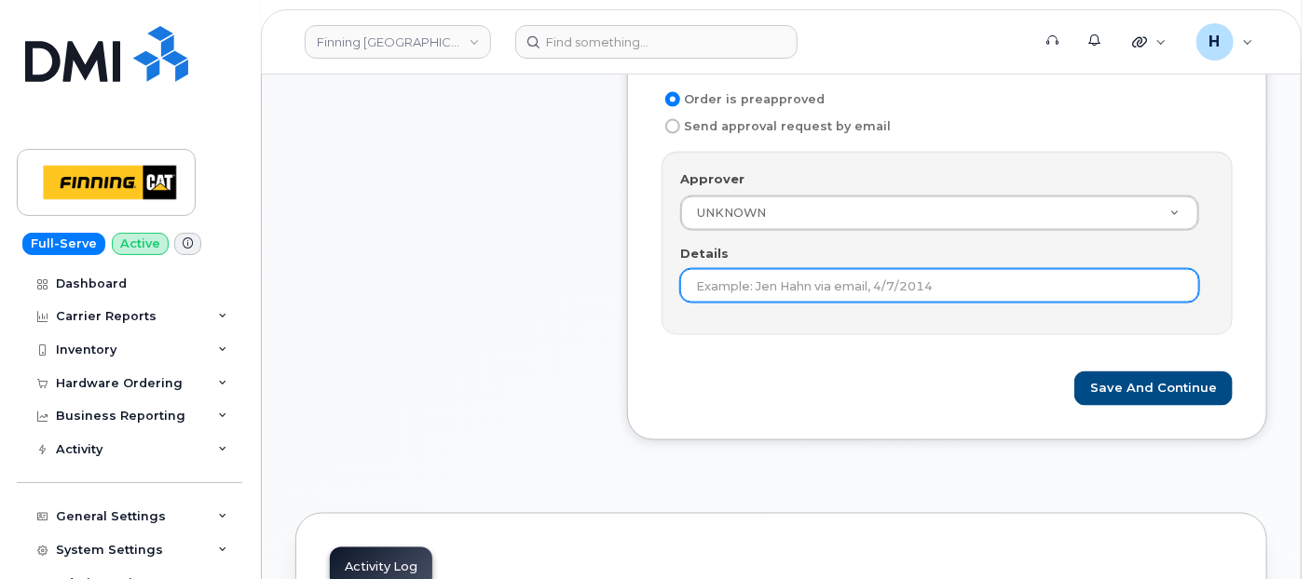
click at [754, 279] on input "Details" at bounding box center [939, 286] width 519 height 34
paste input "RITM0488951"
type input "RITM0488951"
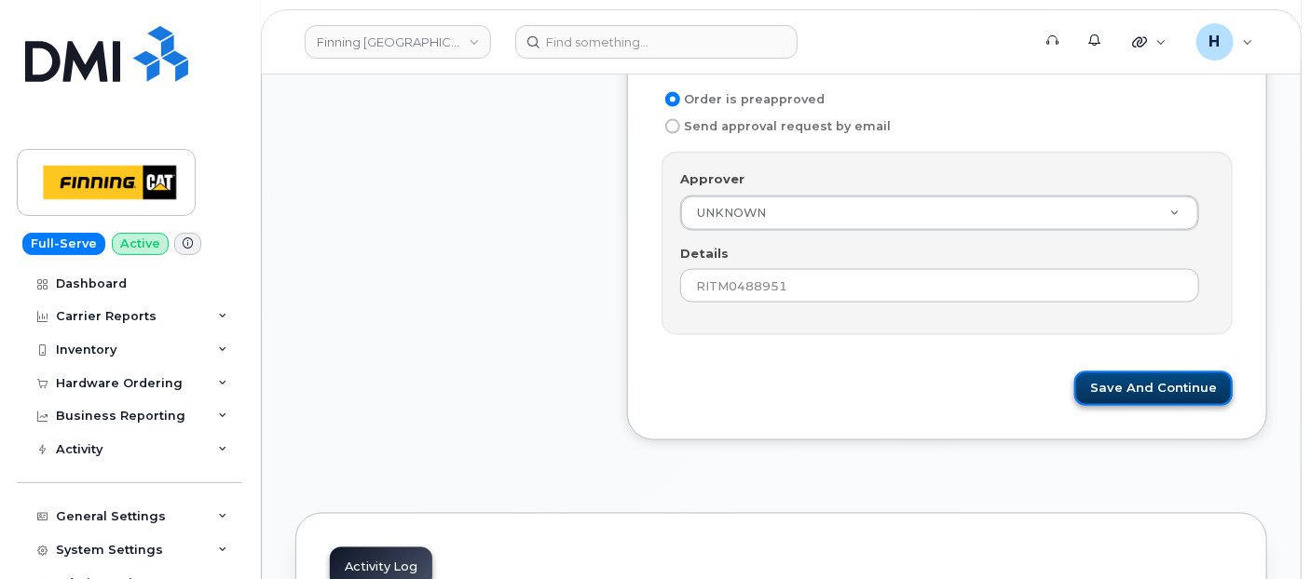
click at [1160, 374] on button "Save and Continue" at bounding box center [1153, 389] width 158 height 34
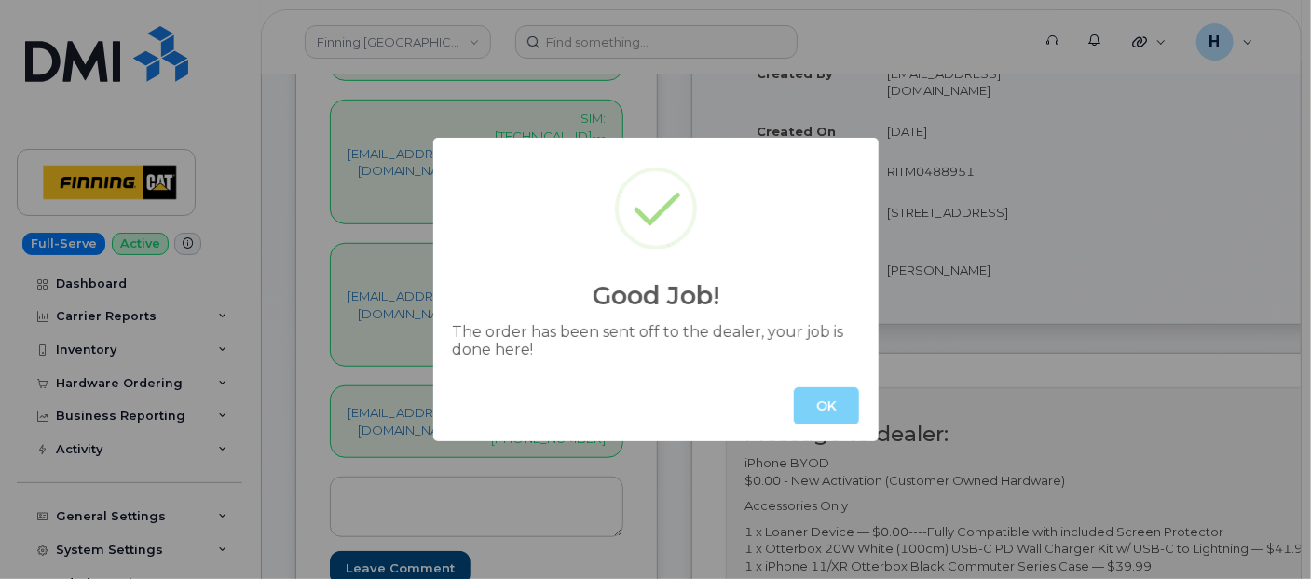
scroll to position [526, 0]
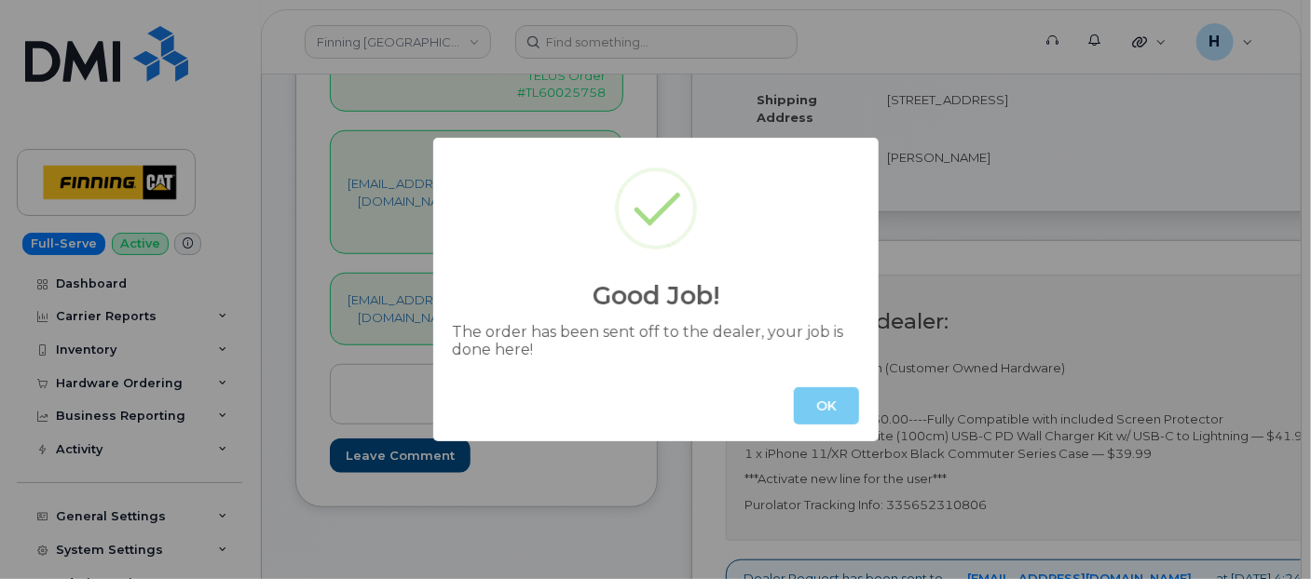
click at [832, 407] on button "OK" at bounding box center [826, 406] width 65 height 37
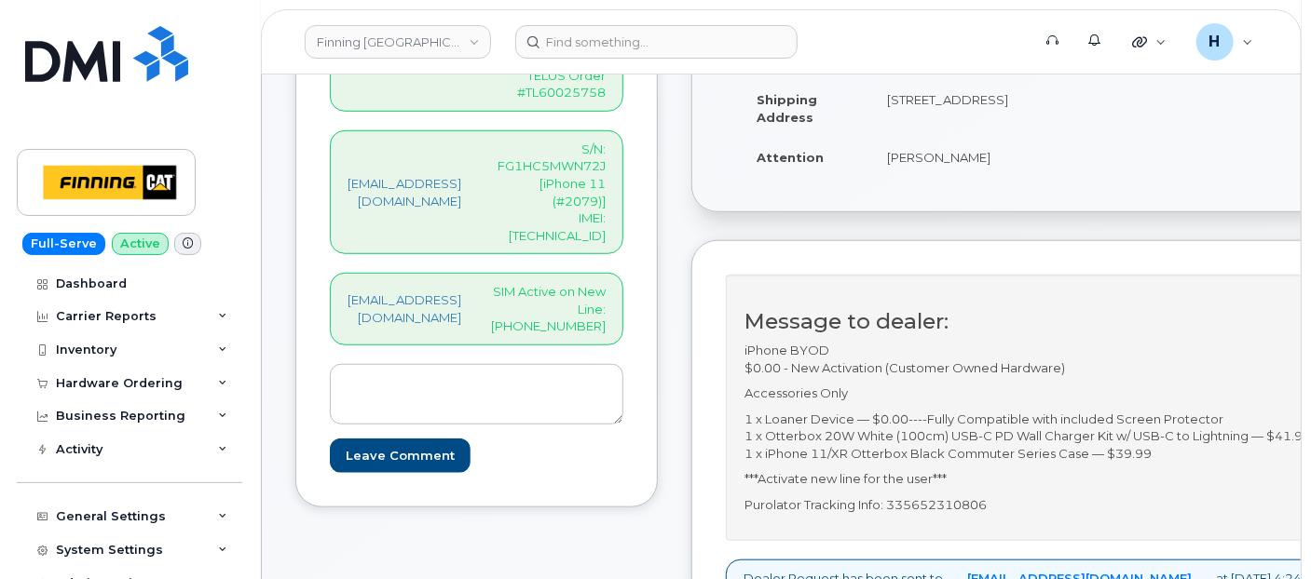
click at [987, 506] on p "Purolator Tracking Info: 335652310806" at bounding box center [1033, 506] width 579 height 18
copy p "335652310806"
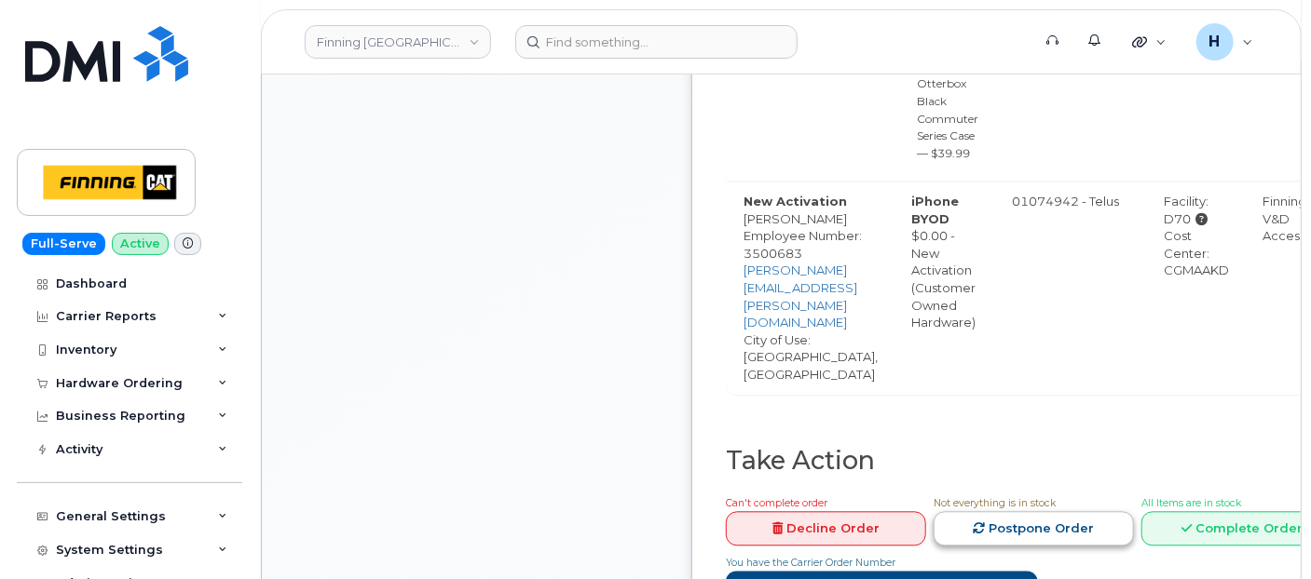
scroll to position [1768, 0]
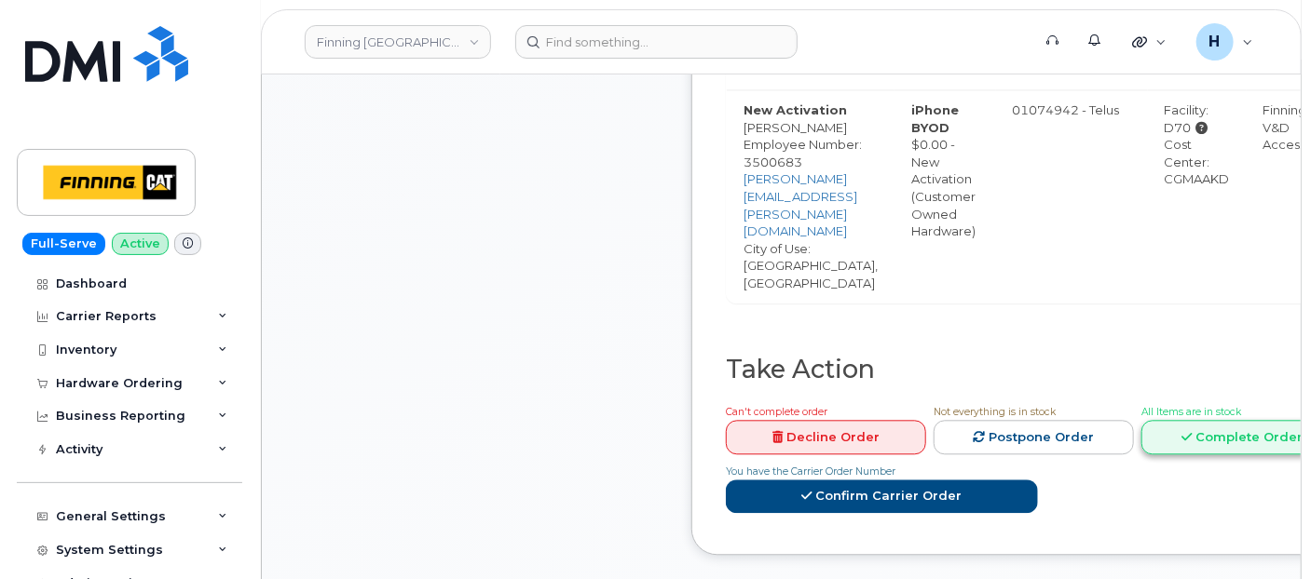
click at [1215, 420] on link "Complete Order" at bounding box center [1241, 437] width 200 height 34
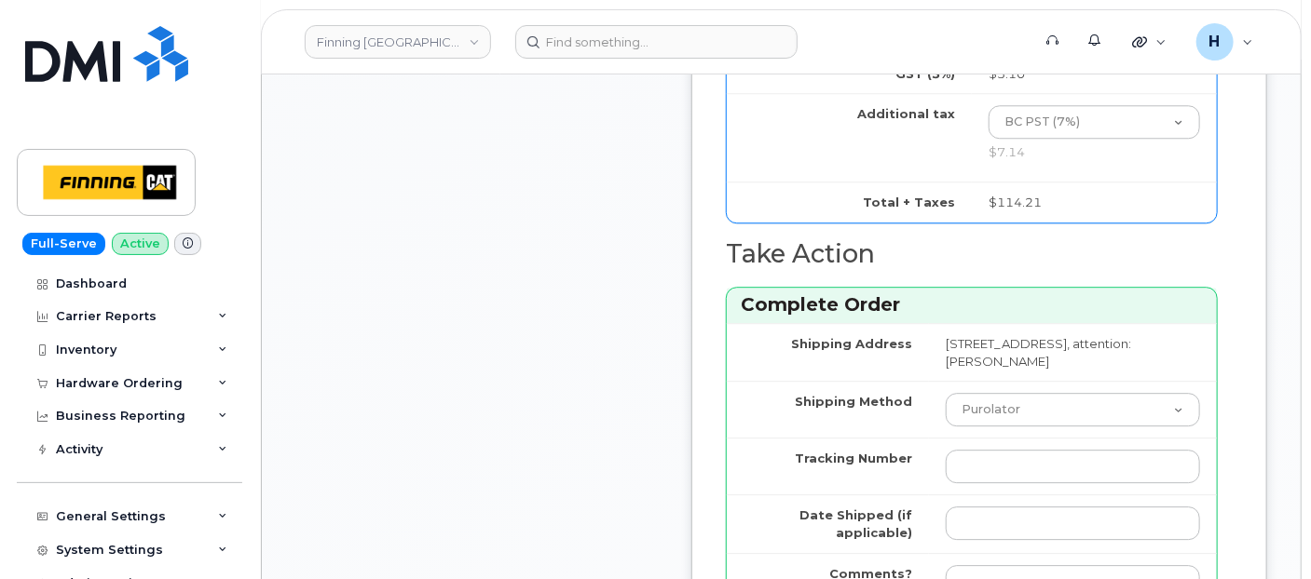
scroll to position [2493, 0]
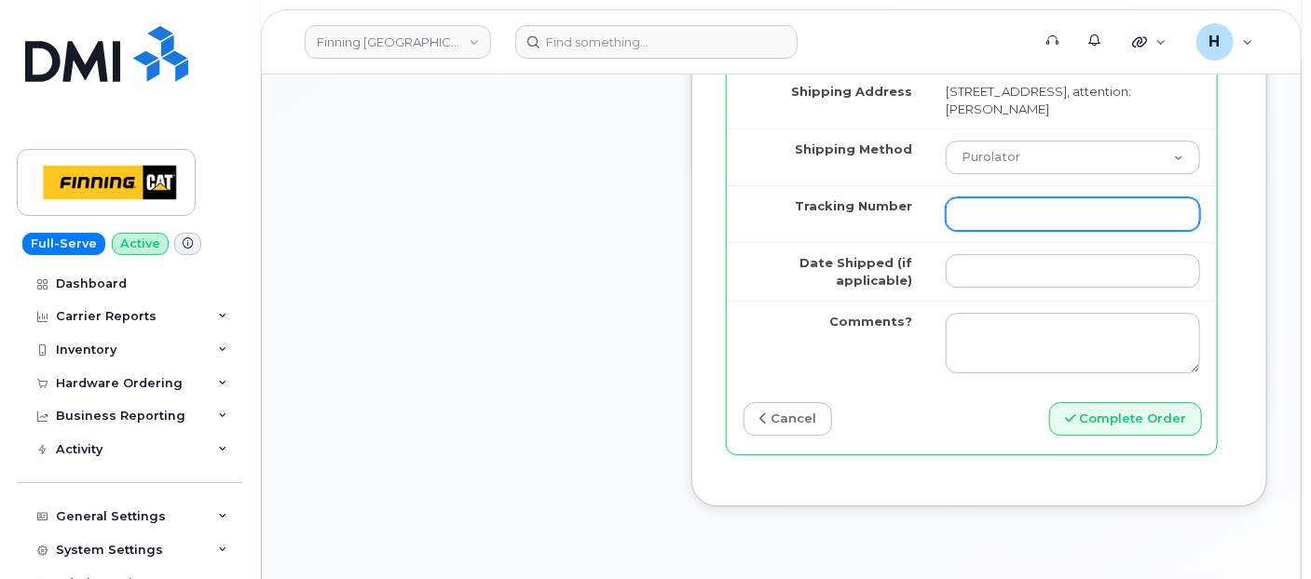
click at [971, 231] on input "Tracking Number" at bounding box center [1073, 214] width 254 height 34
paste input "335652310806"
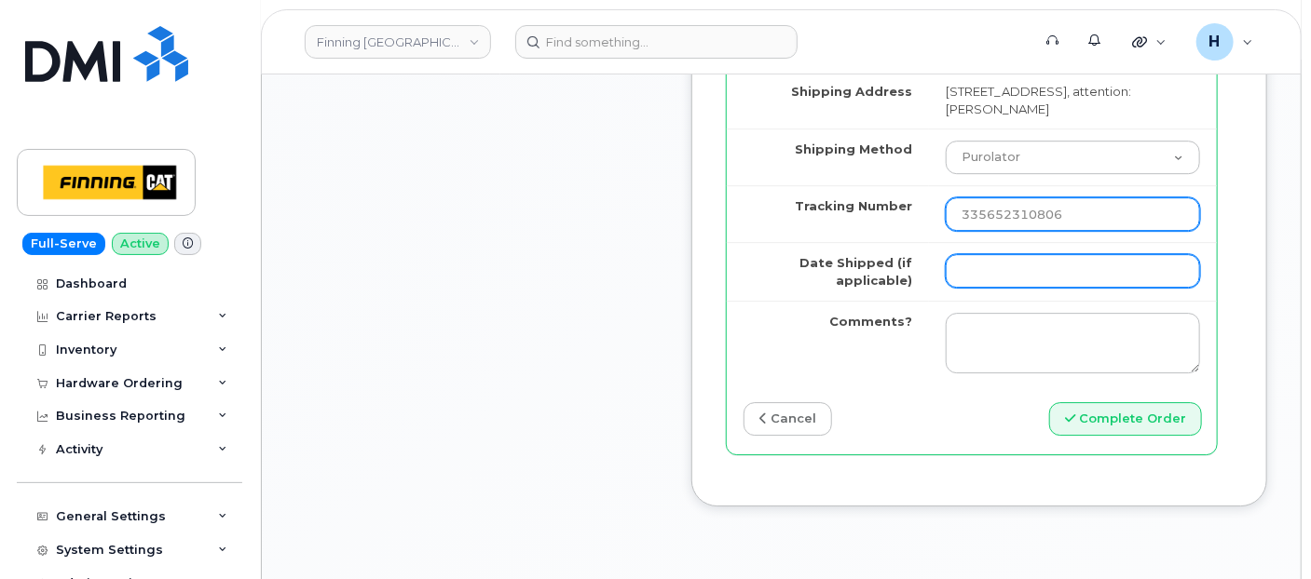
type input "335652310806"
click at [996, 288] on input "Date Shipped (if applicable)" at bounding box center [1073, 271] width 254 height 34
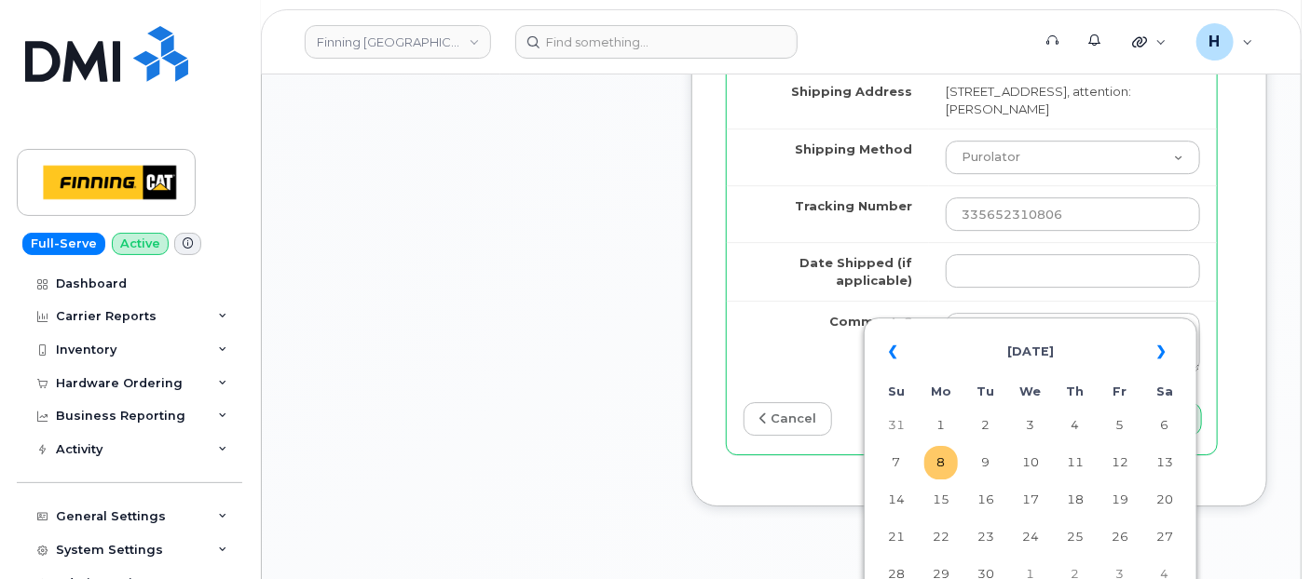
click at [945, 463] on td "8" at bounding box center [941, 463] width 34 height 34
type input "2025-09-08"
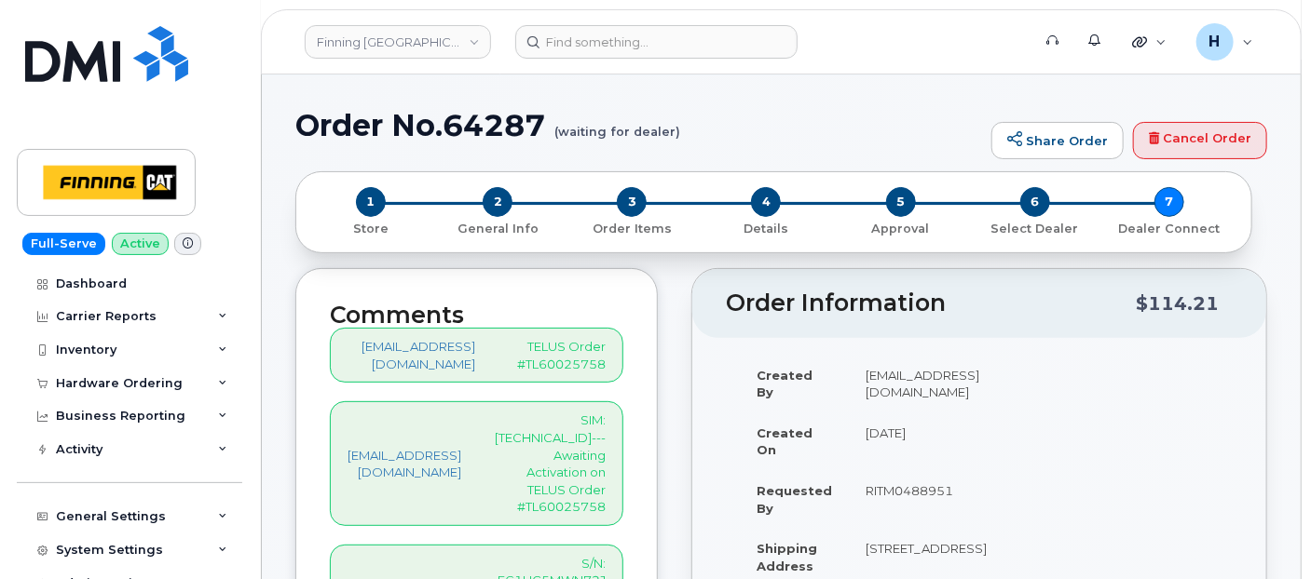
scroll to position [319, 0]
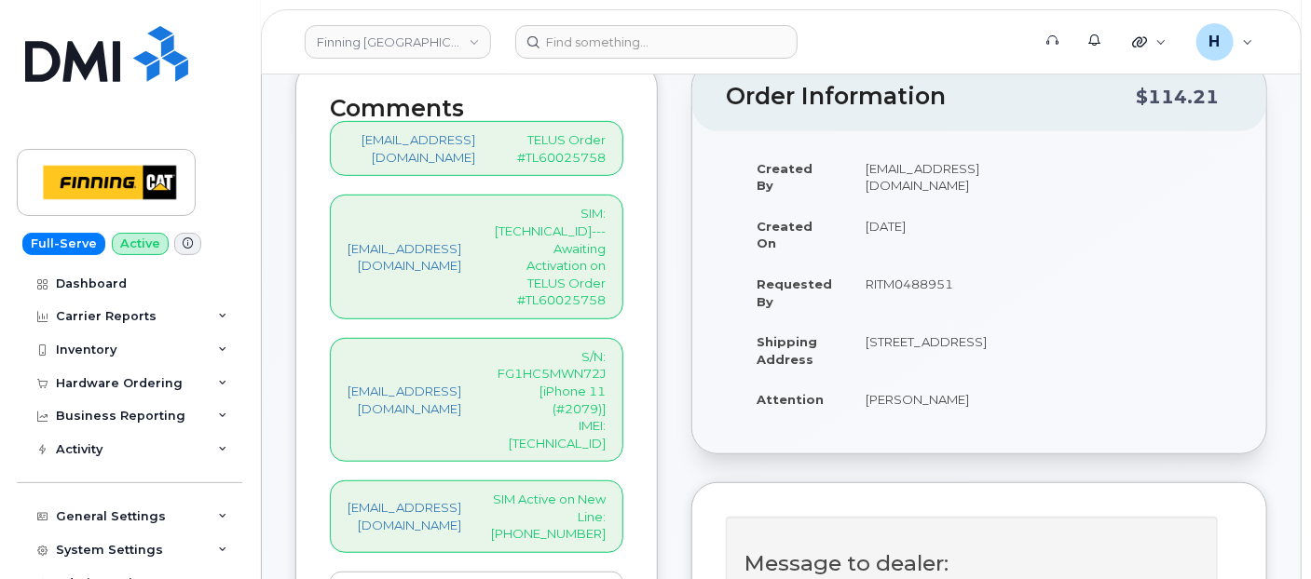
click at [604, 235] on p "SIM: 8912230102357625569---Awaiting Activation on TELUS Order #TL60025758" at bounding box center [548, 256] width 115 height 103
copy p "8912230102357625569"
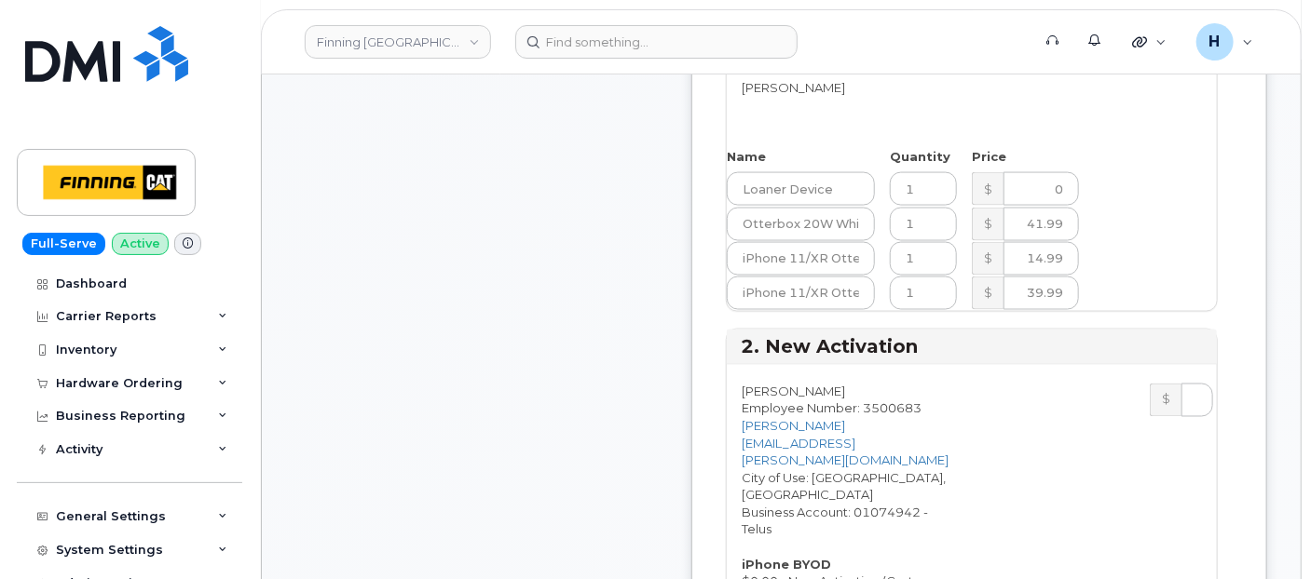
scroll to position [1665, 0]
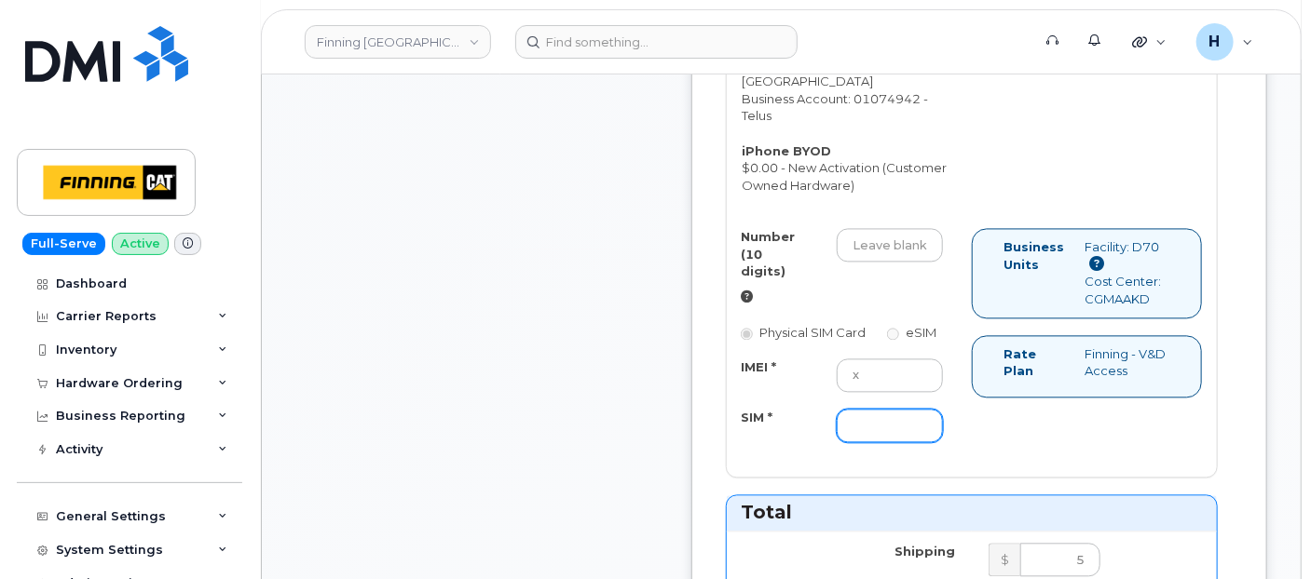
click at [907, 442] on input "SIM *" at bounding box center [890, 426] width 106 height 34
paste input "8912230102357625569"
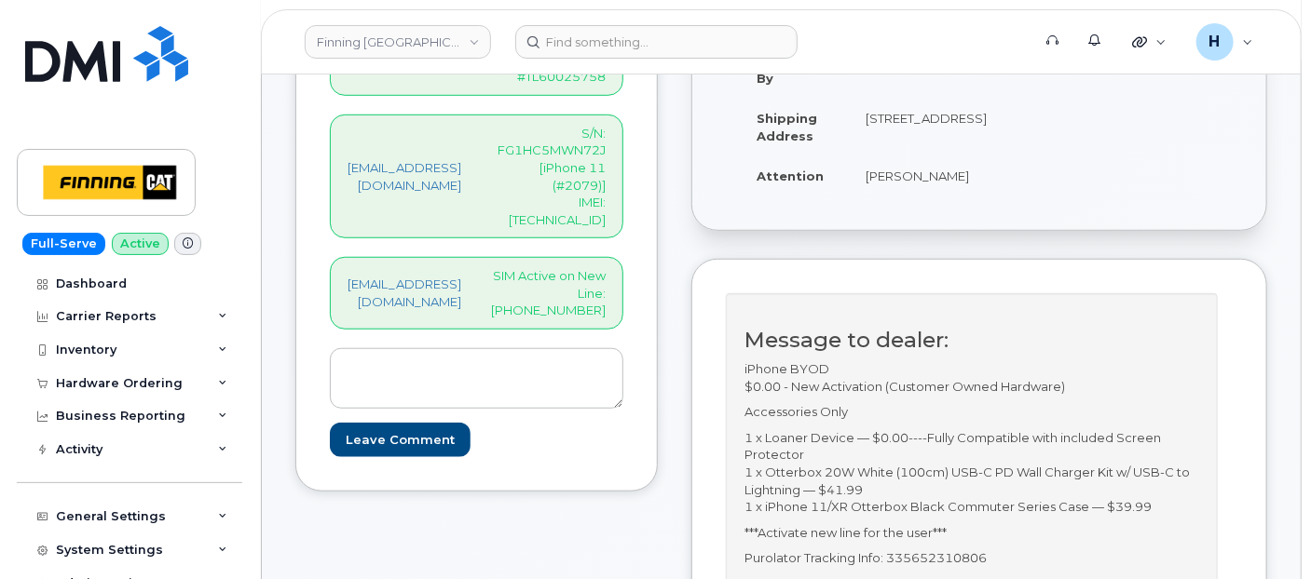
scroll to position [526, 0]
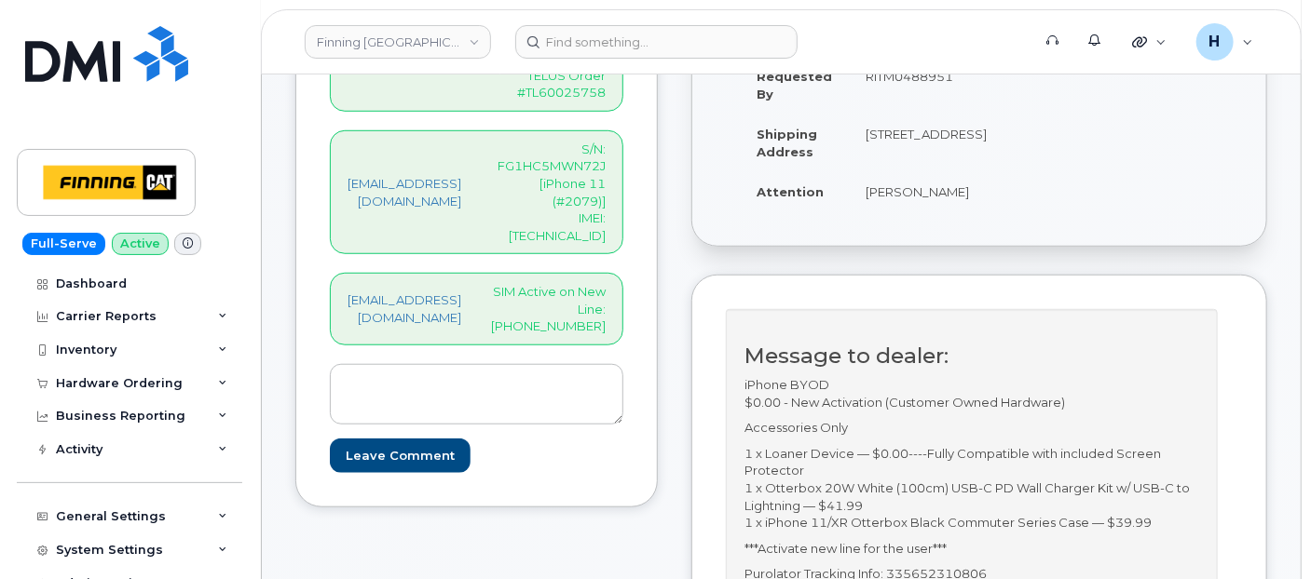
type input "8912230102357625569"
drag, startPoint x: 564, startPoint y: 238, endPoint x: 674, endPoint y: 242, distance: 110.0
click at [623, 273] on div "hakaur@dminc.com SIM Active on New Line: 250-280-3480" at bounding box center [476, 309] width 293 height 73
copy p "250-280-3480"
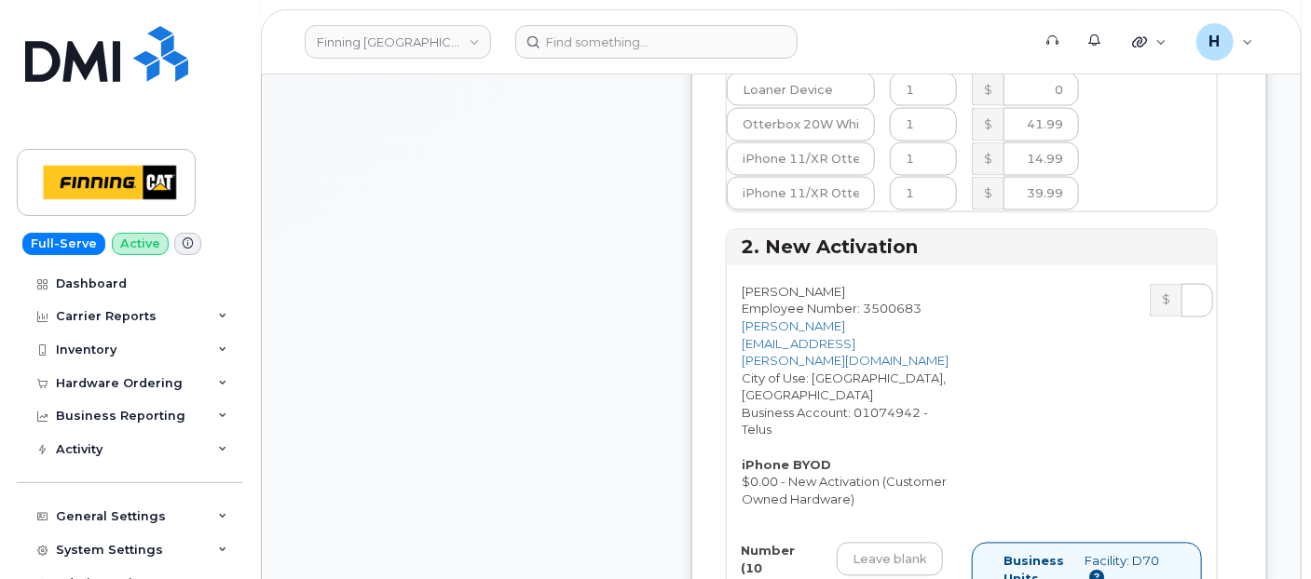
scroll to position [1458, 0]
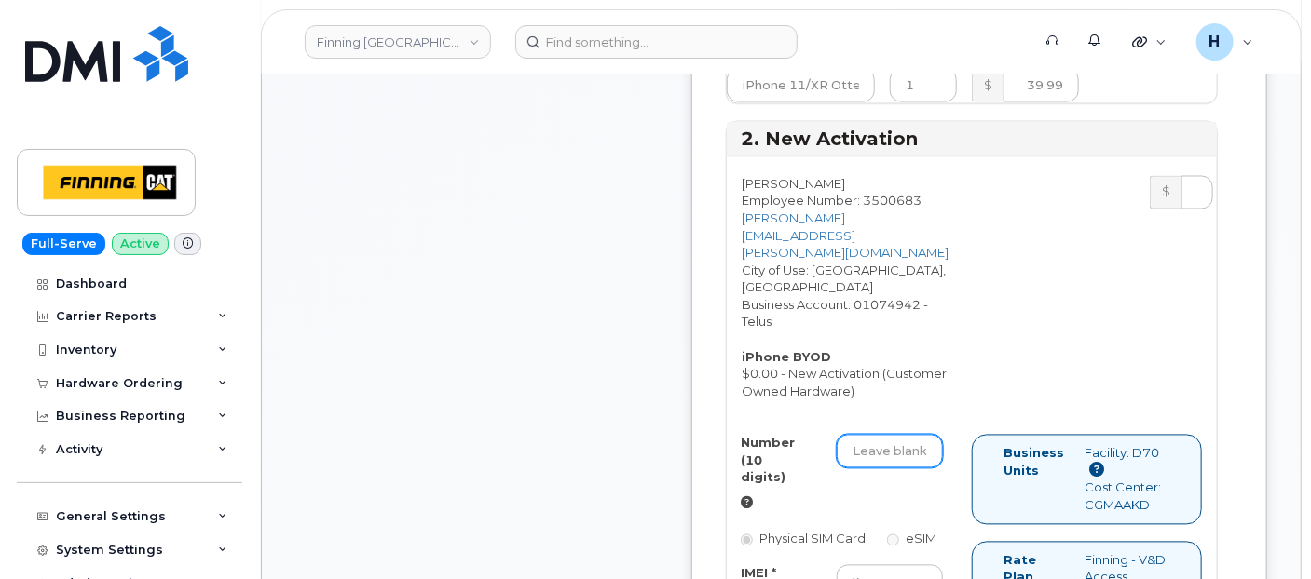
drag, startPoint x: 932, startPoint y: 449, endPoint x: 954, endPoint y: 444, distance: 22.8
click at [937, 449] on input "Number (10 digits)" at bounding box center [890, 452] width 106 height 34
paste input "250-280-3480"
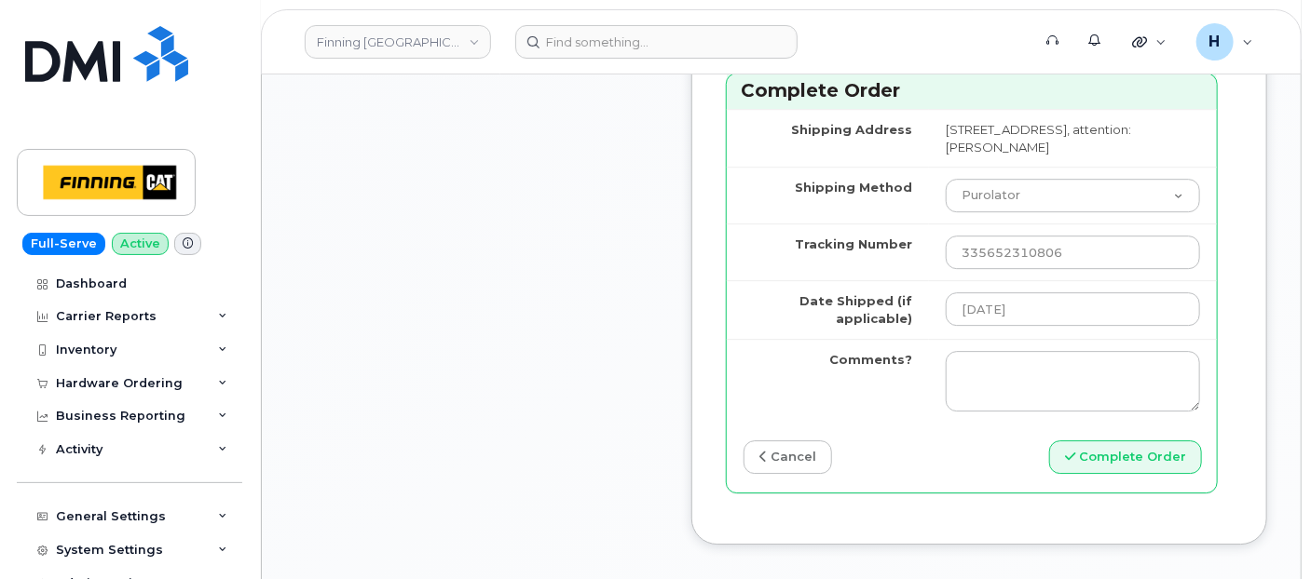
scroll to position [2700, 0]
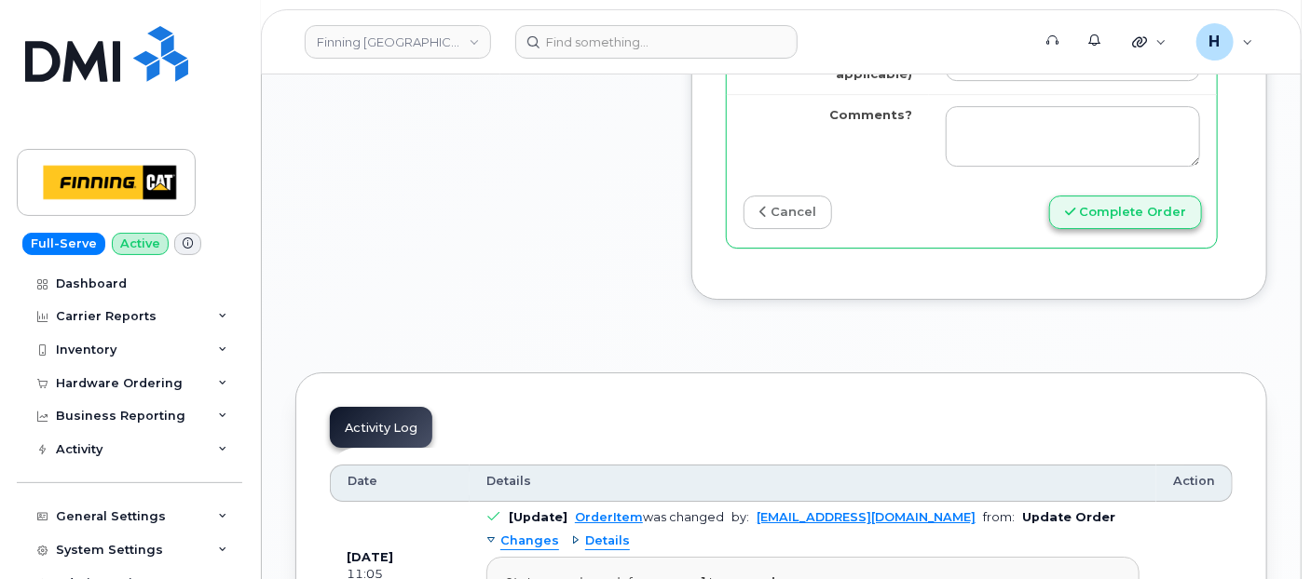
type input "2502803480"
click at [1095, 230] on button "Complete Order" at bounding box center [1125, 213] width 153 height 34
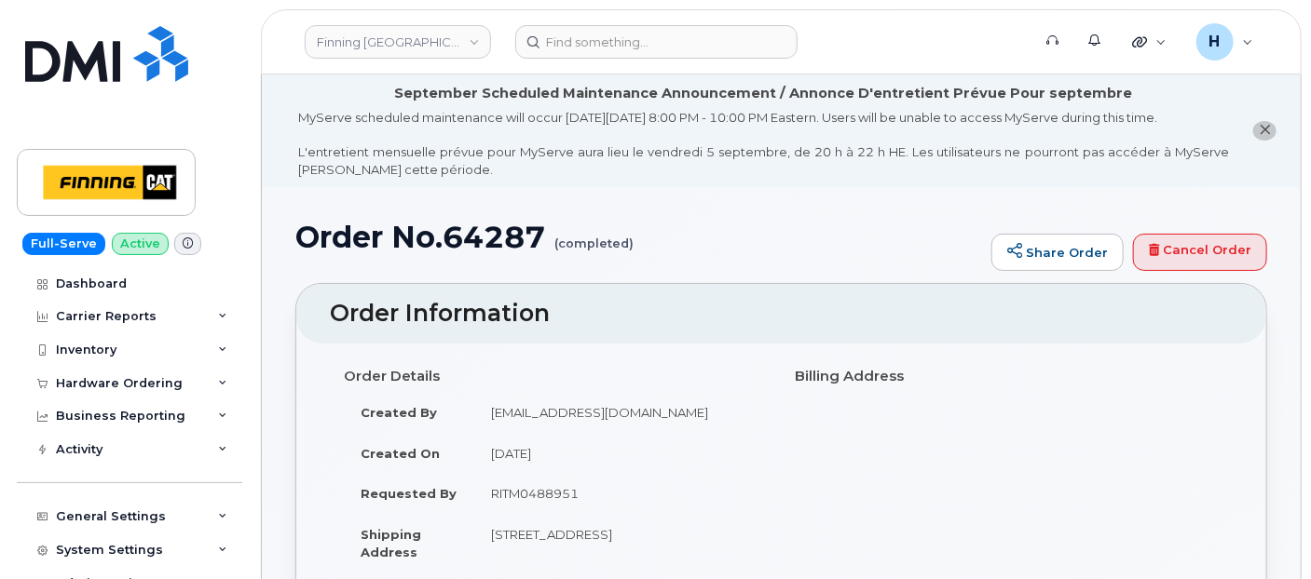
drag, startPoint x: 138, startPoint y: 389, endPoint x: 119, endPoint y: 452, distance: 65.1
click at [138, 389] on div "Hardware Ordering" at bounding box center [119, 383] width 127 height 15
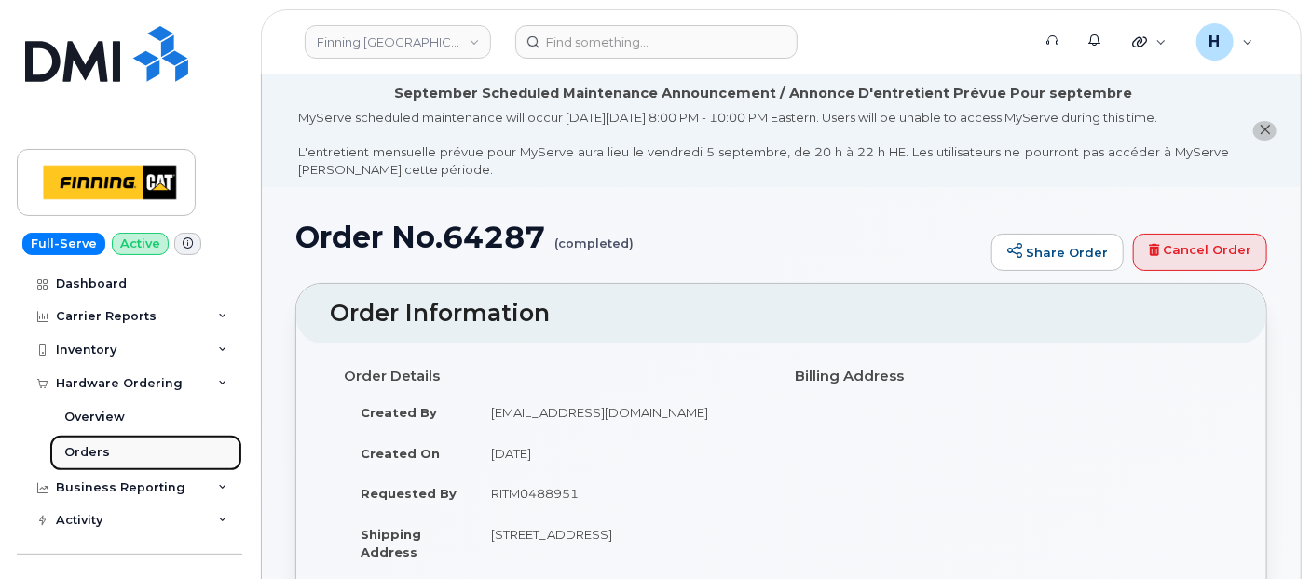
click at [118, 455] on link "Orders" at bounding box center [145, 452] width 193 height 35
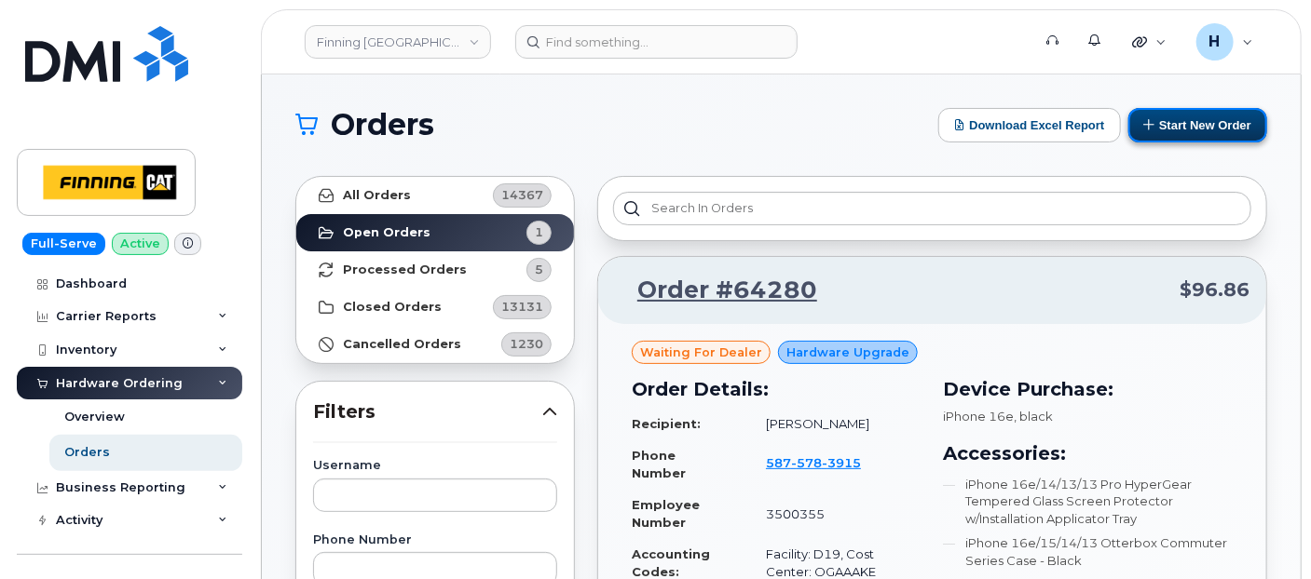
click at [1201, 117] on button "Start New Order" at bounding box center [1197, 125] width 139 height 34
click at [1227, 112] on button "Start New Order" at bounding box center [1197, 125] width 139 height 34
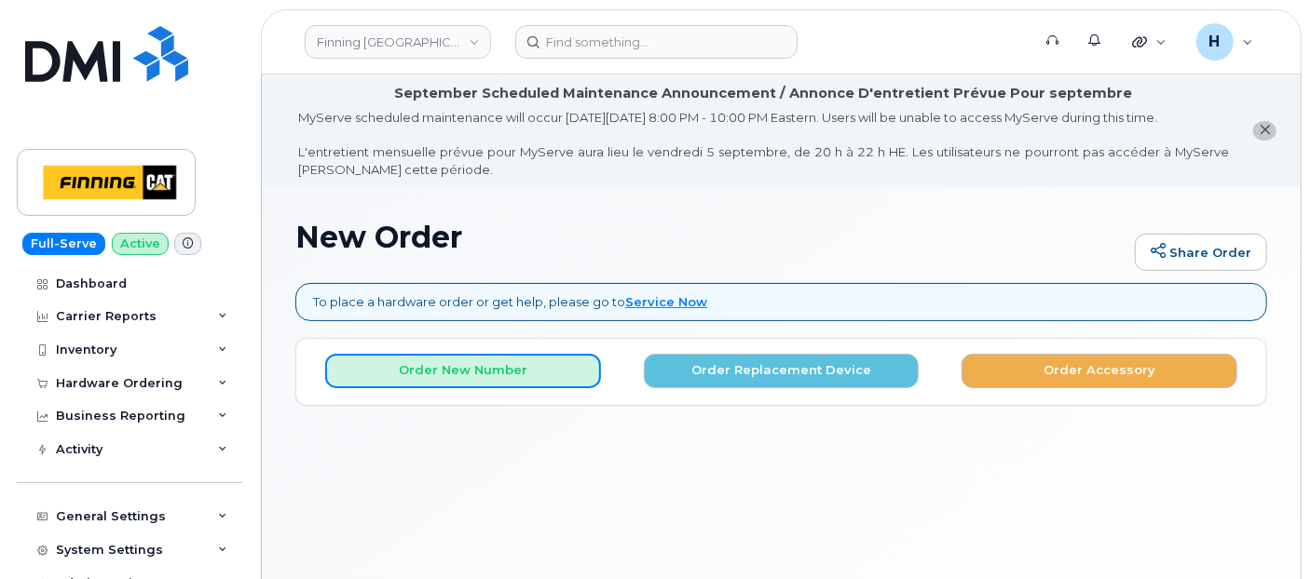
drag, startPoint x: 505, startPoint y: 363, endPoint x: 555, endPoint y: 296, distance: 83.8
click at [555, 296] on div "To place a hardware order or get help, please go to Service Now × Share This Or…" at bounding box center [781, 344] width 972 height 123
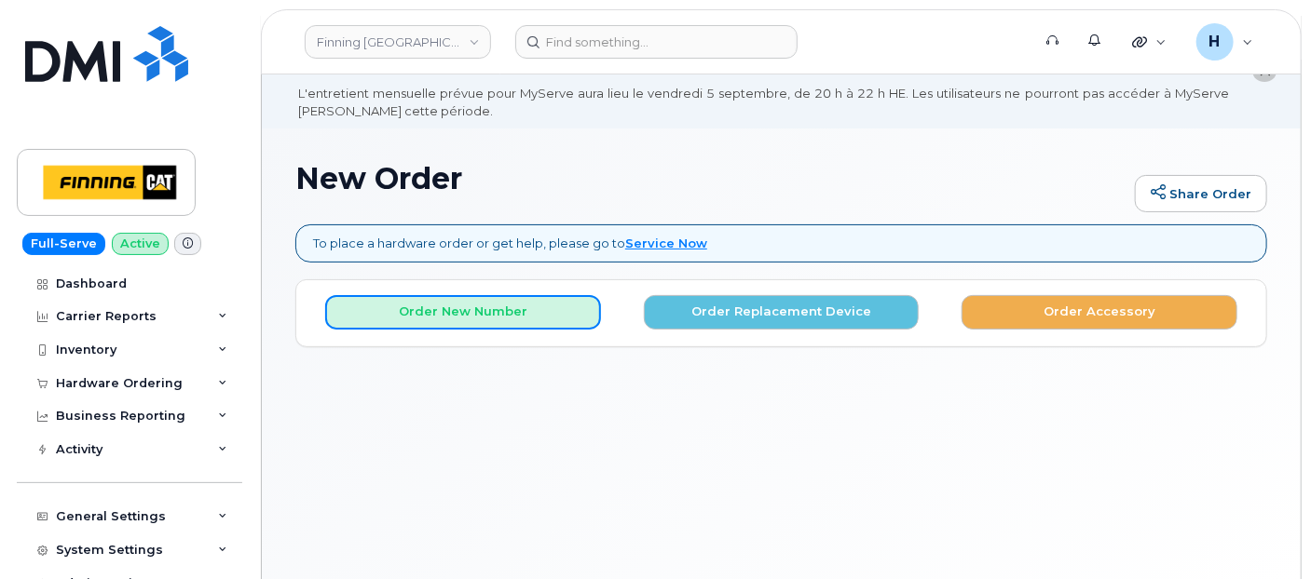
scroll to position [103, 0]
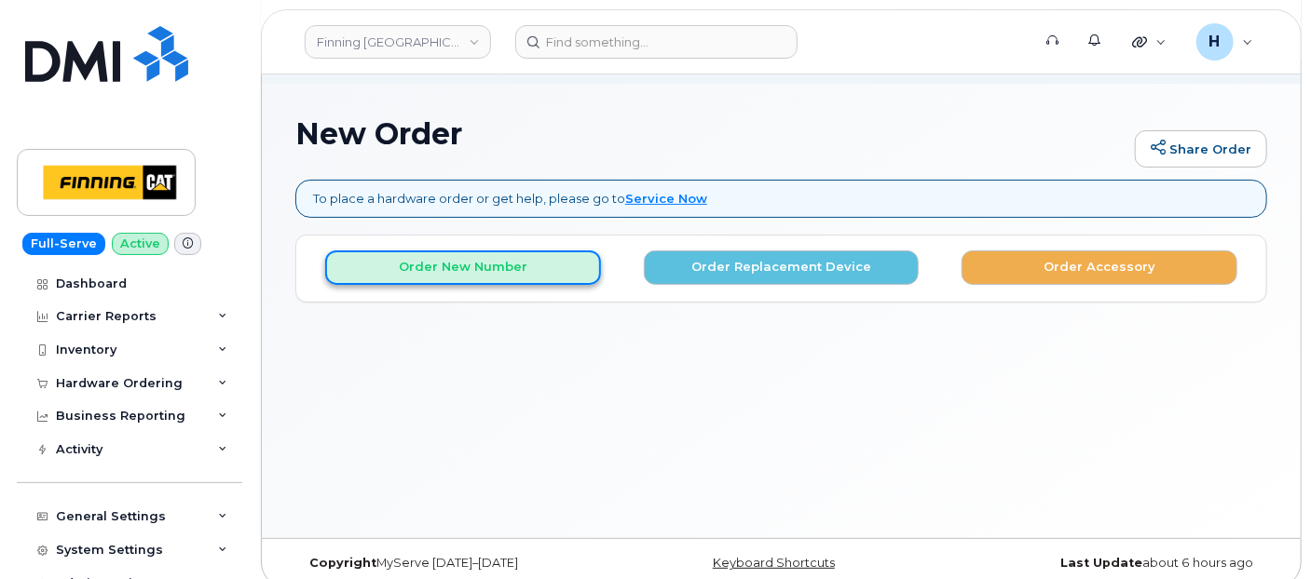
click at [479, 266] on button "Order New Number" at bounding box center [463, 268] width 276 height 34
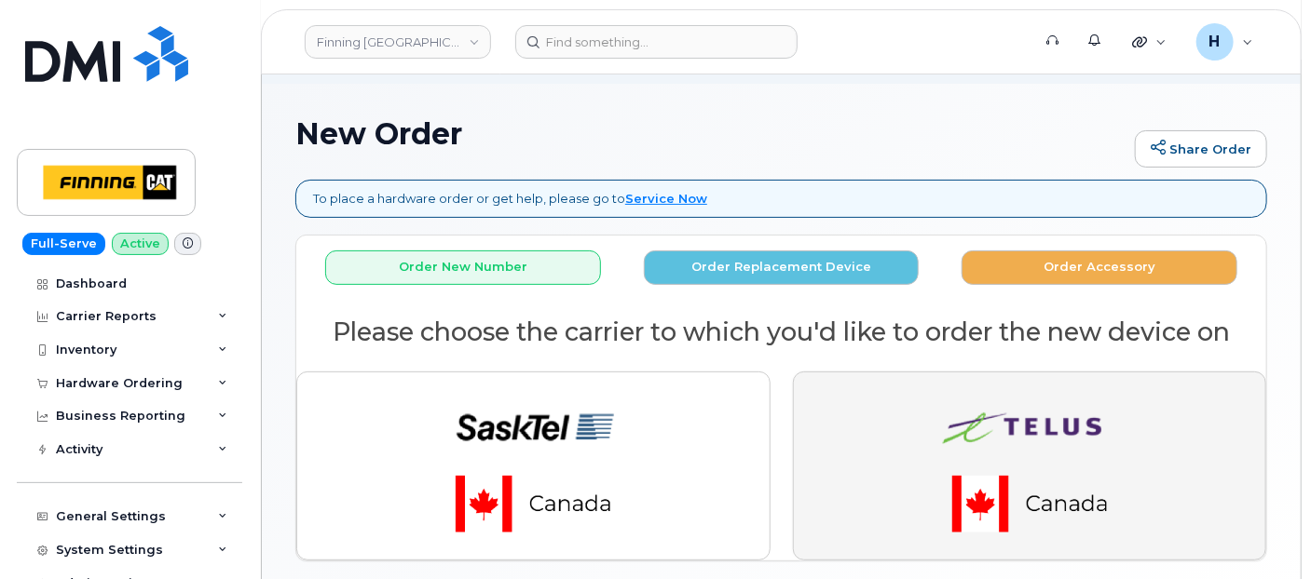
click at [963, 440] on img "button" at bounding box center [1029, 466] width 261 height 157
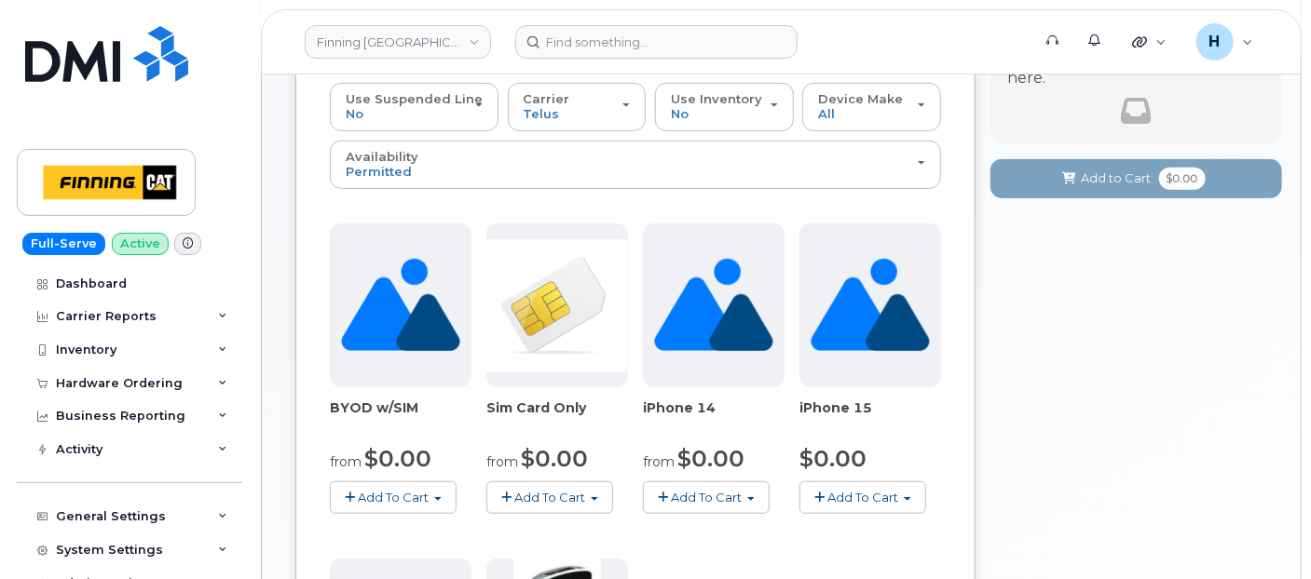
scroll to position [431, 0]
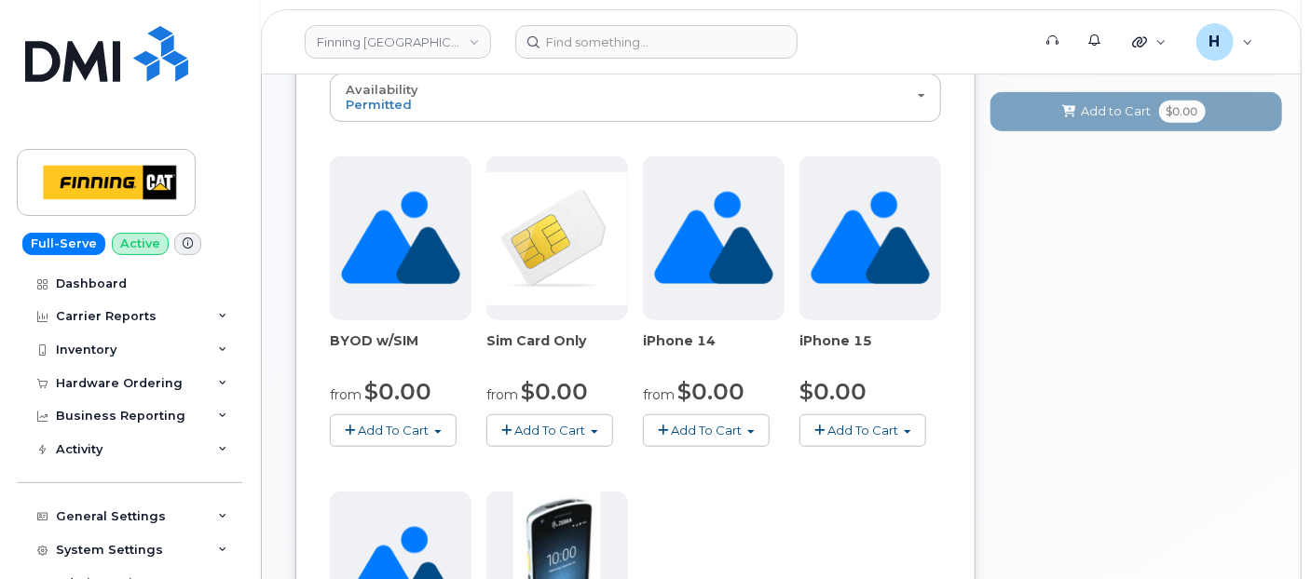
click at [529, 423] on span "Add To Cart" at bounding box center [550, 430] width 71 height 15
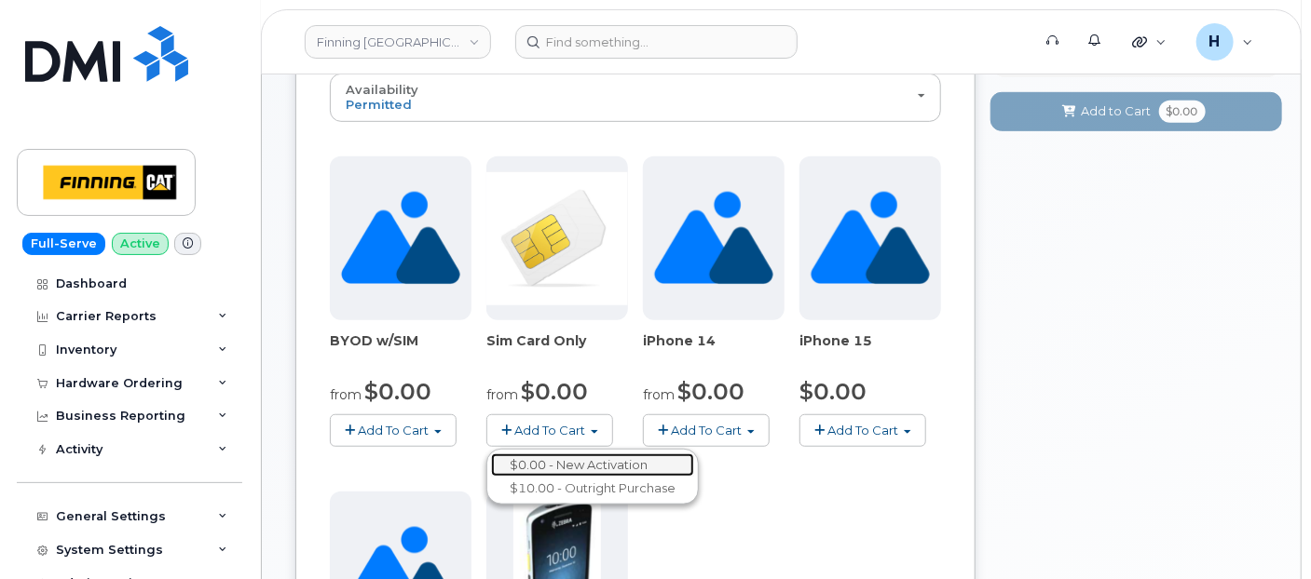
click at [566, 454] on link "$0.00 - New Activation" at bounding box center [592, 465] width 203 height 23
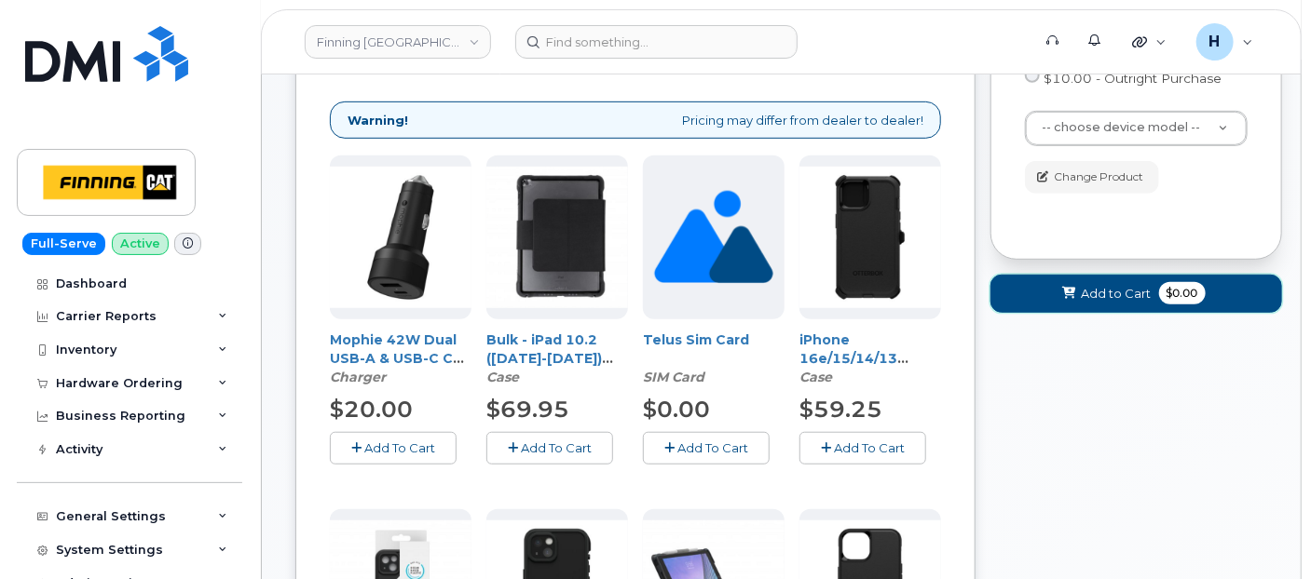
click at [1091, 282] on button "Add to Cart $0.00" at bounding box center [1136, 294] width 292 height 38
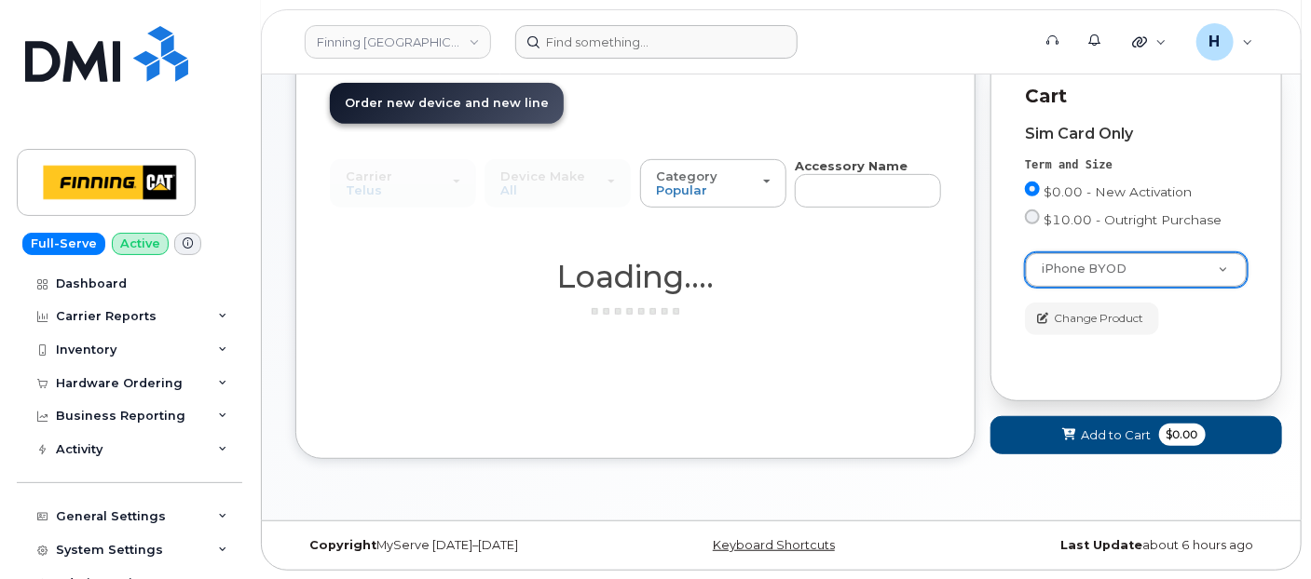
scroll to position [337, 0]
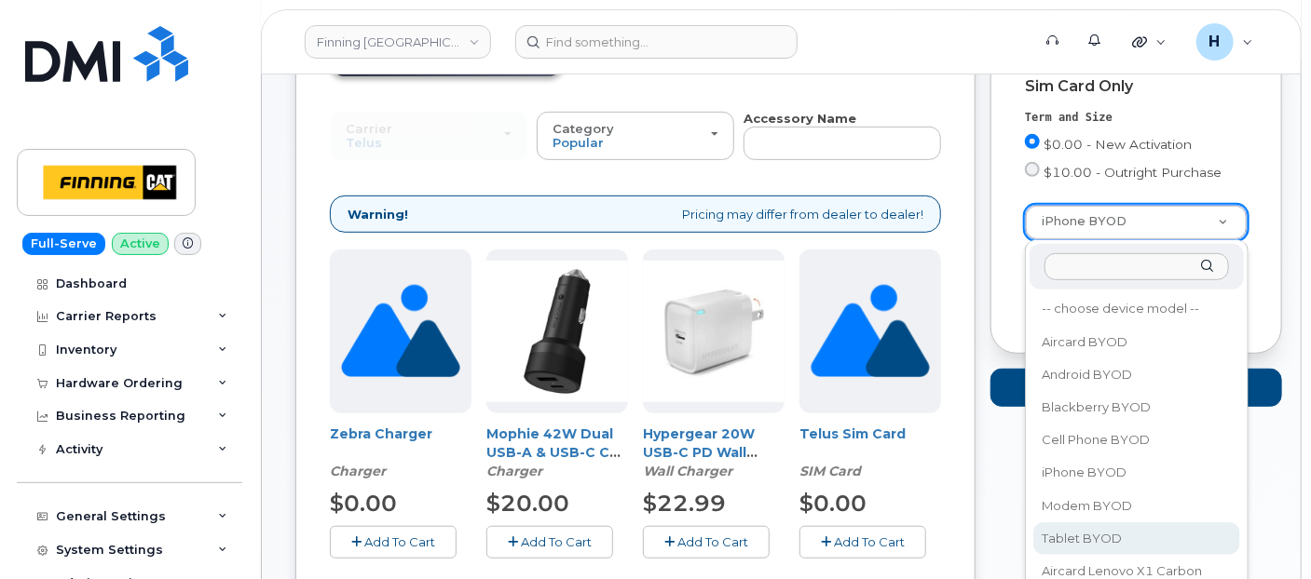
select select "2550"
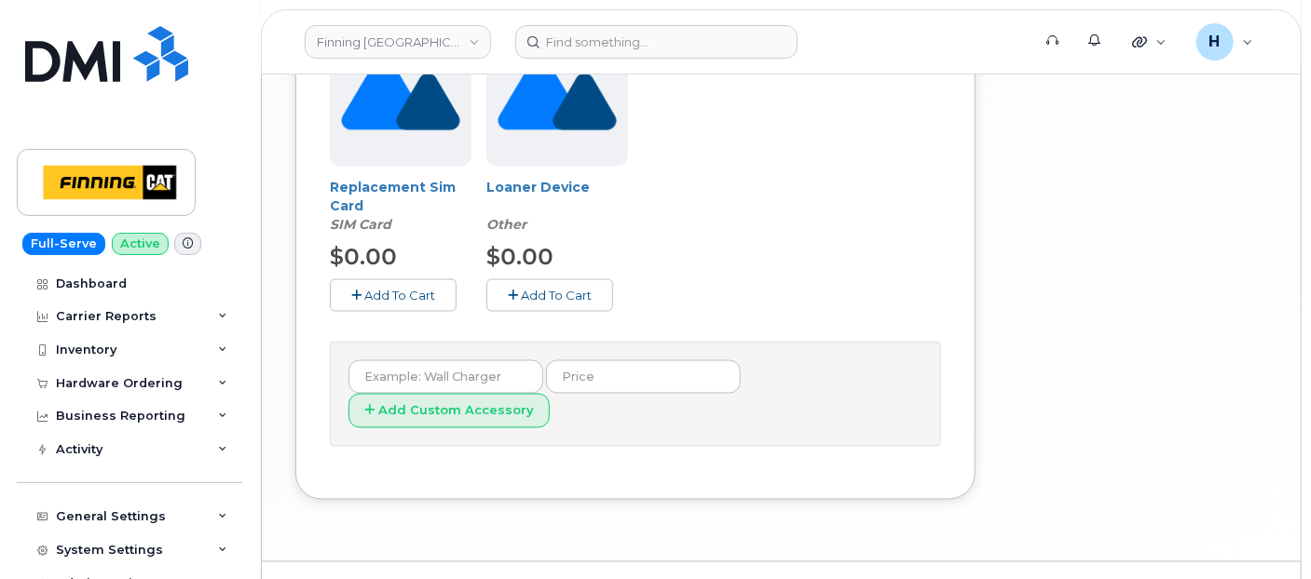
scroll to position [1295, 0]
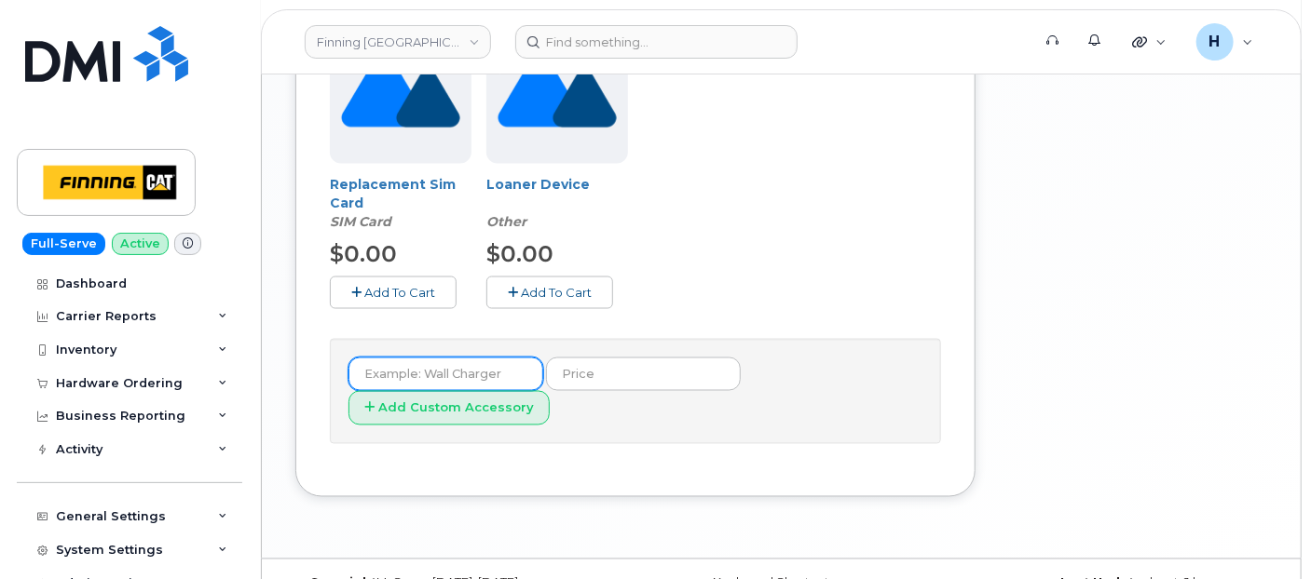
click at [439, 368] on input "text" at bounding box center [445, 375] width 195 height 34
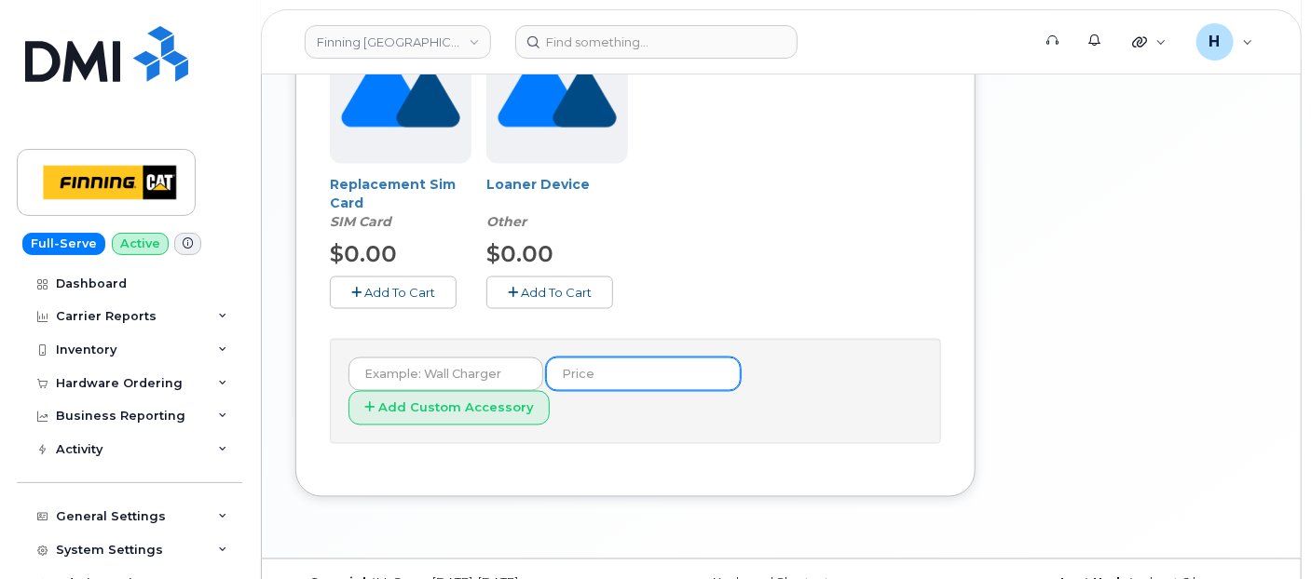
click at [569, 380] on input "text" at bounding box center [643, 375] width 195 height 34
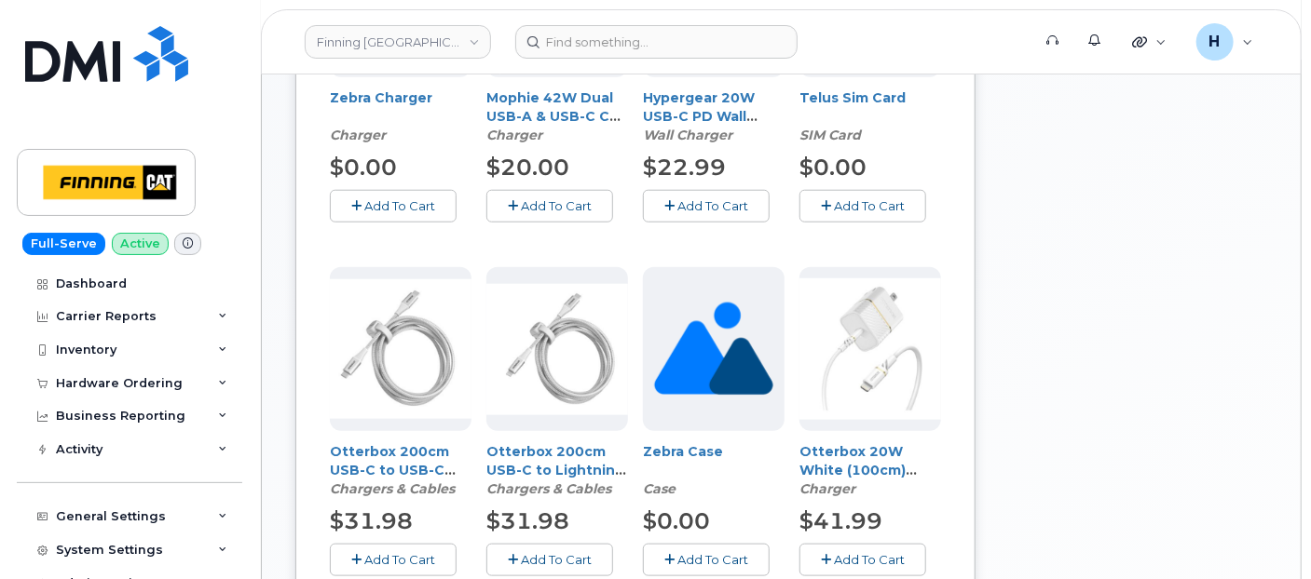
scroll to position [260, 0]
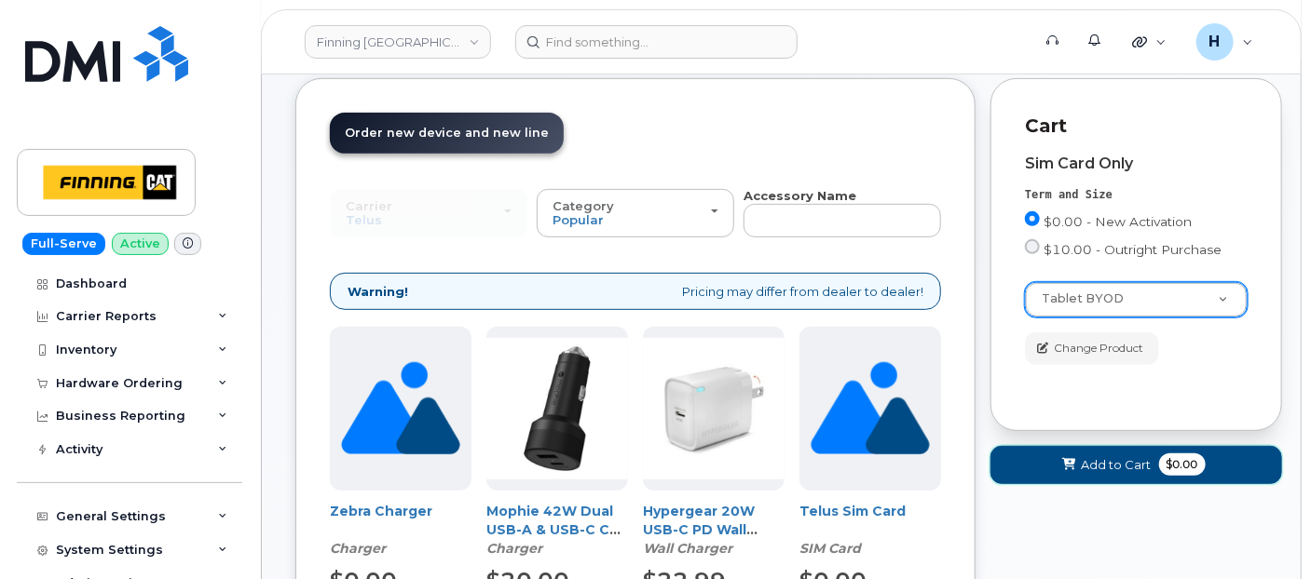
click at [1041, 451] on button "Add to Cart $0.00" at bounding box center [1136, 465] width 292 height 38
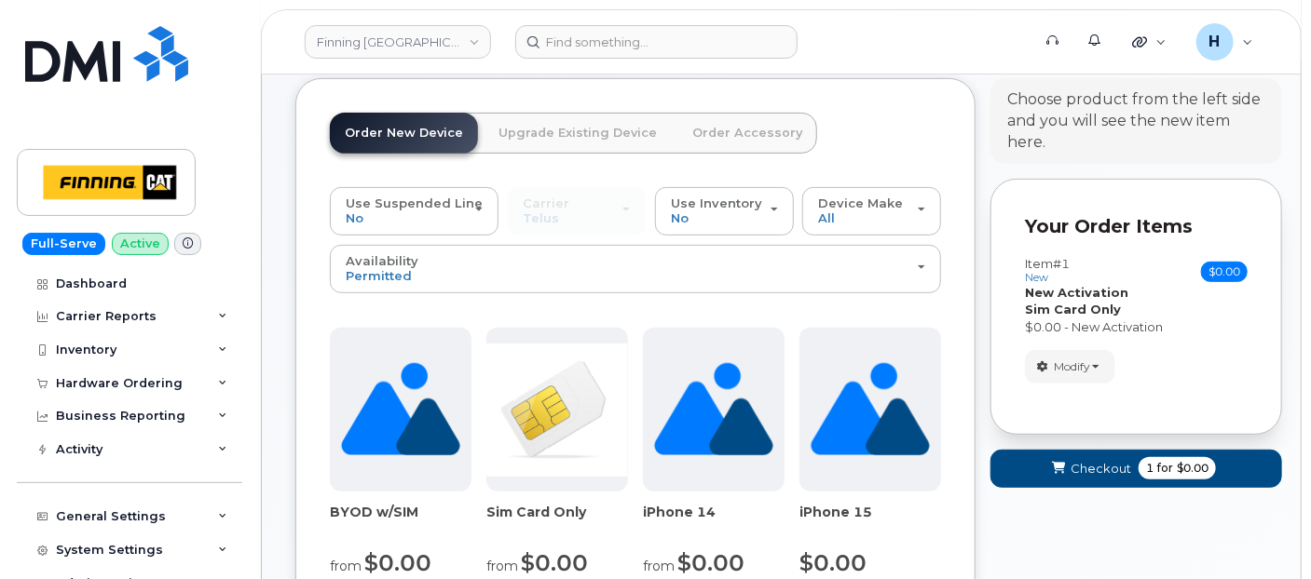
click at [758, 136] on link "Order Accessory" at bounding box center [747, 133] width 140 height 41
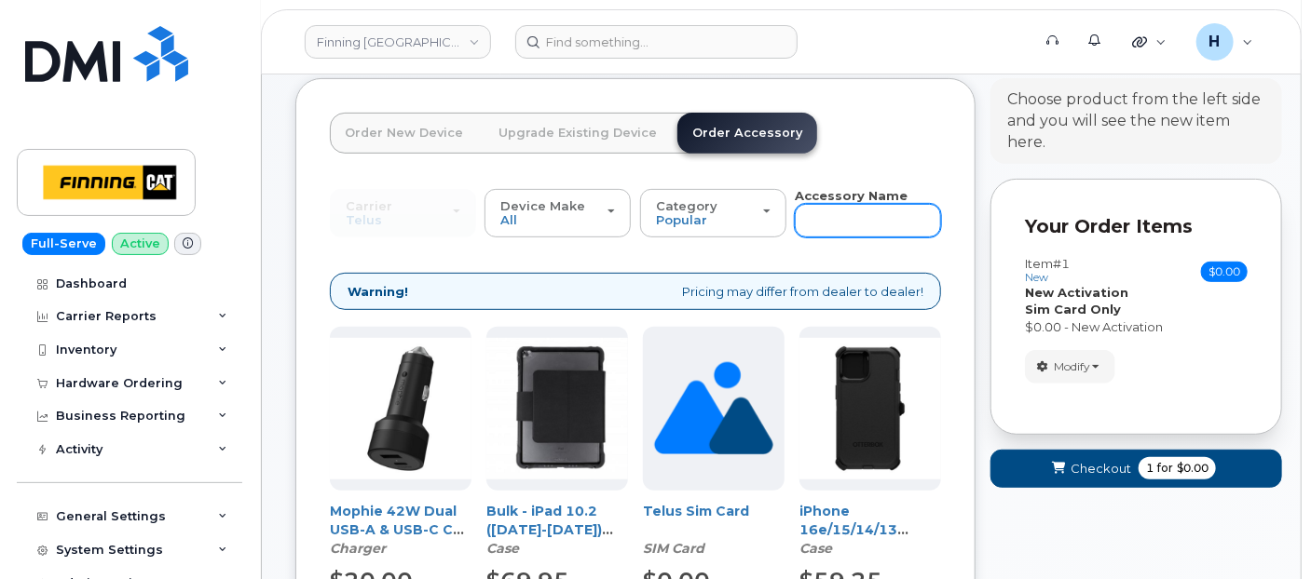
click at [833, 222] on input "text" at bounding box center [868, 221] width 146 height 34
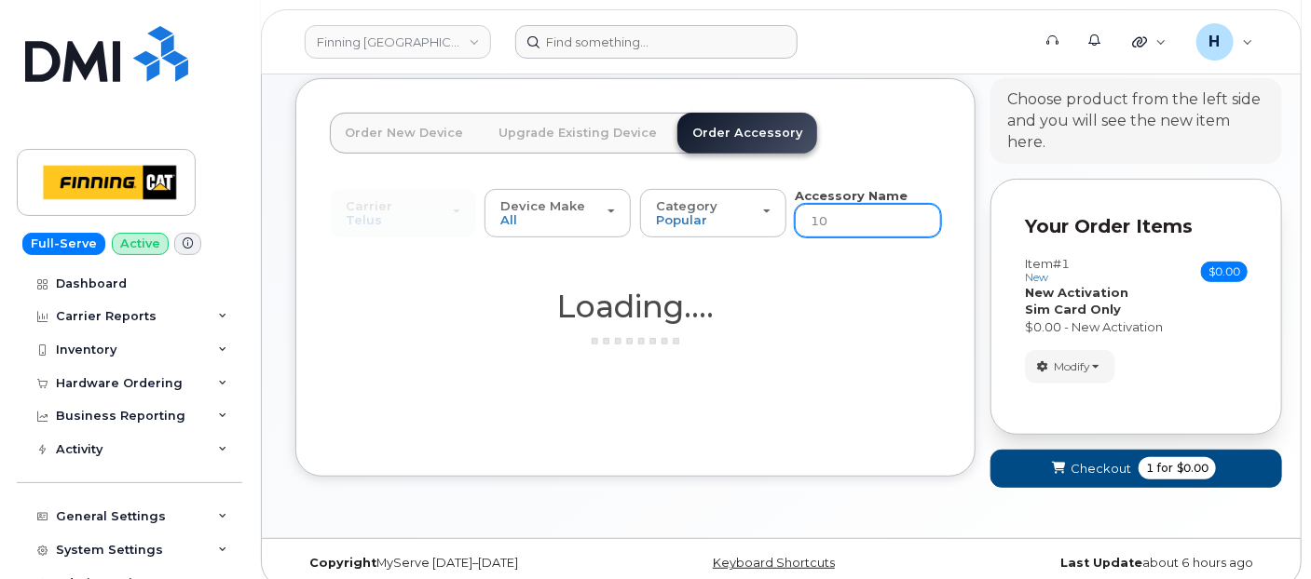
type input "10"
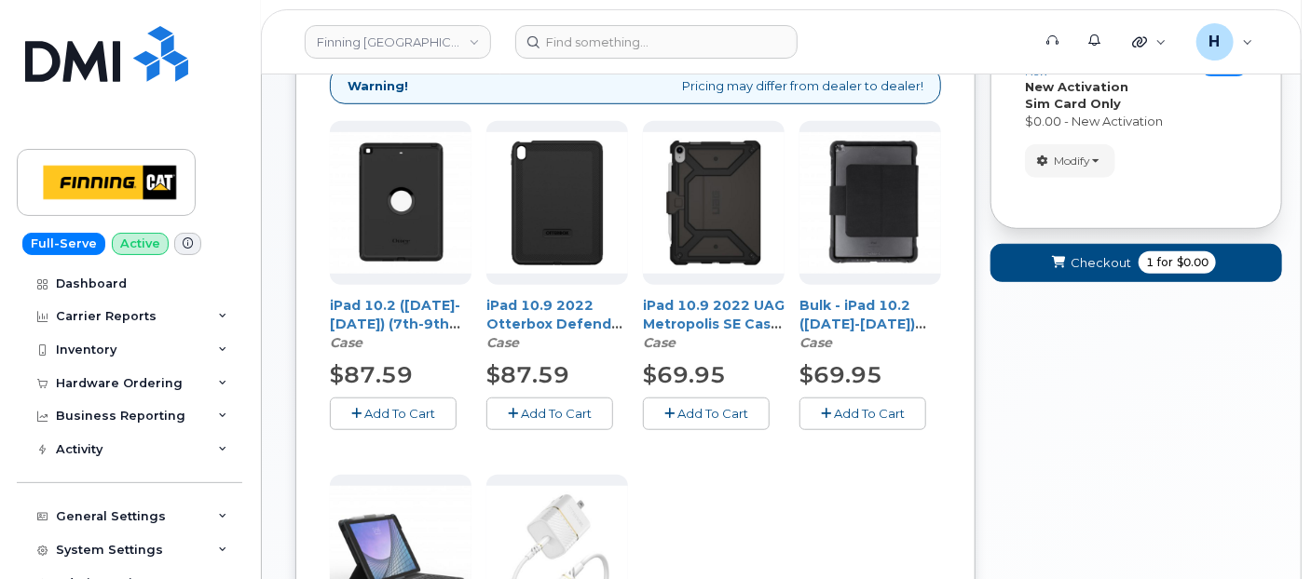
scroll to position [467, 0]
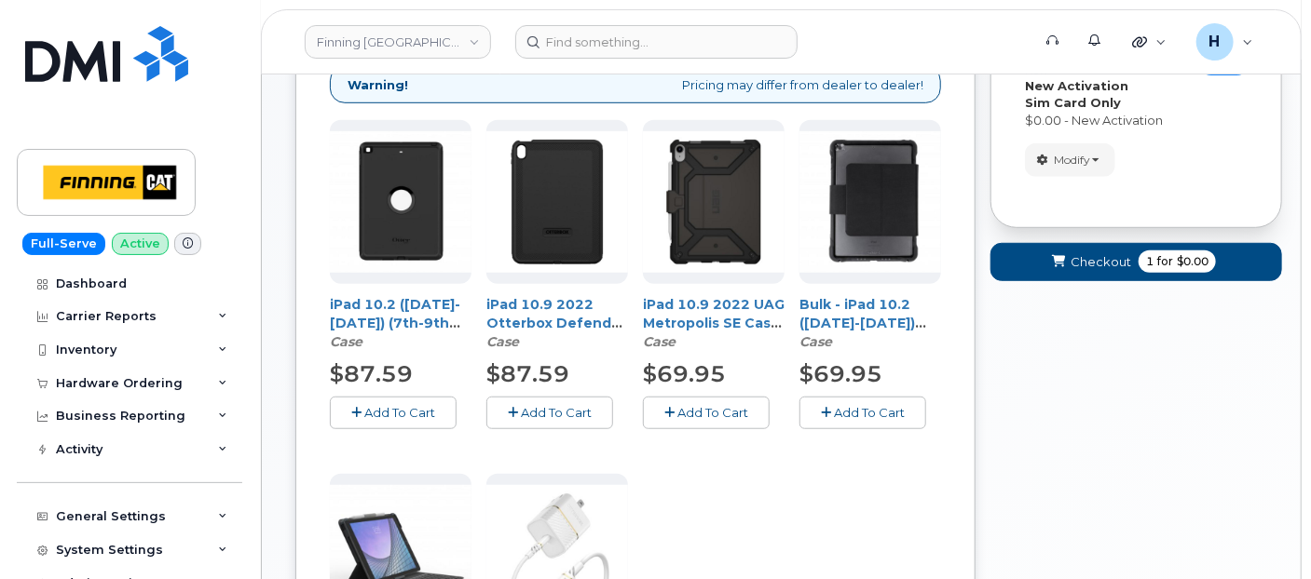
click at [546, 414] on span "Add To Cart" at bounding box center [556, 412] width 71 height 15
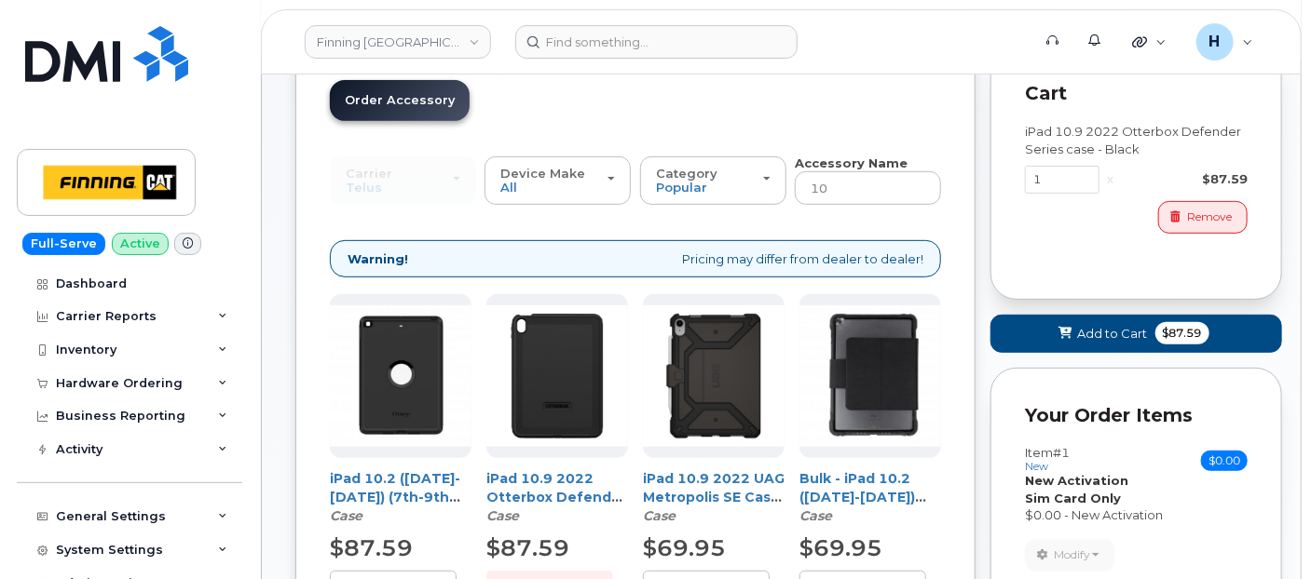
scroll to position [260, 0]
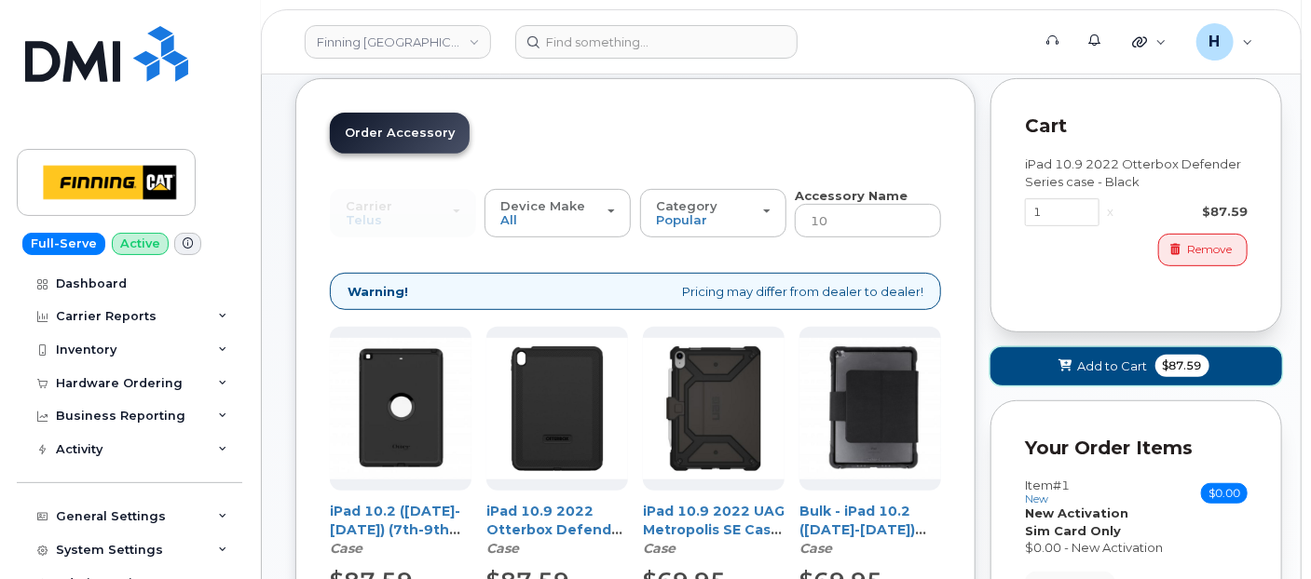
click at [1001, 351] on button "Add to Cart $87.59" at bounding box center [1136, 366] width 292 height 38
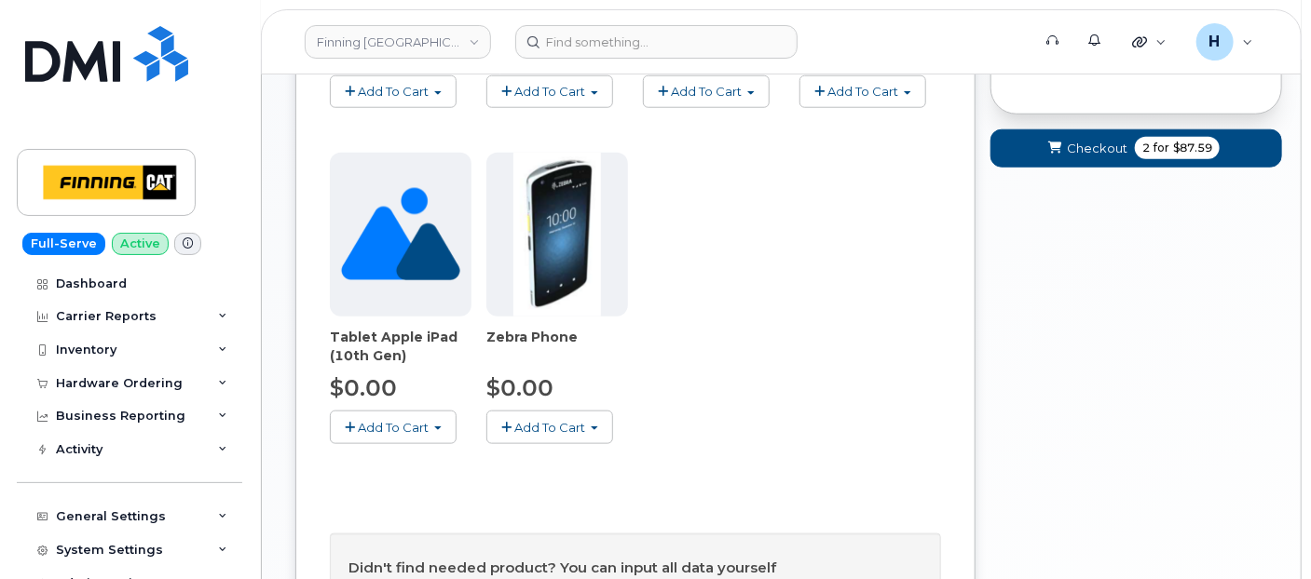
scroll to position [880, 0]
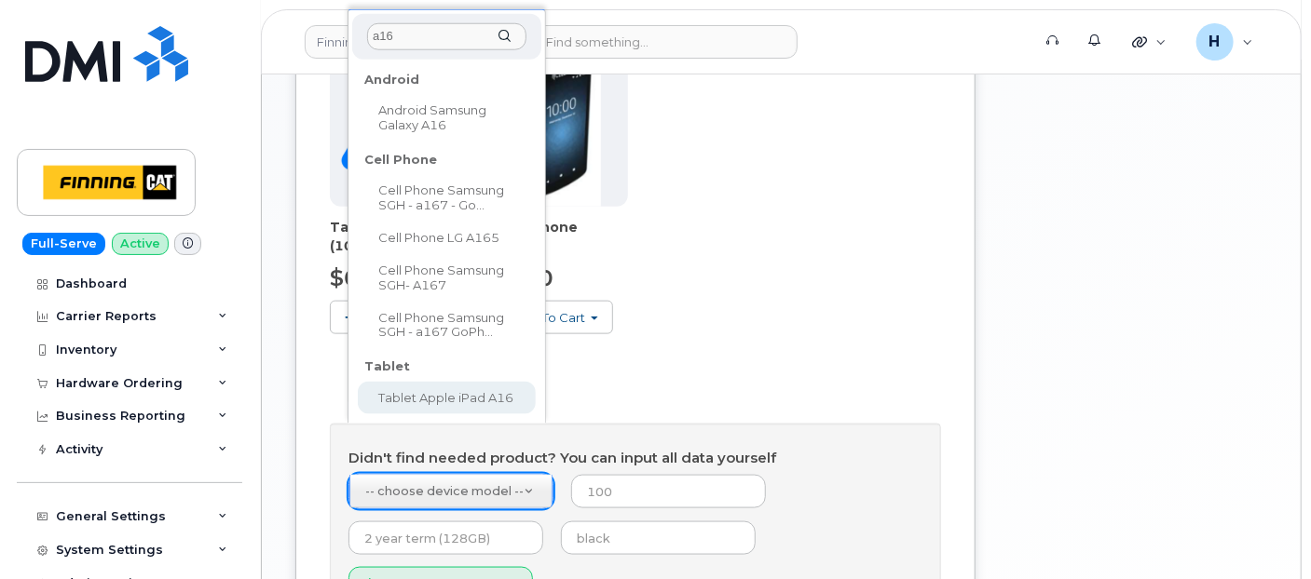
type input "a16"
select select "2887"
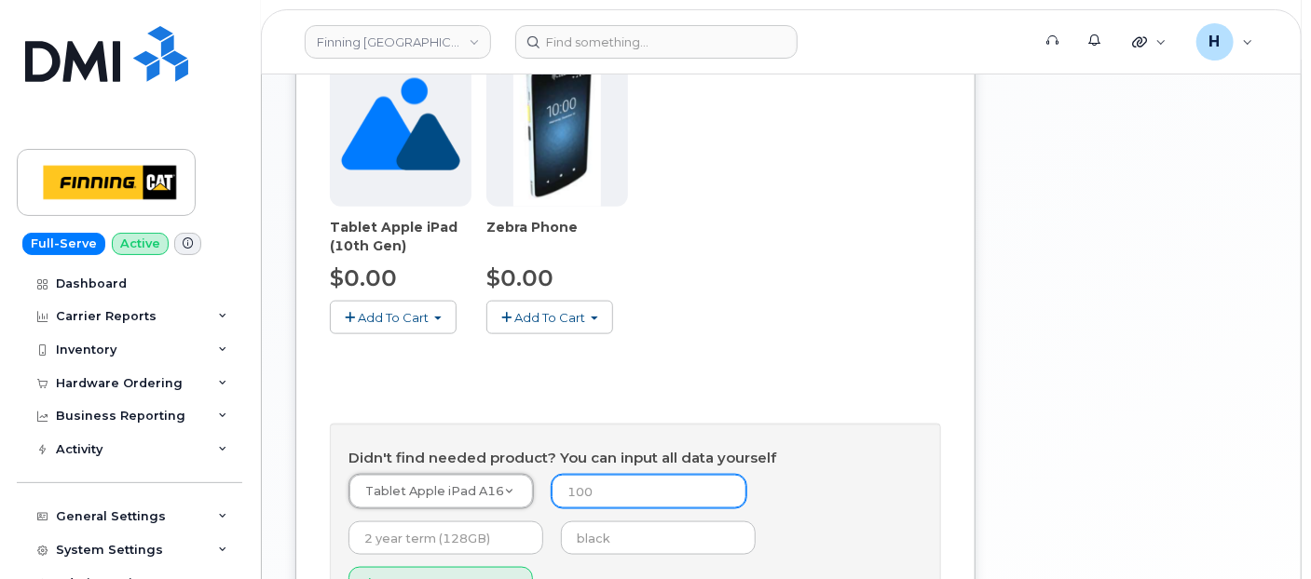
click at [584, 475] on input "number" at bounding box center [649, 492] width 195 height 34
type input "0"
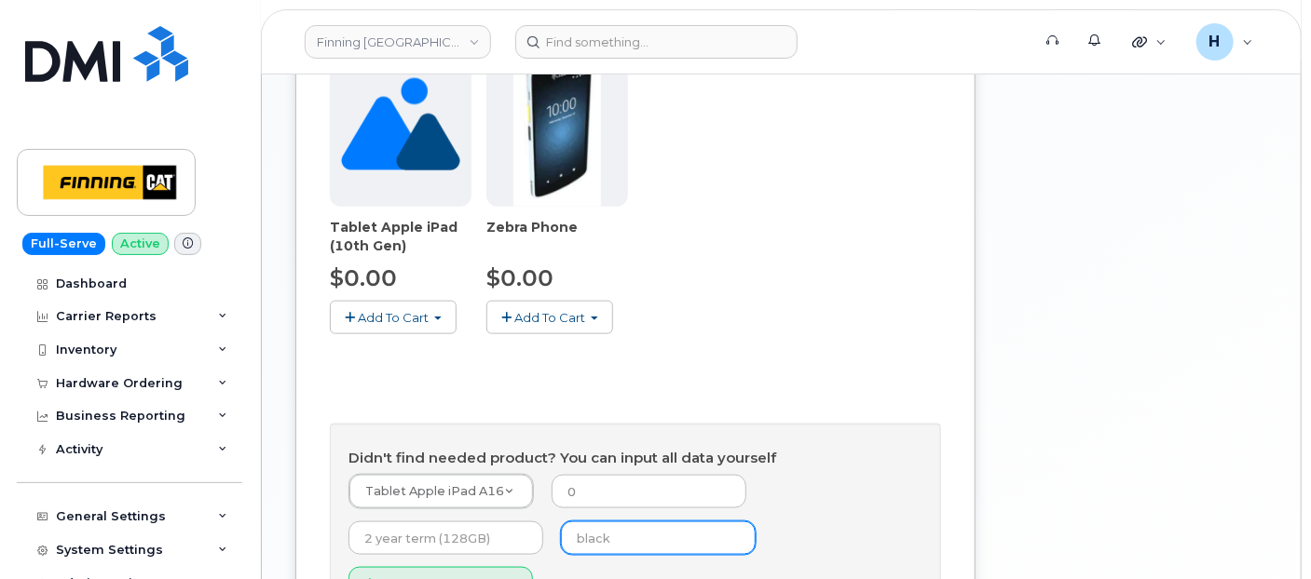
click at [585, 522] on input "text" at bounding box center [658, 539] width 195 height 34
type input "blue"
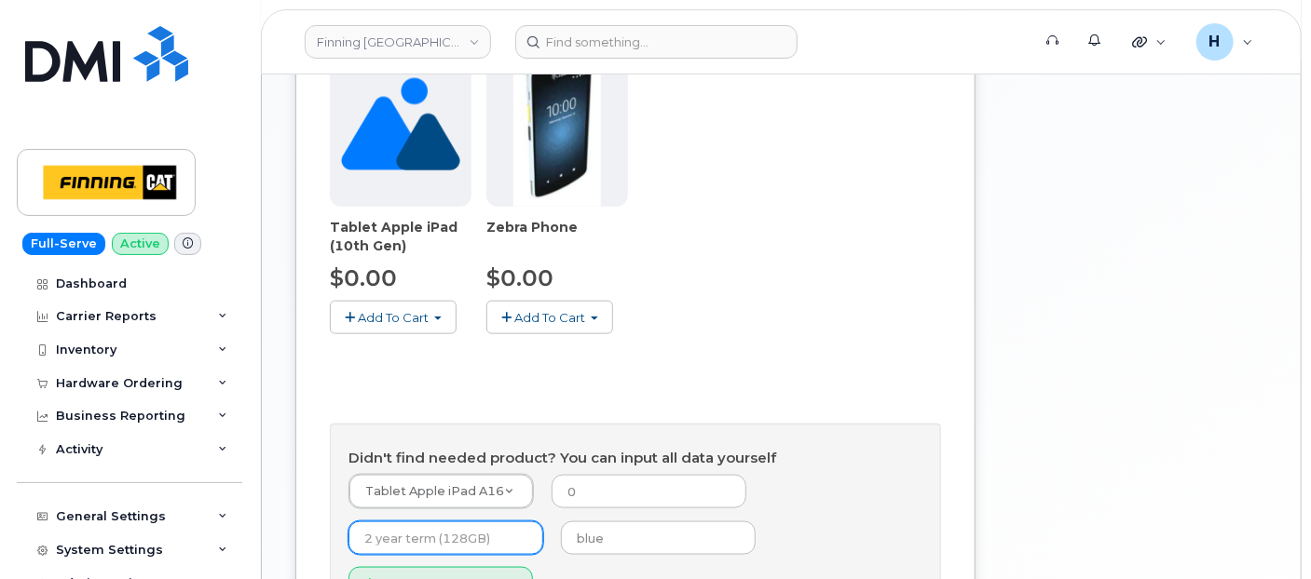
click at [399, 522] on input "text" at bounding box center [445, 539] width 195 height 34
type input "outright"
click at [409, 567] on button "Add Custom Product" at bounding box center [440, 584] width 184 height 34
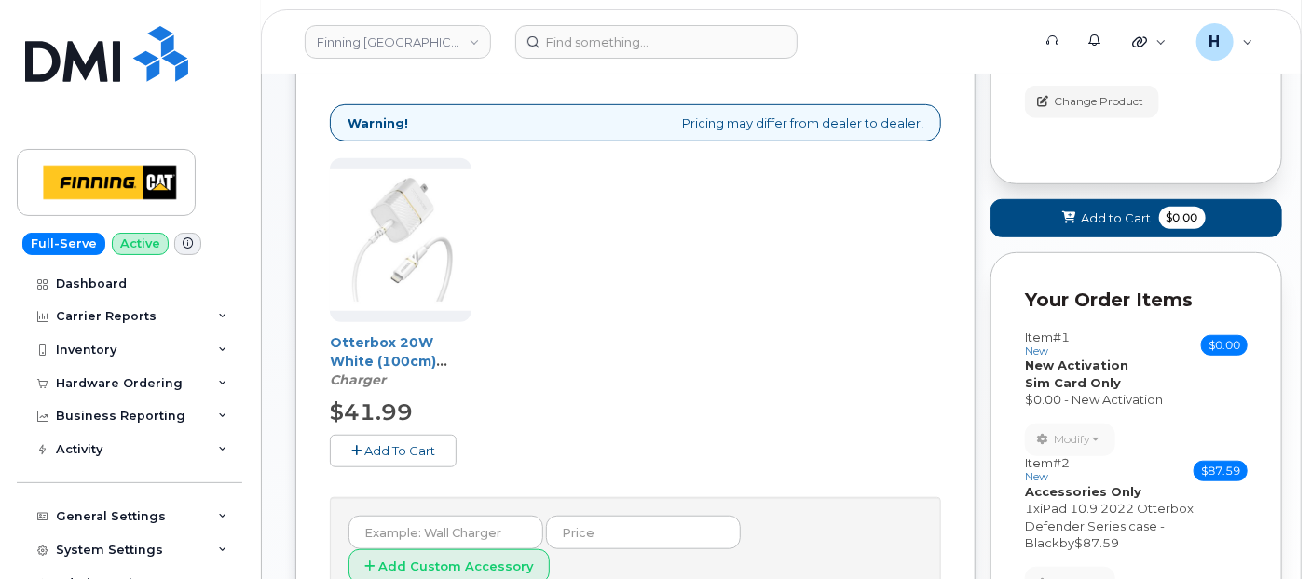
scroll to position [396, 0]
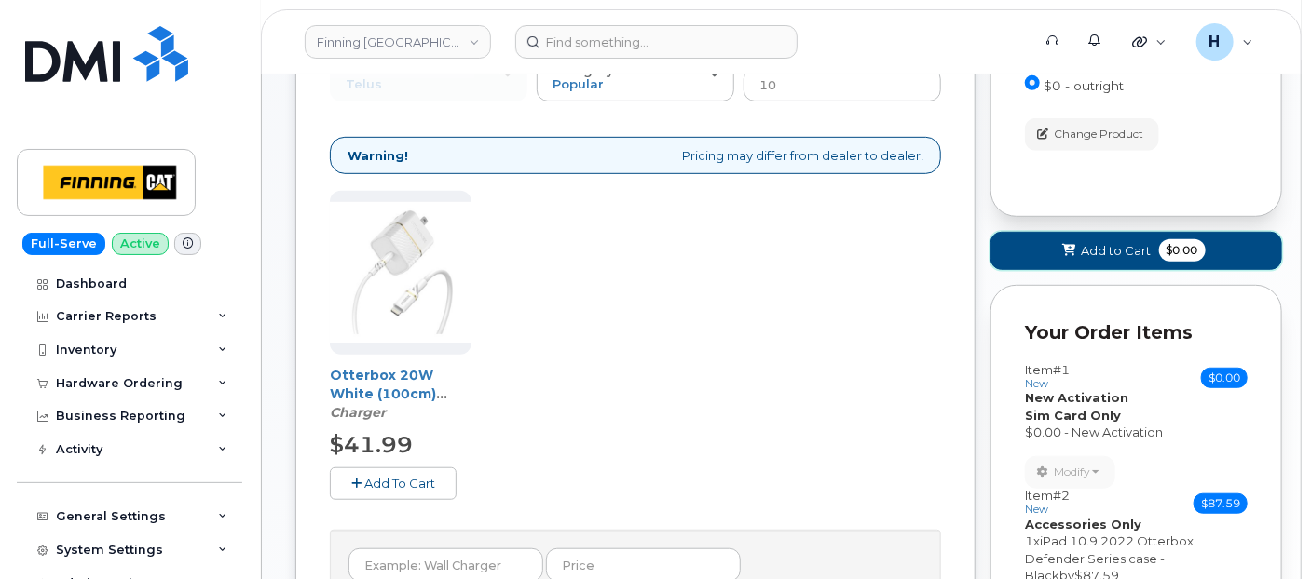
click at [1105, 262] on button "Add to Cart $0.00" at bounding box center [1136, 251] width 292 height 38
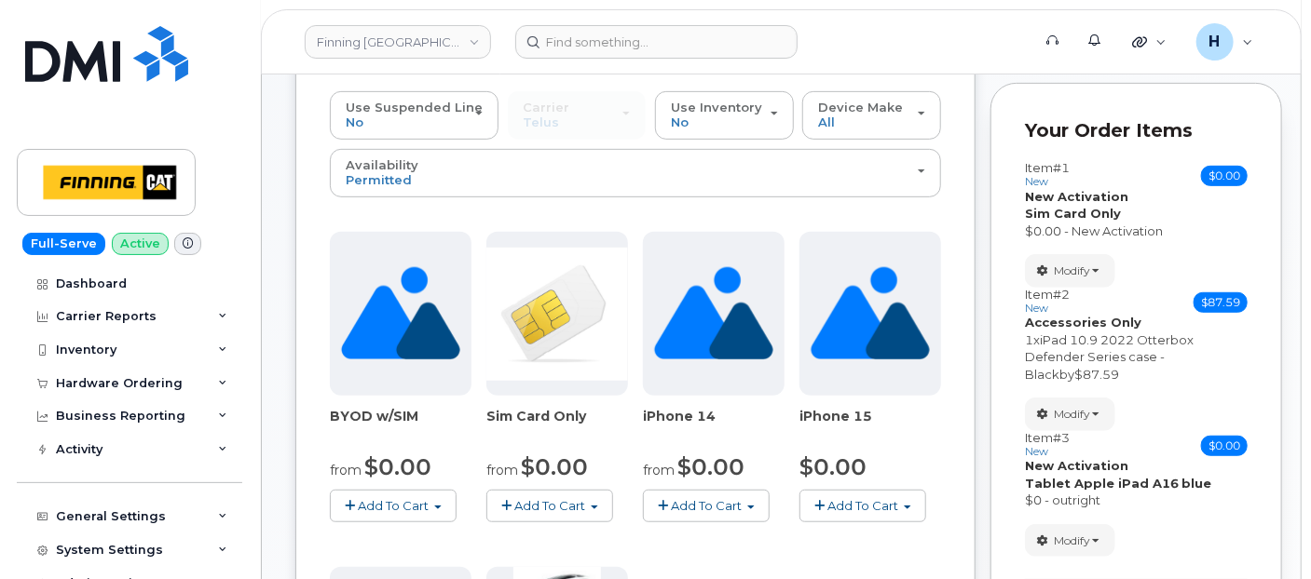
scroll to position [293, 0]
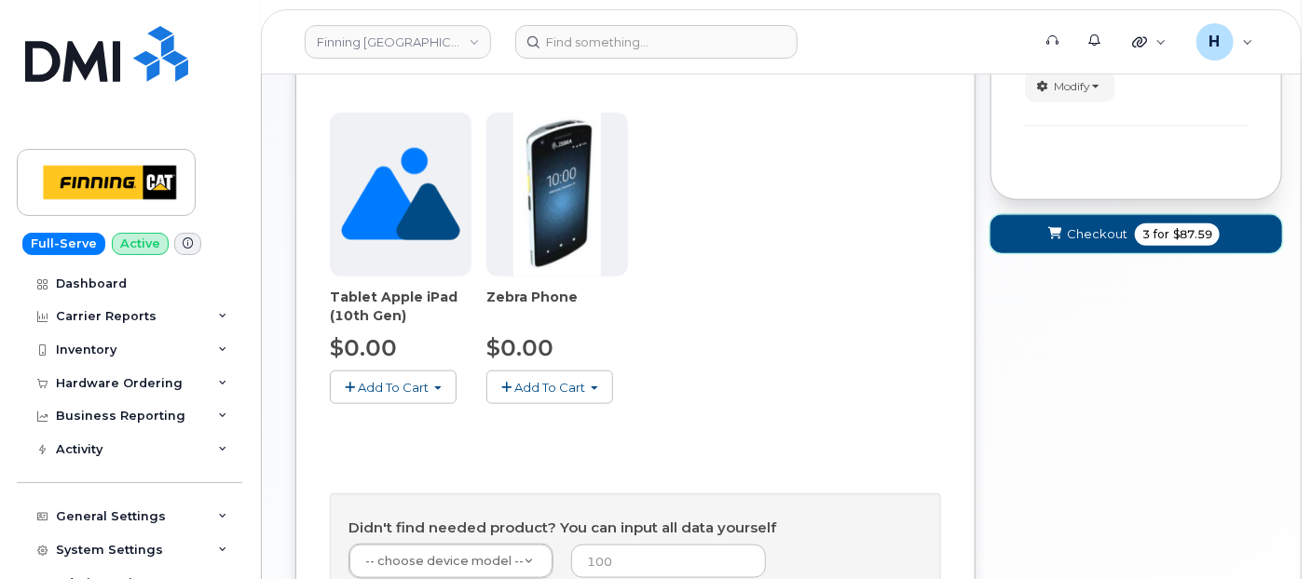
click at [1071, 234] on span "Checkout" at bounding box center [1097, 234] width 61 height 18
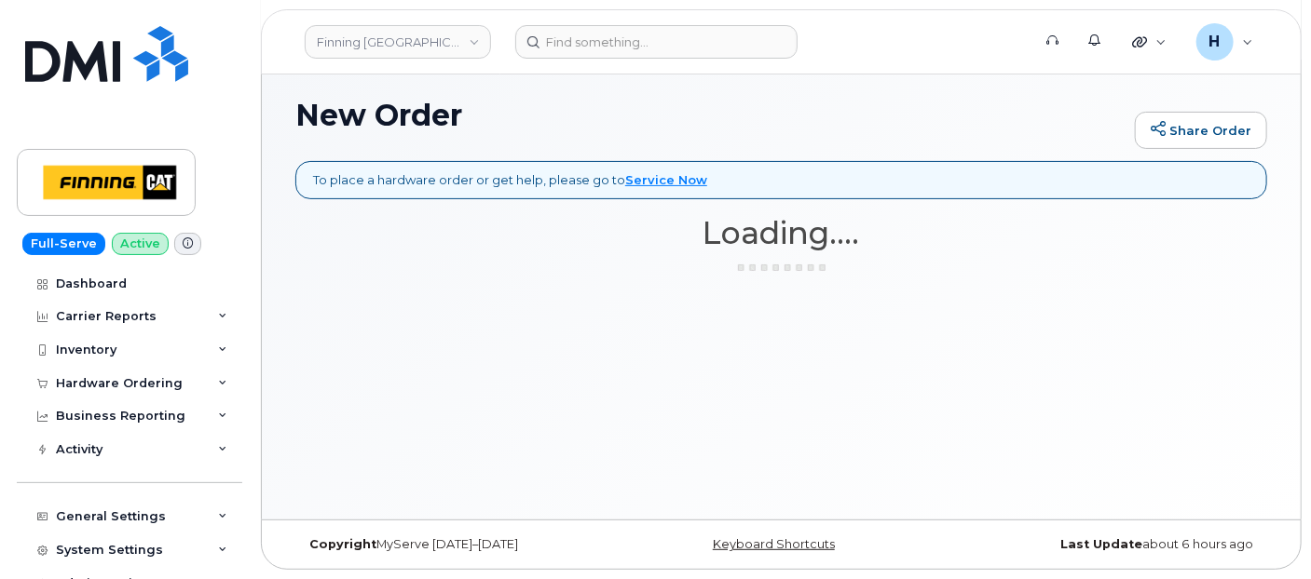
scroll to position [121, 0]
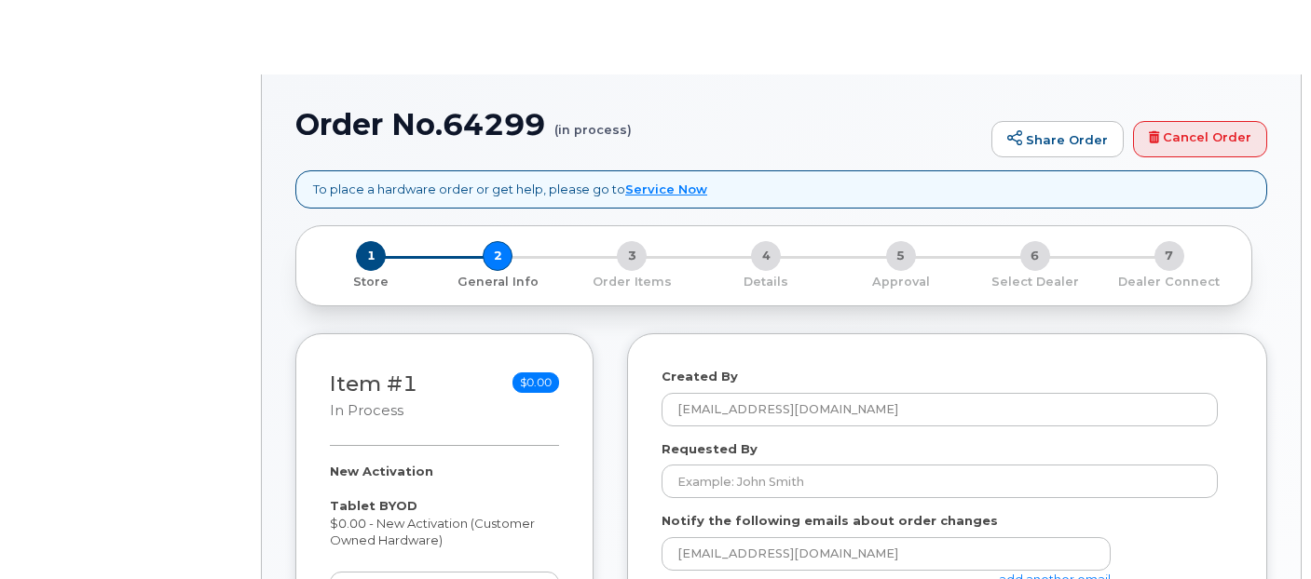
select select
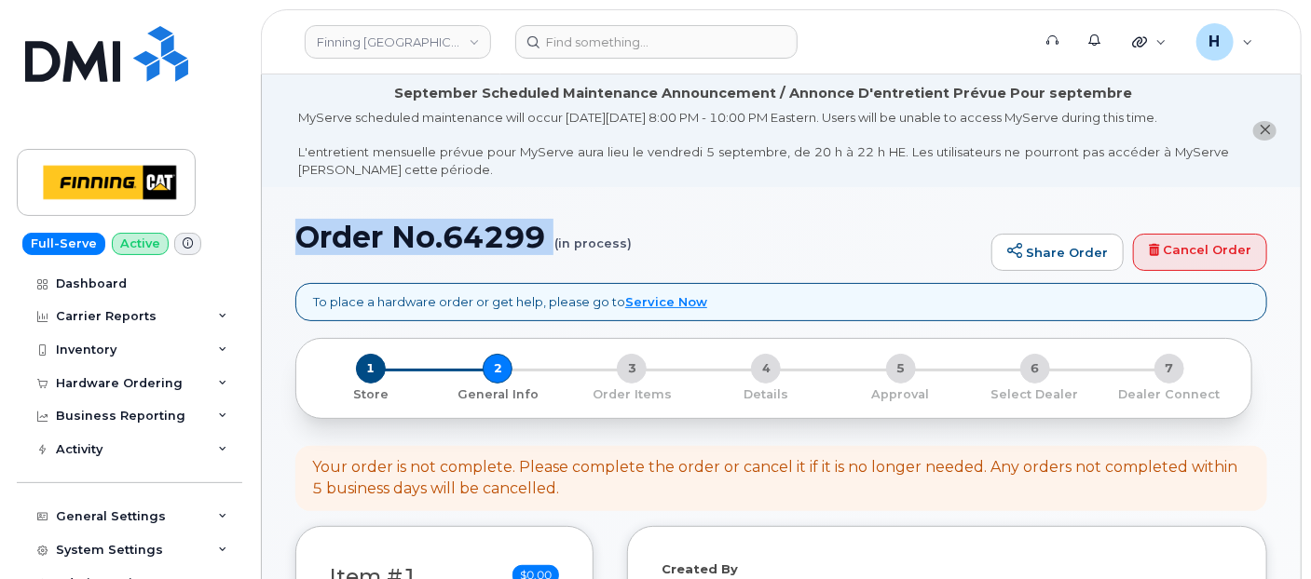
drag, startPoint x: 281, startPoint y: 238, endPoint x: 559, endPoint y: 258, distance: 278.4
copy h1 "Order No.64299"
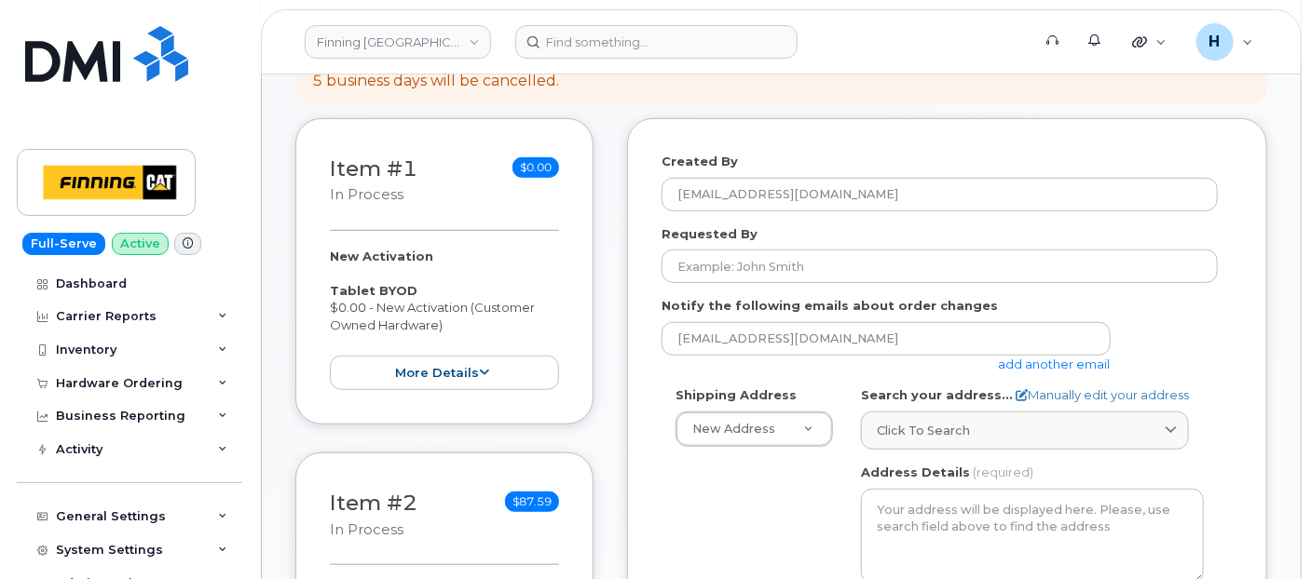
scroll to position [414, 0]
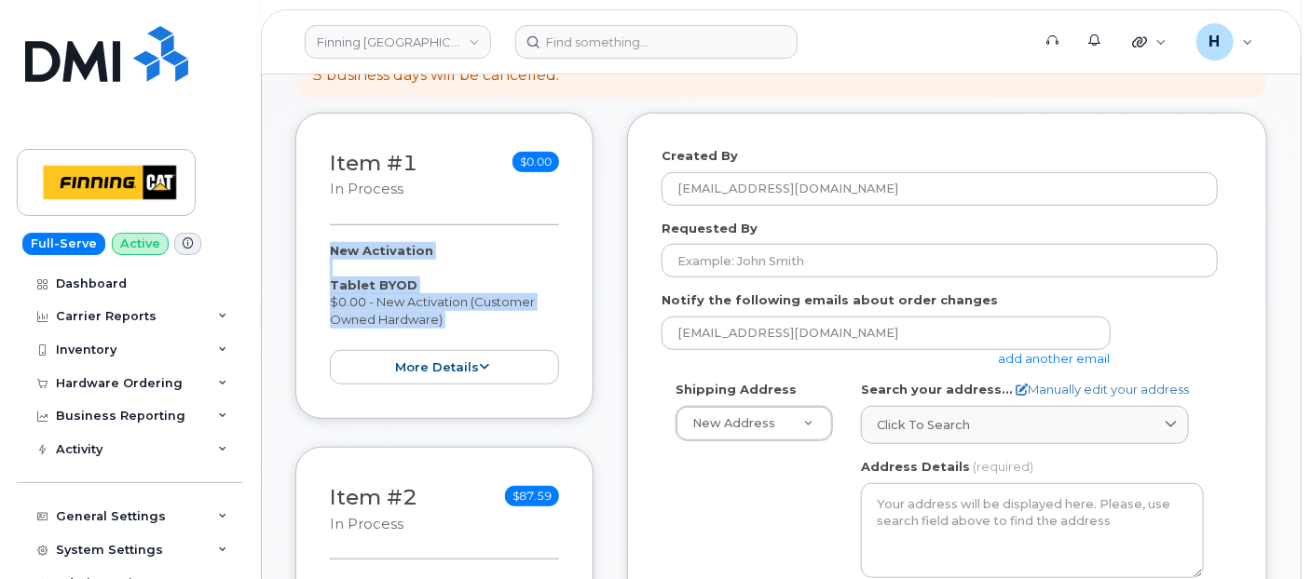
drag, startPoint x: 354, startPoint y: 242, endPoint x: 452, endPoint y: 328, distance: 130.1
click at [452, 328] on div "Item #1 in process $0.00 New Activation Tablet BYOD $0.00 - New Activation (Cus…" at bounding box center [444, 266] width 298 height 306
copy div "New Activation Tablet BYOD $0.00 - New Activation (Customer Owned Hardware) mor…"
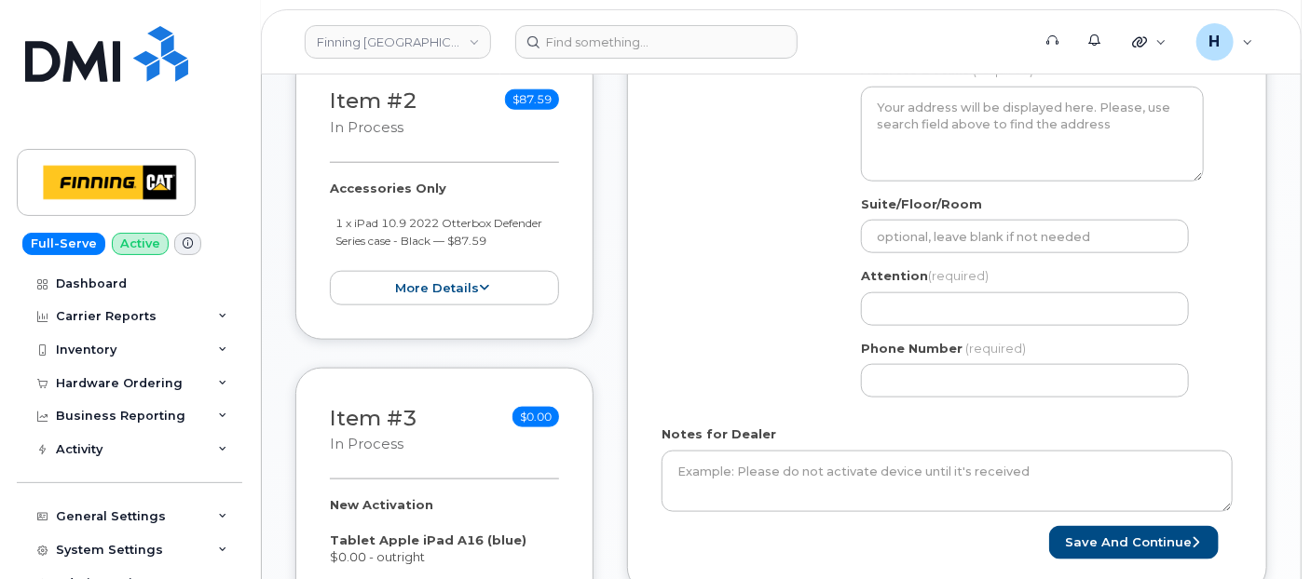
scroll to position [827, 0]
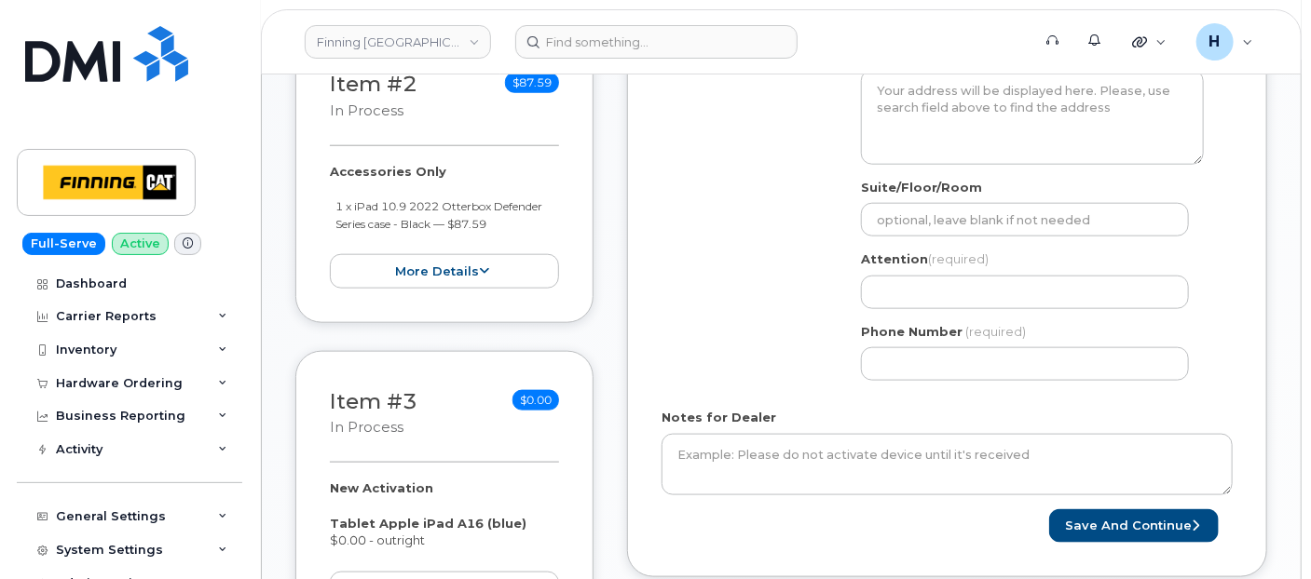
drag, startPoint x: 524, startPoint y: 212, endPoint x: 316, endPoint y: 169, distance: 212.3
click at [316, 169] on div "Item #2 in process $87.59 Accessories Only 1 x iPad 10.9 2022 Otterbox Defender…" at bounding box center [444, 179] width 298 height 290
copy div "Accessories Only 1 x iPad 10.9 2022 Otterbox Defender Series case - Black — $87…"
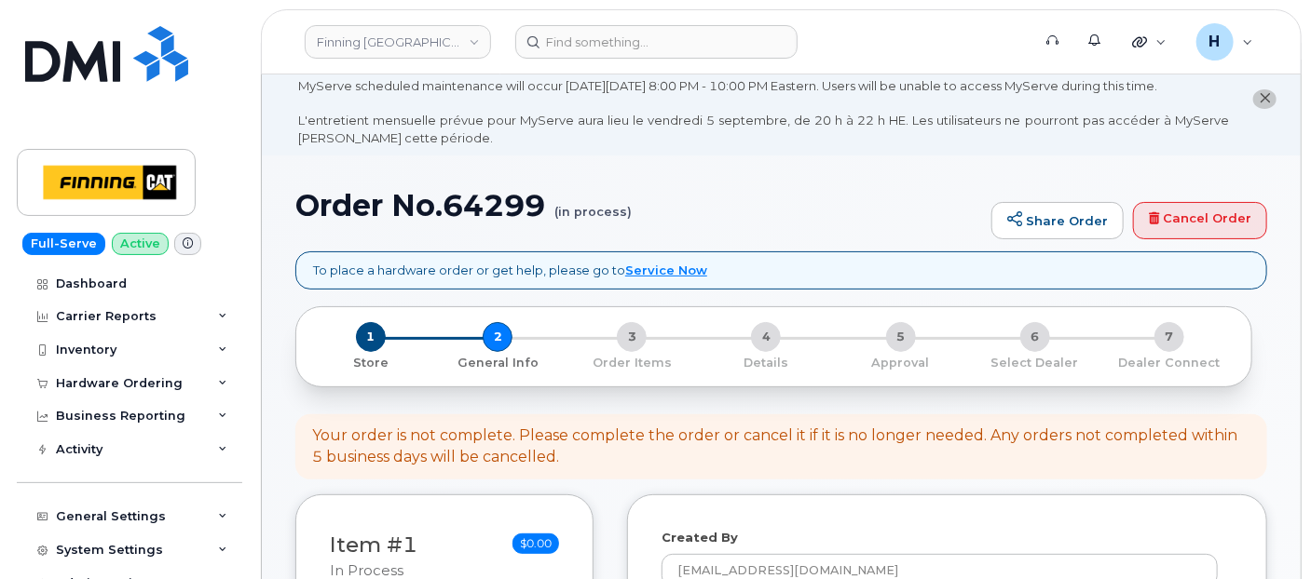
scroll to position [0, 0]
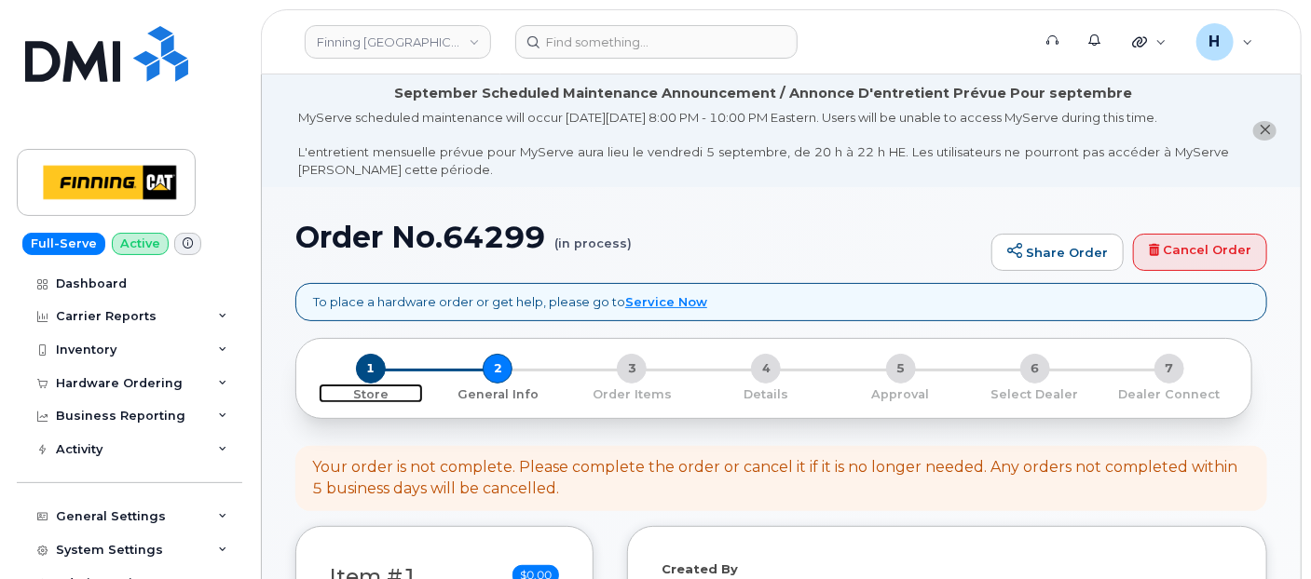
click at [368, 364] on span "1" at bounding box center [371, 369] width 30 height 30
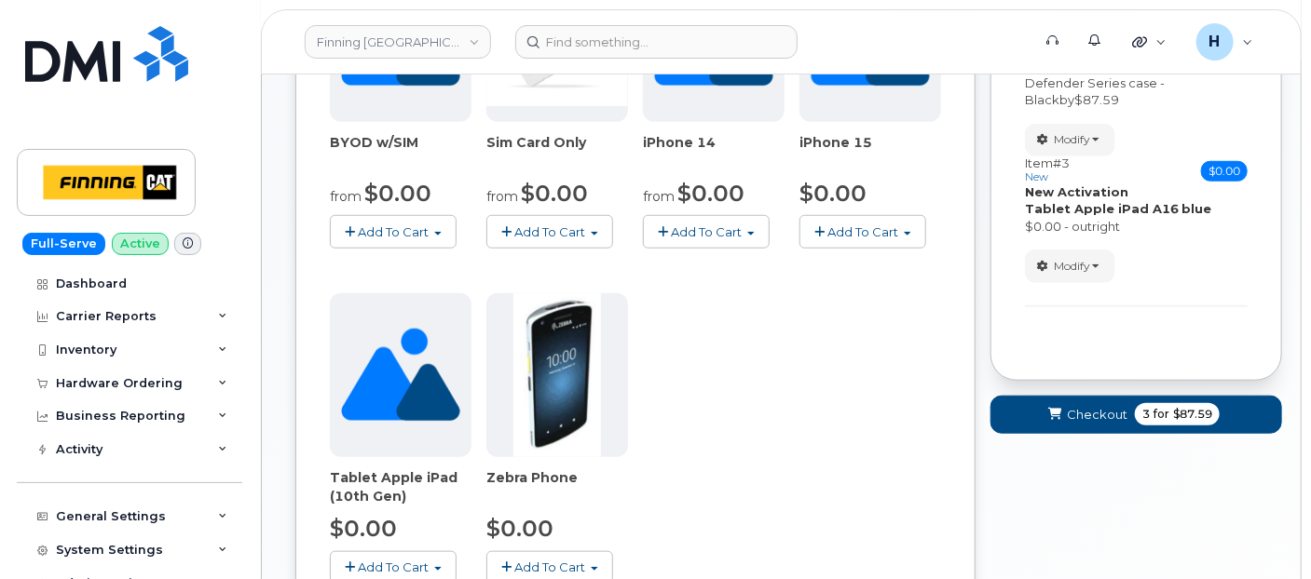
scroll to position [472, 0]
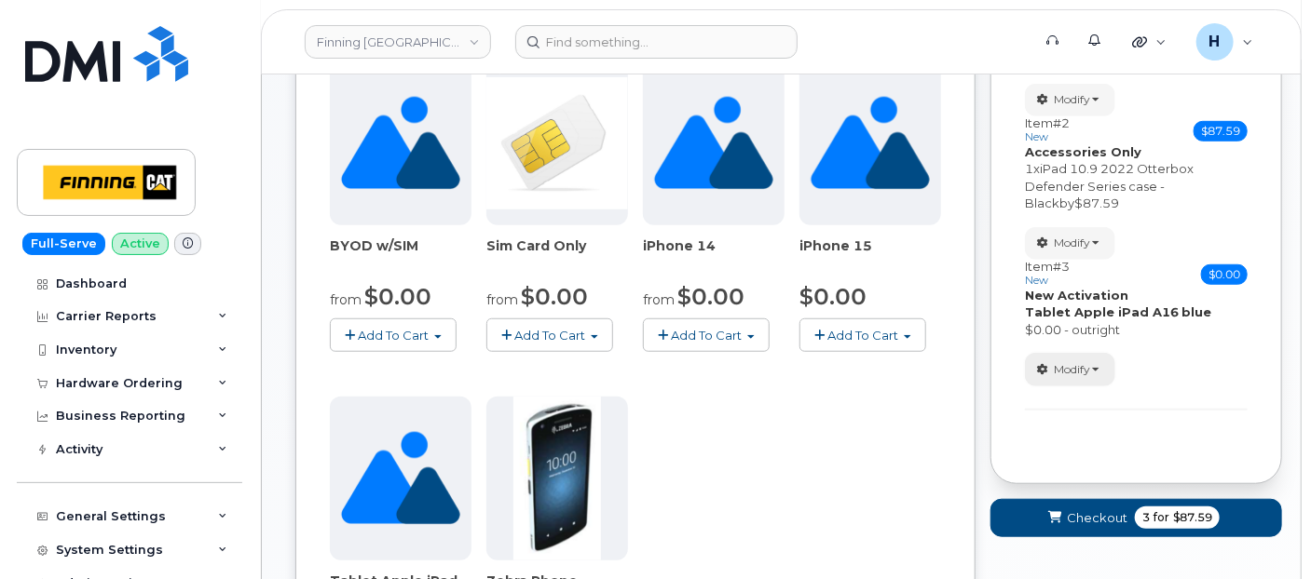
click at [1084, 361] on span "Modify" at bounding box center [1072, 369] width 36 height 17
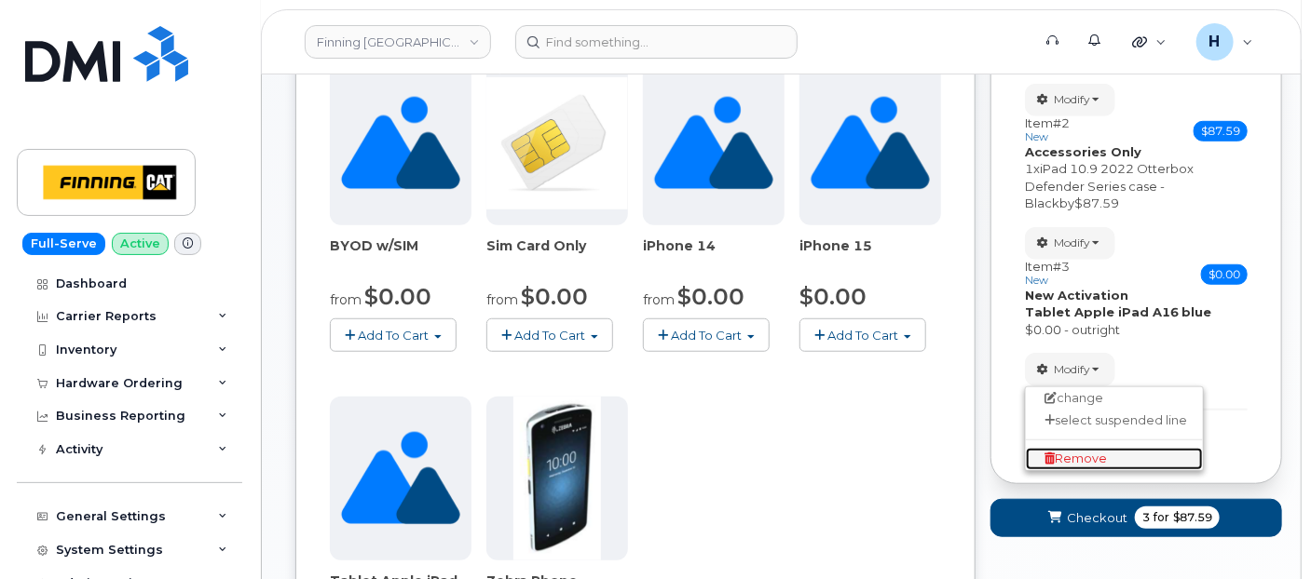
click at [1057, 457] on span "Remove" at bounding box center [1075, 459] width 62 height 14
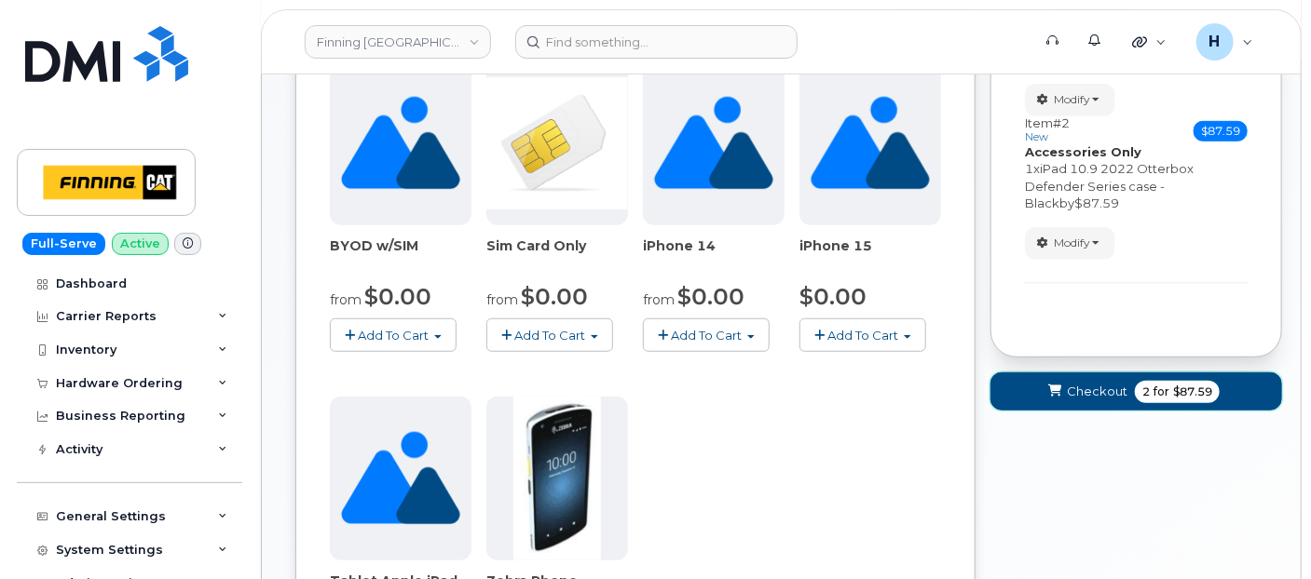
click at [1095, 391] on span "Checkout" at bounding box center [1097, 392] width 61 height 18
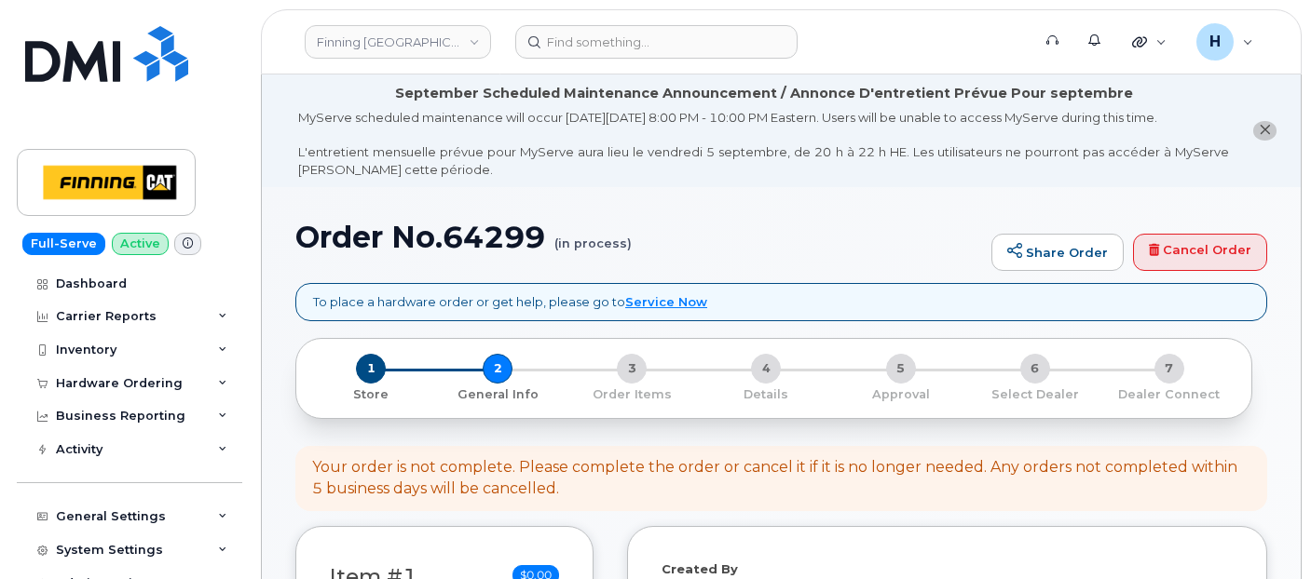
select select
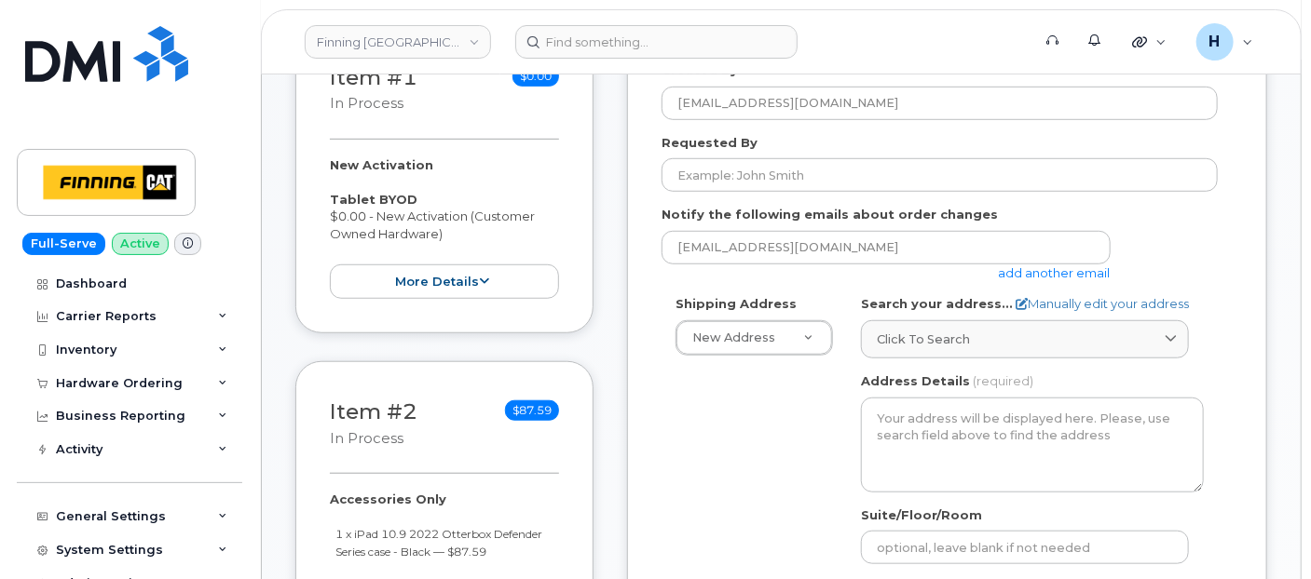
scroll to position [517, 0]
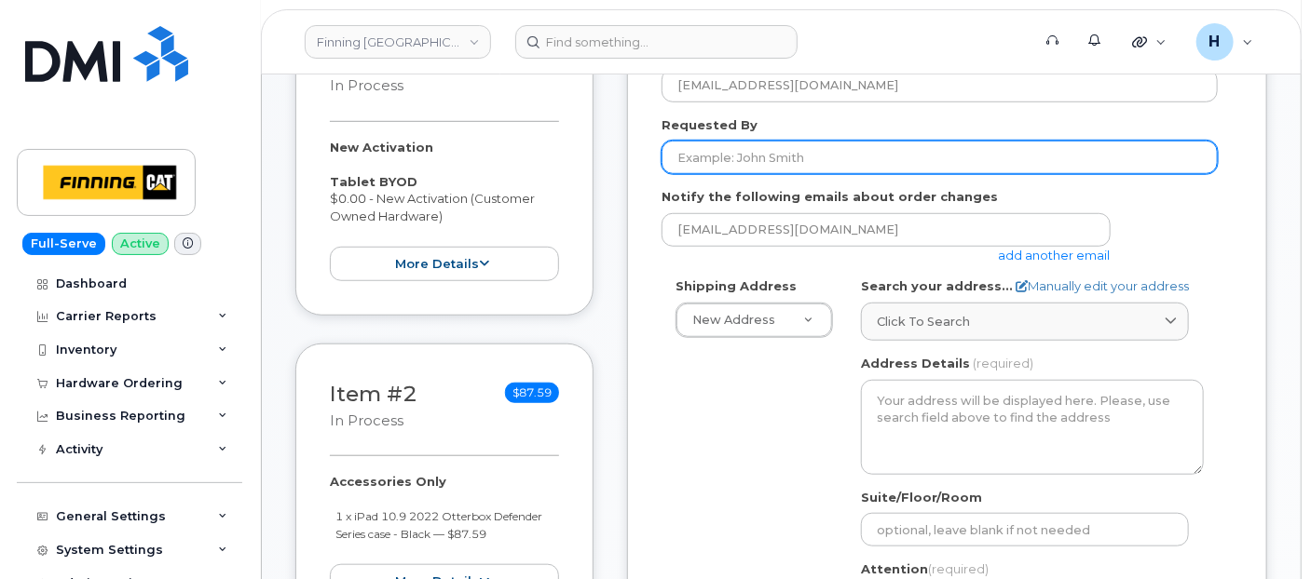
drag, startPoint x: 677, startPoint y: 143, endPoint x: 699, endPoint y: 146, distance: 21.6
click at [693, 145] on input "Requested By" at bounding box center [939, 158] width 556 height 34
paste input "RITM0486027"
type input "RITM0486027"
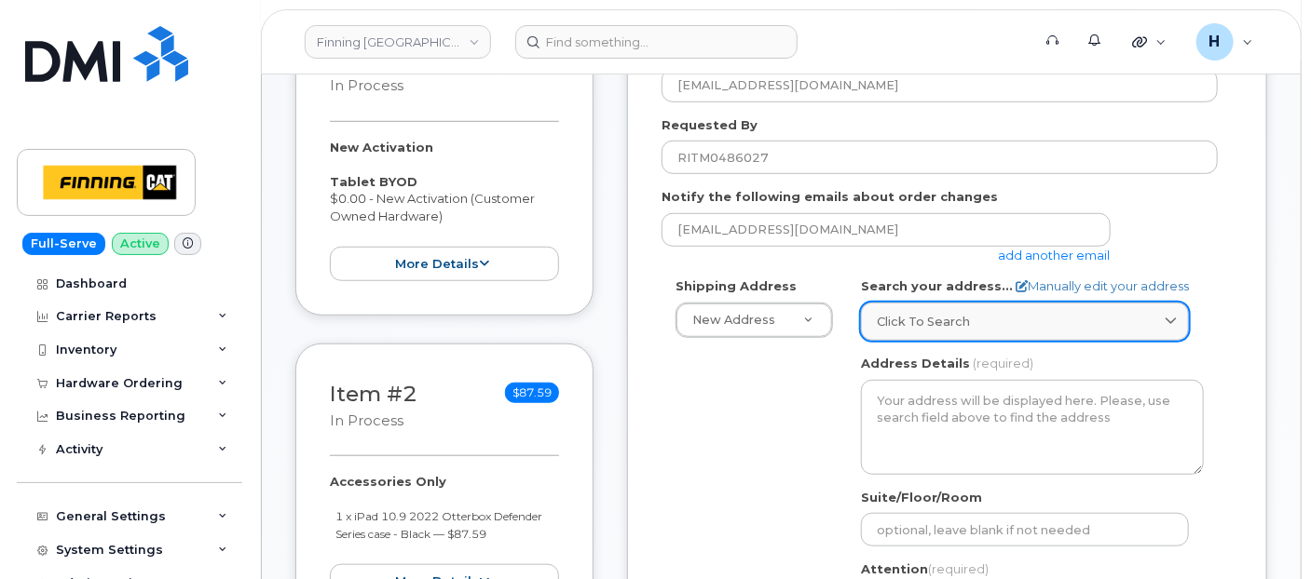
click at [983, 316] on div "Click to search" at bounding box center [1025, 322] width 296 height 18
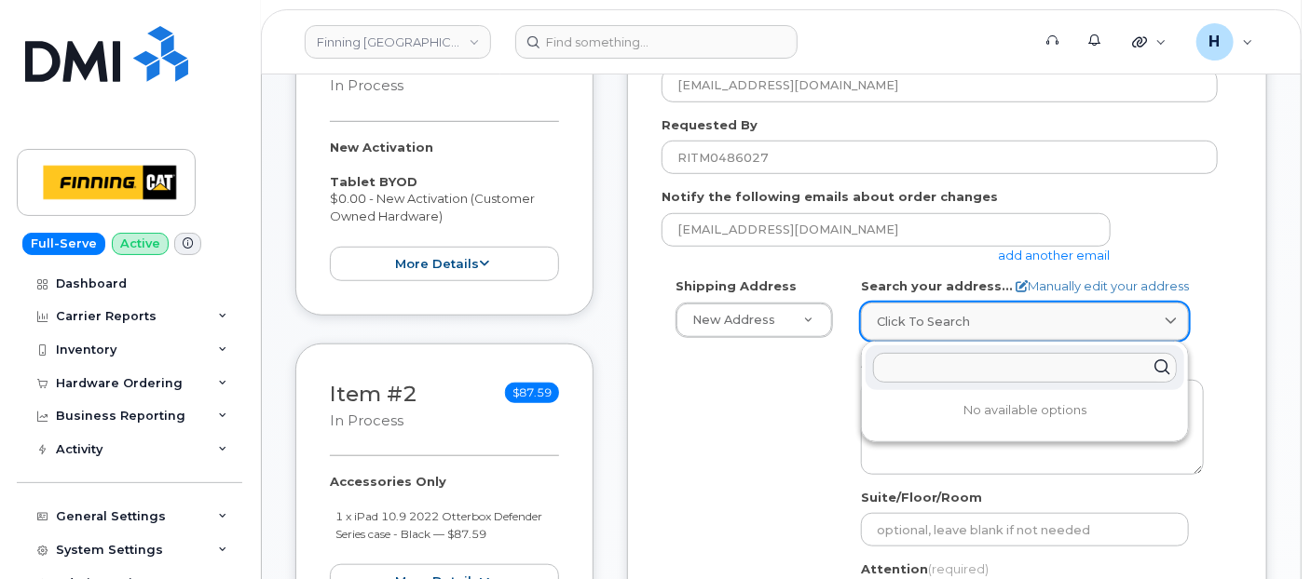
paste input "RITM0486027"
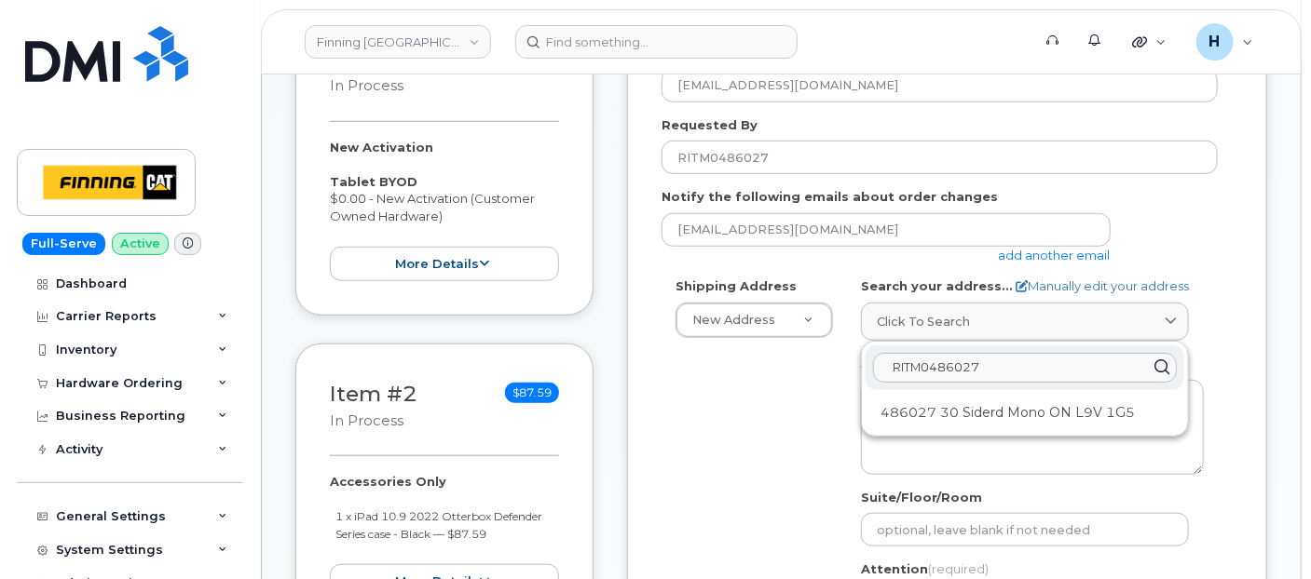
click at [1003, 361] on input "RITM0486027" at bounding box center [1025, 368] width 304 height 30
click at [1003, 359] on input "RITM0486027" at bounding box center [1025, 368] width 304 height 30
click at [1003, 360] on input "RITM0486027" at bounding box center [1025, 368] width 304 height 30
paste input "[STREET_ADDRESS]"
type input "[STREET_ADDRESS]"
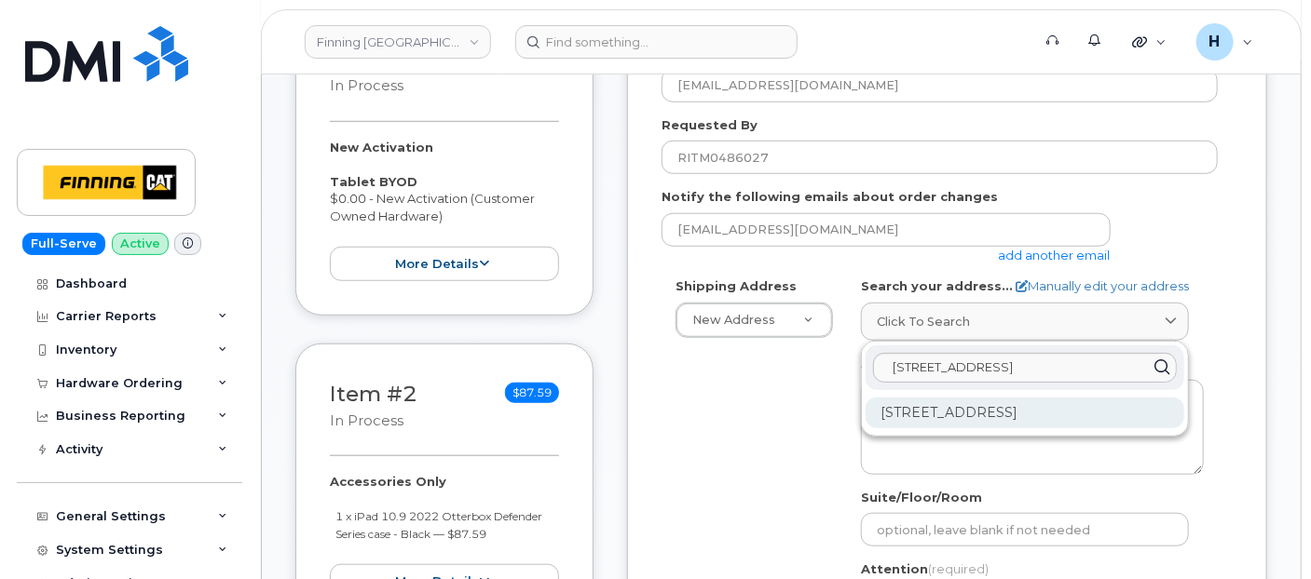
click at [975, 403] on div "[STREET_ADDRESS]" at bounding box center [1024, 413] width 319 height 31
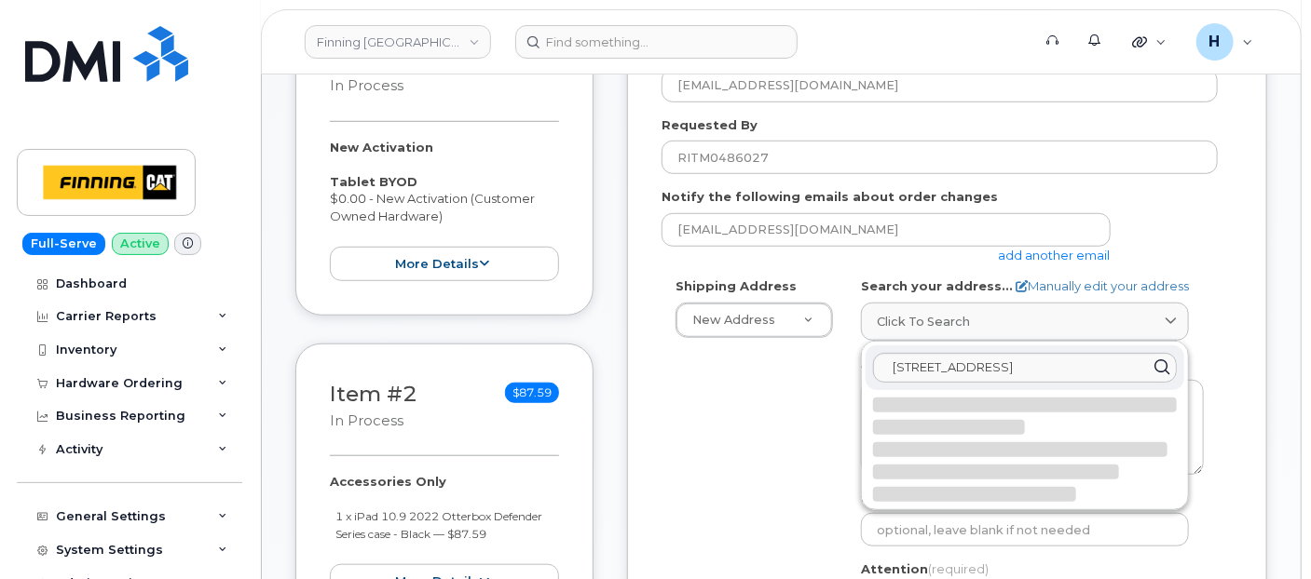
select select
type textarea "[STREET_ADDRESS]"
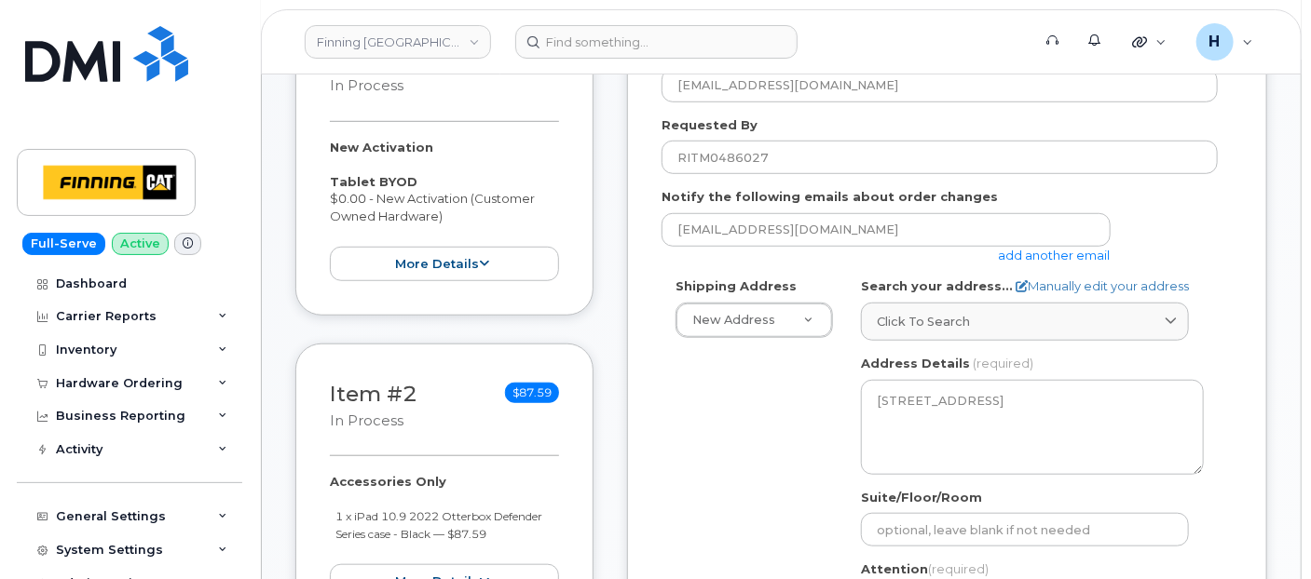
scroll to position [724, 0]
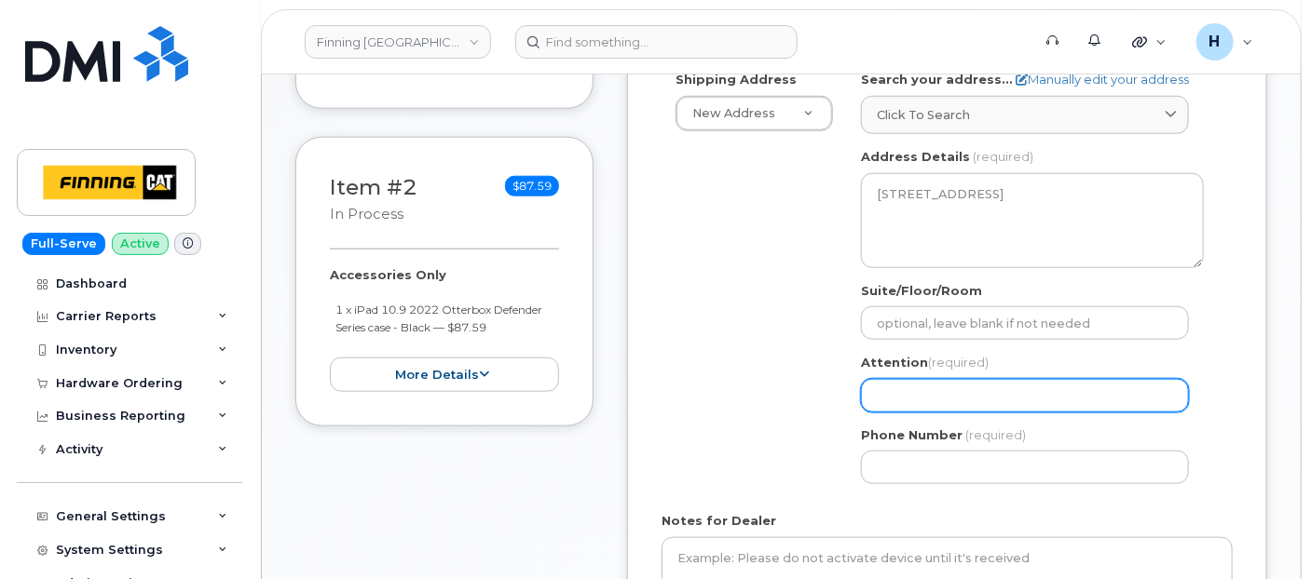
drag, startPoint x: 875, startPoint y: 393, endPoint x: 618, endPoint y: 335, distance: 263.5
click at [875, 393] on input "Attention (required)" at bounding box center [1025, 396] width 328 height 34
paste input "[PERSON_NAME]"
select select
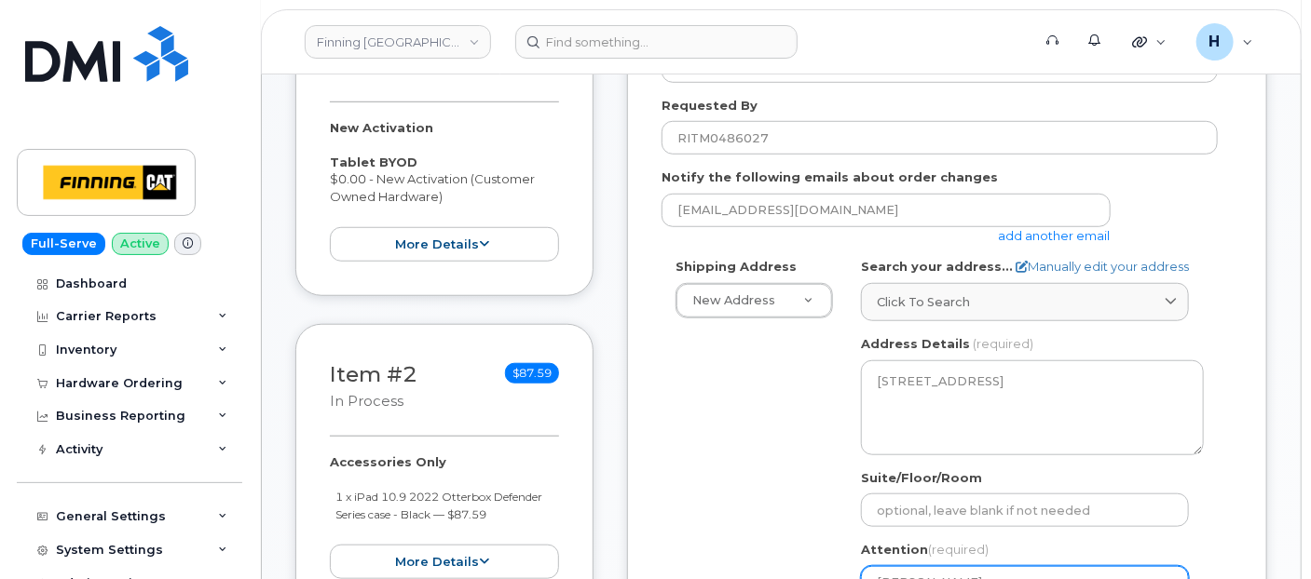
scroll to position [517, 0]
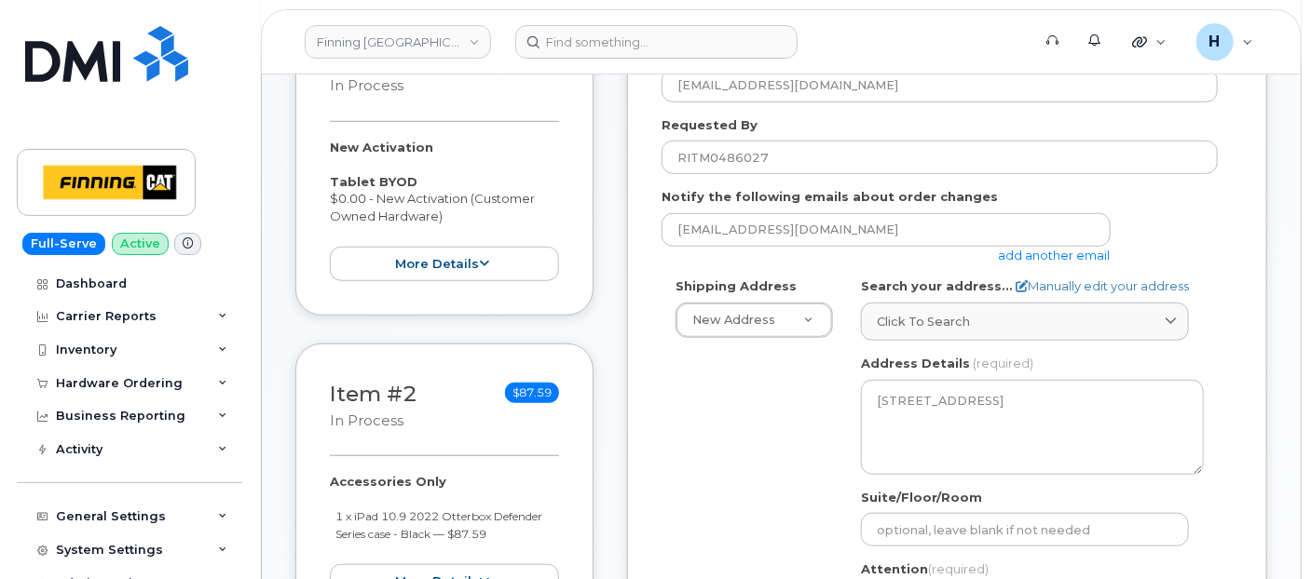
type input "[PERSON_NAME]"
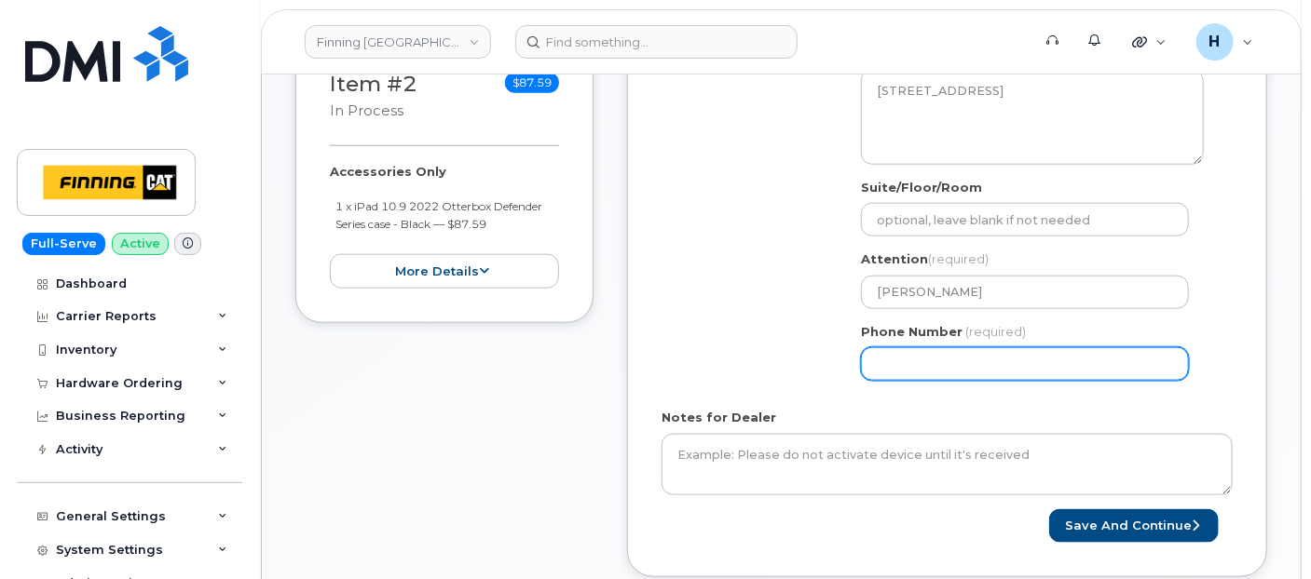
click at [881, 361] on input "Phone Number" at bounding box center [1025, 364] width 328 height 34
paste input "2505630331"
select select
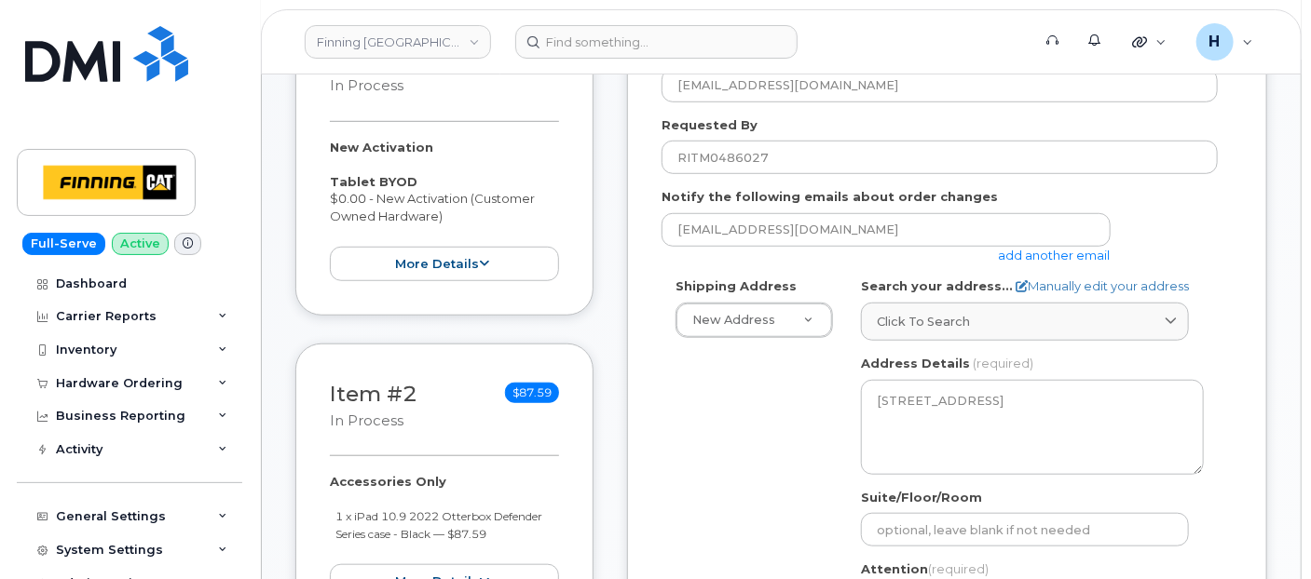
type input "2505630331"
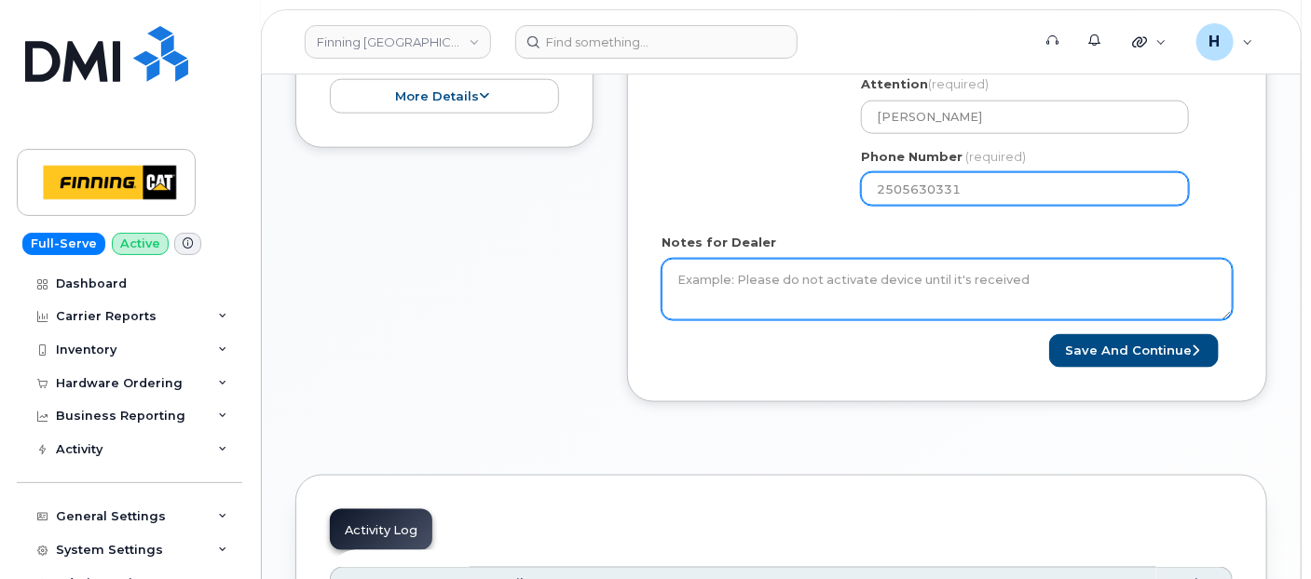
scroll to position [1035, 0]
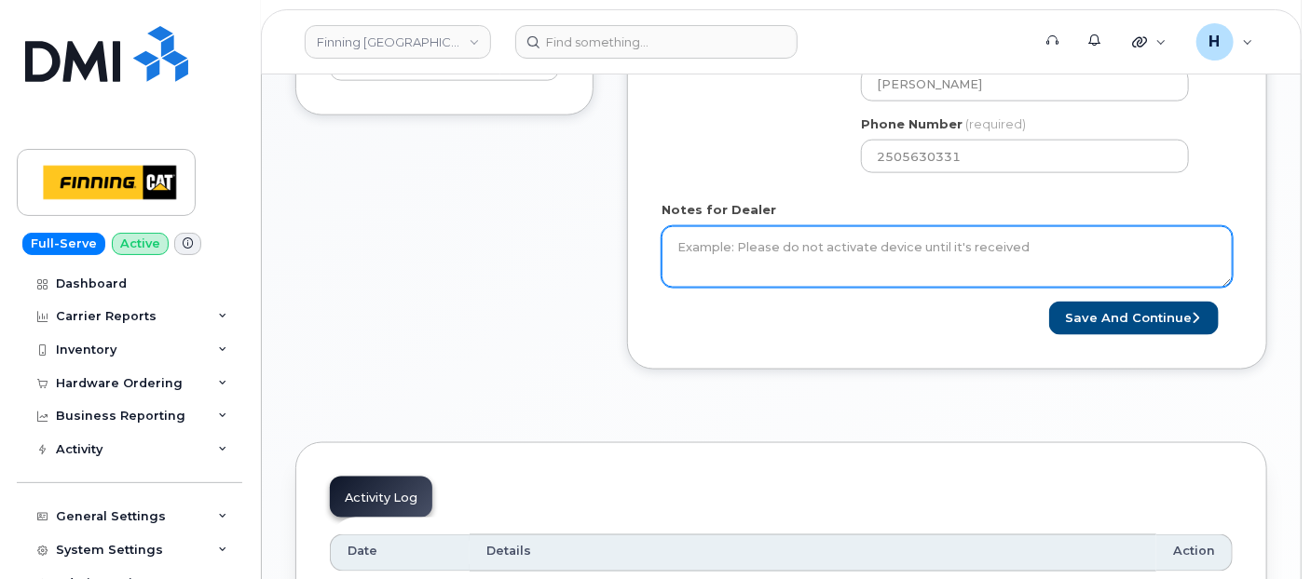
drag, startPoint x: 779, startPoint y: 248, endPoint x: 838, endPoint y: 231, distance: 61.9
click at [781, 248] on textarea "Notes for Dealer" at bounding box center [946, 256] width 571 height 61
paste textarea "New Activation Tablet BYOD $0.00 - New Activation (Customer Owned Hardware) Acc…"
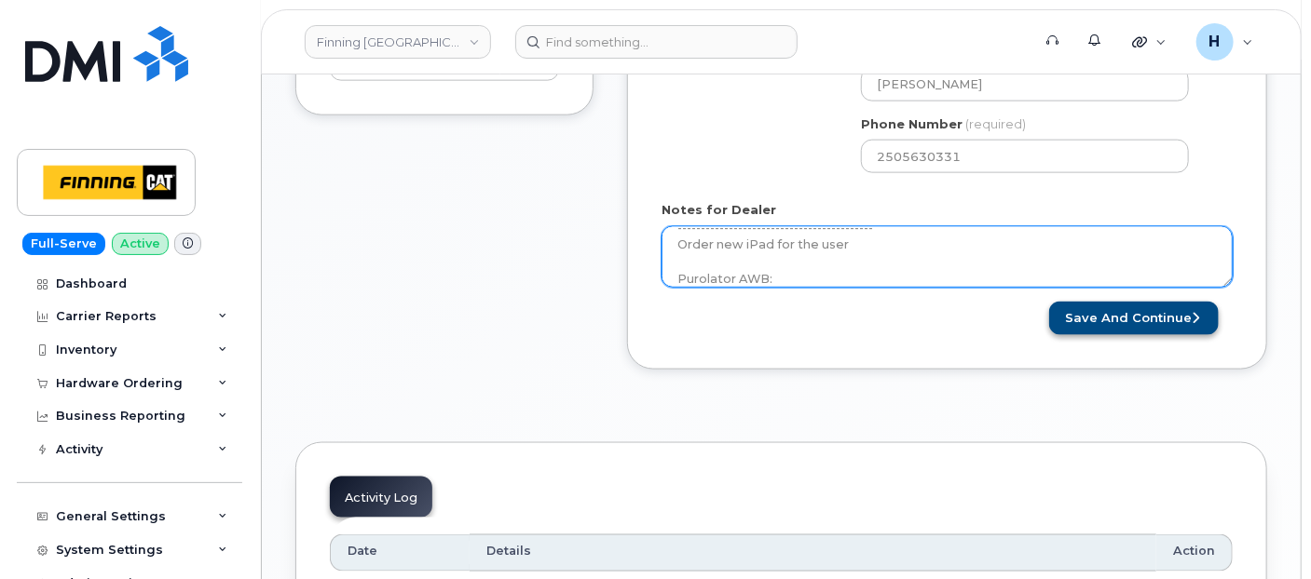
type textarea "New Activation Tablet BYOD $0.00 - New Activation (Customer Owned Hardware) Acc…"
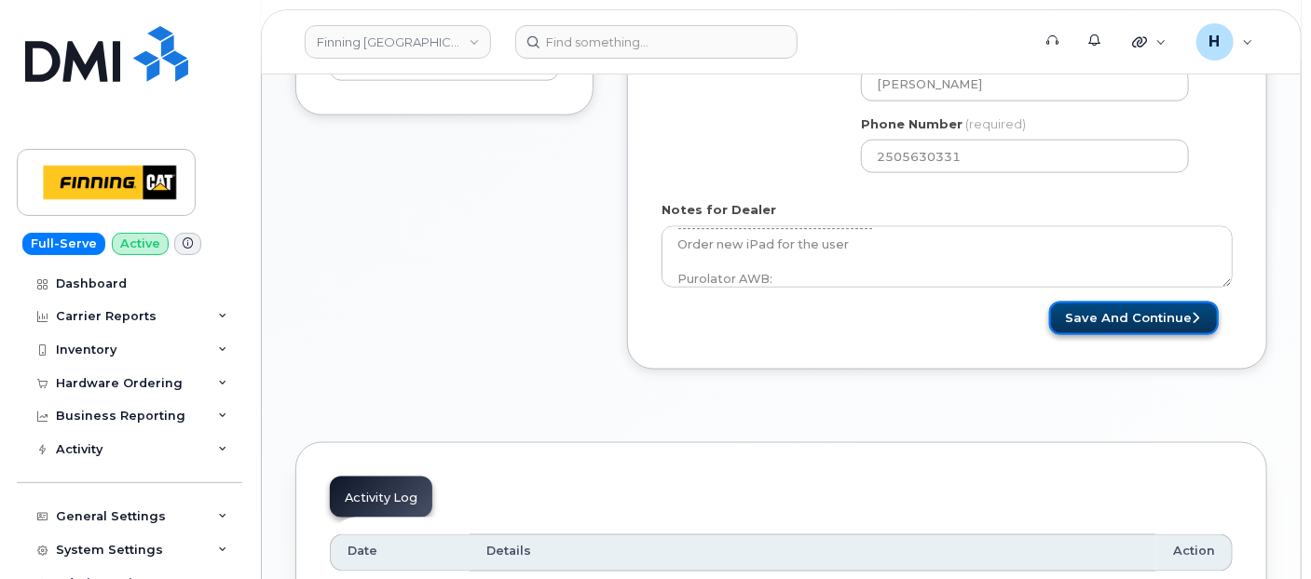
click at [1095, 314] on button "Save and Continue" at bounding box center [1134, 319] width 170 height 34
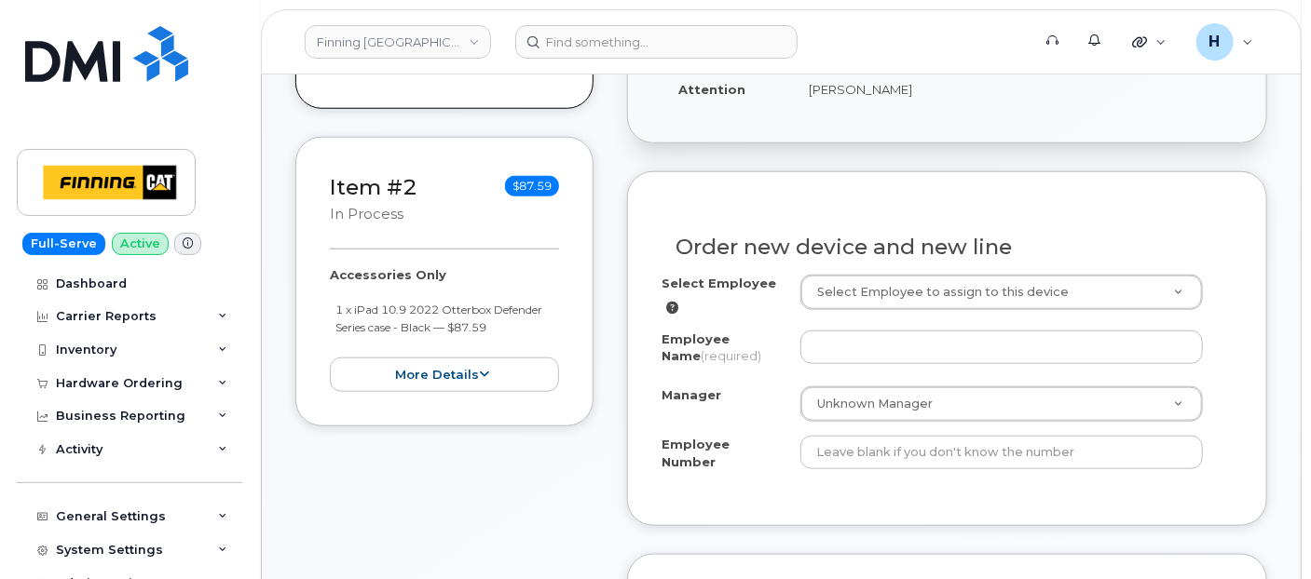
scroll to position [620, 0]
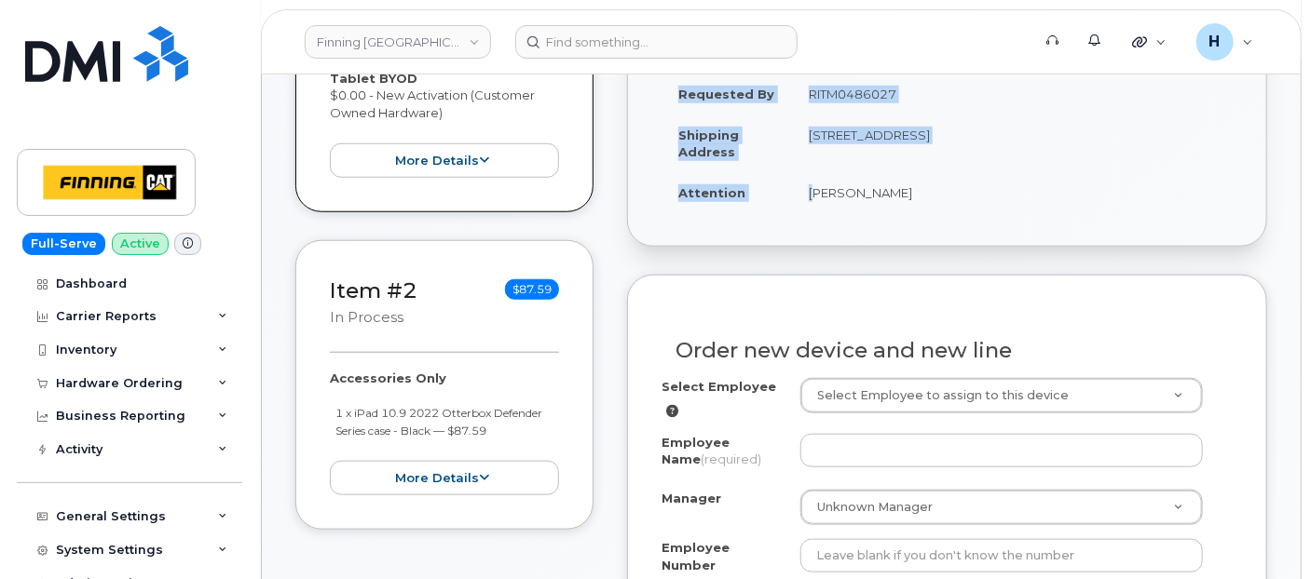
drag, startPoint x: 791, startPoint y: 200, endPoint x: 974, endPoint y: 218, distance: 184.4
click at [974, 218] on div "Created By [EMAIL_ADDRESS][DOMAIN_NAME] Created On [DATE] Requested By RITM0486…" at bounding box center [947, 111] width 638 height 270
copy table "Created By [PERSON_NAME][EMAIL_ADDRESS][DOMAIN_NAME] Created On [DATE] Requeste…"
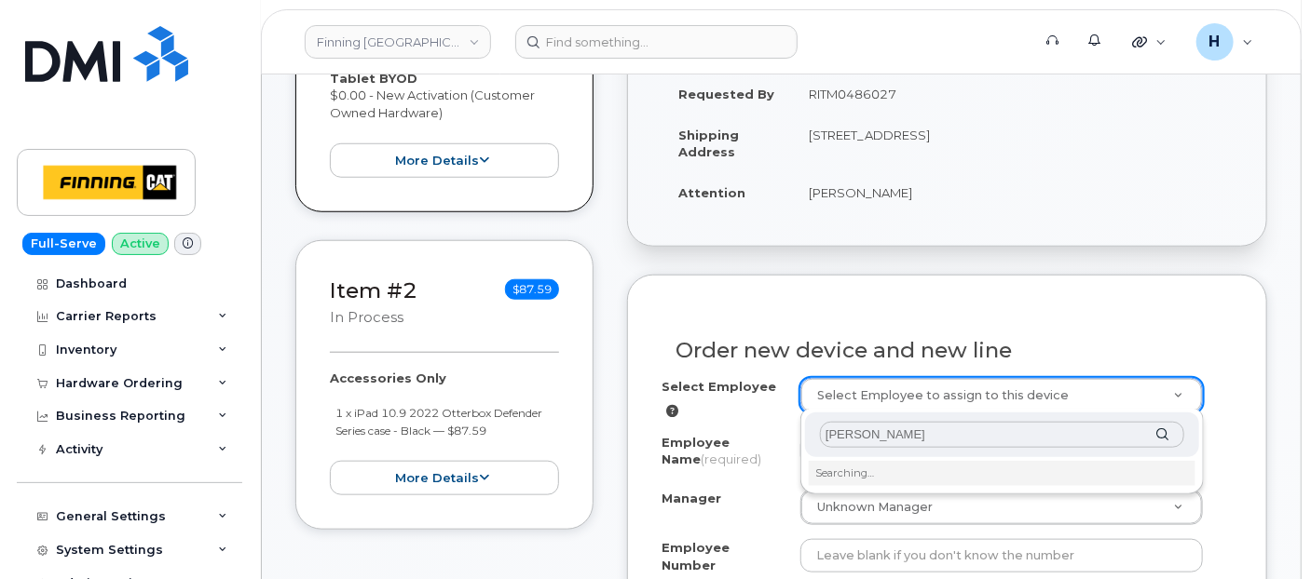
type input "[PERSON_NAME]"
type input "714577"
type input "[PERSON_NAME]"
type input "3493461"
select select "D54"
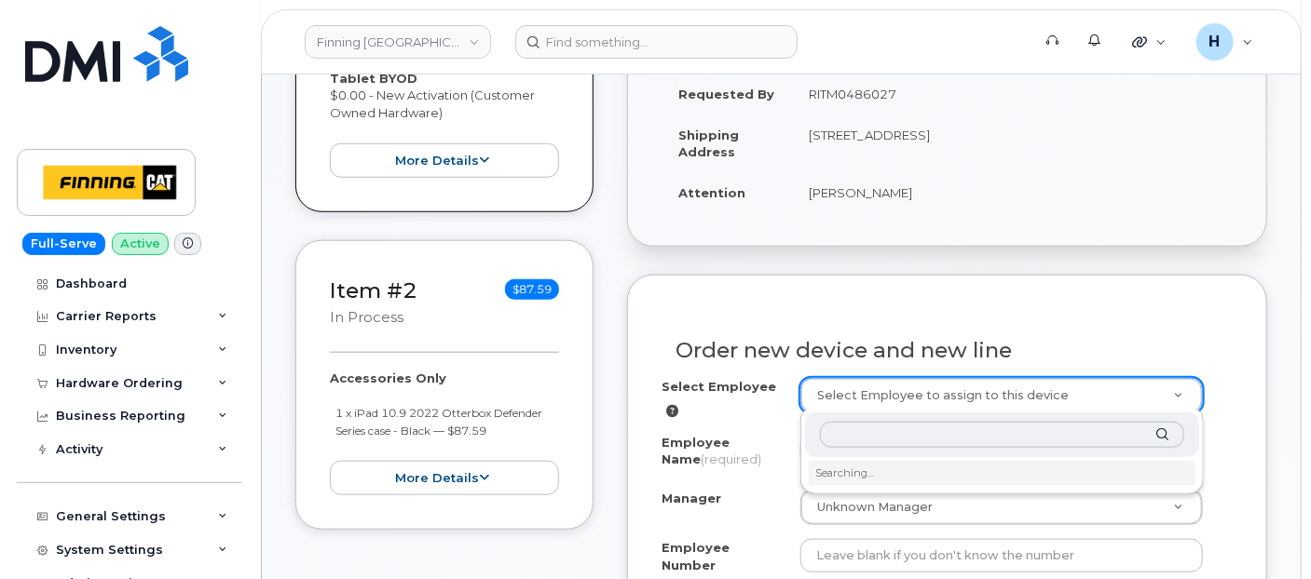
select select "CSMAAAD"
select select "15374"
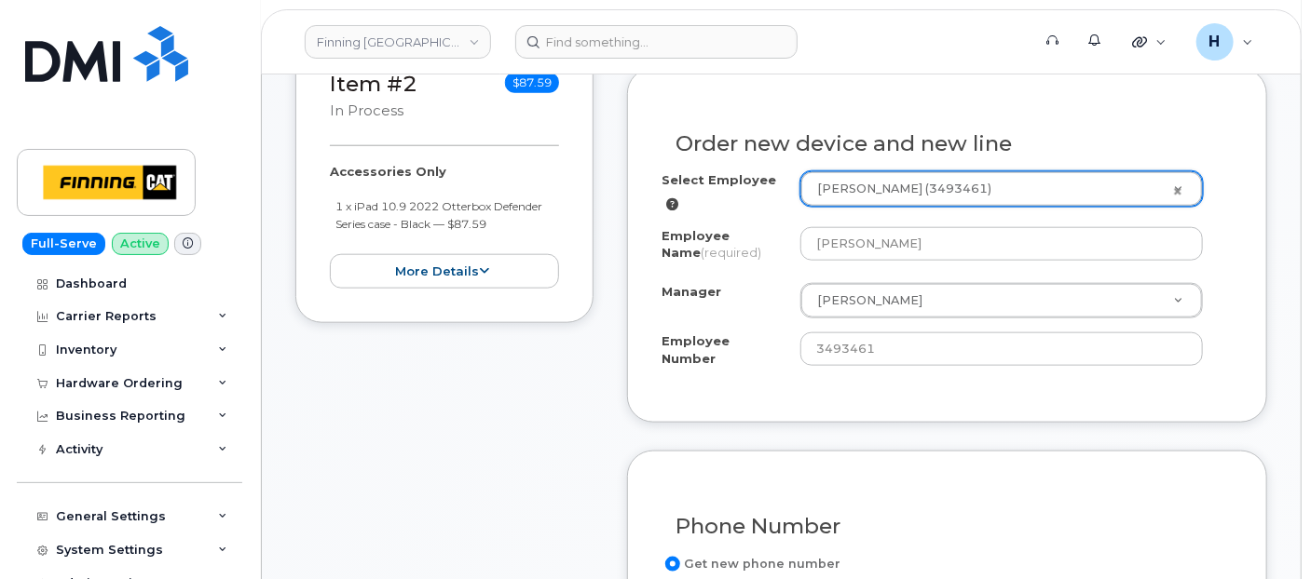
scroll to position [1138, 0]
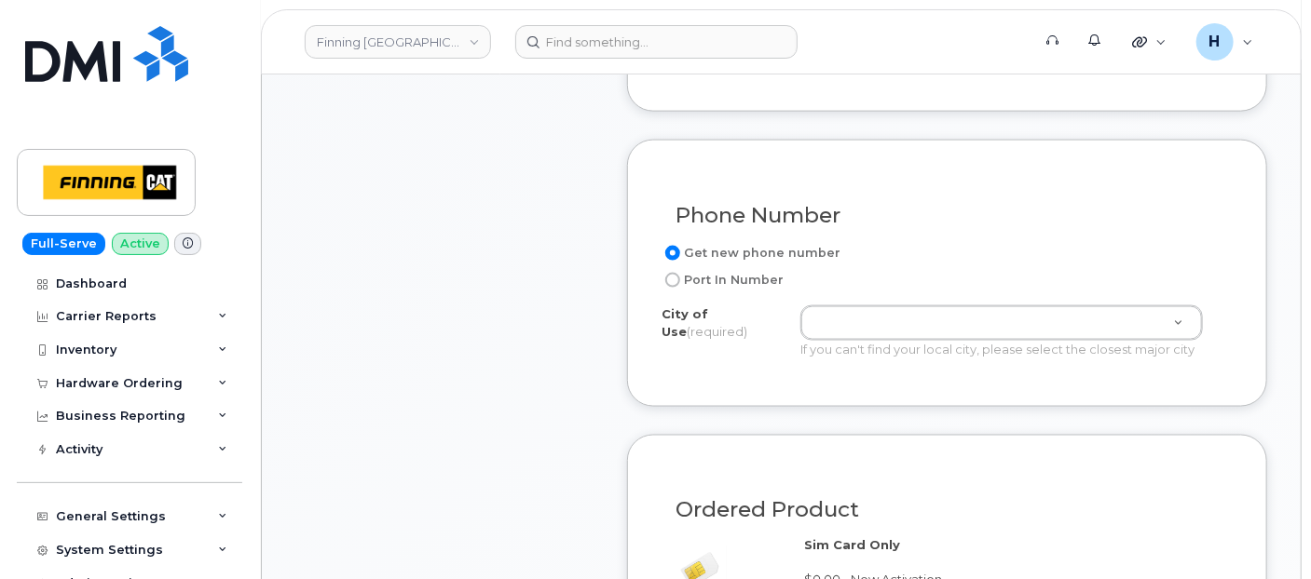
click at [873, 341] on div "If you can't find your local city, please select the closest major city" at bounding box center [1001, 350] width 402 height 18
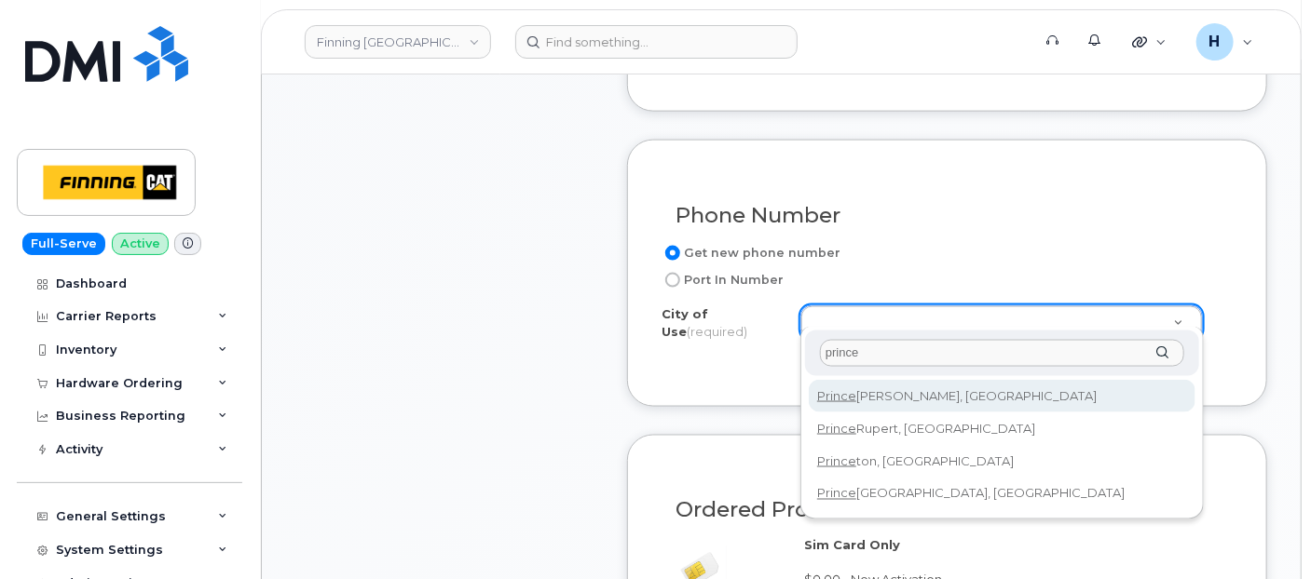
type input "prince"
type input "858"
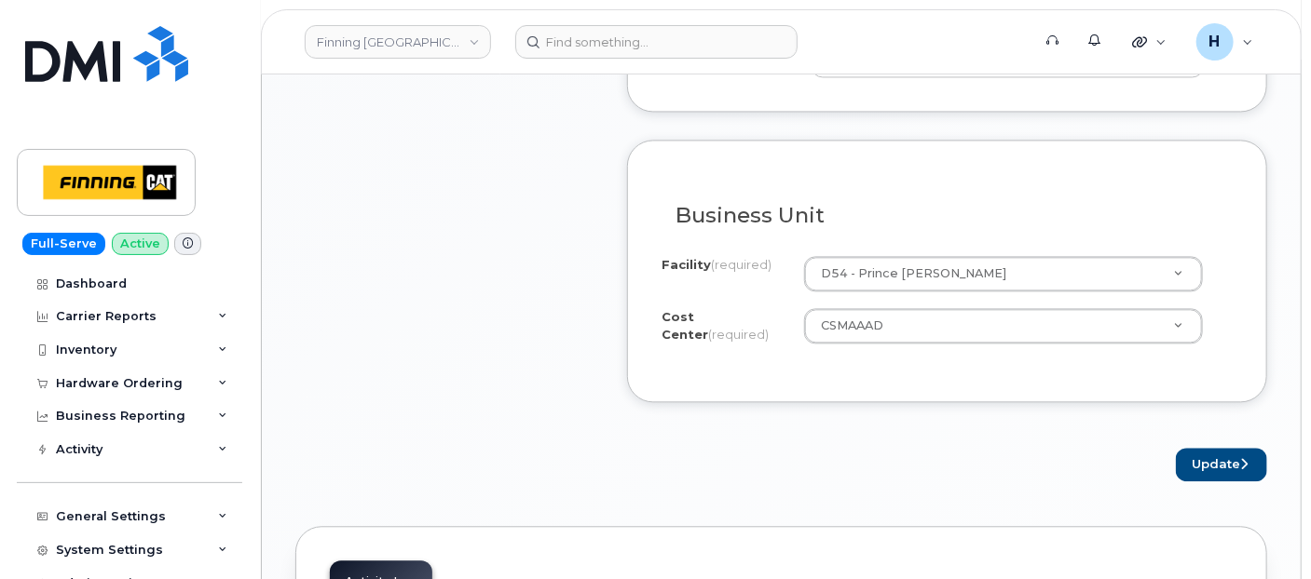
scroll to position [1759, 0]
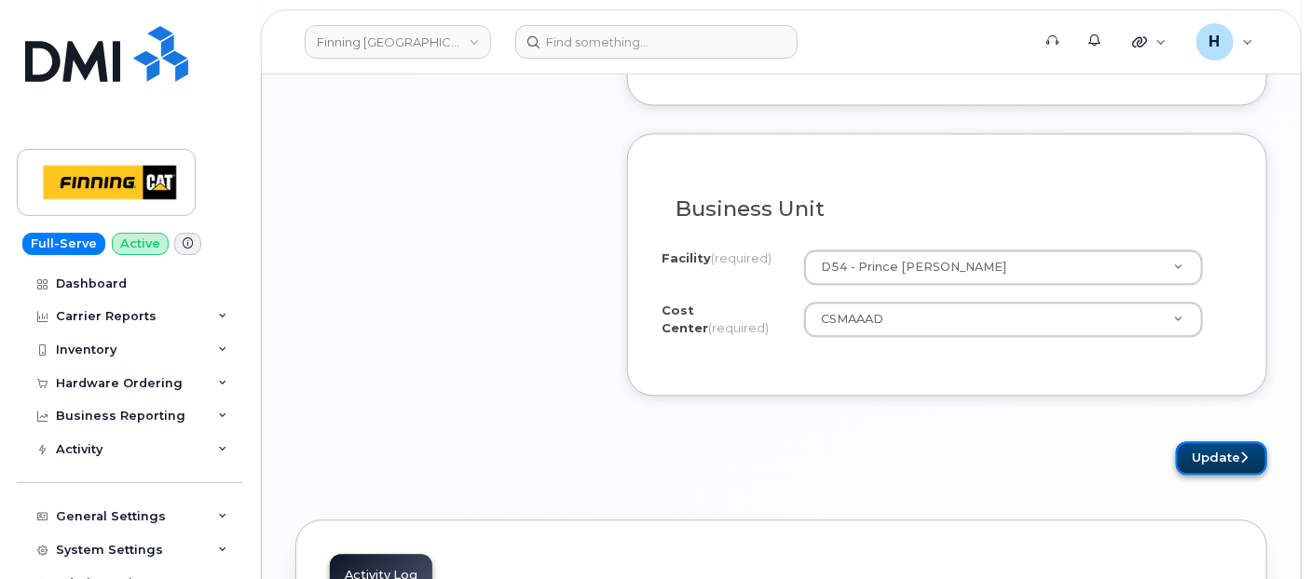
click at [1221, 449] on button "Update" at bounding box center [1221, 459] width 91 height 34
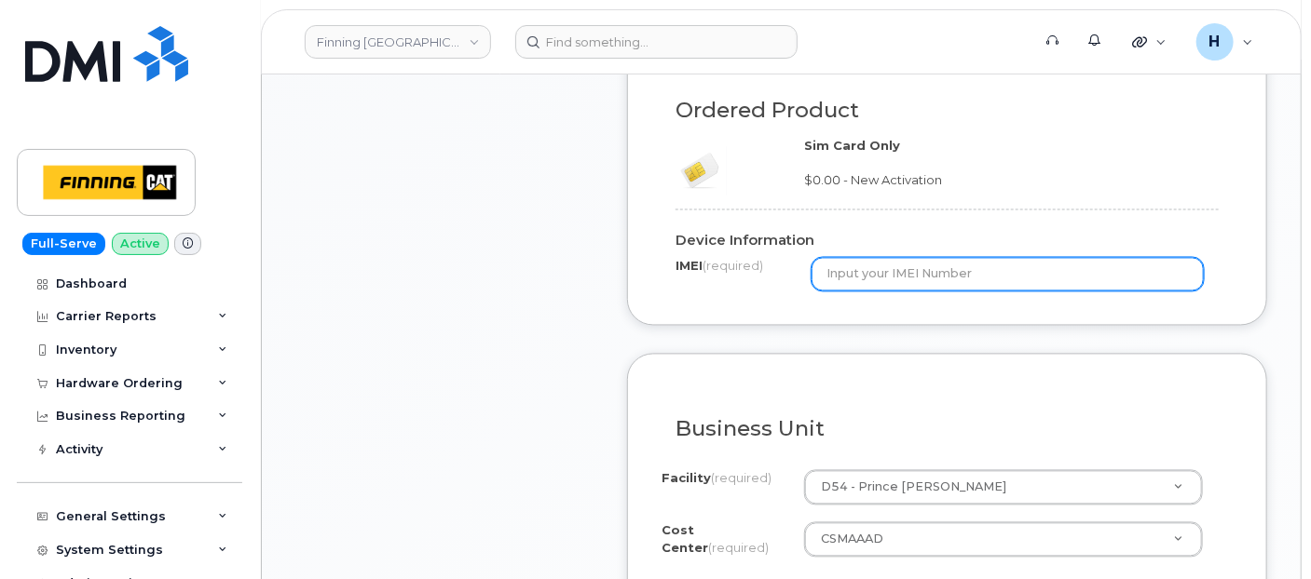
scroll to position [1345, 0]
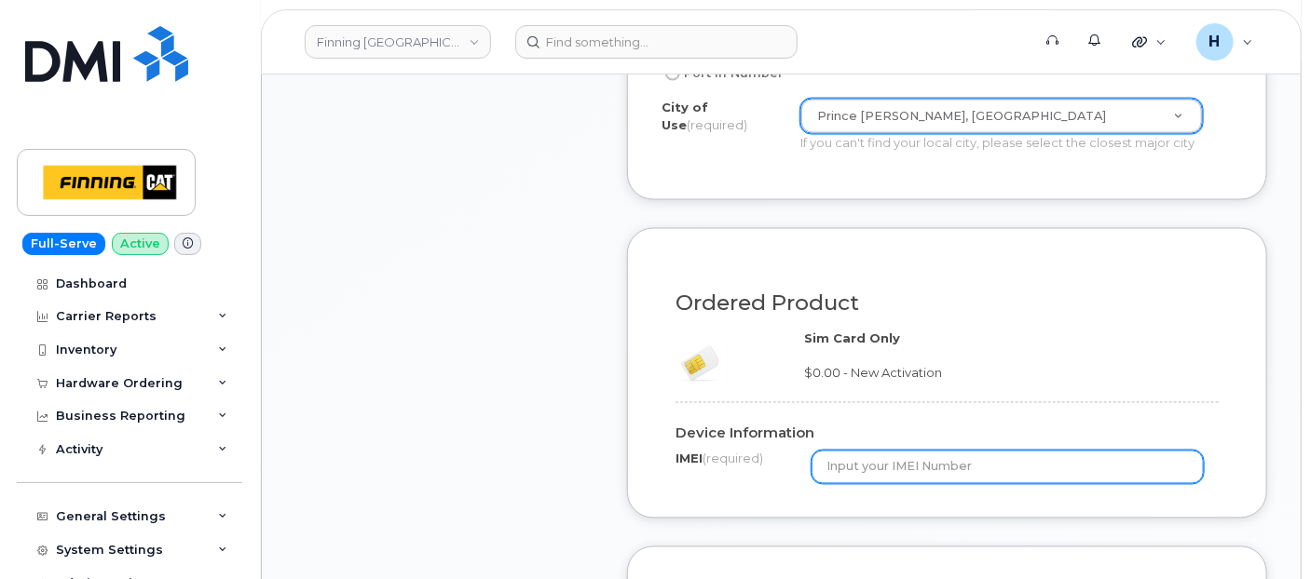
click at [849, 451] on input "text" at bounding box center [1007, 468] width 392 height 34
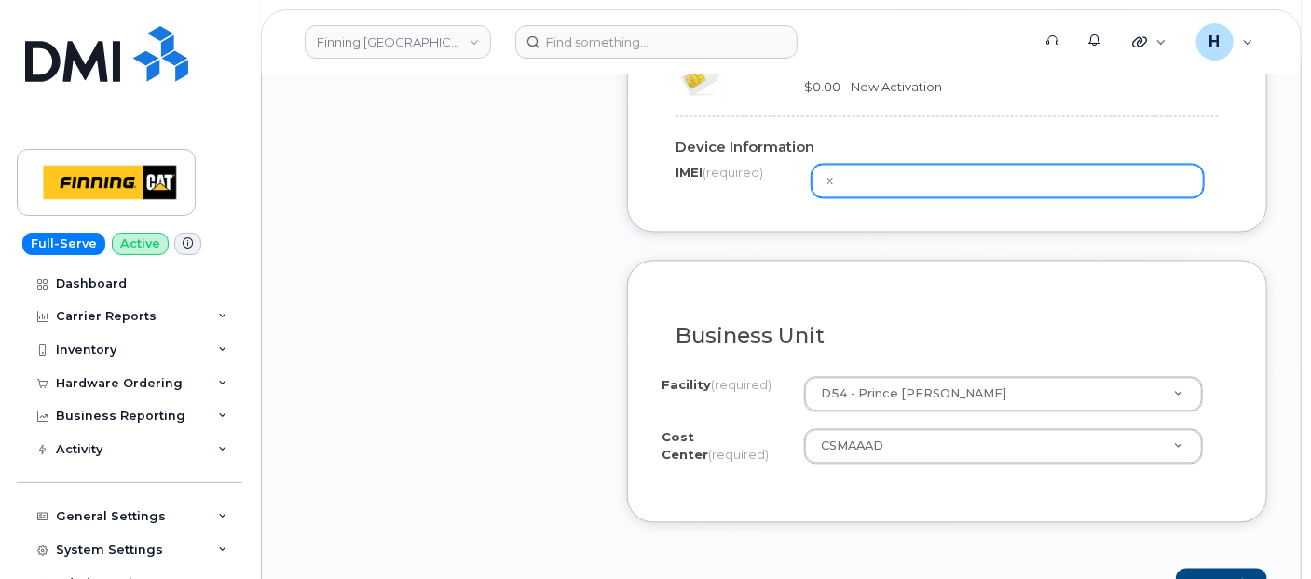
scroll to position [1863, 0]
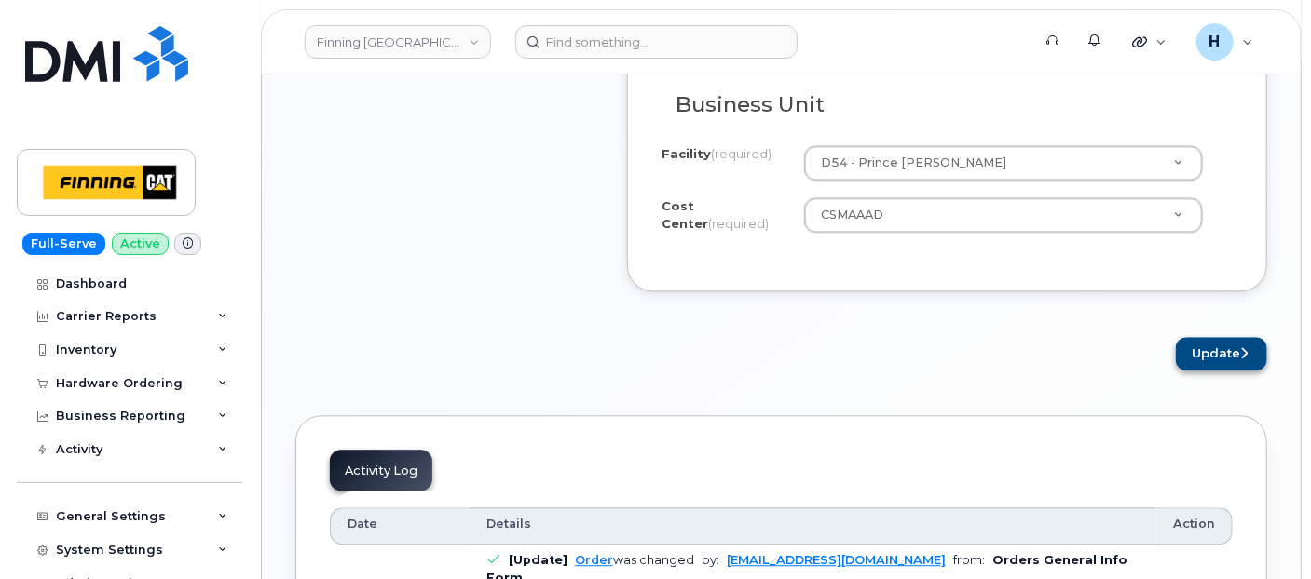
type input "x"
click at [1177, 348] on button "Update" at bounding box center [1221, 354] width 91 height 34
click at [1213, 339] on div "Please wait..." at bounding box center [947, 354] width 640 height 34
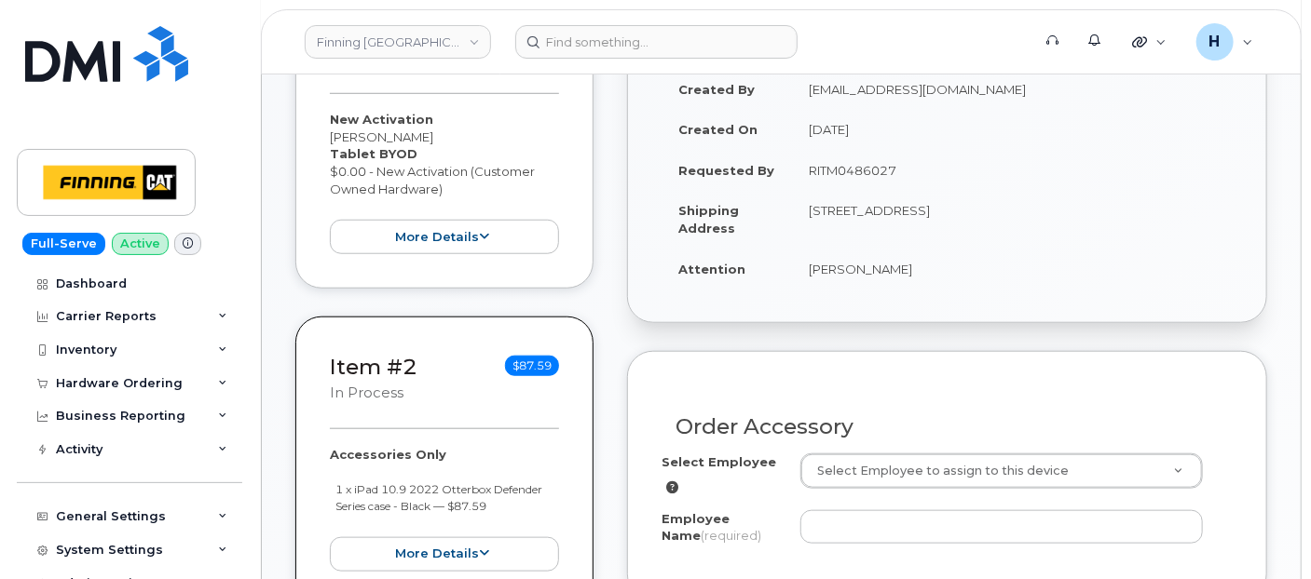
scroll to position [733, 0]
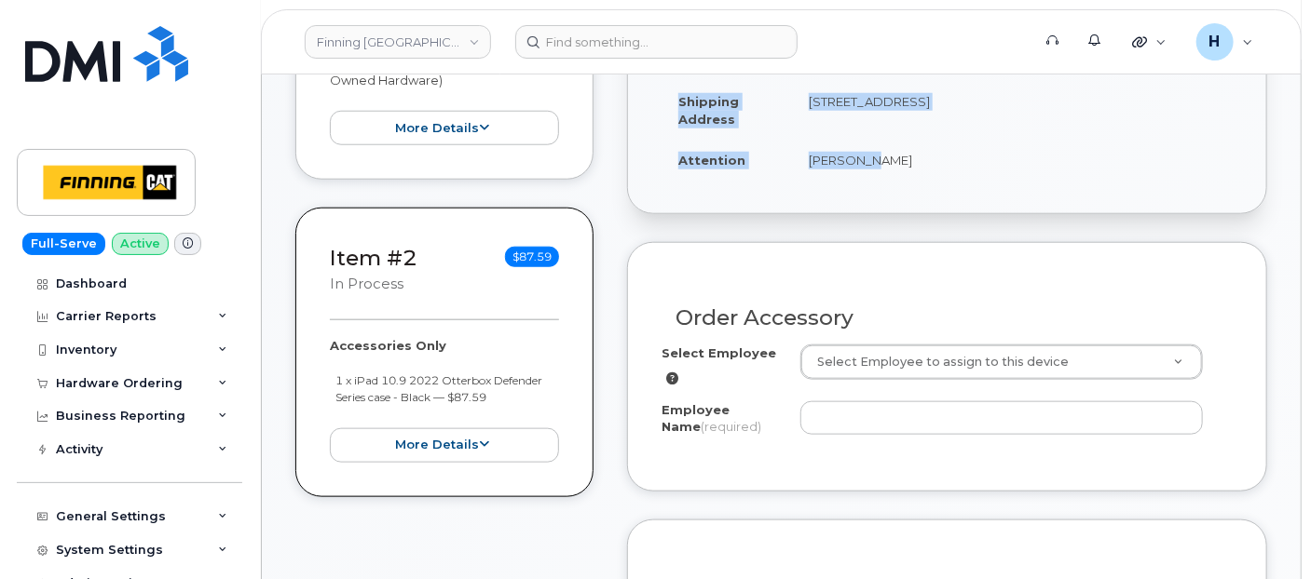
drag, startPoint x: 788, startPoint y: 180, endPoint x: 857, endPoint y: 162, distance: 71.2
click at [857, 162] on div "Created By [EMAIL_ADDRESS][DOMAIN_NAME] Created On [DATE] Requested By RITM0486…" at bounding box center [947, 78] width 638 height 270
drag, startPoint x: 857, startPoint y: 162, endPoint x: 798, endPoint y: 162, distance: 58.7
click at [798, 162] on td "[PERSON_NAME]" at bounding box center [1012, 160] width 441 height 41
click at [803, 158] on td "[PERSON_NAME]" at bounding box center [1012, 160] width 441 height 41
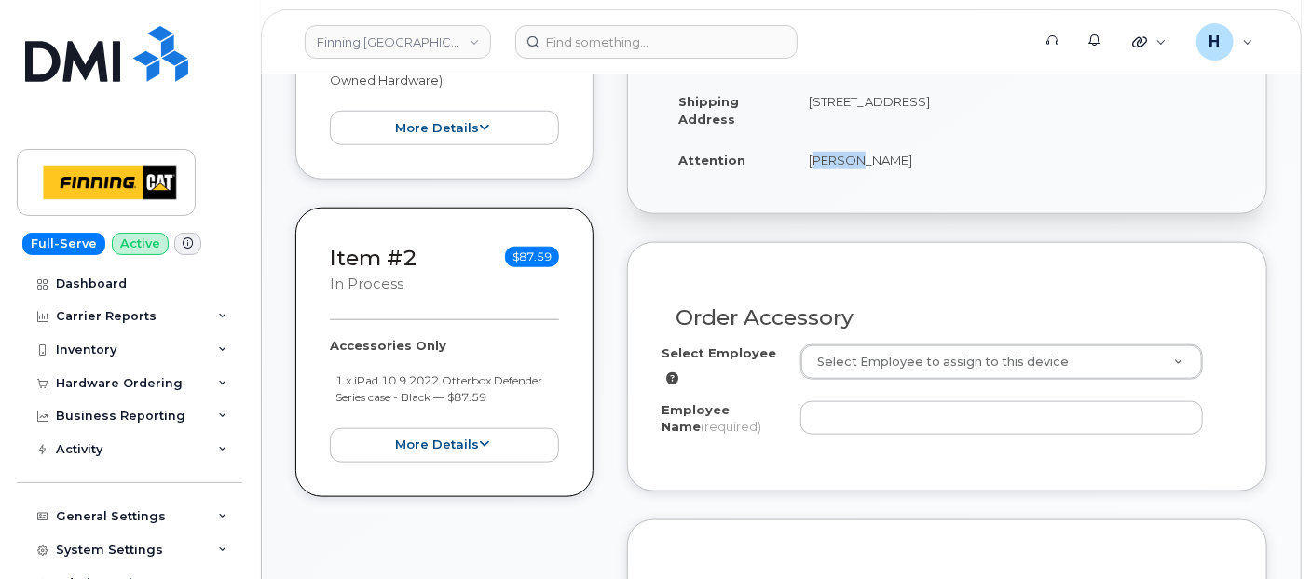
click at [803, 158] on td "[PERSON_NAME]" at bounding box center [1012, 160] width 441 height 41
click at [804, 158] on td "[PERSON_NAME]" at bounding box center [1012, 160] width 441 height 41
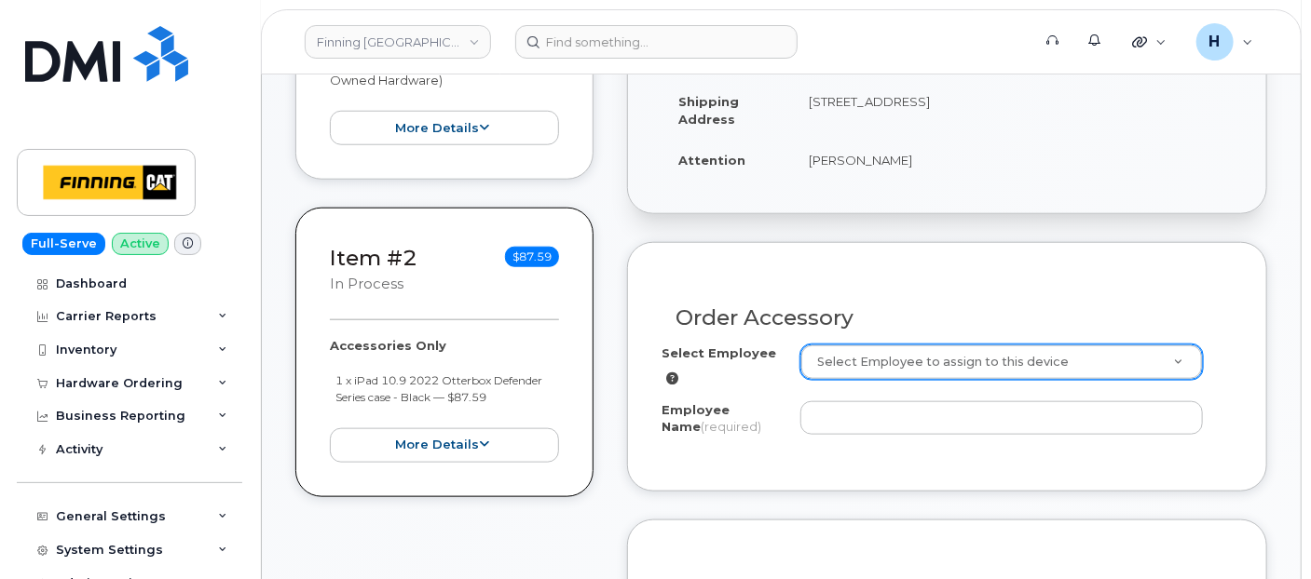
paste input "[PERSON_NAME]"
type input "[PERSON_NAME]"
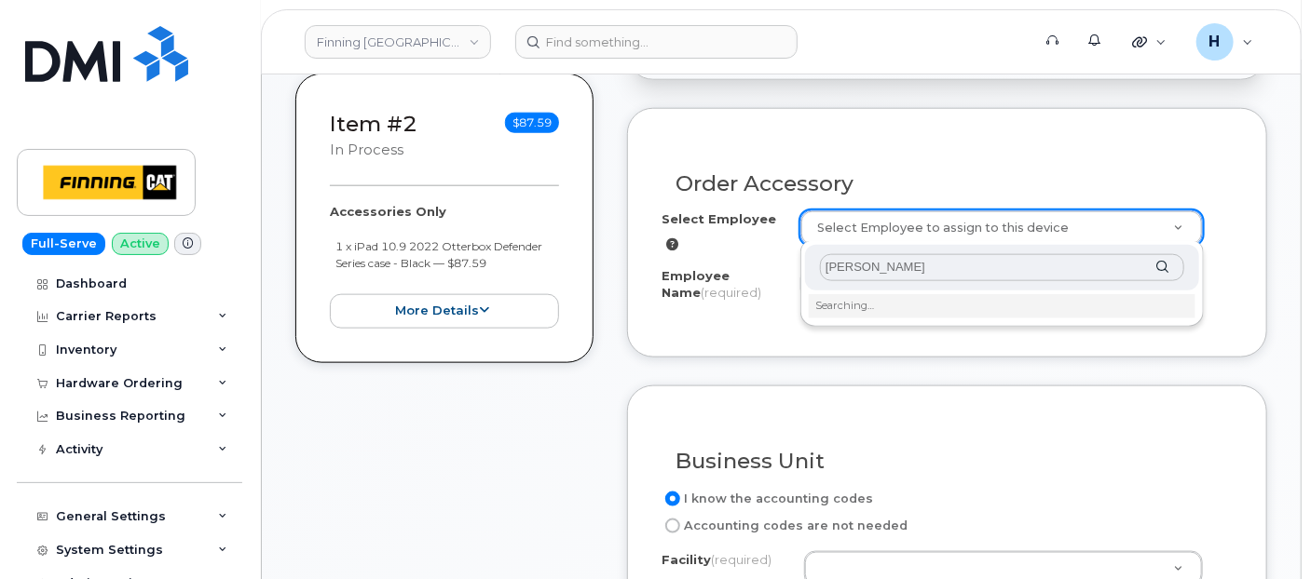
scroll to position [940, 0]
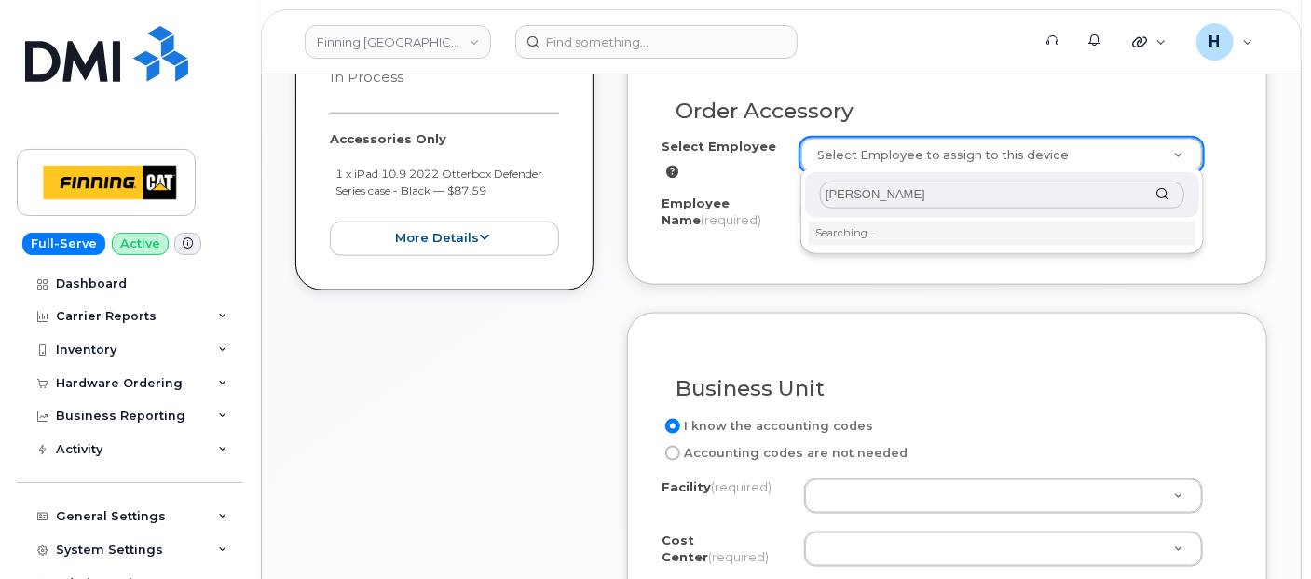
type input "[PERSON_NAME]"
click at [869, 250] on div "Blake Konig Searching…" at bounding box center [1001, 212] width 403 height 86
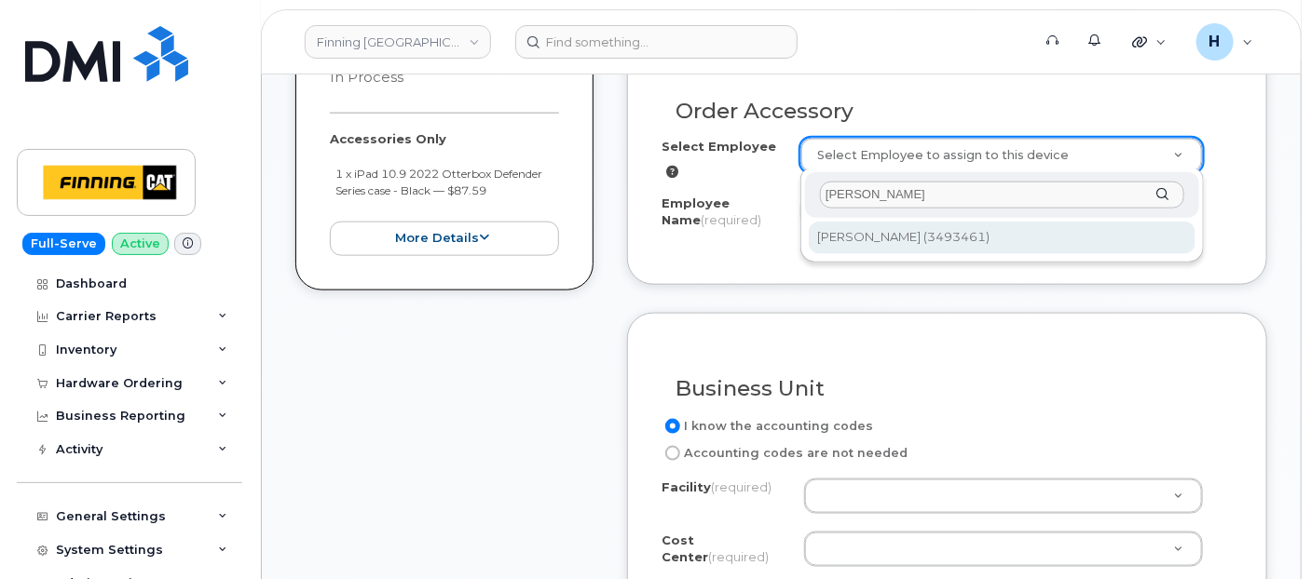
type input "714577"
type input "[PERSON_NAME]"
select select "D54"
select select "CSMAAAD"
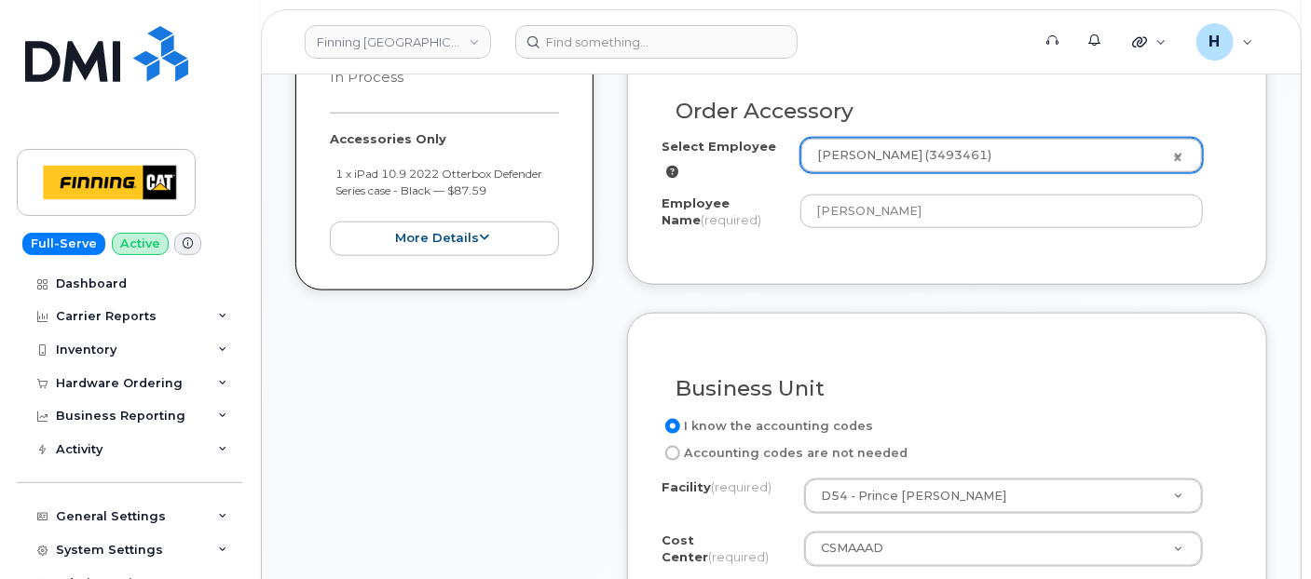
scroll to position [1355, 0]
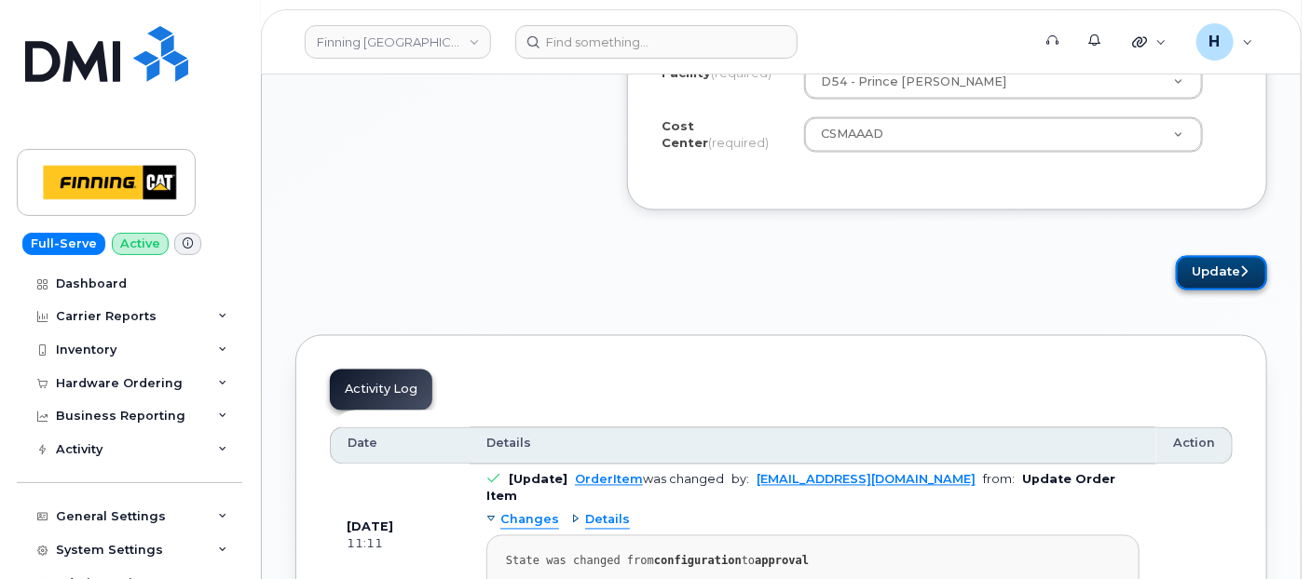
click at [1185, 279] on button "Update" at bounding box center [1221, 273] width 91 height 34
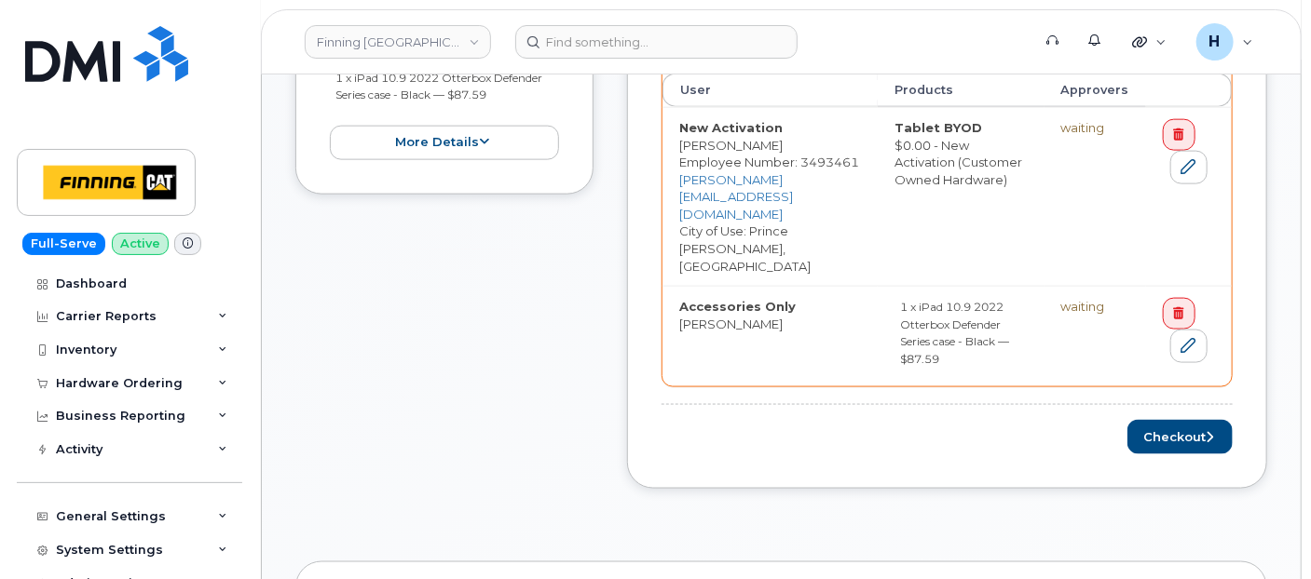
scroll to position [1138, 0]
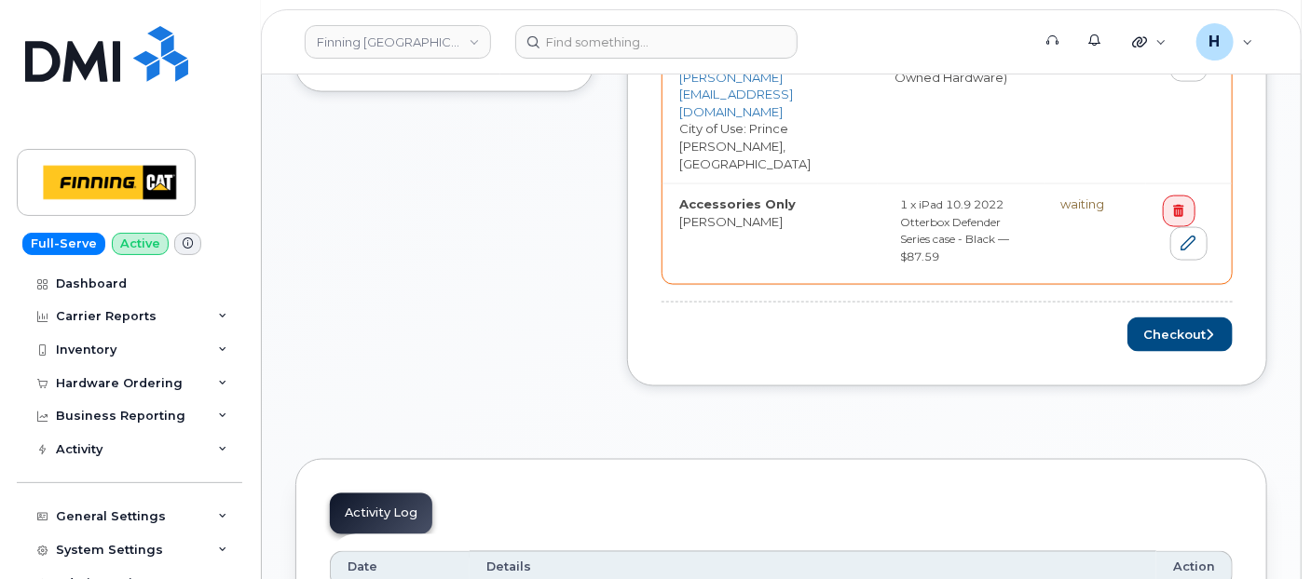
click at [1174, 298] on div "Order Items Waiting Items User Products Approvers New Activation [PERSON_NAME] …" at bounding box center [947, 112] width 640 height 550
click at [1165, 318] on button "Checkout" at bounding box center [1179, 335] width 105 height 34
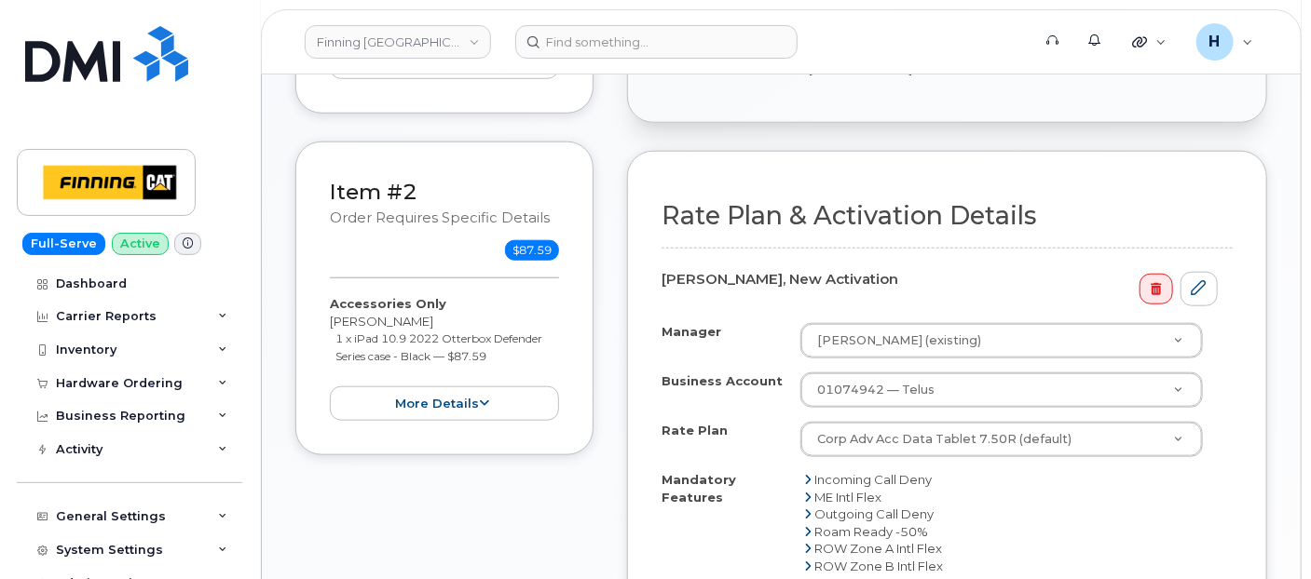
scroll to position [837, 0]
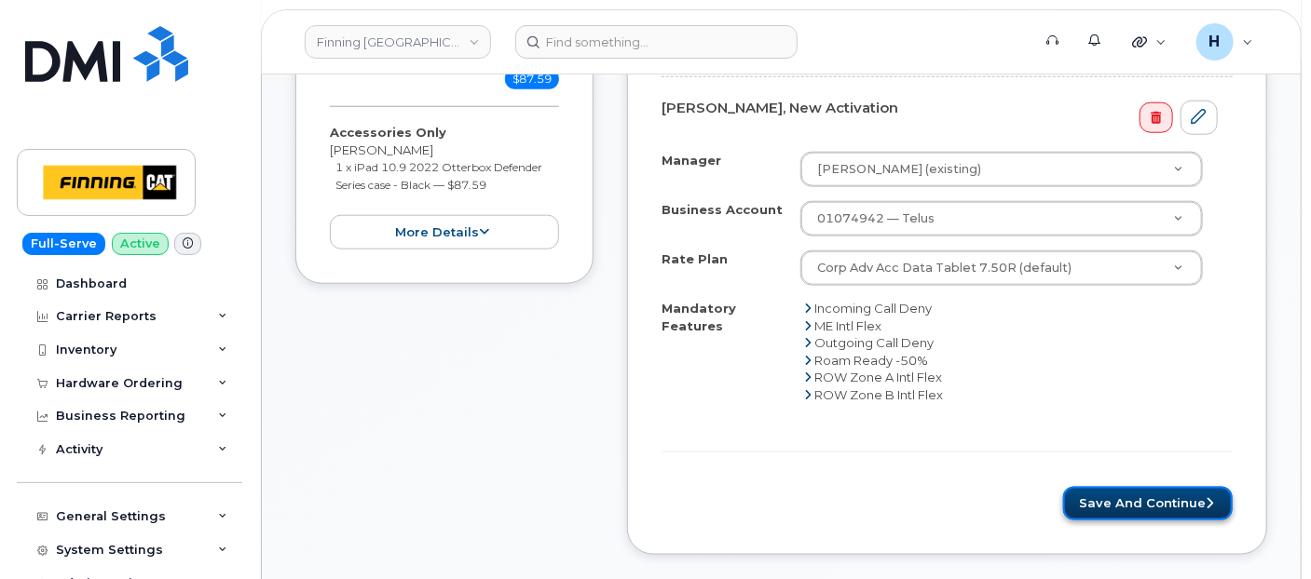
click at [1157, 495] on button "Save and Continue" at bounding box center [1148, 504] width 170 height 34
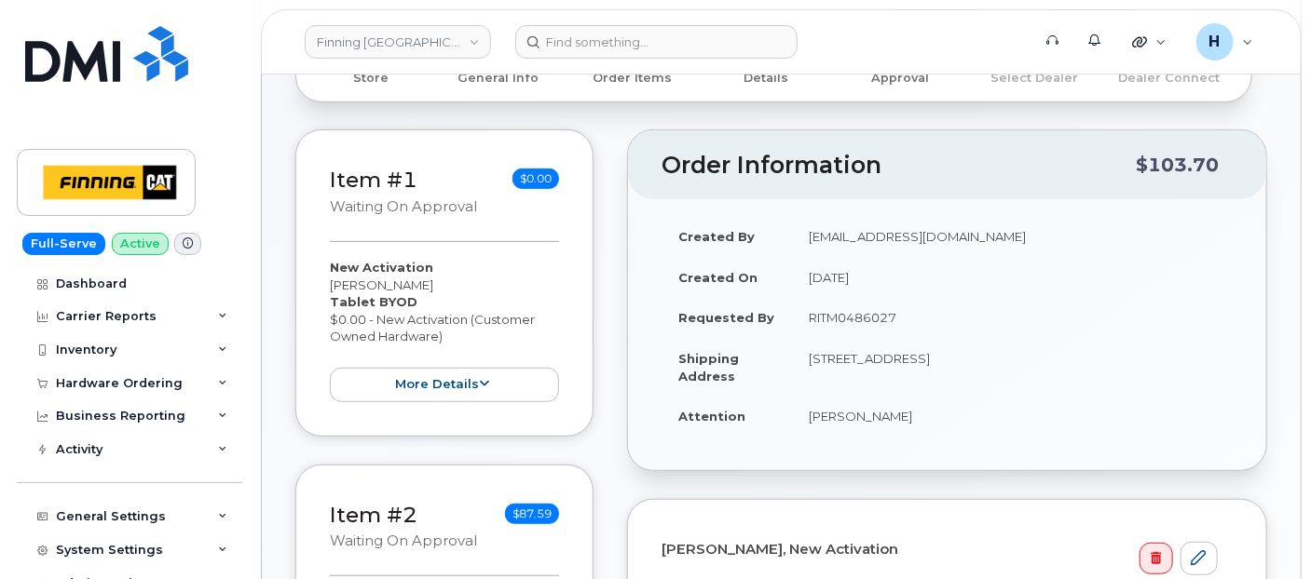
scroll to position [414, 0]
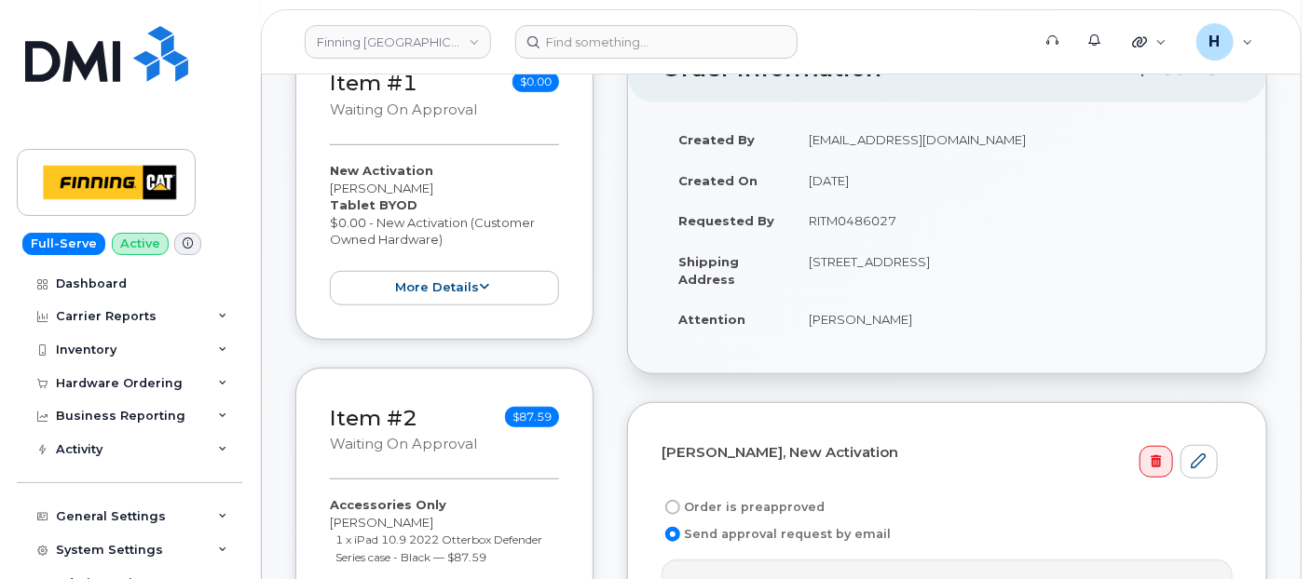
click at [720, 503] on label "Order is preapproved" at bounding box center [742, 508] width 163 height 22
click at [680, 503] on input "Order is preapproved" at bounding box center [672, 507] width 15 height 15
radio input "true"
drag, startPoint x: 800, startPoint y: 217, endPoint x: 904, endPoint y: 223, distance: 103.6
click at [904, 223] on td "RITM0486027" at bounding box center [1012, 220] width 441 height 41
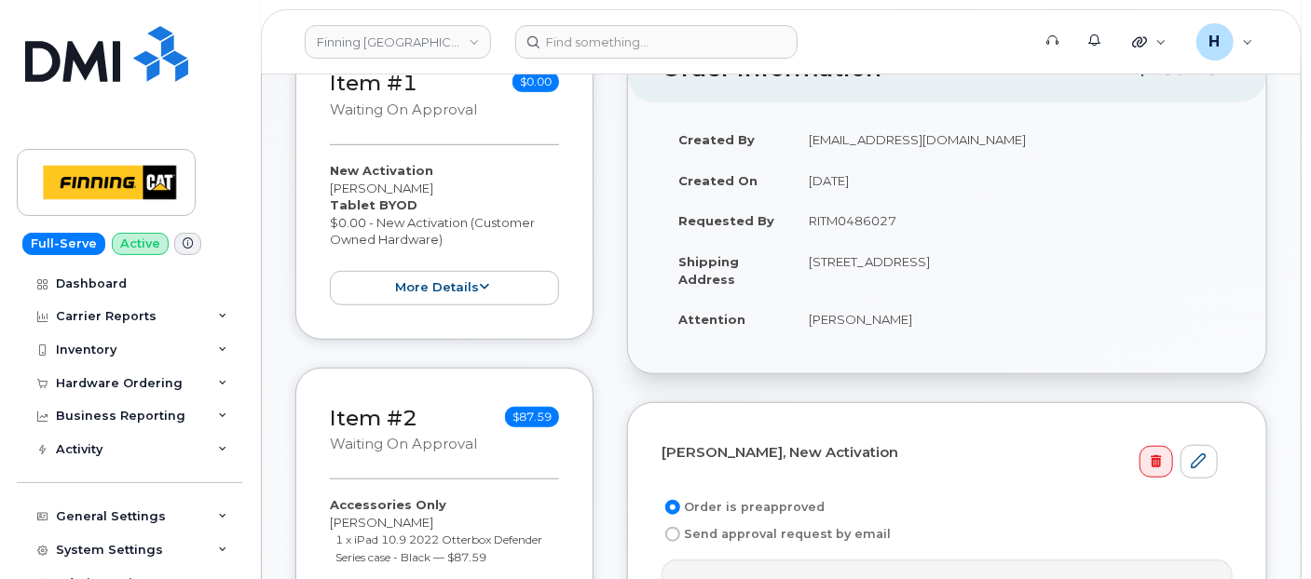
copy td "RITM0486027"
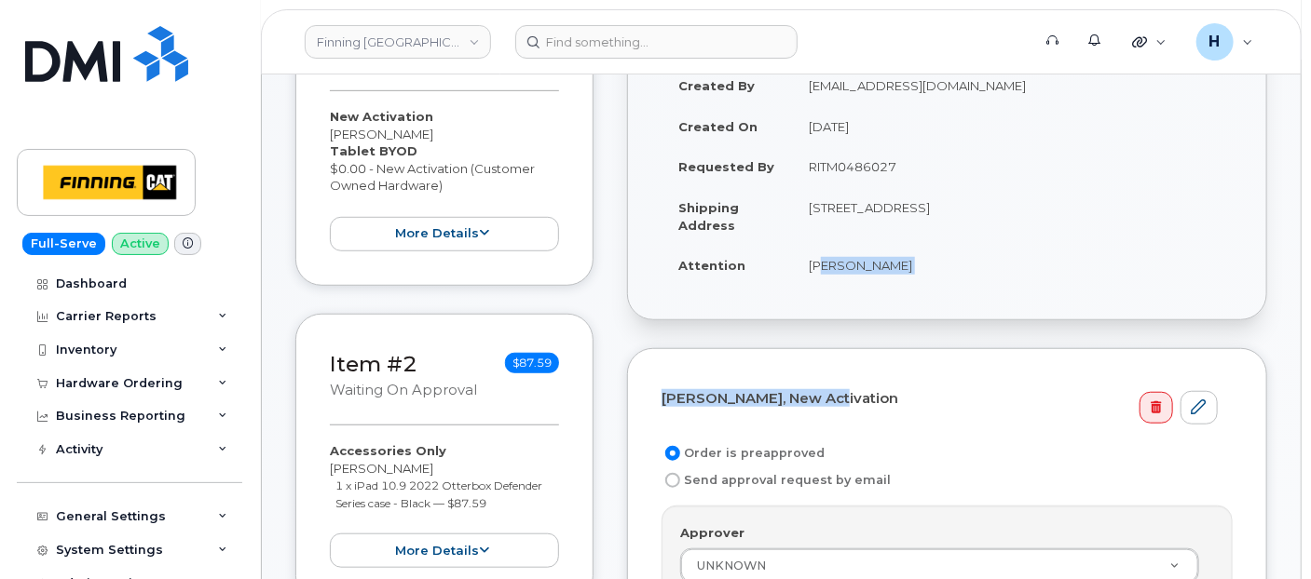
drag, startPoint x: 904, startPoint y: 223, endPoint x: 819, endPoint y: 327, distance: 134.4
click at [819, 327] on div "Order Information $103.70 Created By hakaur@dminc.com Created On September 8, 2…" at bounding box center [947, 488] width 640 height 1018
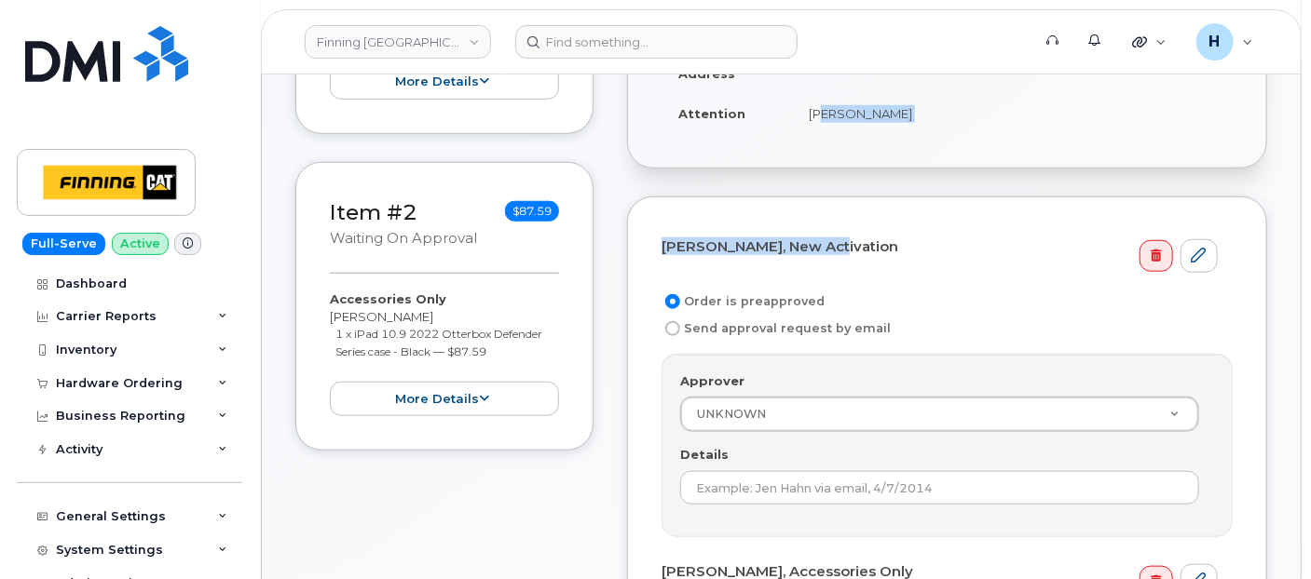
scroll to position [620, 0]
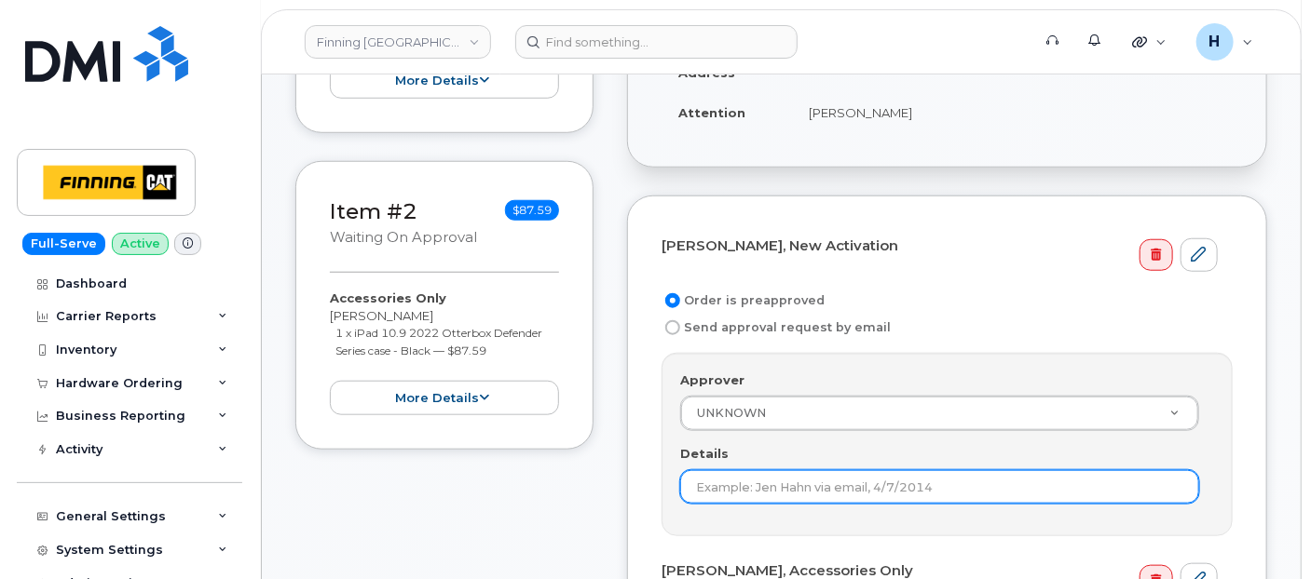
drag, startPoint x: 817, startPoint y: 328, endPoint x: 697, endPoint y: 476, distance: 190.7
click at [697, 476] on input "Details" at bounding box center [939, 487] width 519 height 34
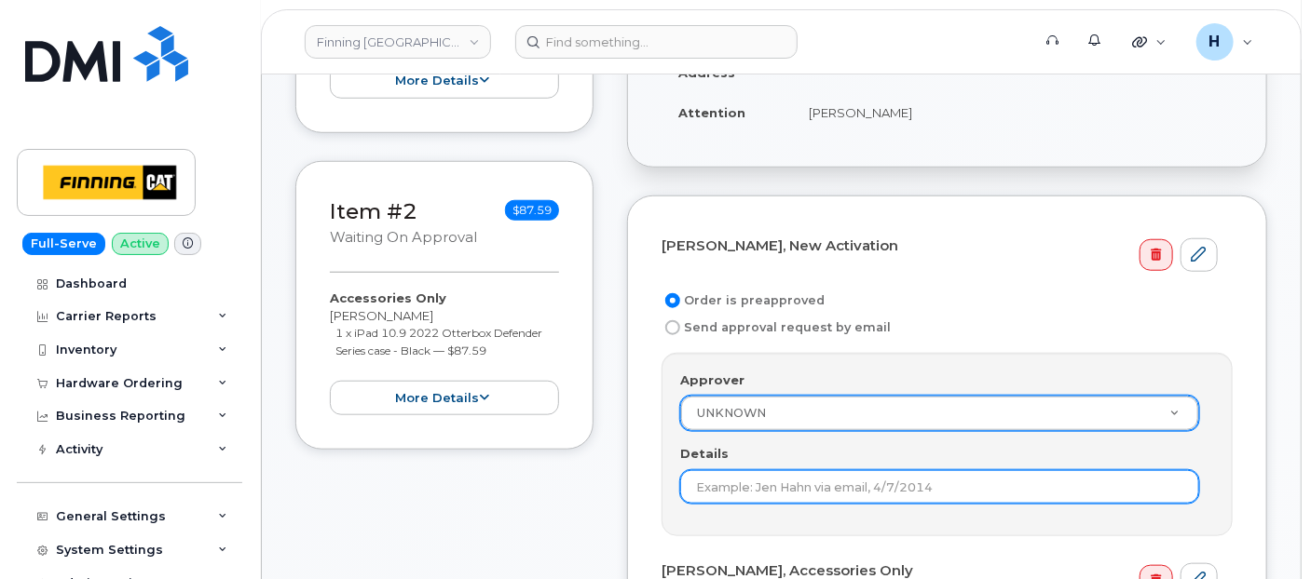
paste input "RITM0486027"
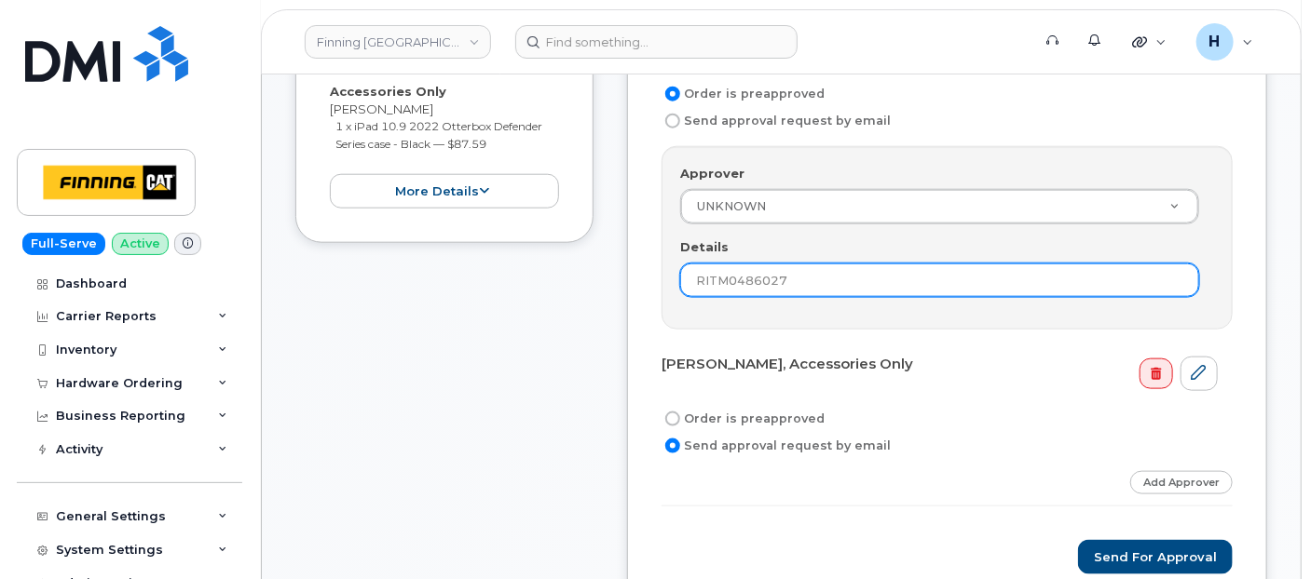
type input "RITM0486027"
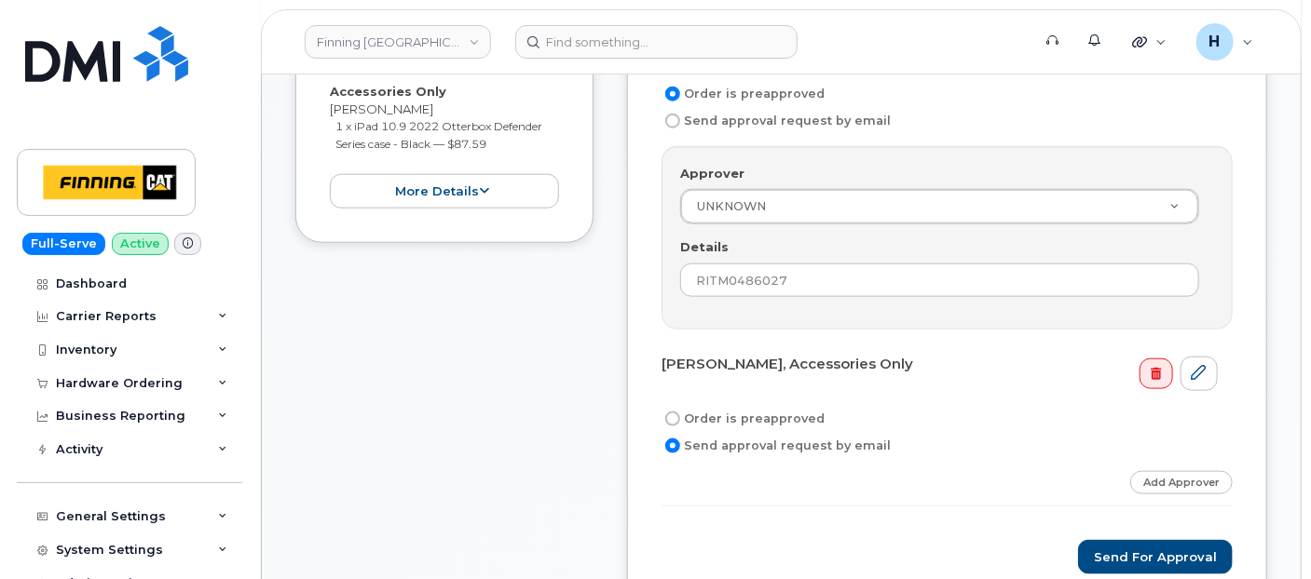
click at [702, 413] on label "Order is preapproved" at bounding box center [742, 419] width 163 height 22
click at [680, 413] on input "Order is preapproved" at bounding box center [672, 419] width 15 height 15
radio input "true"
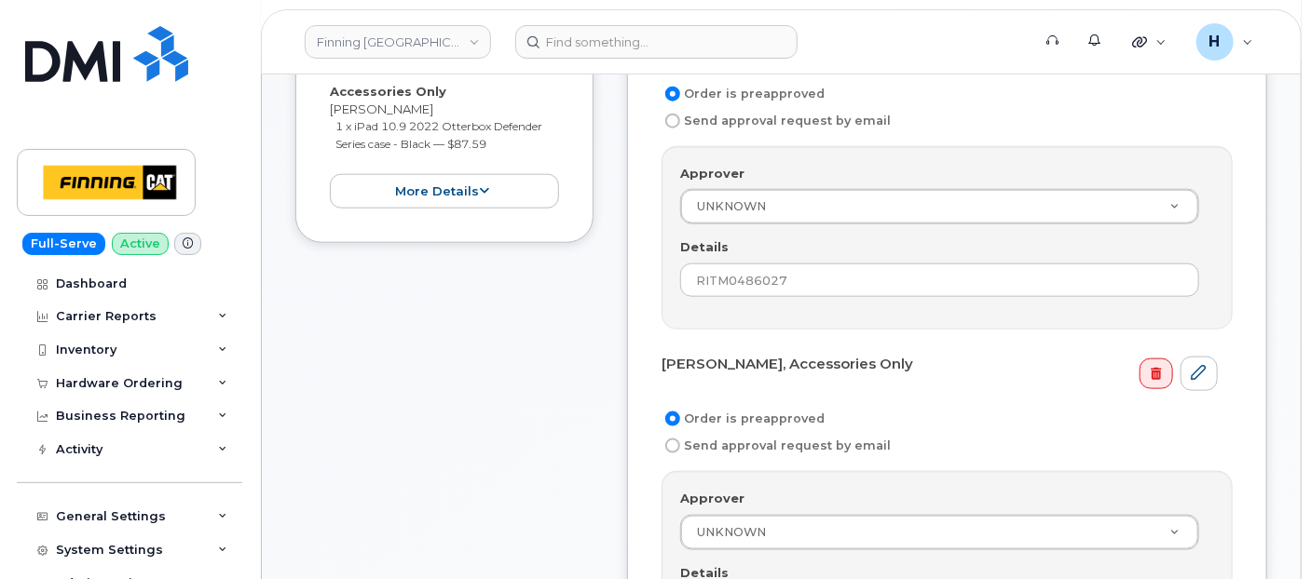
scroll to position [1035, 0]
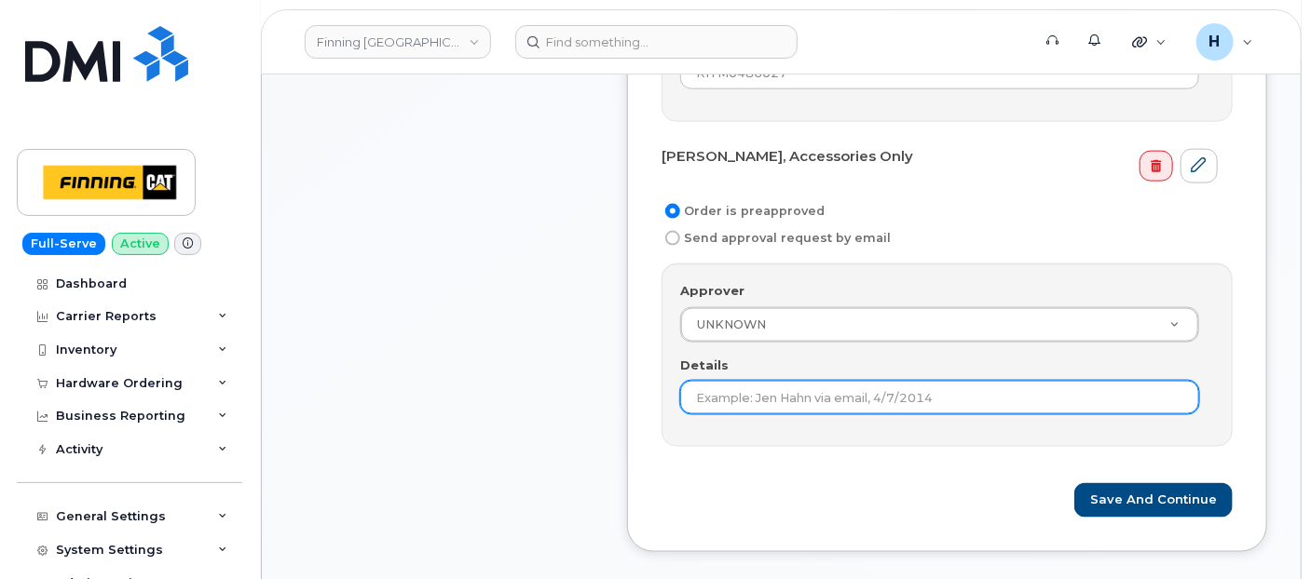
click at [709, 386] on input "Details" at bounding box center [939, 398] width 519 height 34
paste input "RITM0486027"
type input "RITM0486027"
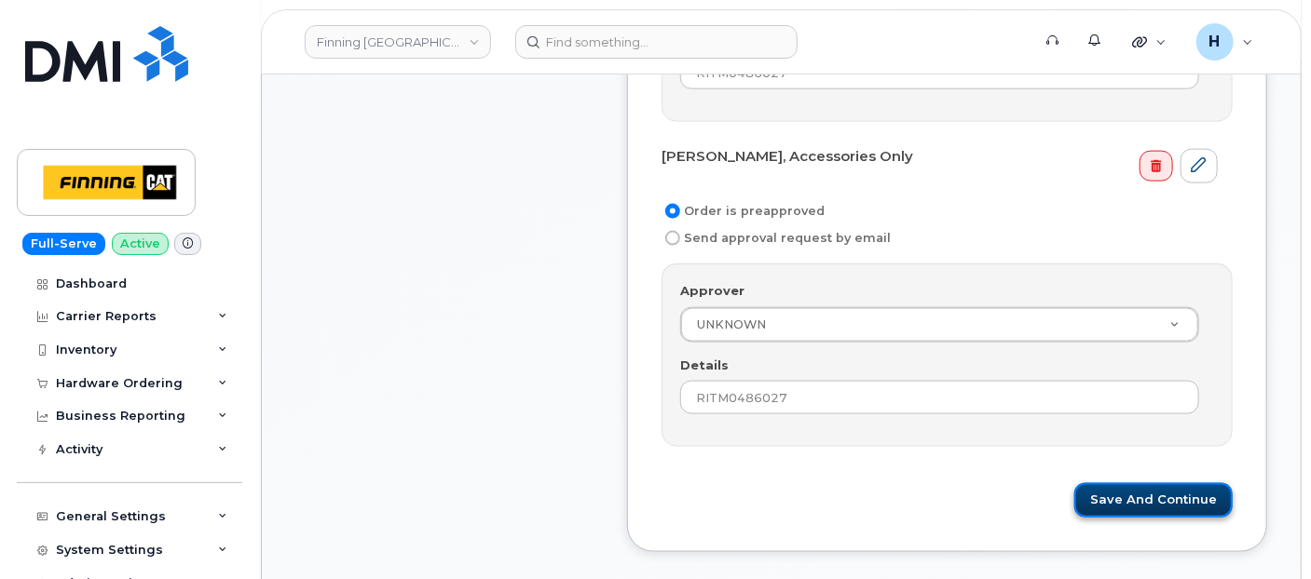
click at [1140, 486] on button "Save and Continue" at bounding box center [1153, 501] width 158 height 34
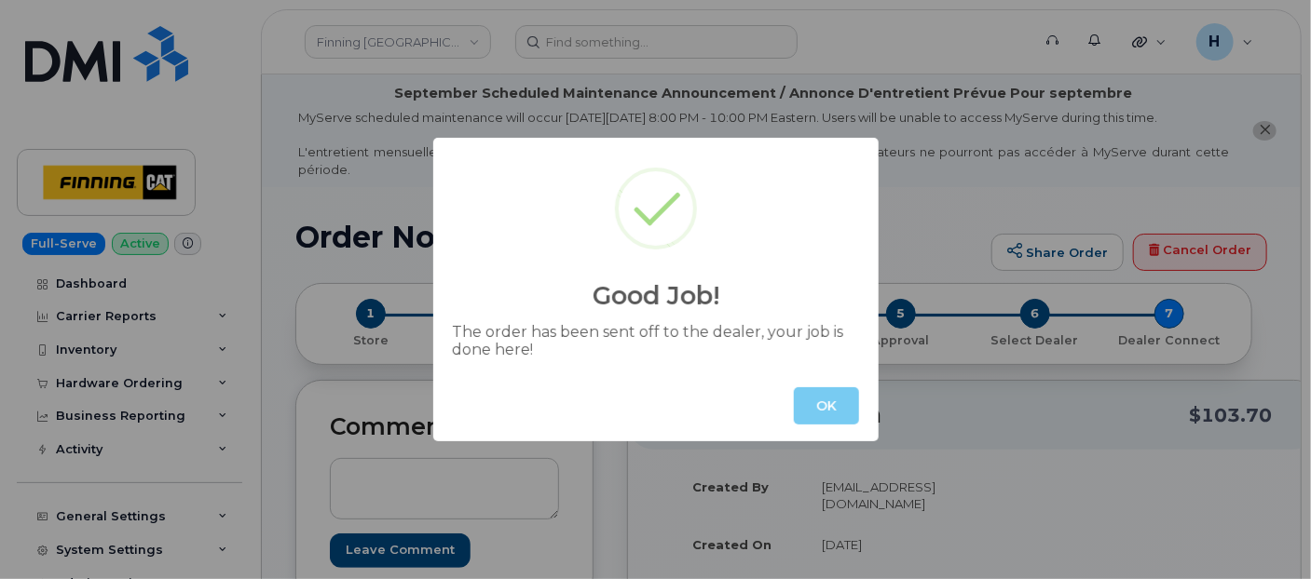
click at [817, 402] on button "OK" at bounding box center [826, 406] width 65 height 37
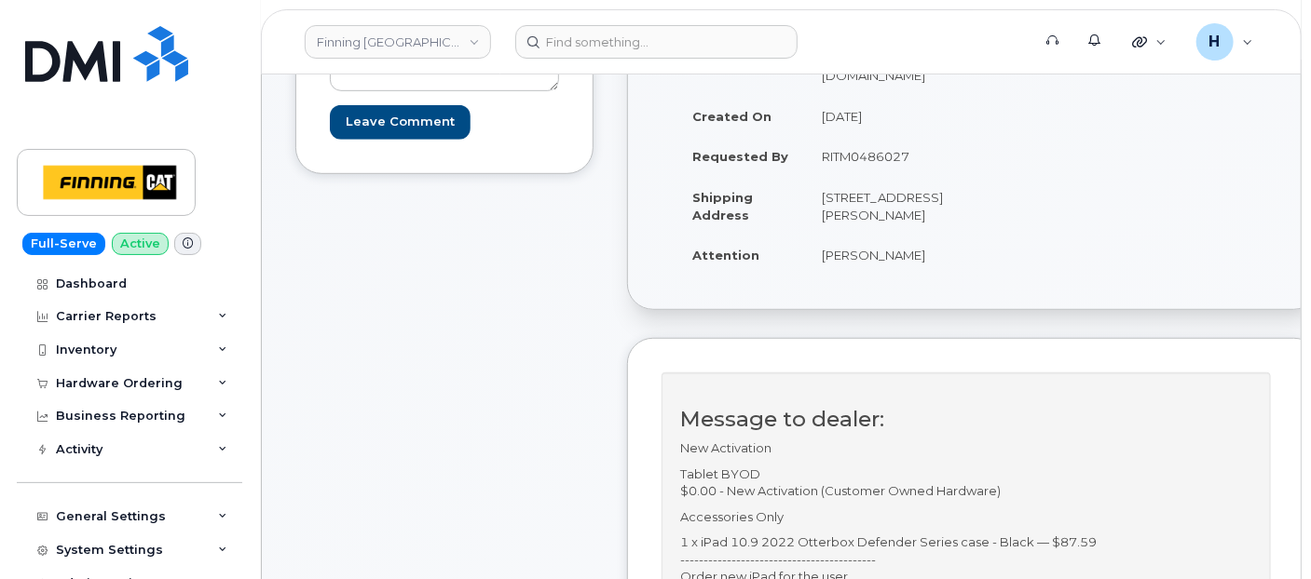
scroll to position [517, 0]
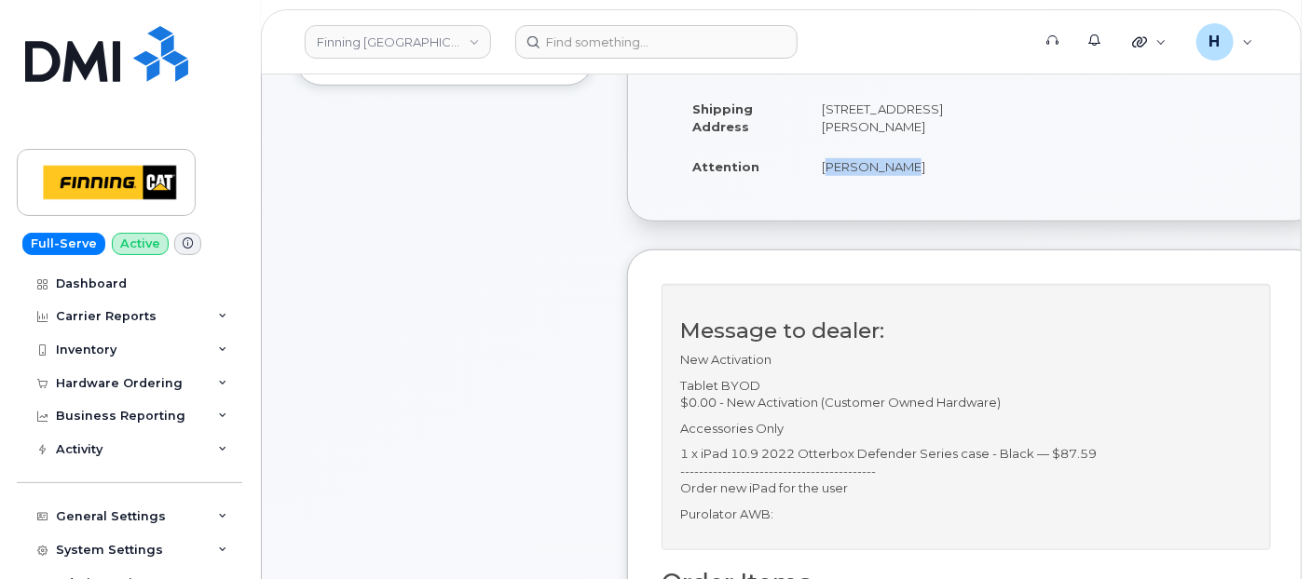
drag, startPoint x: 818, startPoint y: 169, endPoint x: 918, endPoint y: 178, distance: 100.1
click at [918, 178] on td "[PERSON_NAME]" at bounding box center [882, 166] width 155 height 41
copy td "[PERSON_NAME]"
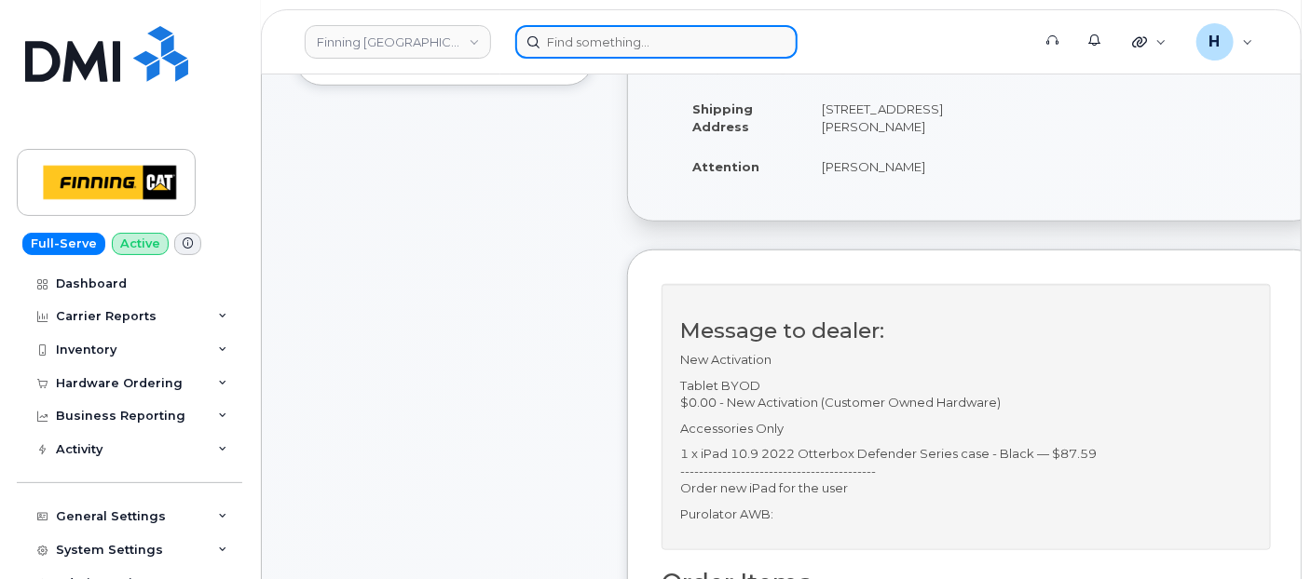
click at [569, 42] on input at bounding box center [656, 42] width 282 height 34
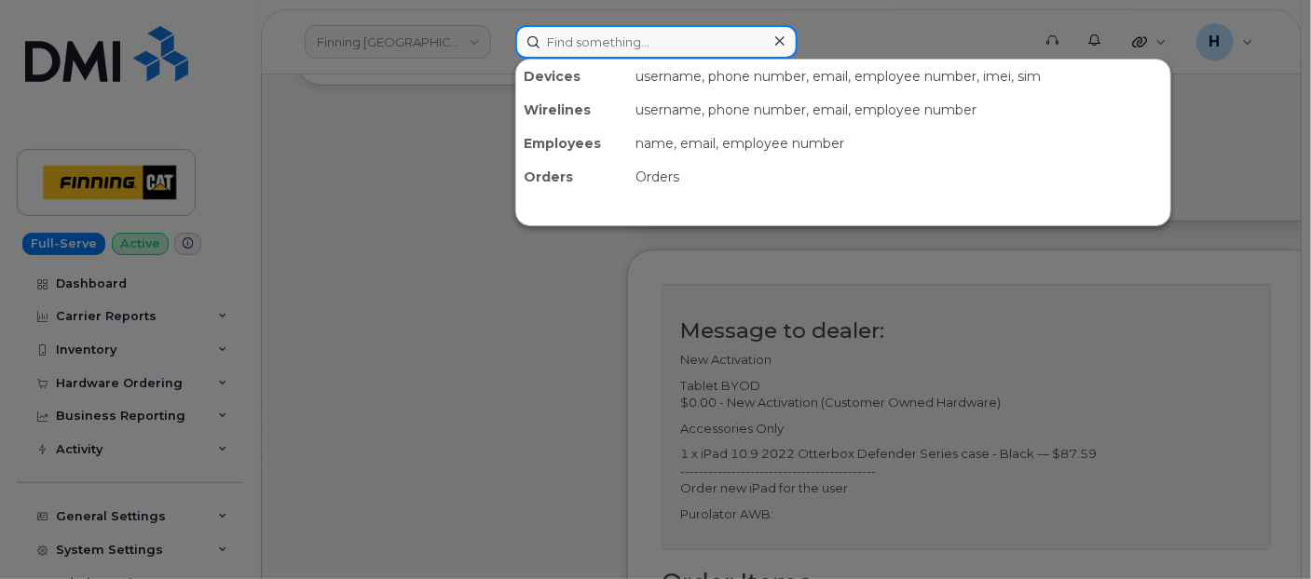
paste input "[PERSON_NAME]"
type input "[PERSON_NAME]"
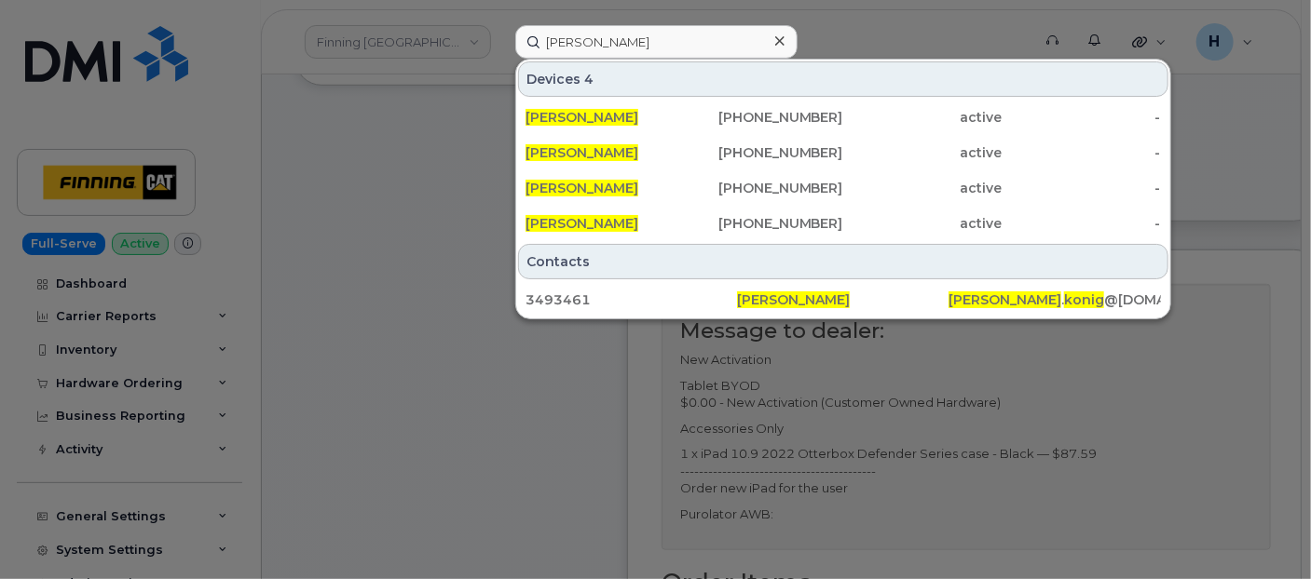
click at [780, 39] on icon at bounding box center [779, 40] width 9 height 9
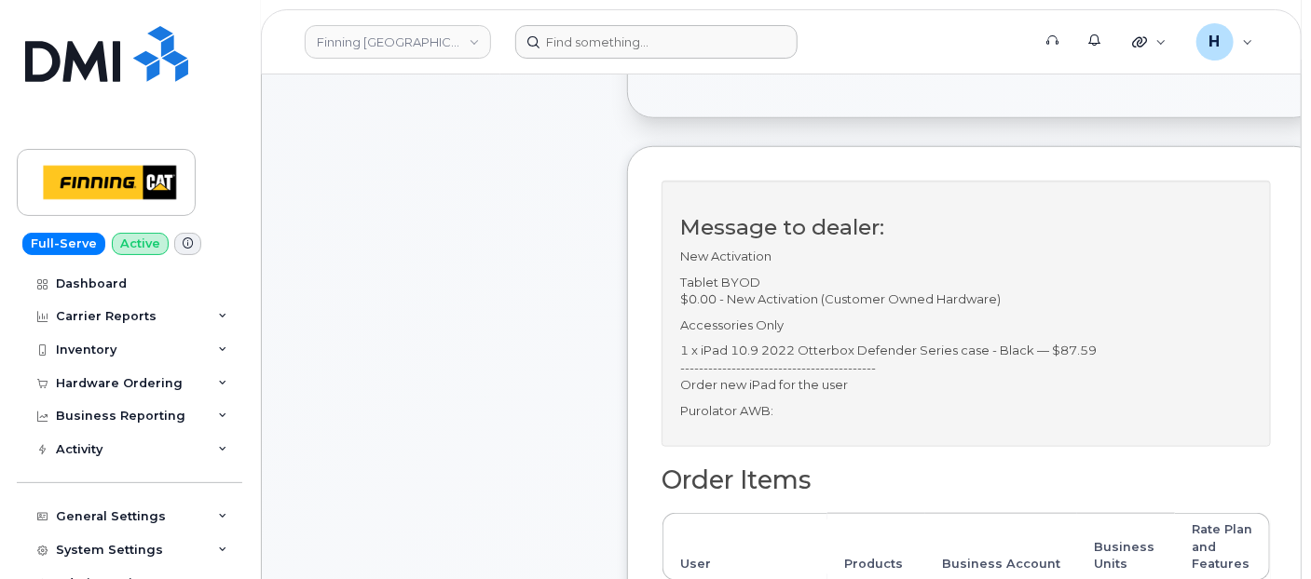
scroll to position [414, 0]
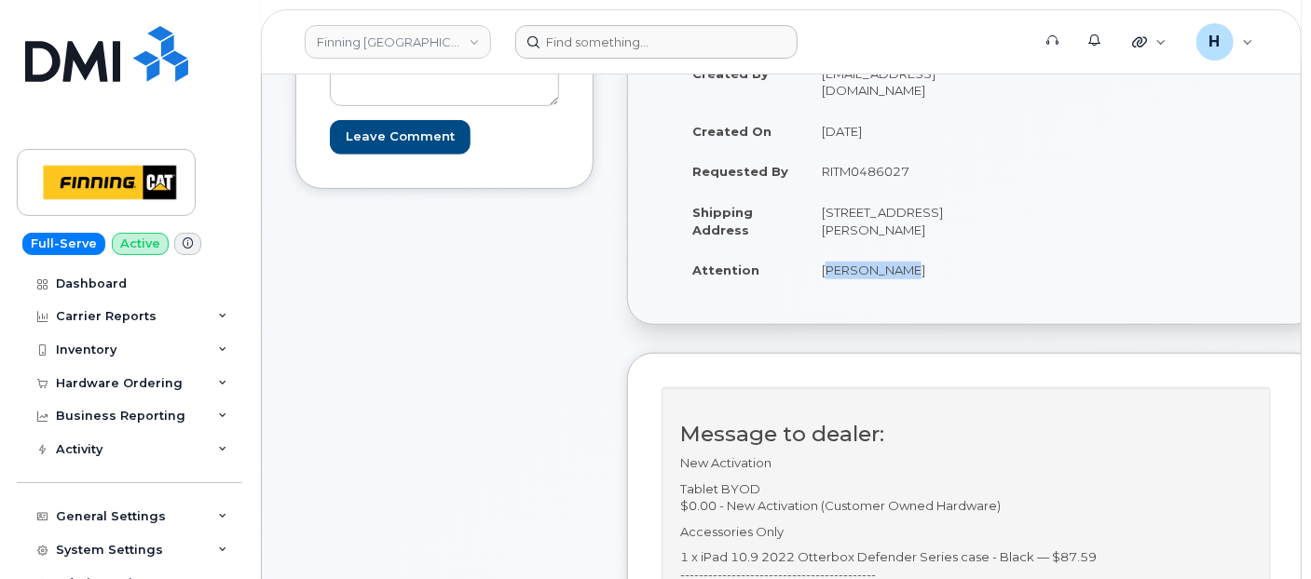
drag, startPoint x: 805, startPoint y: 266, endPoint x: 913, endPoint y: 279, distance: 109.0
click at [913, 279] on td "[PERSON_NAME]" at bounding box center [882, 270] width 155 height 41
copy td "[PERSON_NAME]"
drag, startPoint x: 811, startPoint y: 164, endPoint x: 910, endPoint y: 164, distance: 98.7
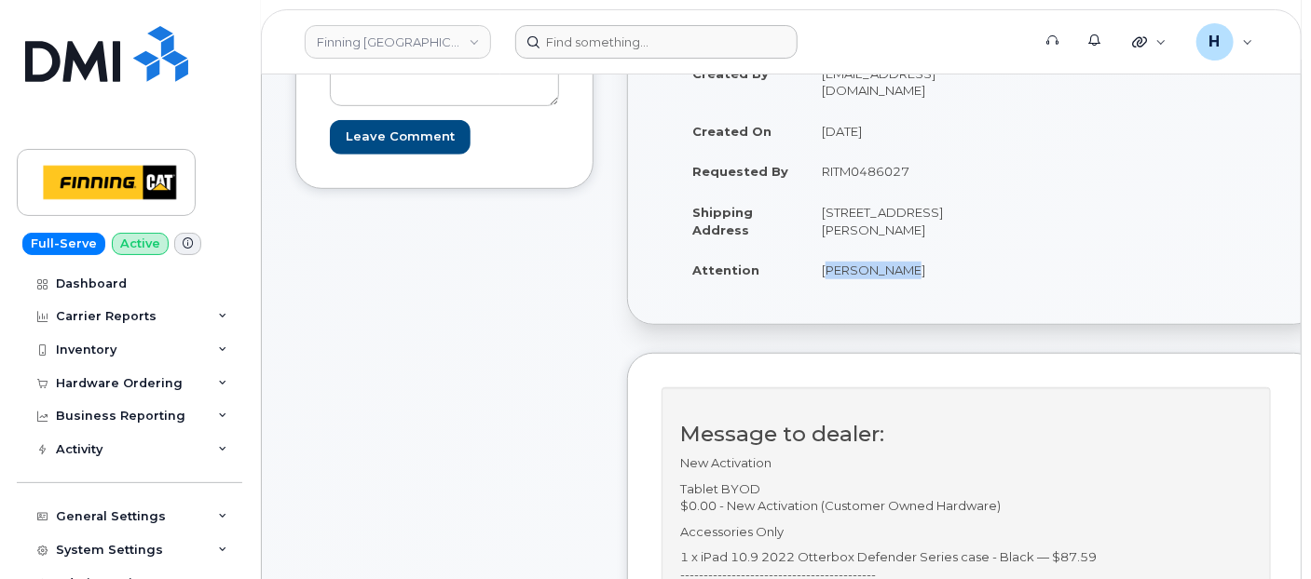
click at [910, 164] on td "RITM0486027" at bounding box center [882, 171] width 155 height 41
copy td "RITM0486027"
drag, startPoint x: 817, startPoint y: 266, endPoint x: 892, endPoint y: 279, distance: 75.7
click at [897, 285] on td "[PERSON_NAME]" at bounding box center [882, 270] width 155 height 41
copy td "[PERSON_NAME]"
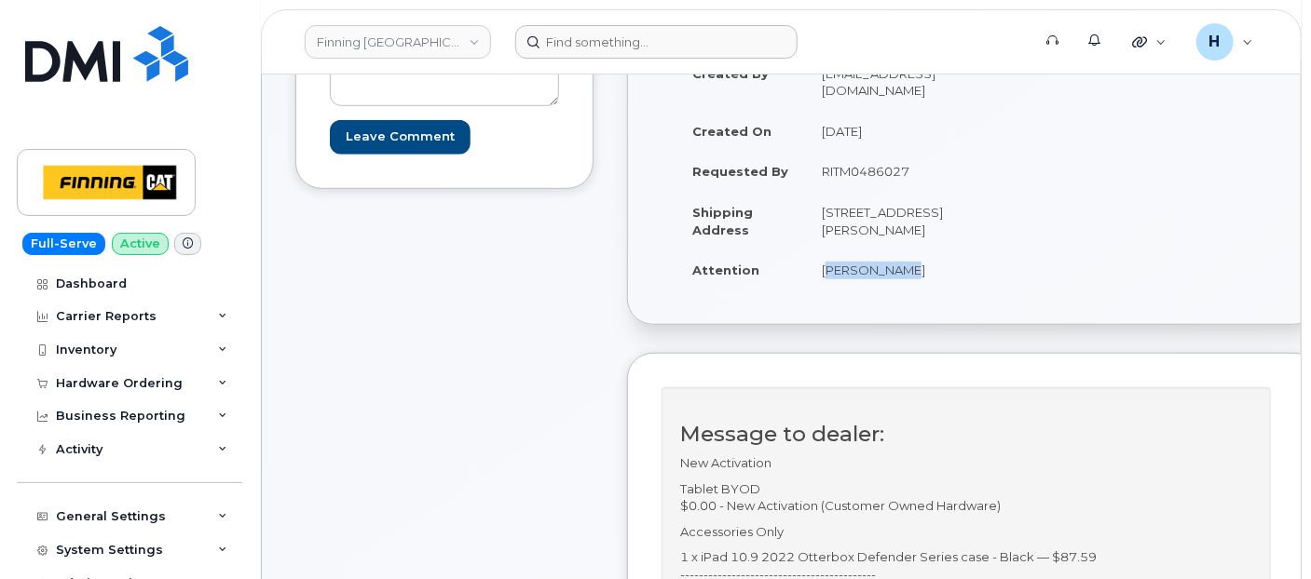
drag, startPoint x: 876, startPoint y: 231, endPoint x: 823, endPoint y: 232, distance: 53.1
click at [823, 232] on td "[STREET_ADDRESS]" at bounding box center [882, 221] width 155 height 58
copy td "V2N 5S3"
drag, startPoint x: 809, startPoint y: 198, endPoint x: 856, endPoint y: 198, distance: 47.5
click at [856, 198] on td "[STREET_ADDRESS]" at bounding box center [882, 221] width 155 height 58
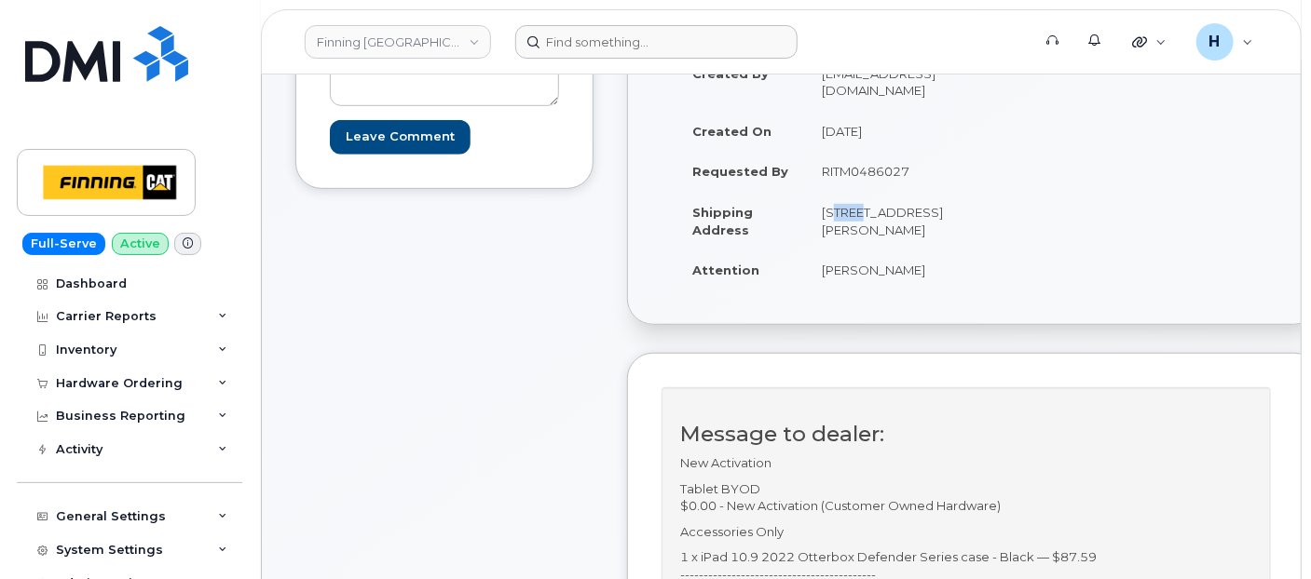
copy td "1100"
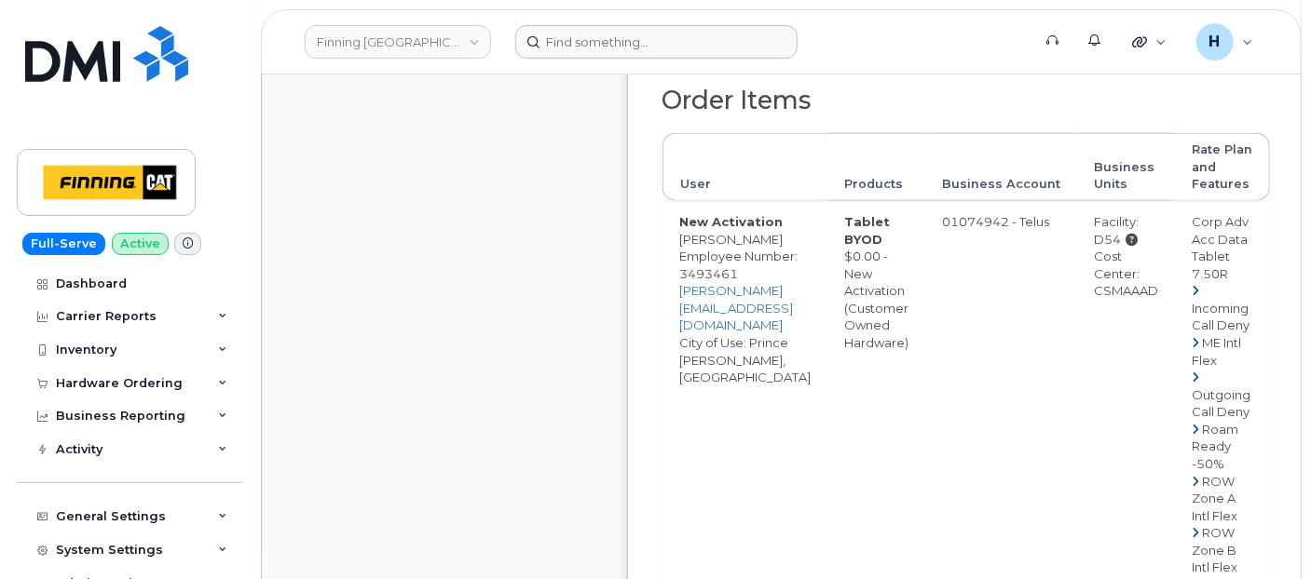
scroll to position [1035, 0]
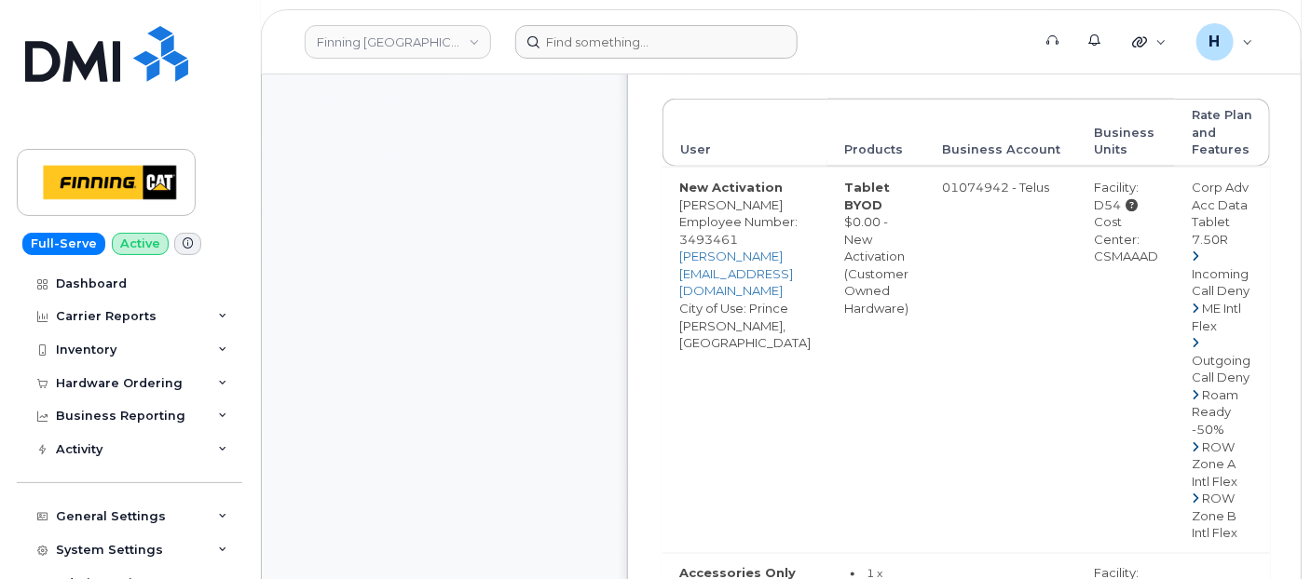
drag, startPoint x: 1107, startPoint y: 258, endPoint x: 1170, endPoint y: 258, distance: 63.3
click at [1170, 258] on td "Facility: D54 Cost Center: CSMAAAD" at bounding box center [1126, 360] width 98 height 387
copy div "CSMAAAD"
drag, startPoint x: 1106, startPoint y: 199, endPoint x: 1133, endPoint y: 205, distance: 27.6
click at [1133, 205] on td "Facility: D54 Cost Center: CSMAAAD" at bounding box center [1126, 360] width 98 height 387
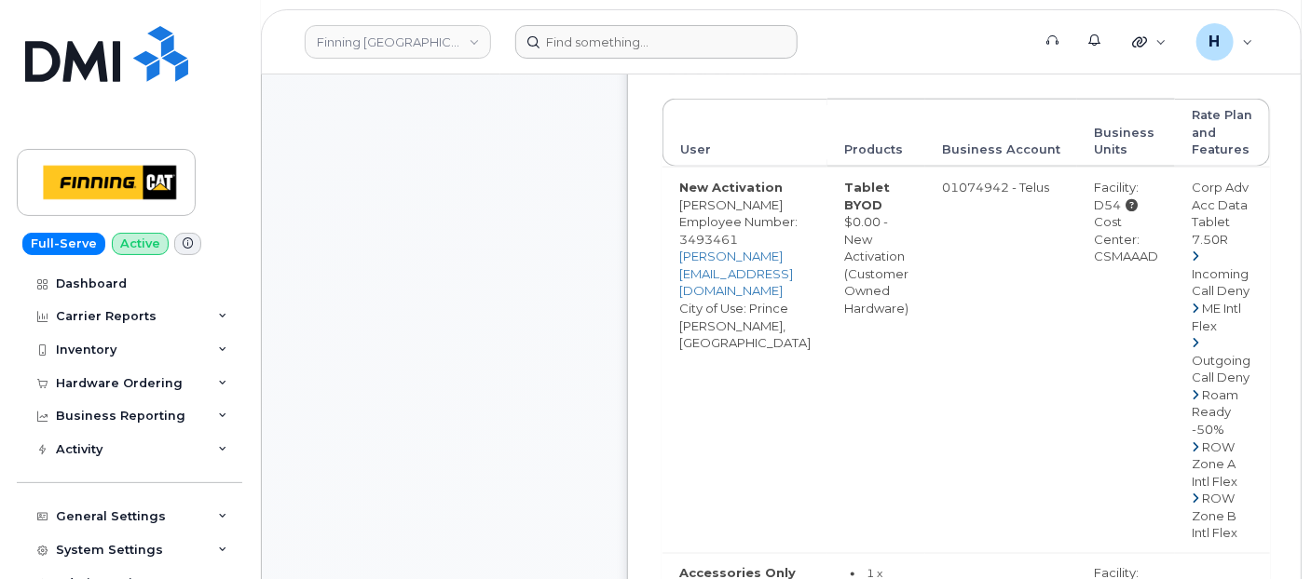
copy div "D54"
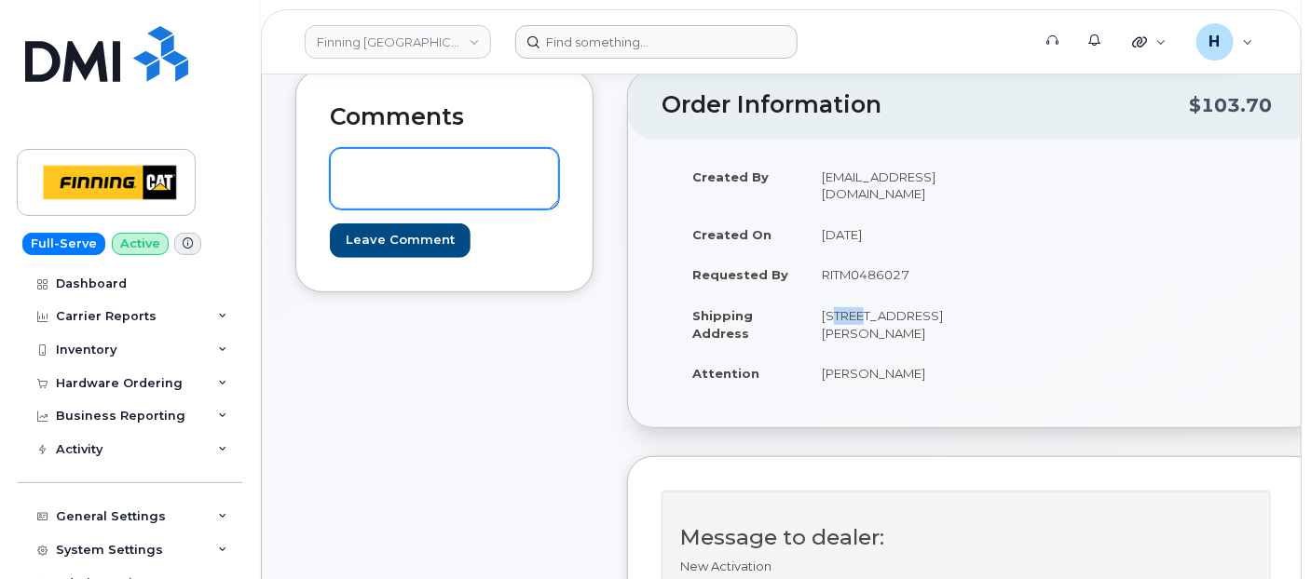
scroll to position [0, 0]
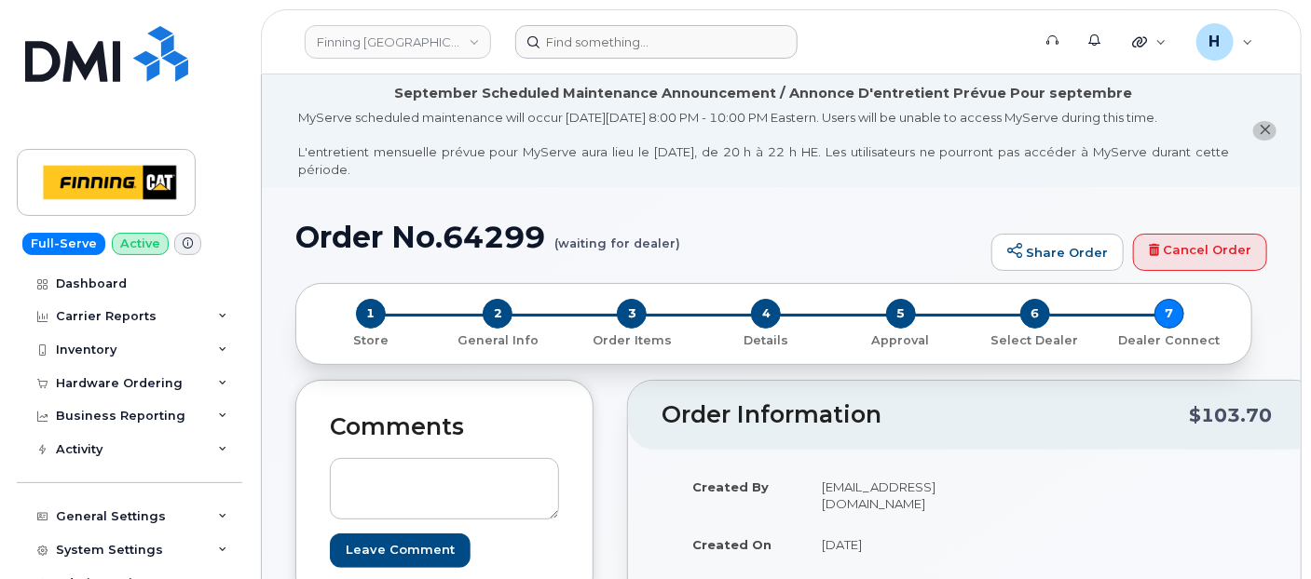
click at [507, 231] on h1 "Order No.64299 (waiting for dealer)" at bounding box center [638, 237] width 687 height 33
copy h1 "64299"
click at [502, 314] on span "2" at bounding box center [498, 314] width 30 height 30
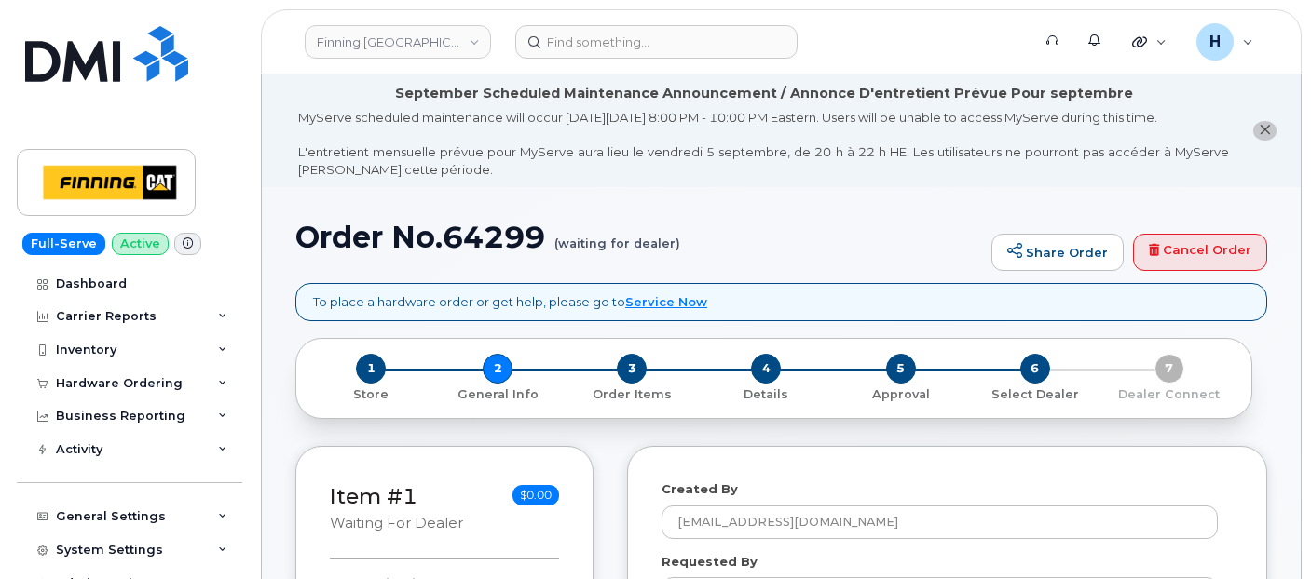
select select
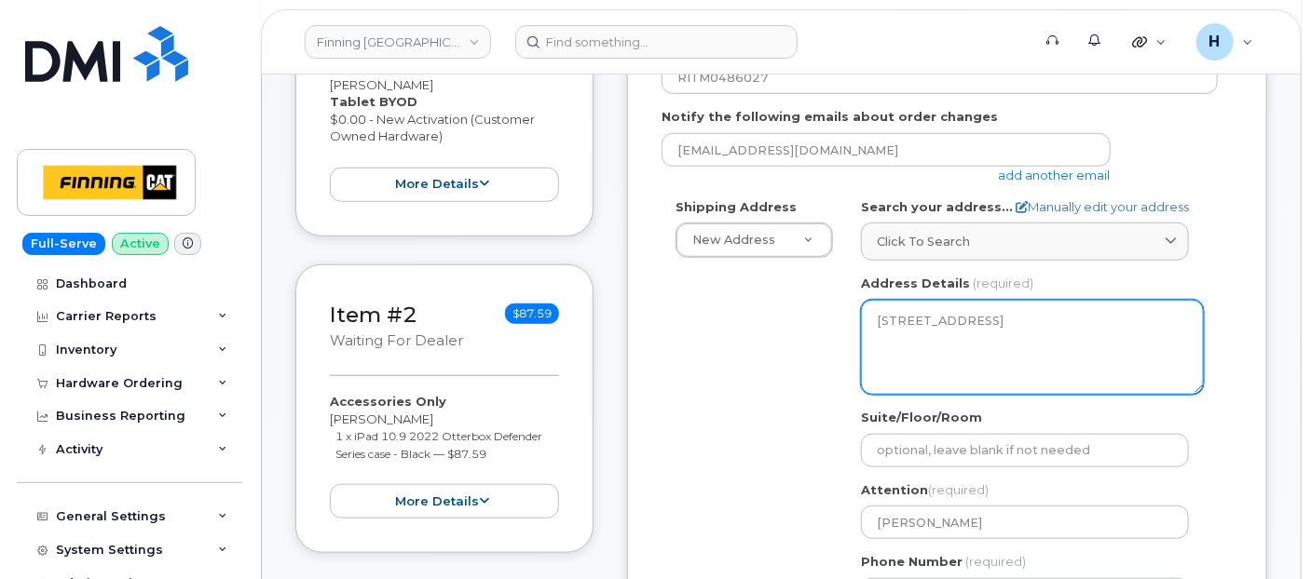
scroll to position [932, 0]
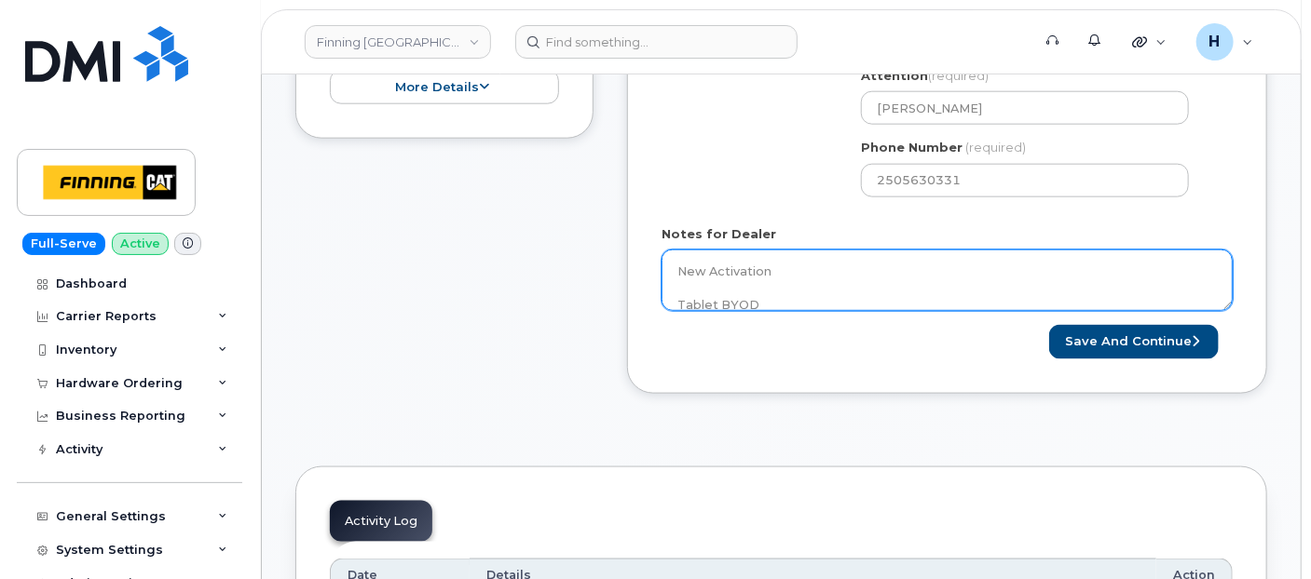
click at [930, 266] on textarea "New Activation Tablet BYOD $0.00 - New Activation (Customer Owned Hardware) Acc…" at bounding box center [946, 280] width 571 height 61
click at [927, 287] on textarea "New Activation Tablet BYOD $0.00 - New Activation (Customer Owned Hardware) Acc…" at bounding box center [946, 280] width 571 height 61
paste textarea "335652545245"
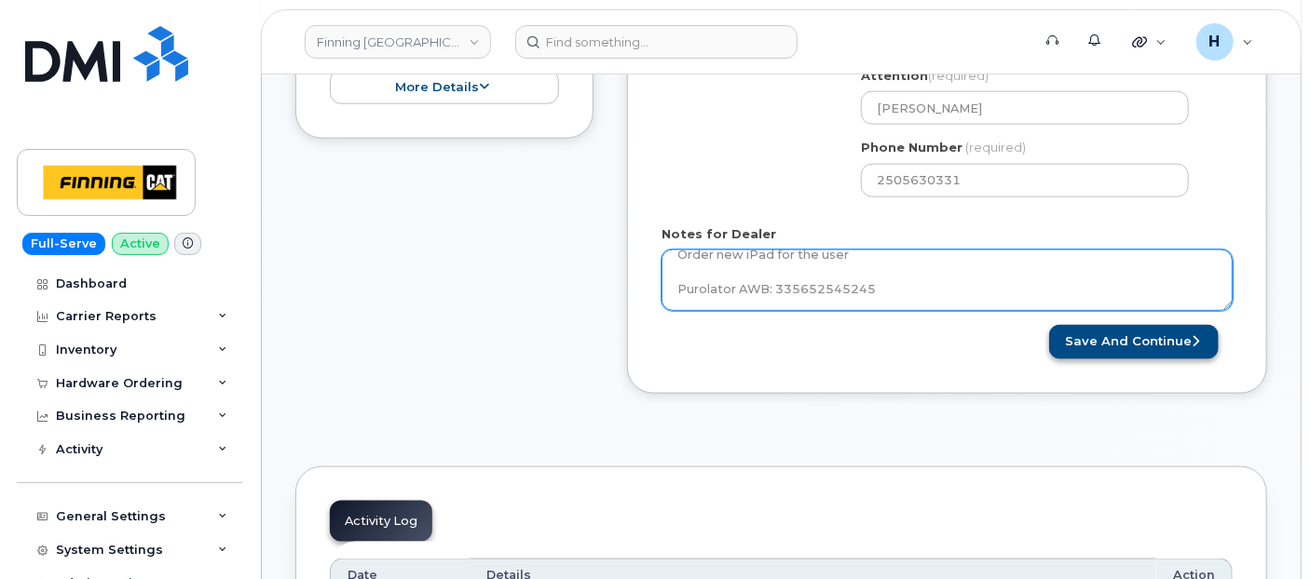
type textarea "New Activation Tablet BYOD $0.00 - New Activation (Customer Owned Hardware) Acc…"
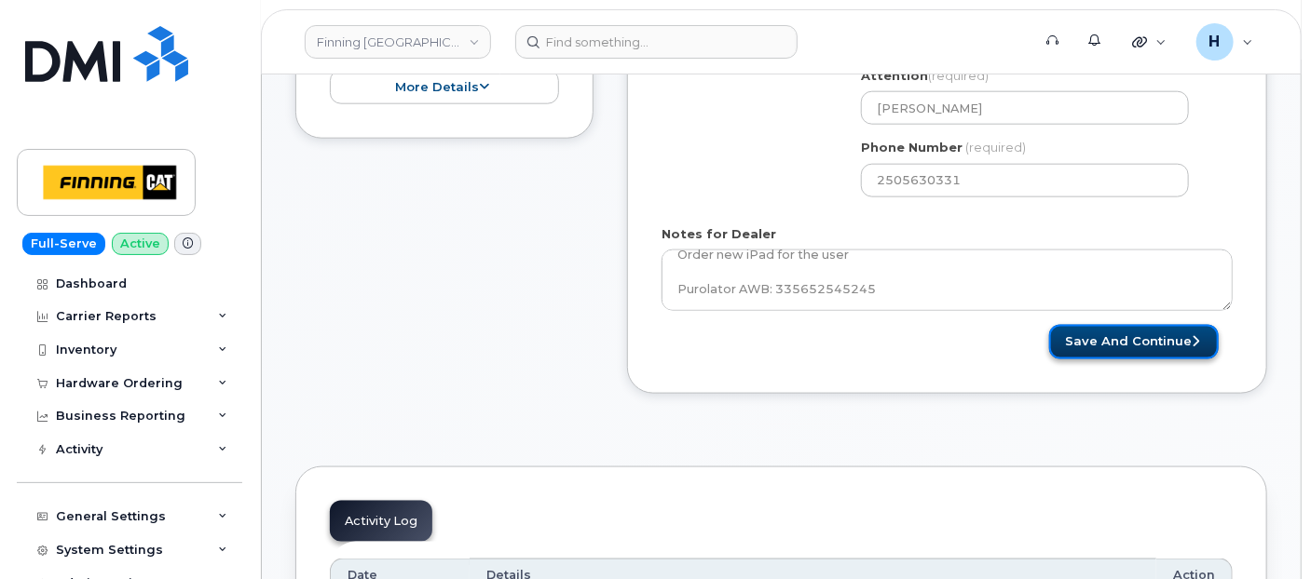
click at [1187, 338] on button "Save and Continue" at bounding box center [1134, 342] width 170 height 34
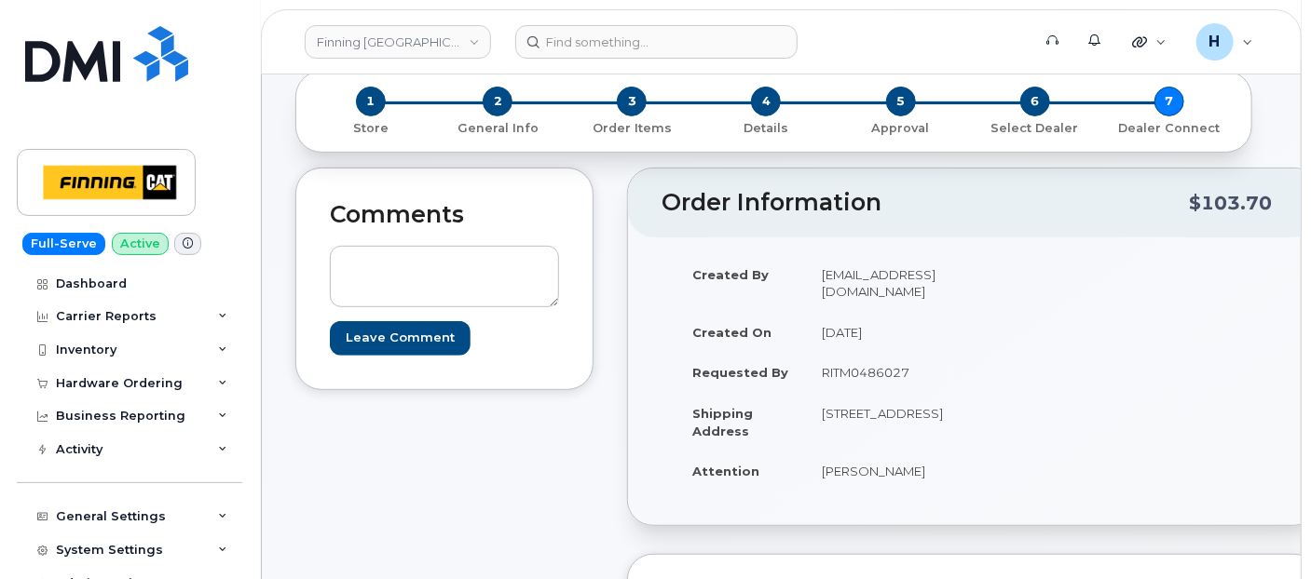
scroll to position [414, 0]
